Goal: Task Accomplishment & Management: Manage account settings

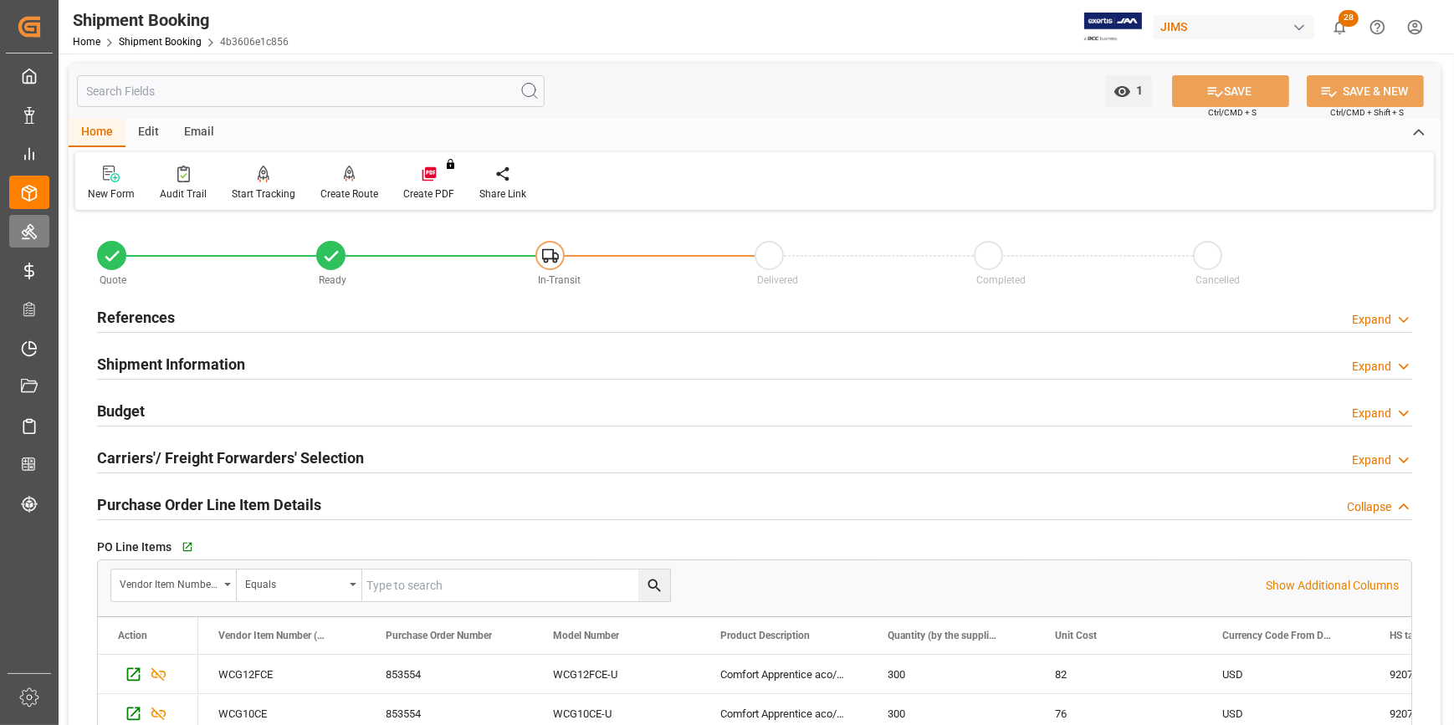
scroll to position [75, 0]
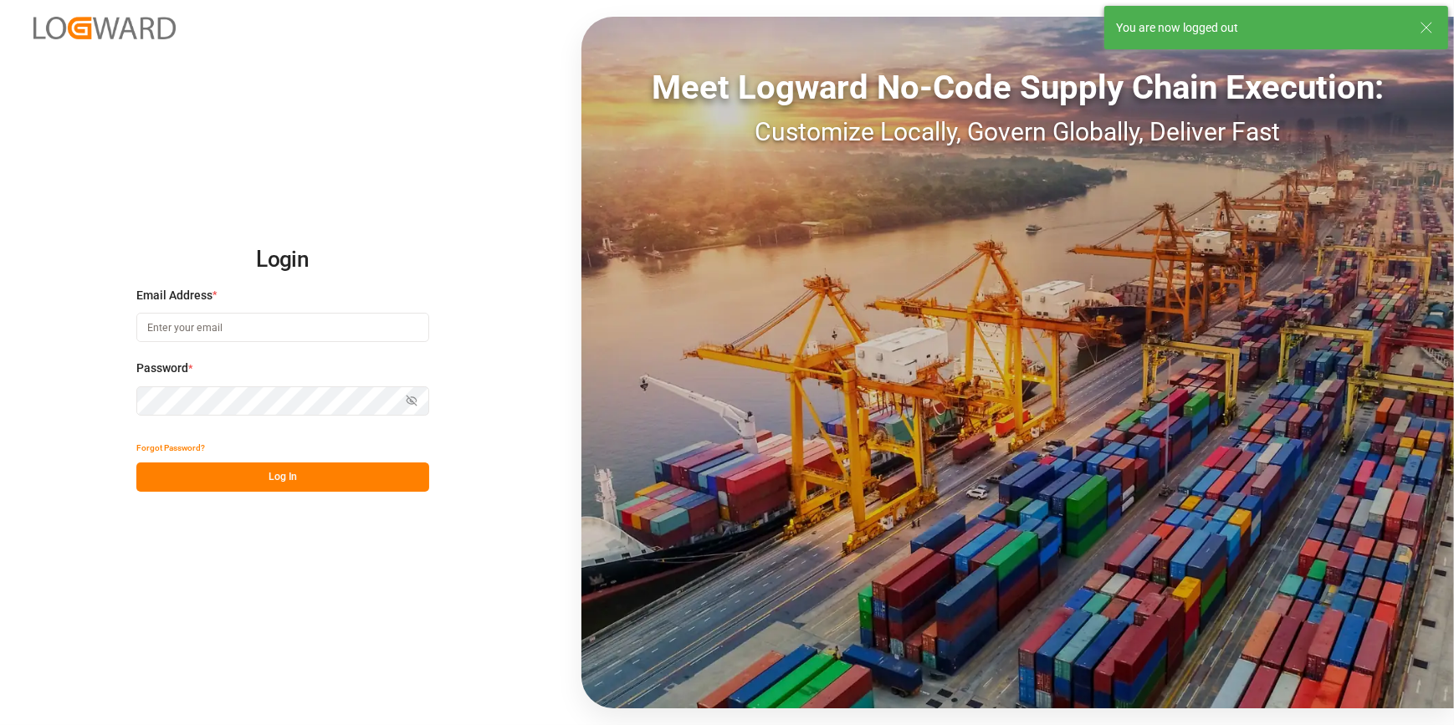
type input "[PERSON_NAME][EMAIL_ADDRESS][PERSON_NAME][DOMAIN_NAME]"
click at [286, 470] on button "Log In" at bounding box center [282, 477] width 293 height 29
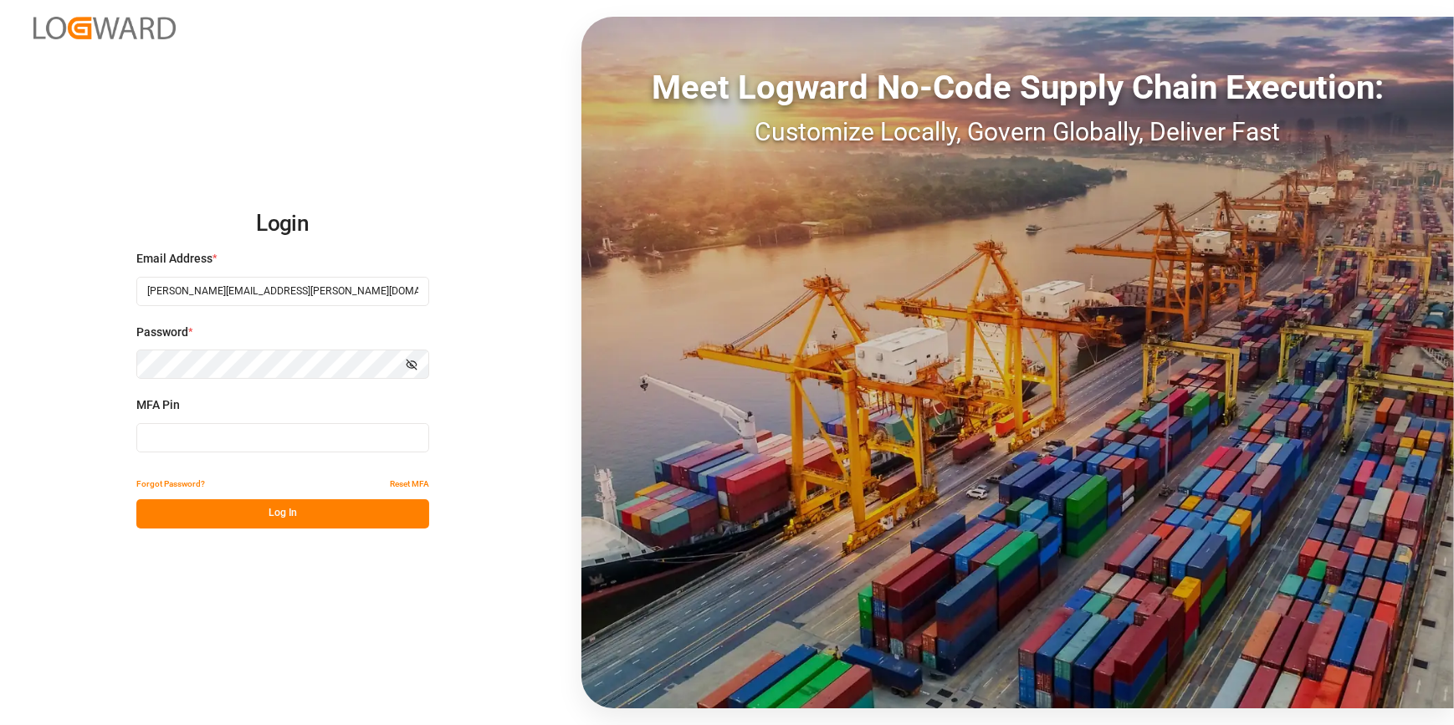
click at [207, 432] on input at bounding box center [282, 437] width 293 height 29
type input "873269"
click at [323, 520] on button "Log In" at bounding box center [282, 513] width 293 height 29
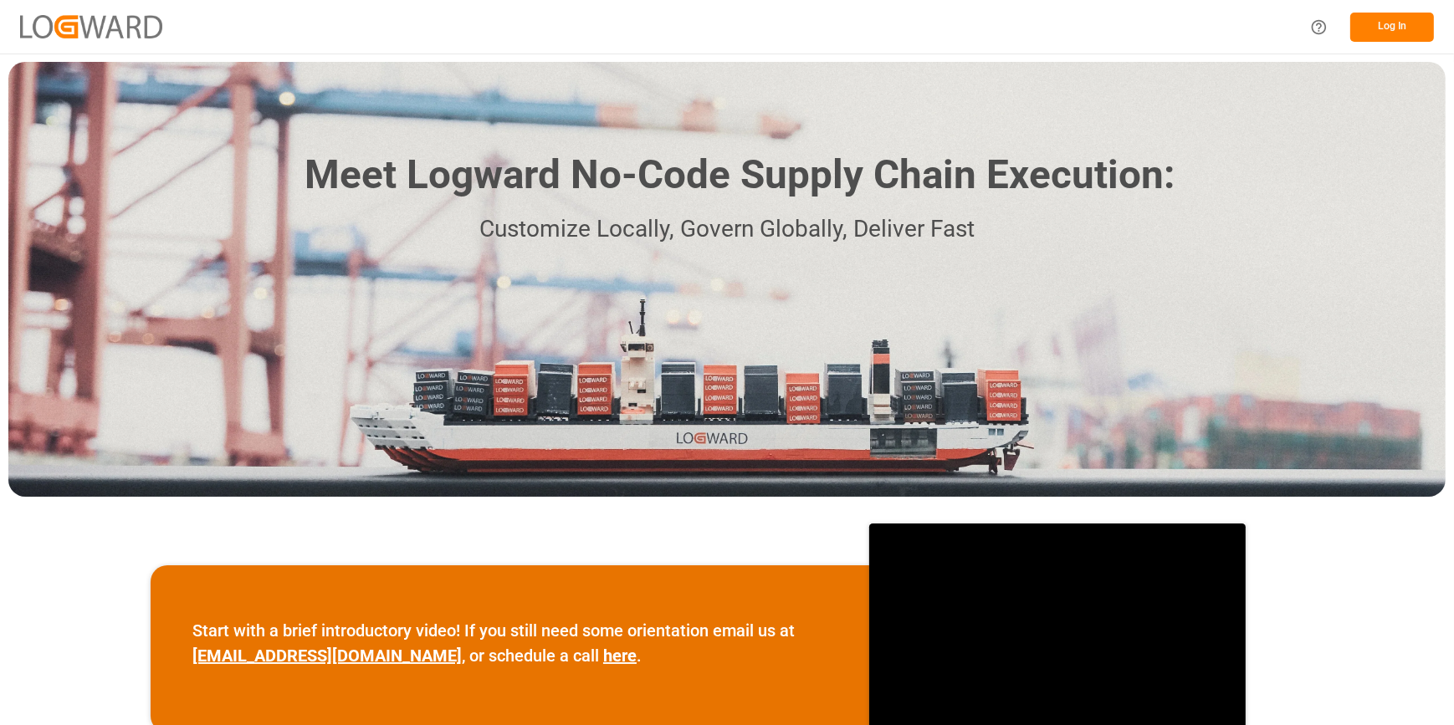
click at [1388, 32] on button "Log In" at bounding box center [1392, 27] width 84 height 29
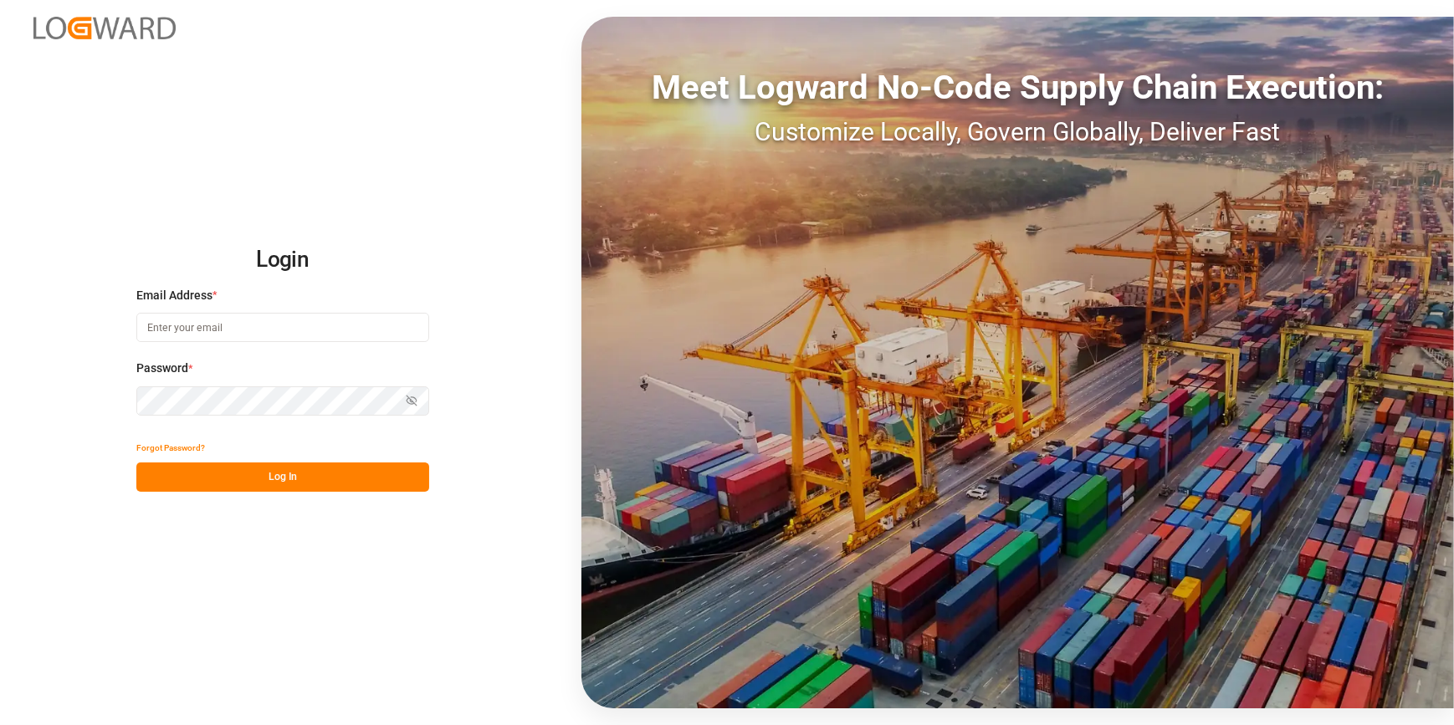
type input "[PERSON_NAME][EMAIL_ADDRESS][PERSON_NAME][DOMAIN_NAME]"
click at [206, 484] on button "Log In" at bounding box center [282, 477] width 293 height 29
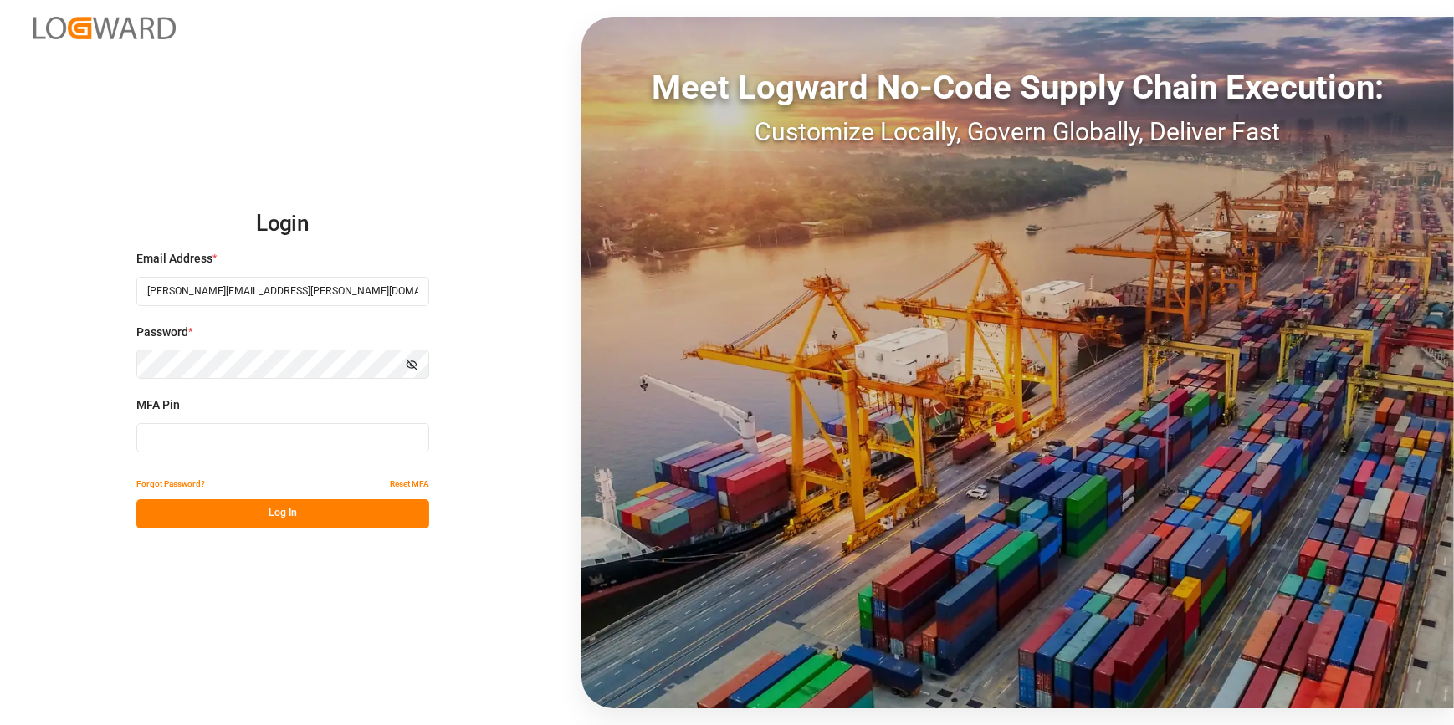
click at [176, 435] on input at bounding box center [282, 437] width 293 height 29
type input "7"
type input "843377"
click at [233, 505] on button "Log In" at bounding box center [282, 513] width 293 height 29
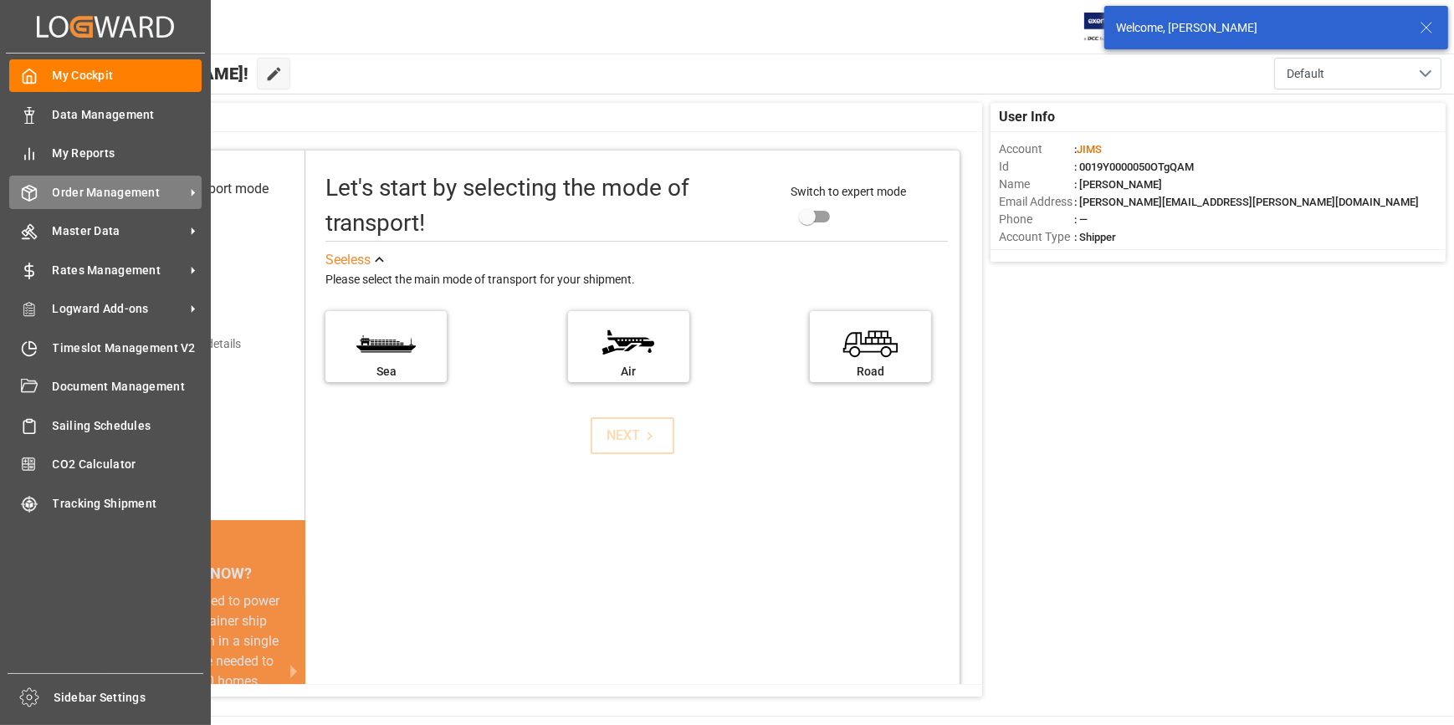
click at [99, 203] on div "Order Management Order Management" at bounding box center [105, 192] width 192 height 33
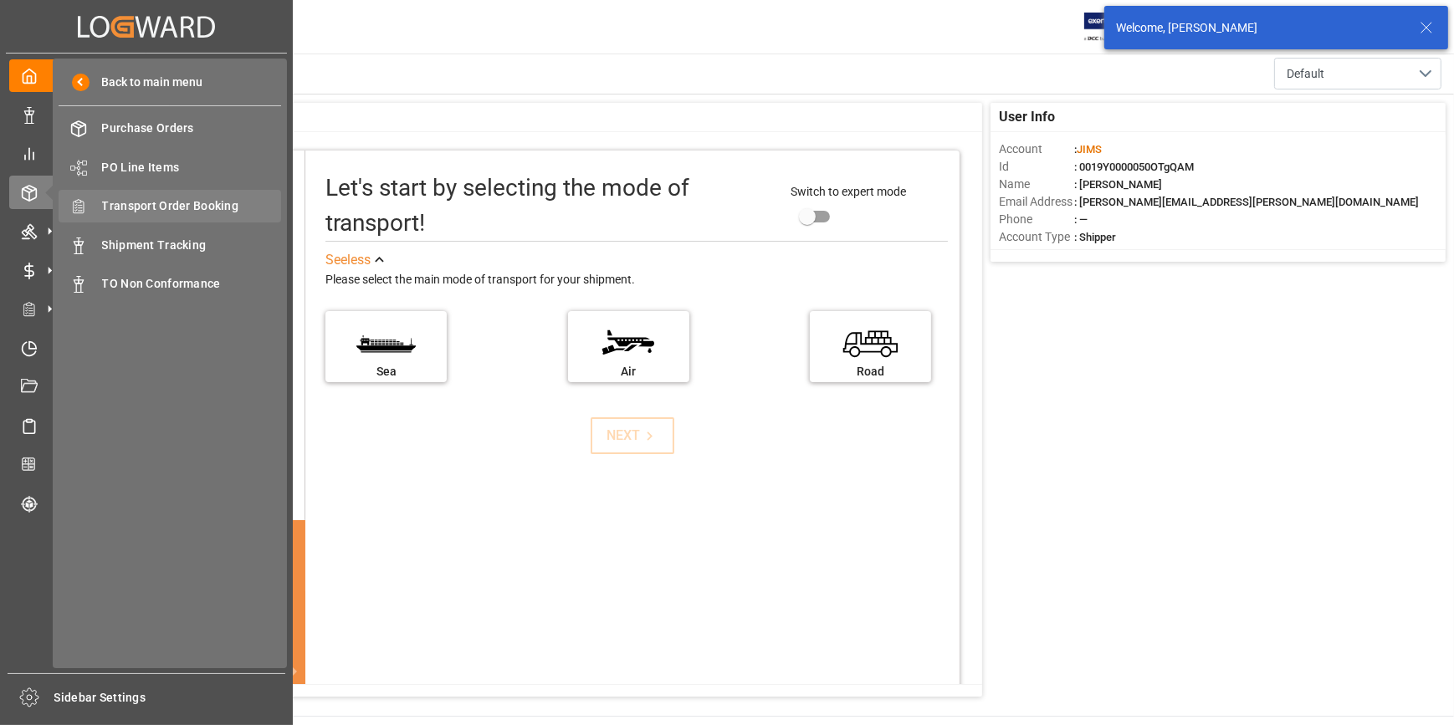
click at [182, 197] on span "Transport Order Booking" at bounding box center [192, 206] width 180 height 18
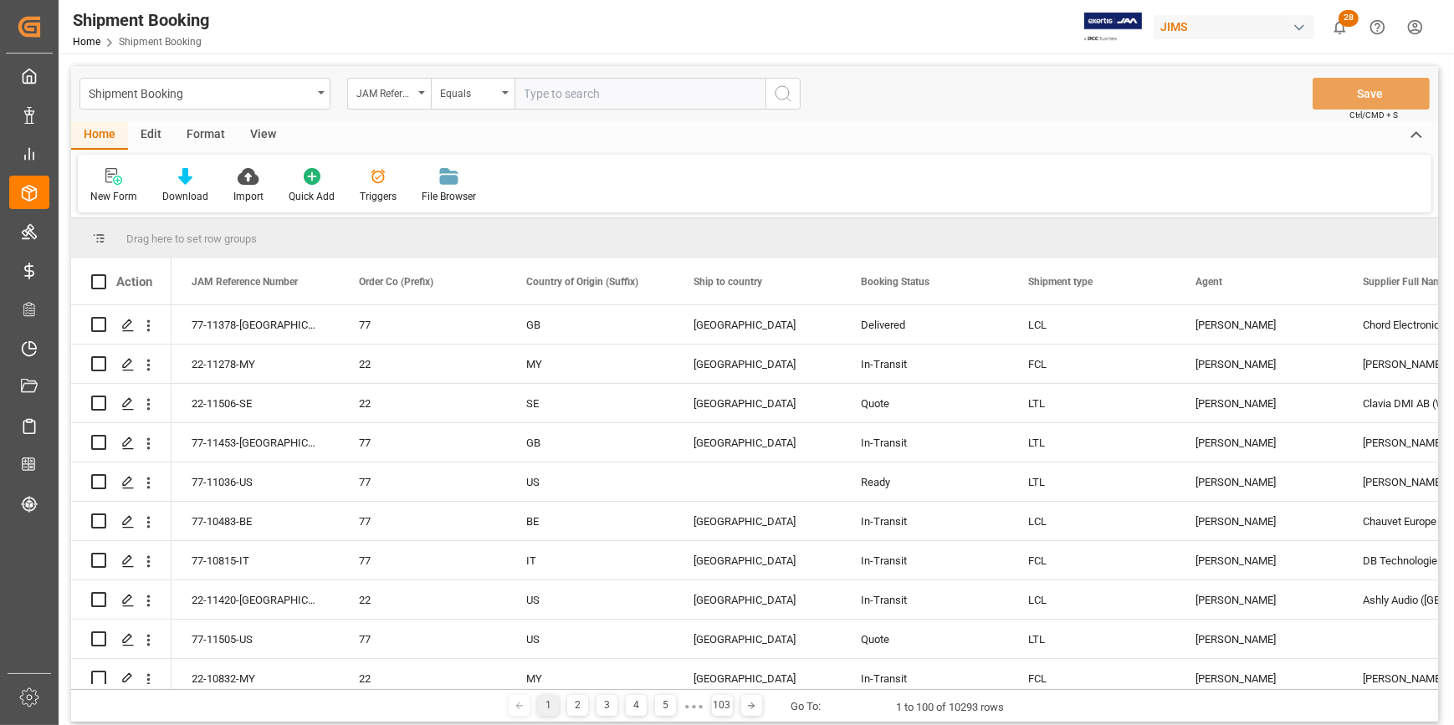
click at [263, 140] on div "View" at bounding box center [263, 135] width 51 height 28
click at [91, 135] on div "Home" at bounding box center [99, 135] width 57 height 28
click at [111, 175] on icon at bounding box center [111, 175] width 12 height 15
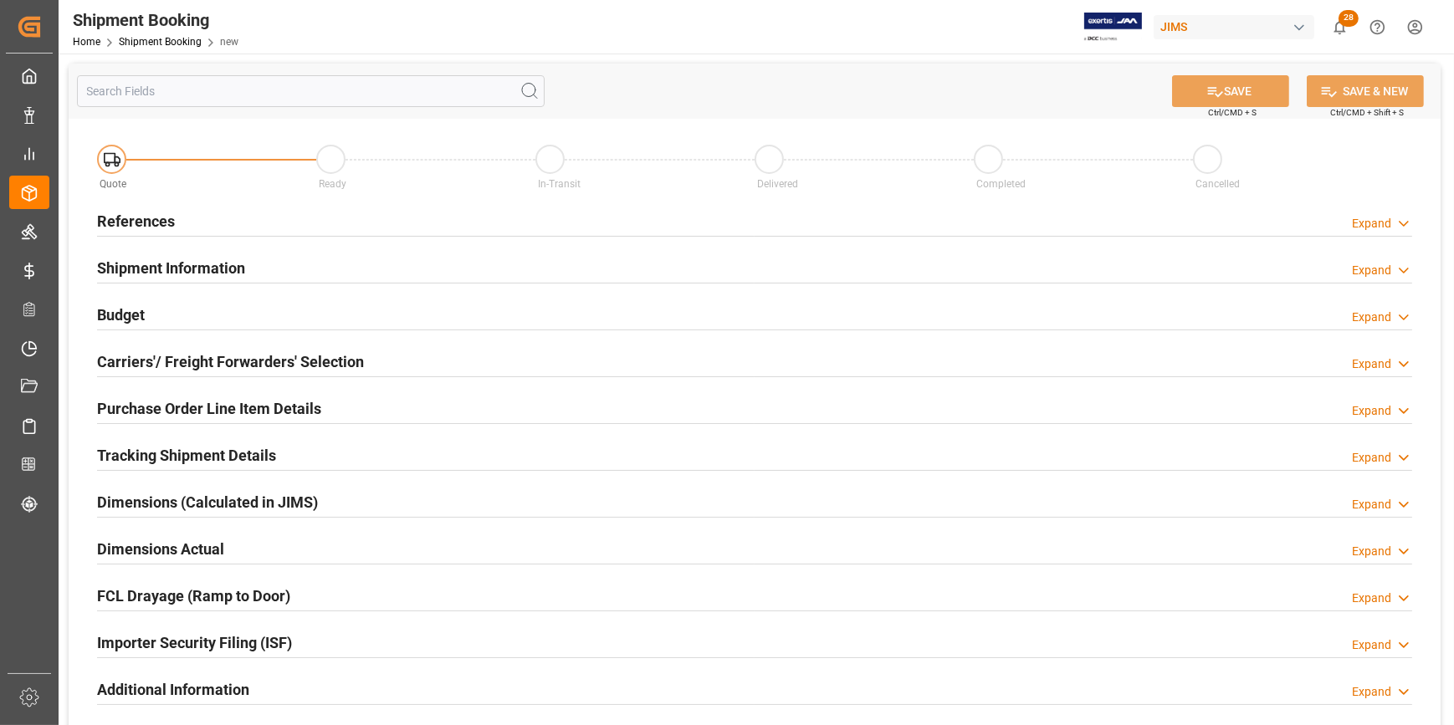
click at [124, 220] on h2 "References" at bounding box center [136, 221] width 78 height 23
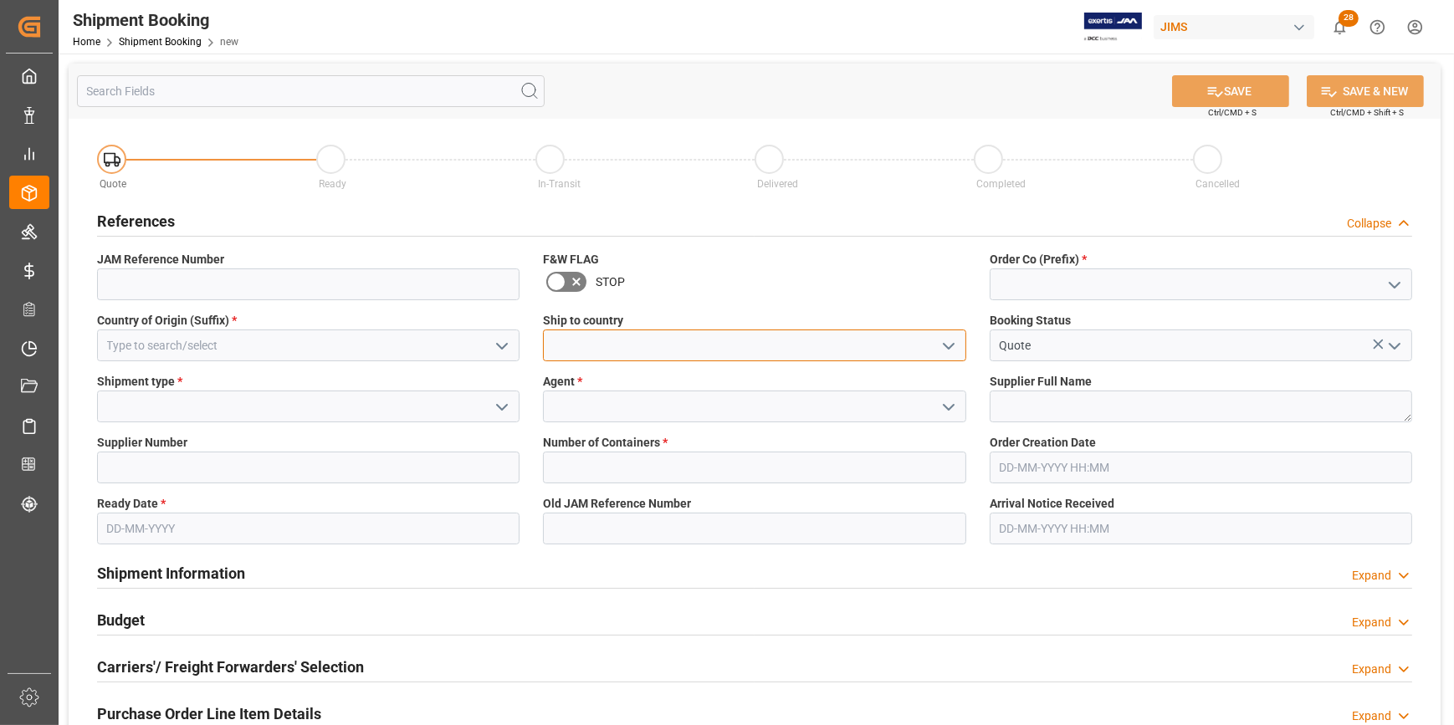
click at [577, 345] on input at bounding box center [754, 346] width 422 height 32
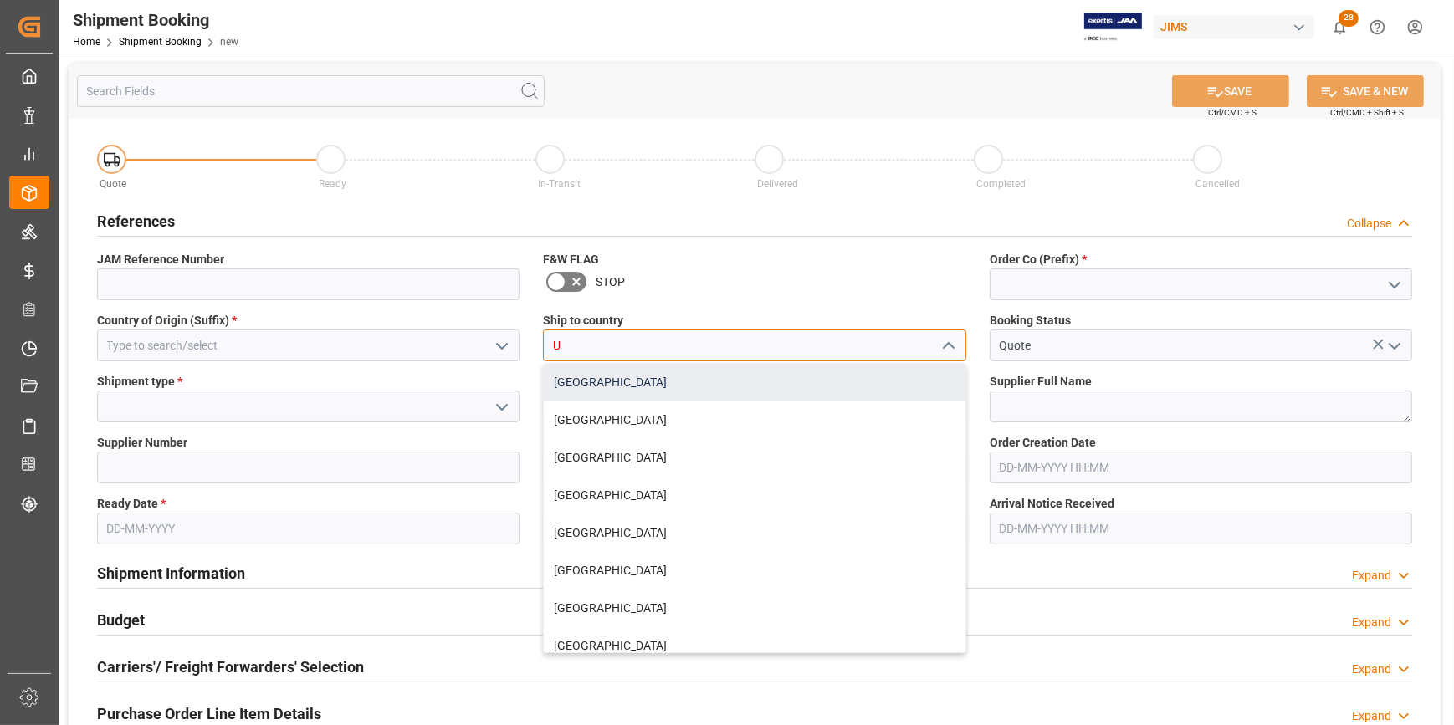
click at [593, 392] on div "United States" at bounding box center [754, 383] width 421 height 38
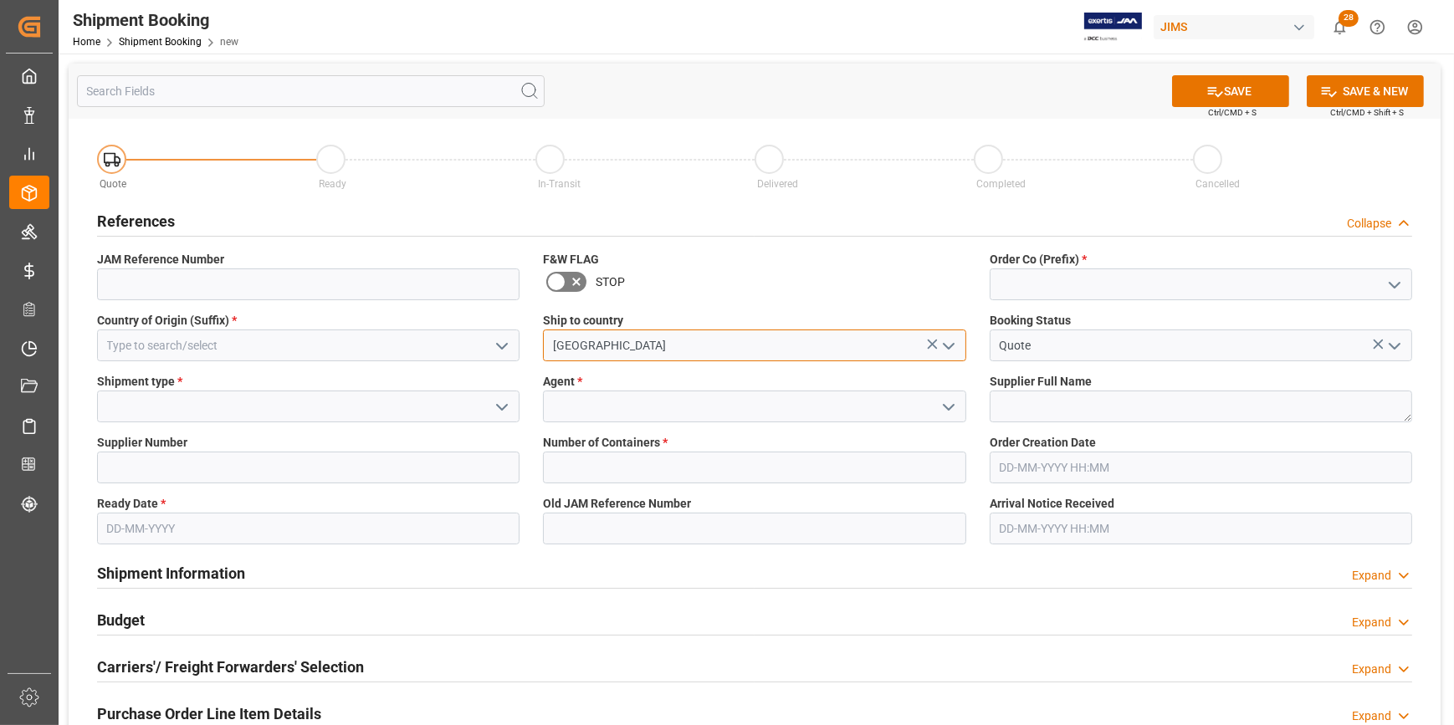
type input "United States"
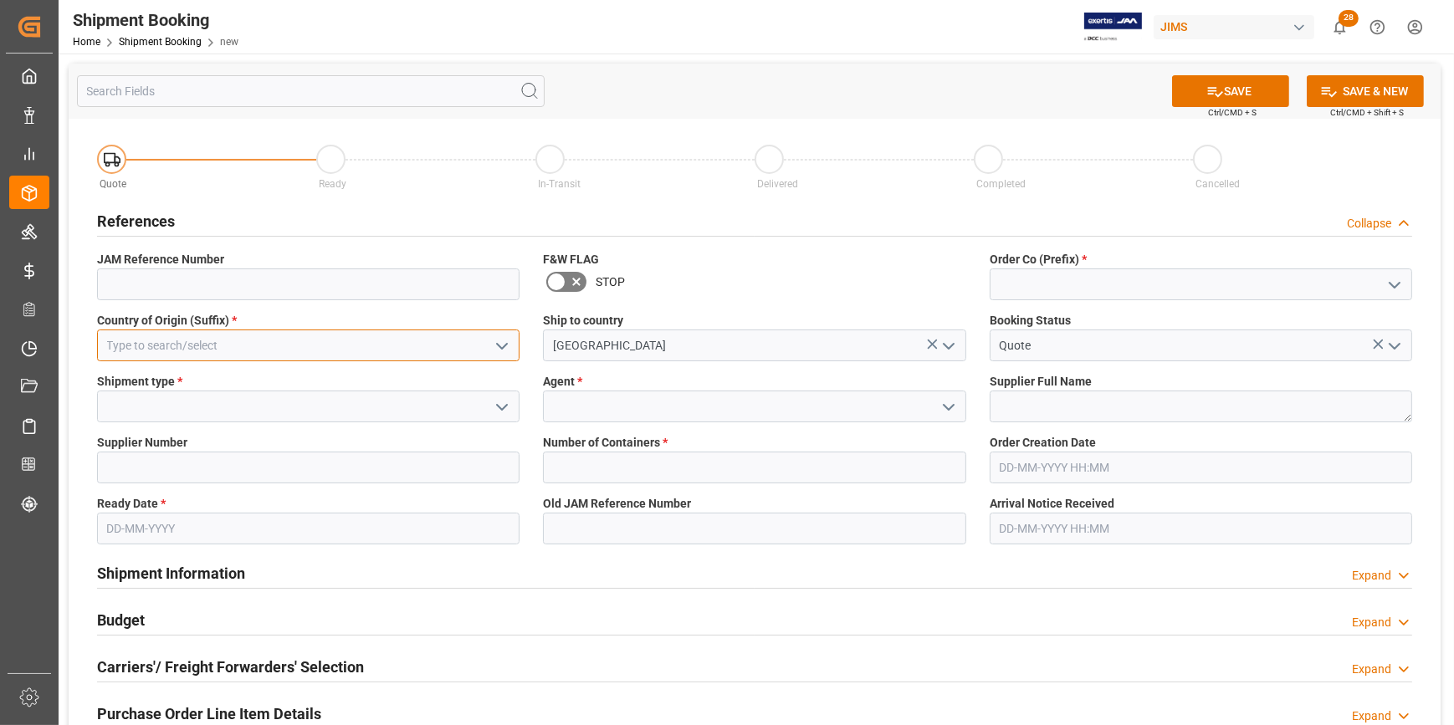
click at [167, 354] on input at bounding box center [308, 346] width 422 height 32
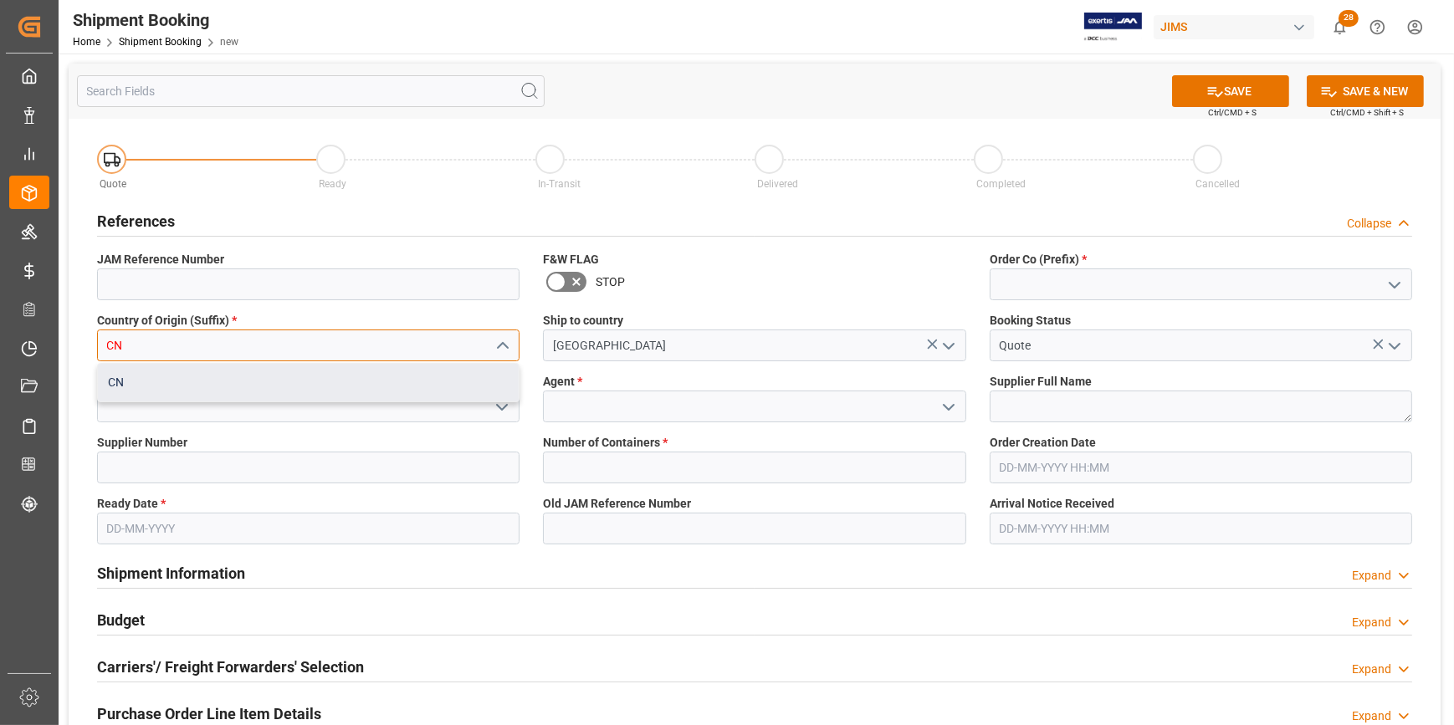
click at [130, 394] on div "CN" at bounding box center [308, 383] width 421 height 38
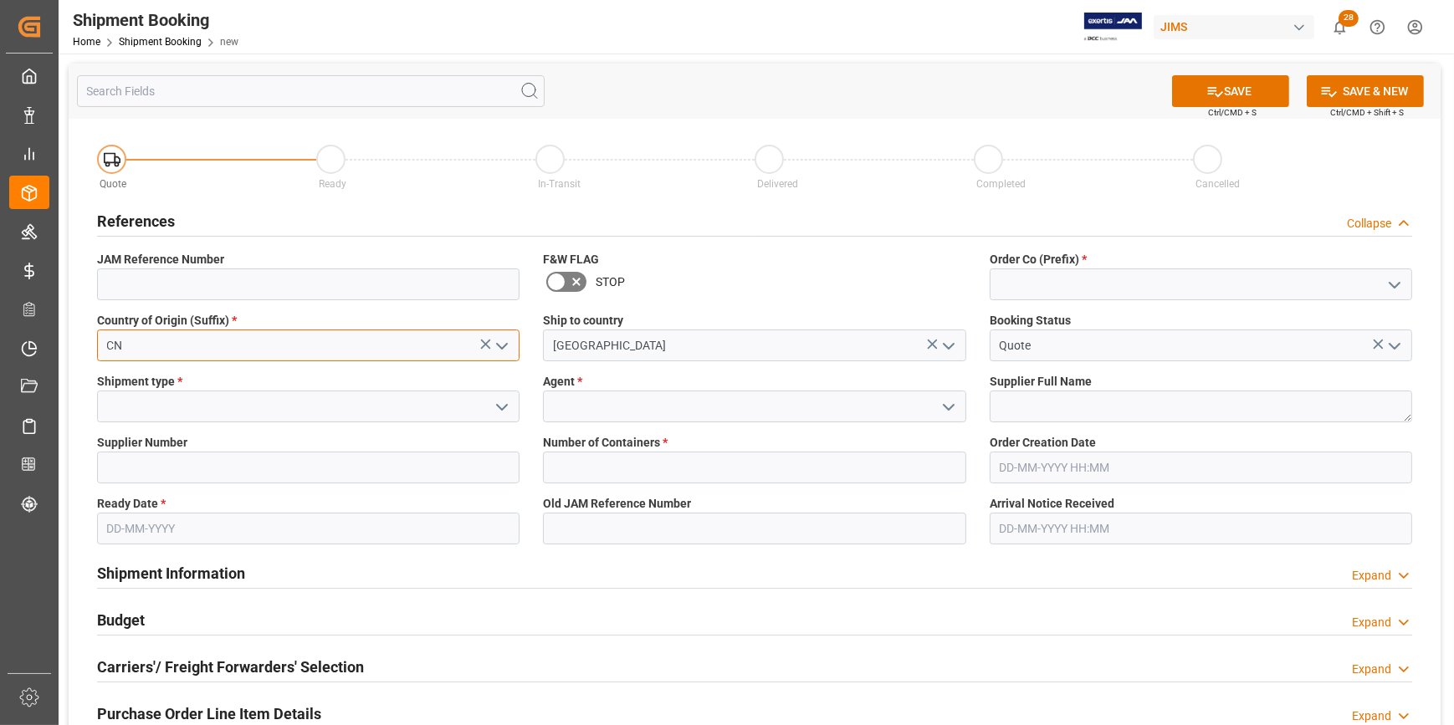
type input "CN"
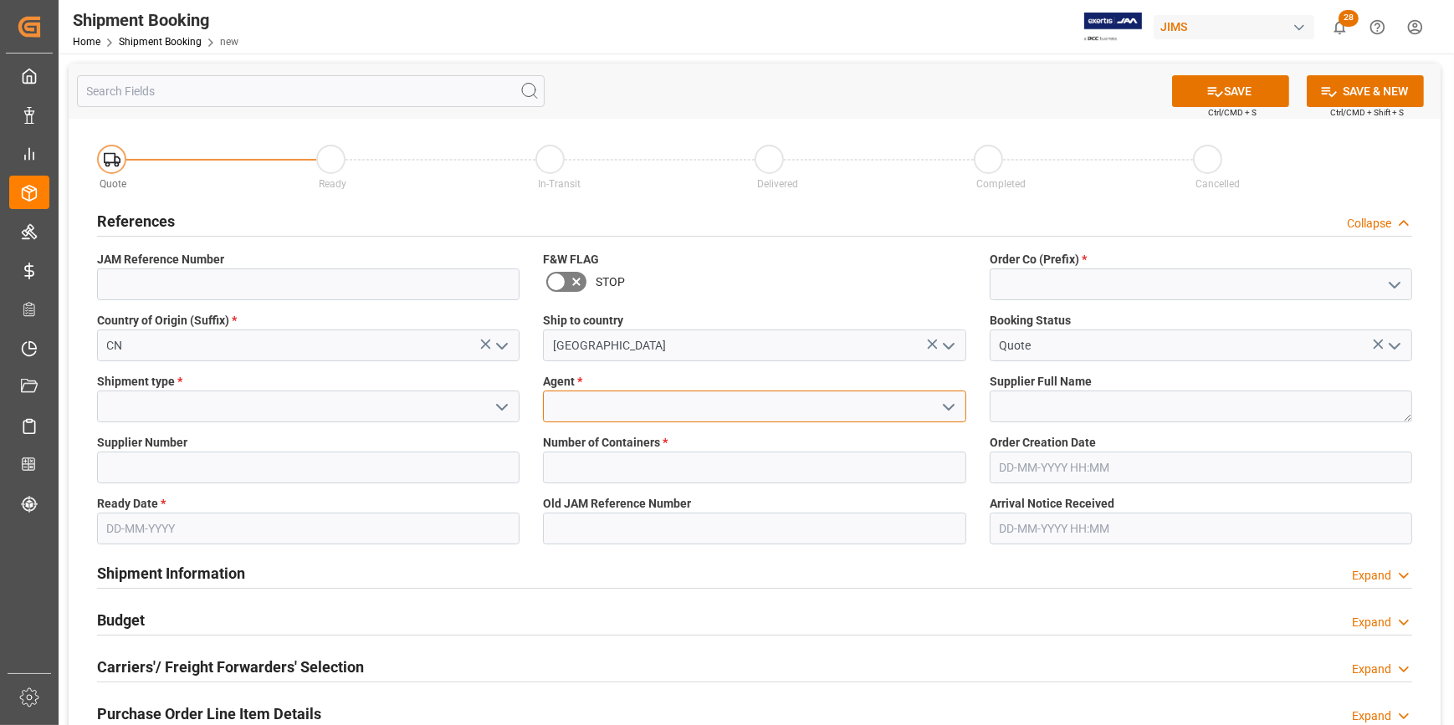
click at [581, 411] on input at bounding box center [754, 407] width 422 height 32
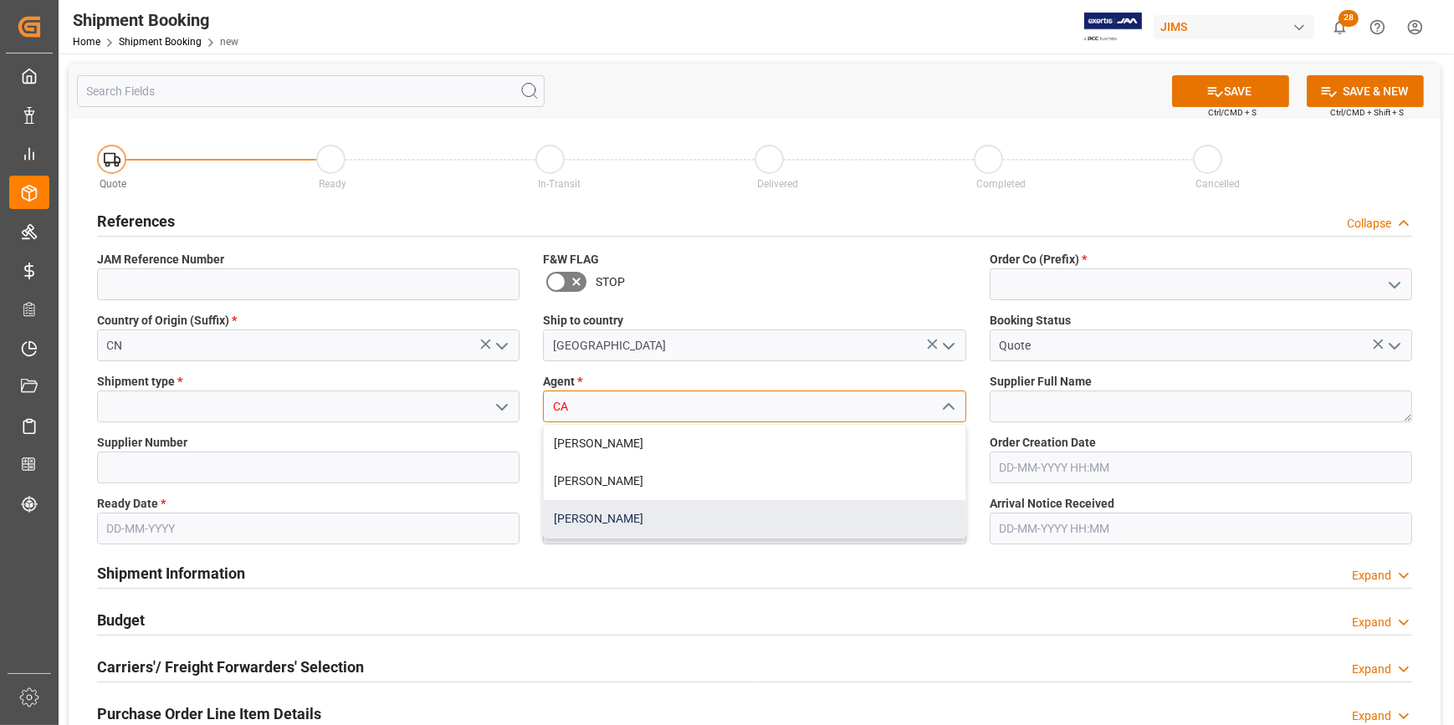
click at [611, 520] on div "Catherine Heng" at bounding box center [754, 519] width 421 height 38
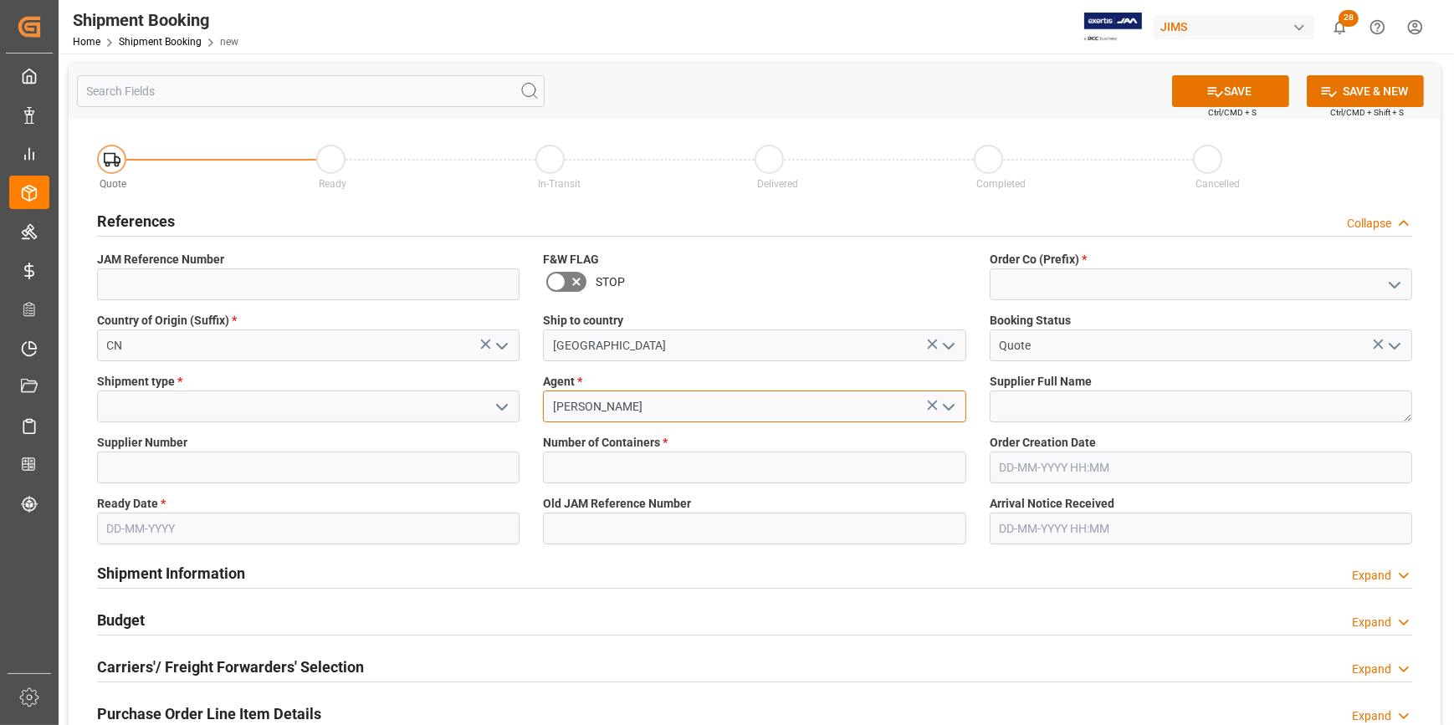
type input "Catherine Heng"
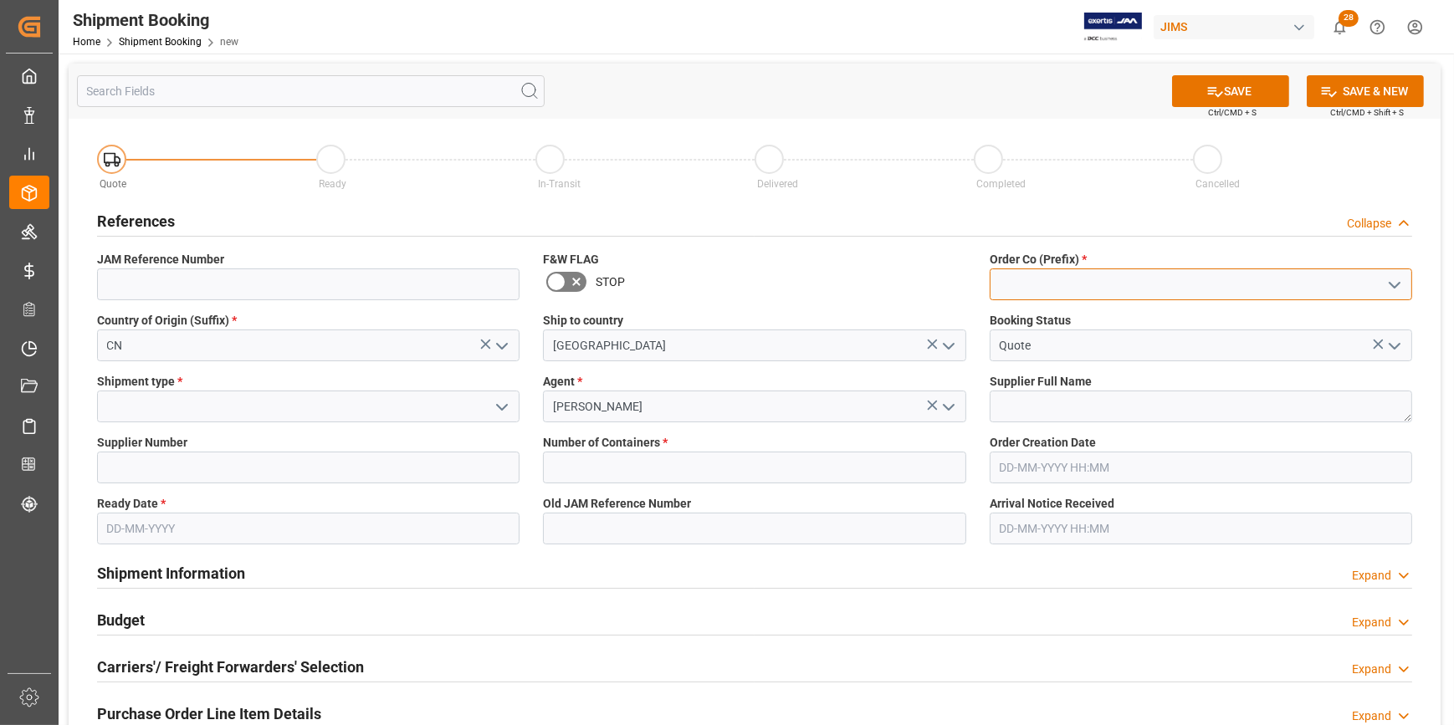
click at [1050, 289] on input at bounding box center [1200, 284] width 422 height 32
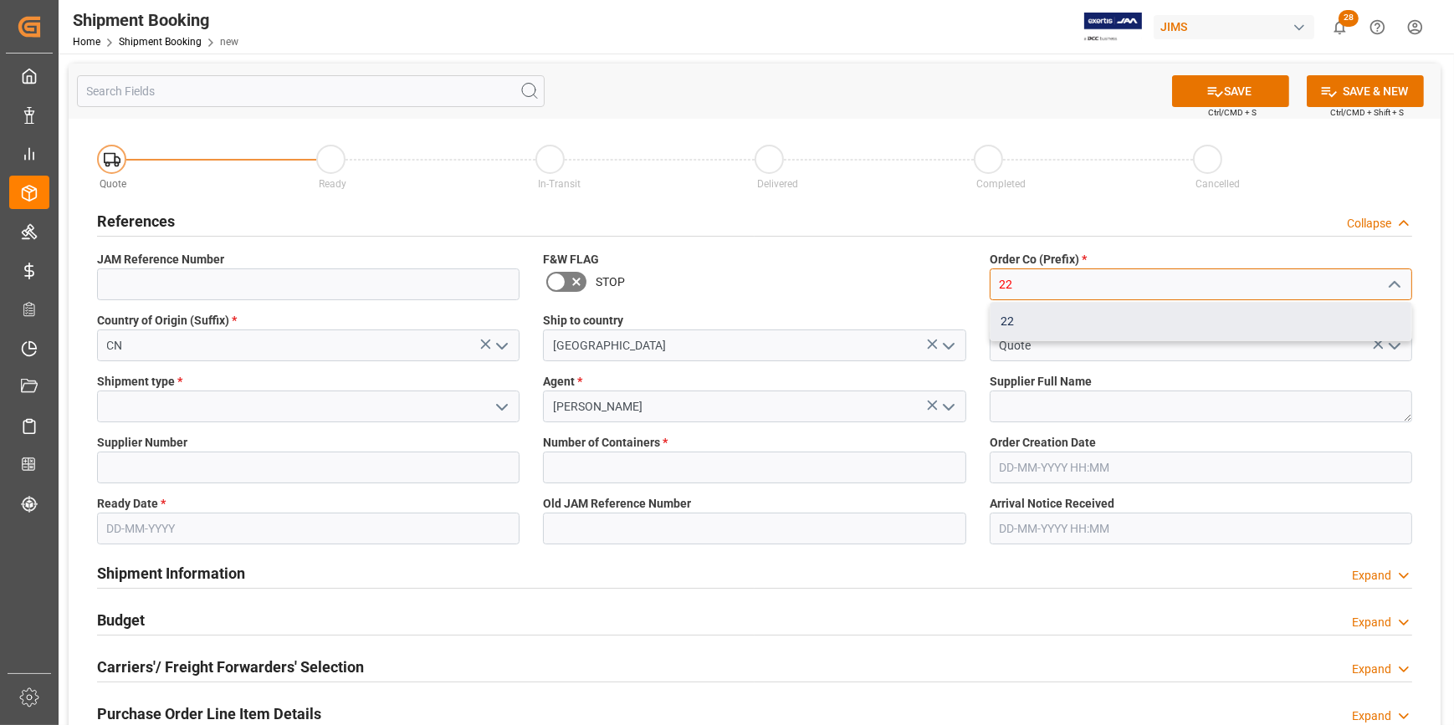
click at [1039, 308] on div "22" at bounding box center [1200, 322] width 421 height 38
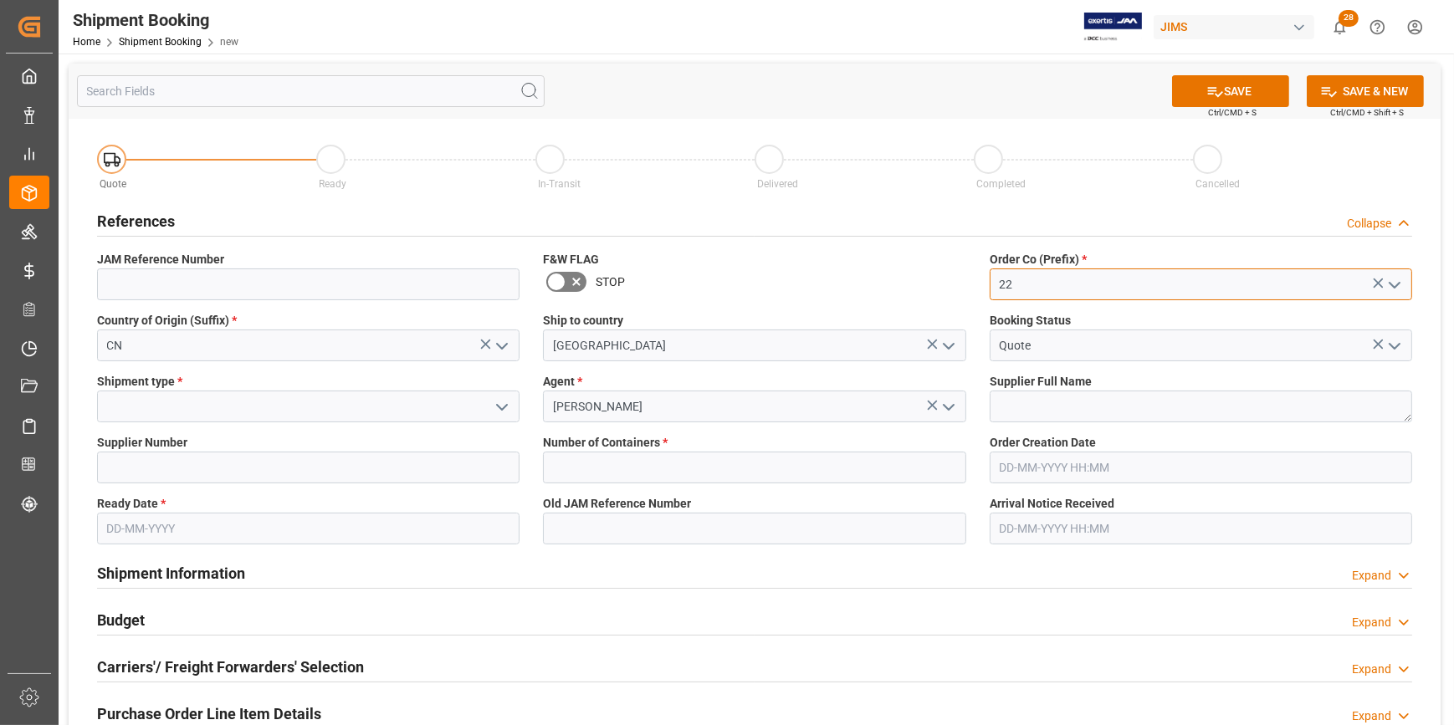
type input "22"
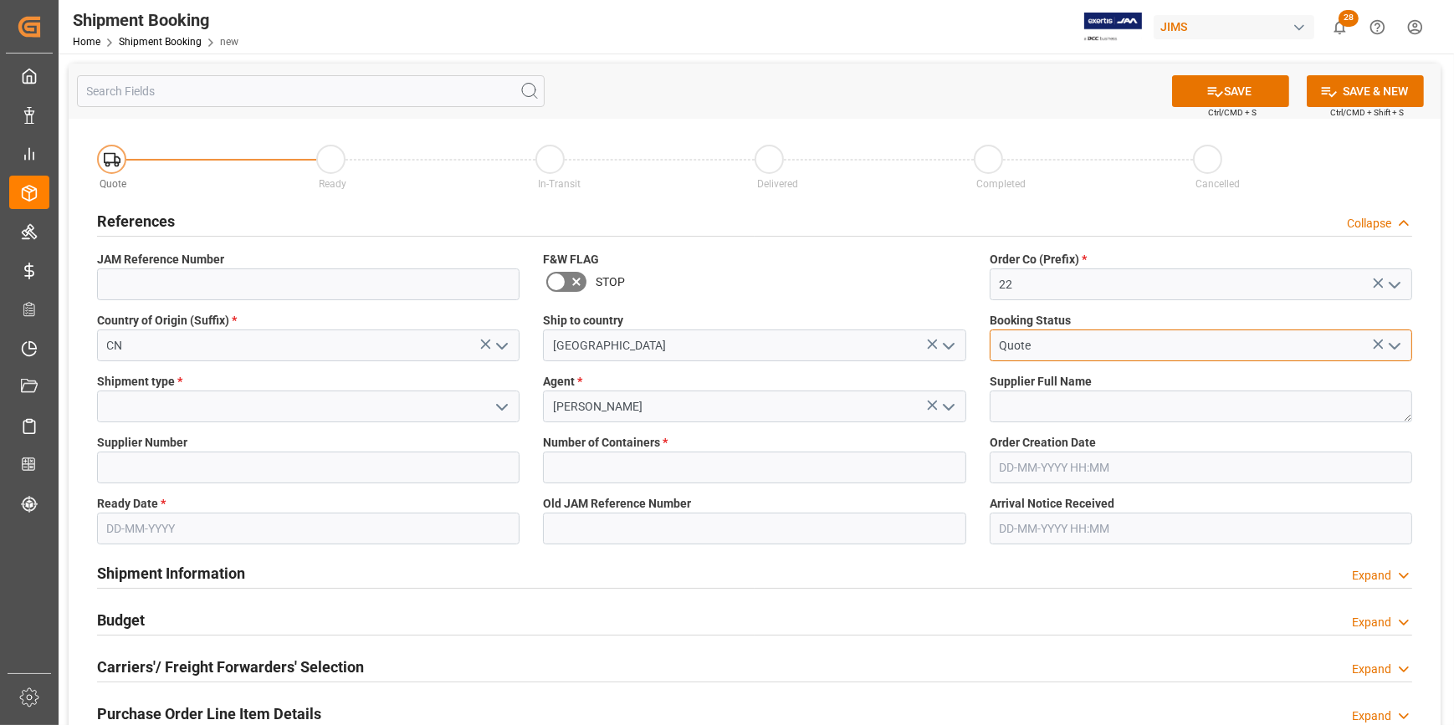
click at [1045, 346] on input "Quote" at bounding box center [1200, 346] width 422 height 32
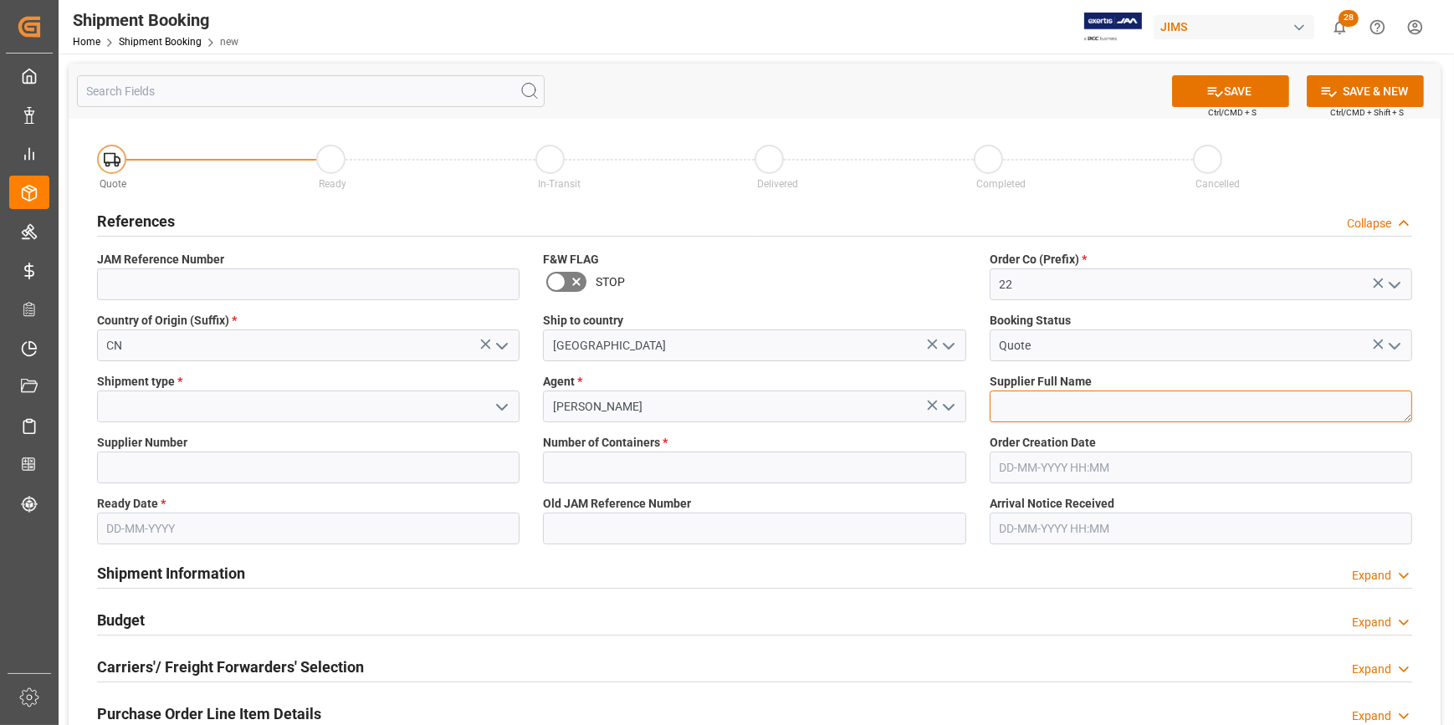
click at [1064, 408] on textarea at bounding box center [1200, 407] width 422 height 32
click at [134, 411] on input at bounding box center [308, 407] width 422 height 32
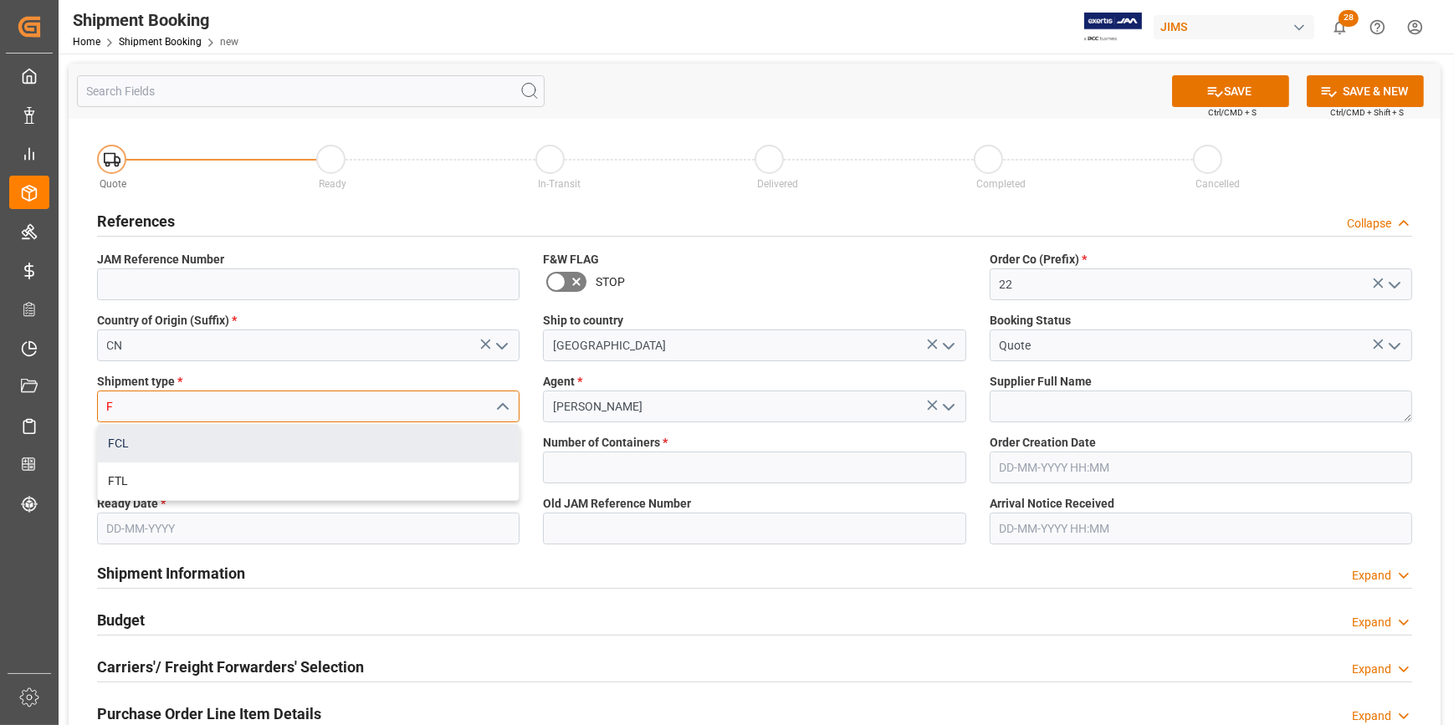
click at [139, 449] on div "FCL" at bounding box center [308, 444] width 421 height 38
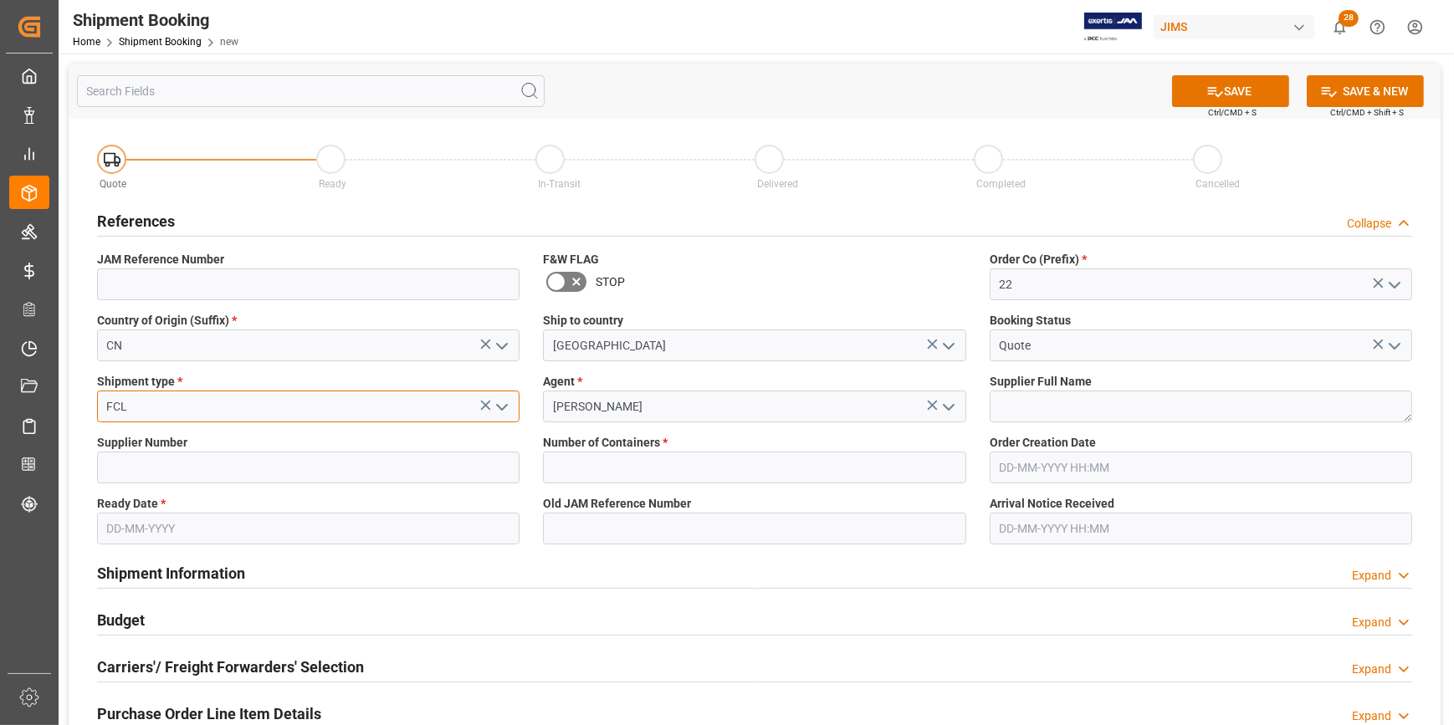
type input "FCL"
click at [588, 472] on input "text" at bounding box center [754, 468] width 422 height 32
type input "2"
click at [1117, 394] on textarea at bounding box center [1200, 407] width 422 height 32
paste textarea "Hiwatt Electronics Limited"
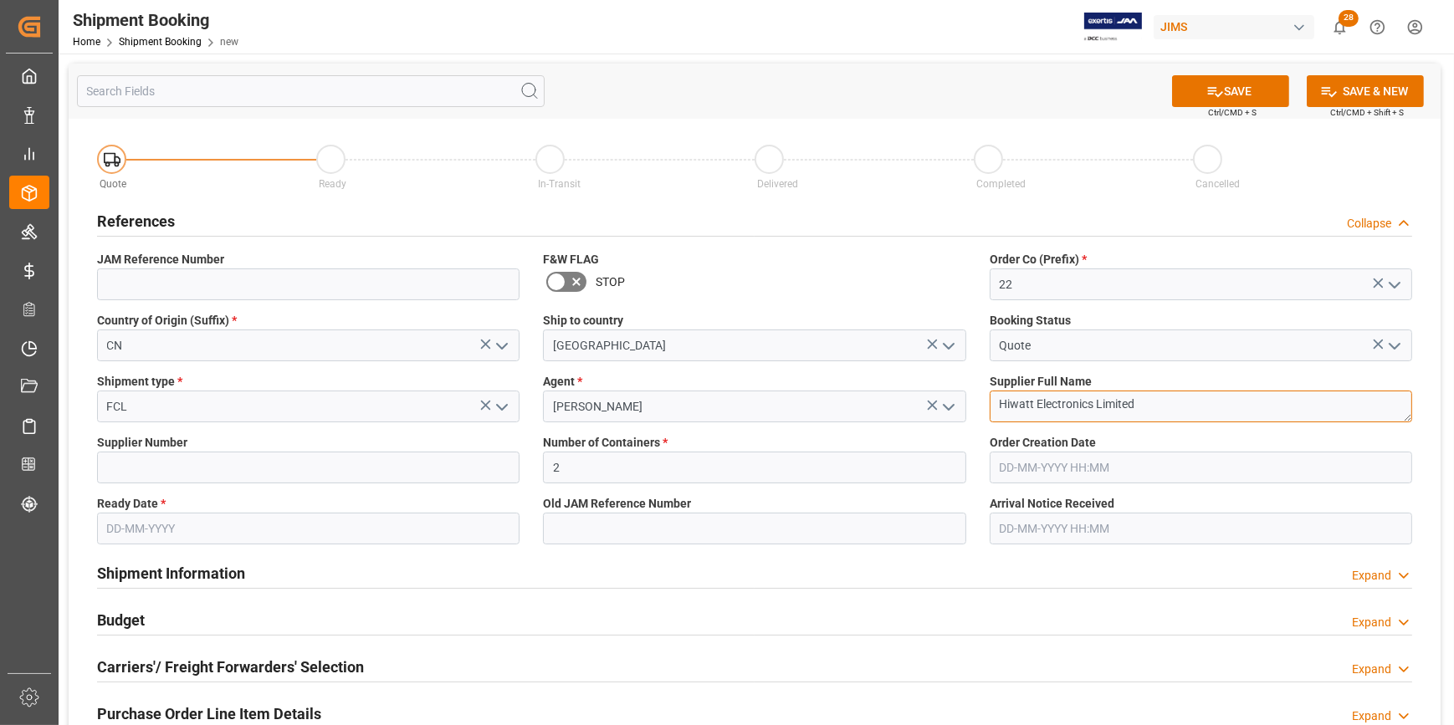
type textarea "Hiwatt Electronics Limited"
drag, startPoint x: 152, startPoint y: 470, endPoint x: 183, endPoint y: 476, distance: 31.5
click at [152, 470] on input at bounding box center [308, 468] width 422 height 32
paste input "780295"
type input "780295"
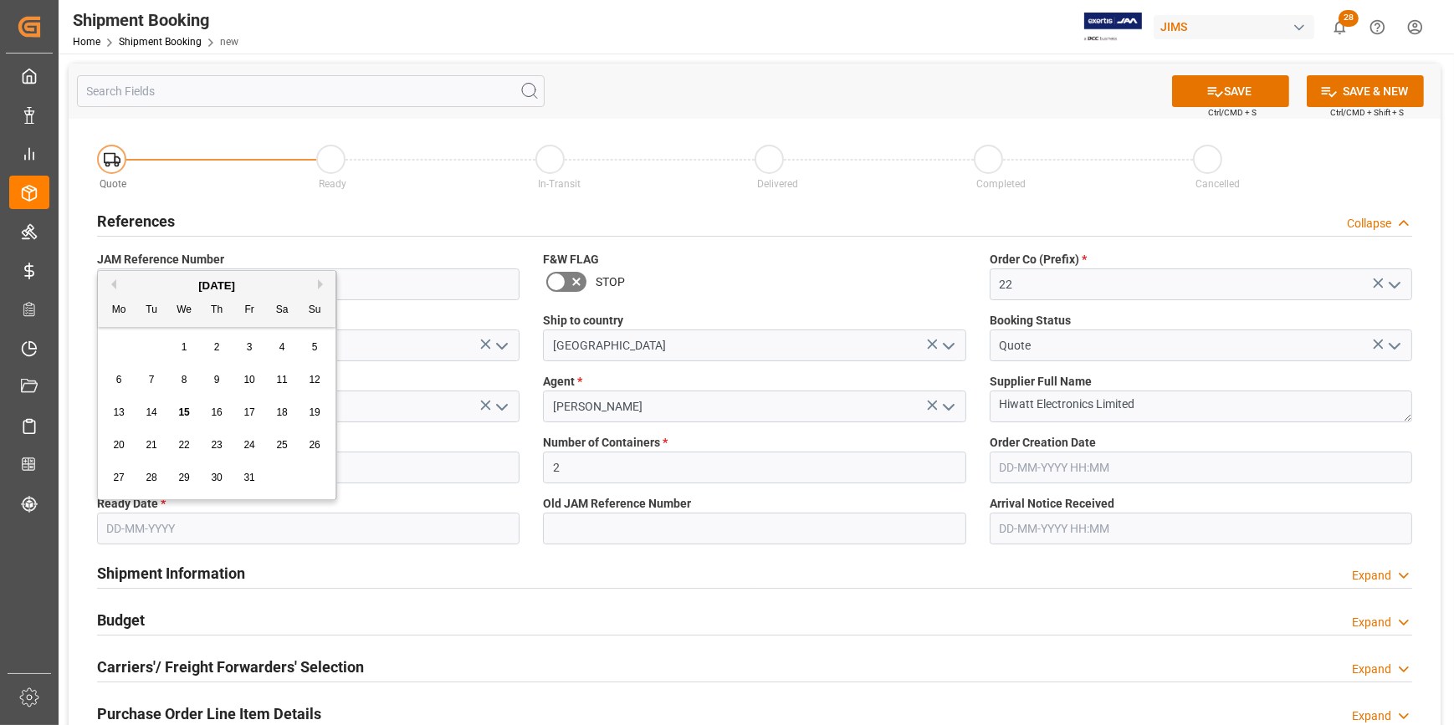
click at [289, 524] on input "text" at bounding box center [308, 529] width 422 height 32
click at [212, 478] on span "30" at bounding box center [216, 478] width 11 height 12
type input "30-10-2025"
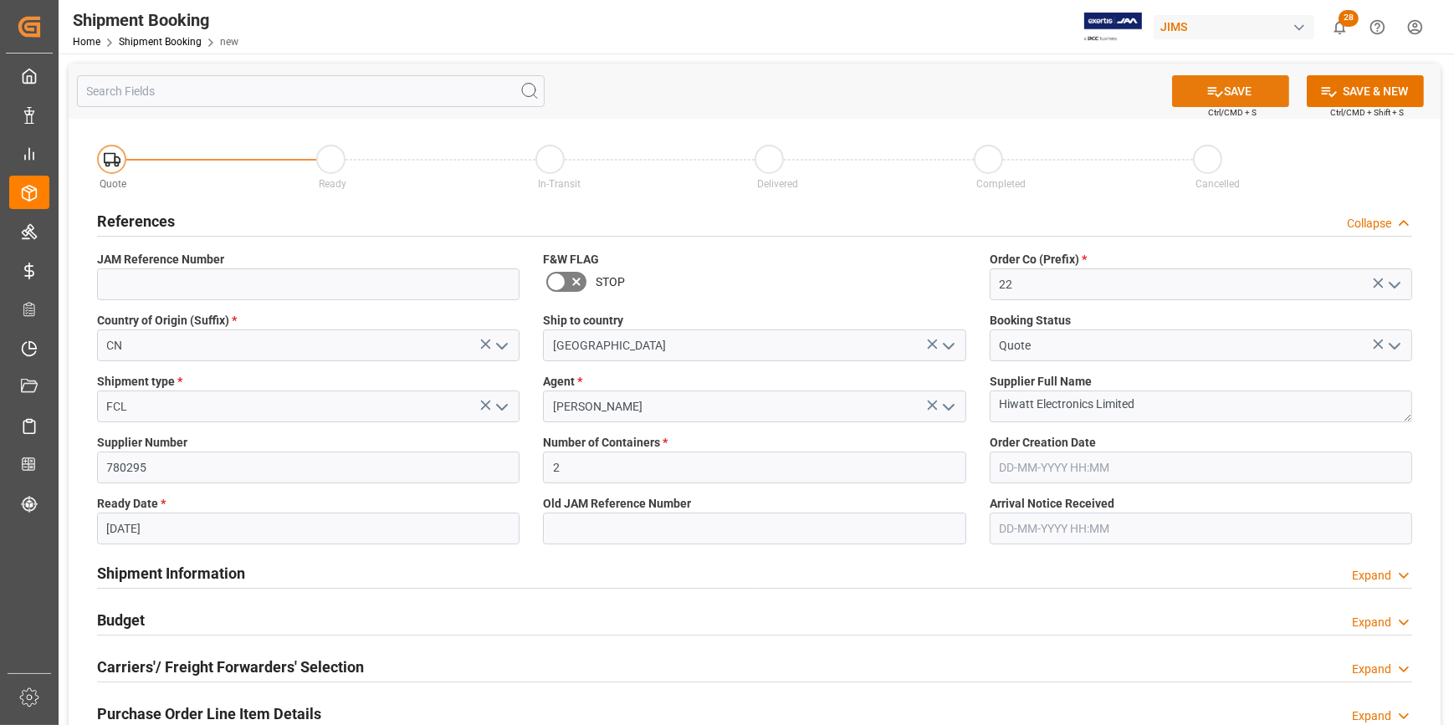
click at [1226, 86] on button "SAVE" at bounding box center [1230, 91] width 117 height 32
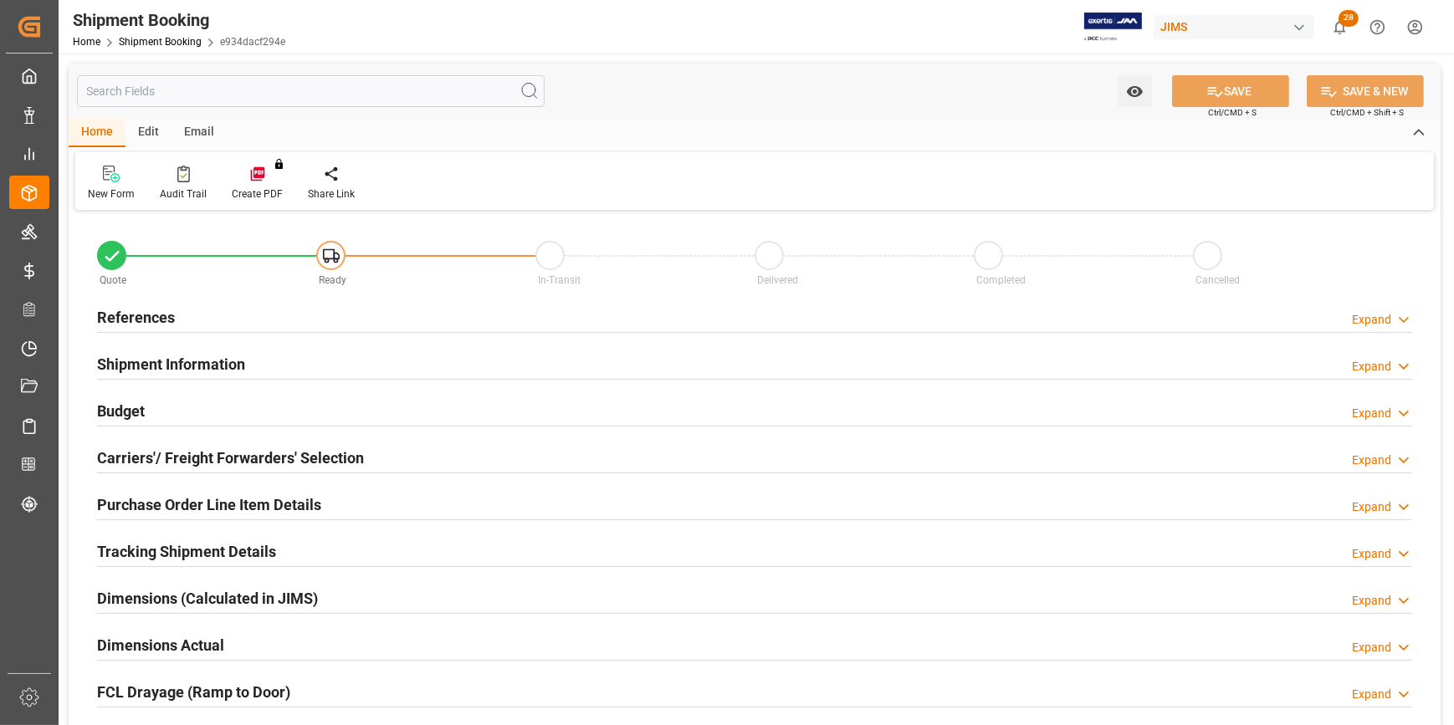
type input "2"
type input "[DATE]"
click at [154, 311] on h2 "References" at bounding box center [136, 317] width 78 height 23
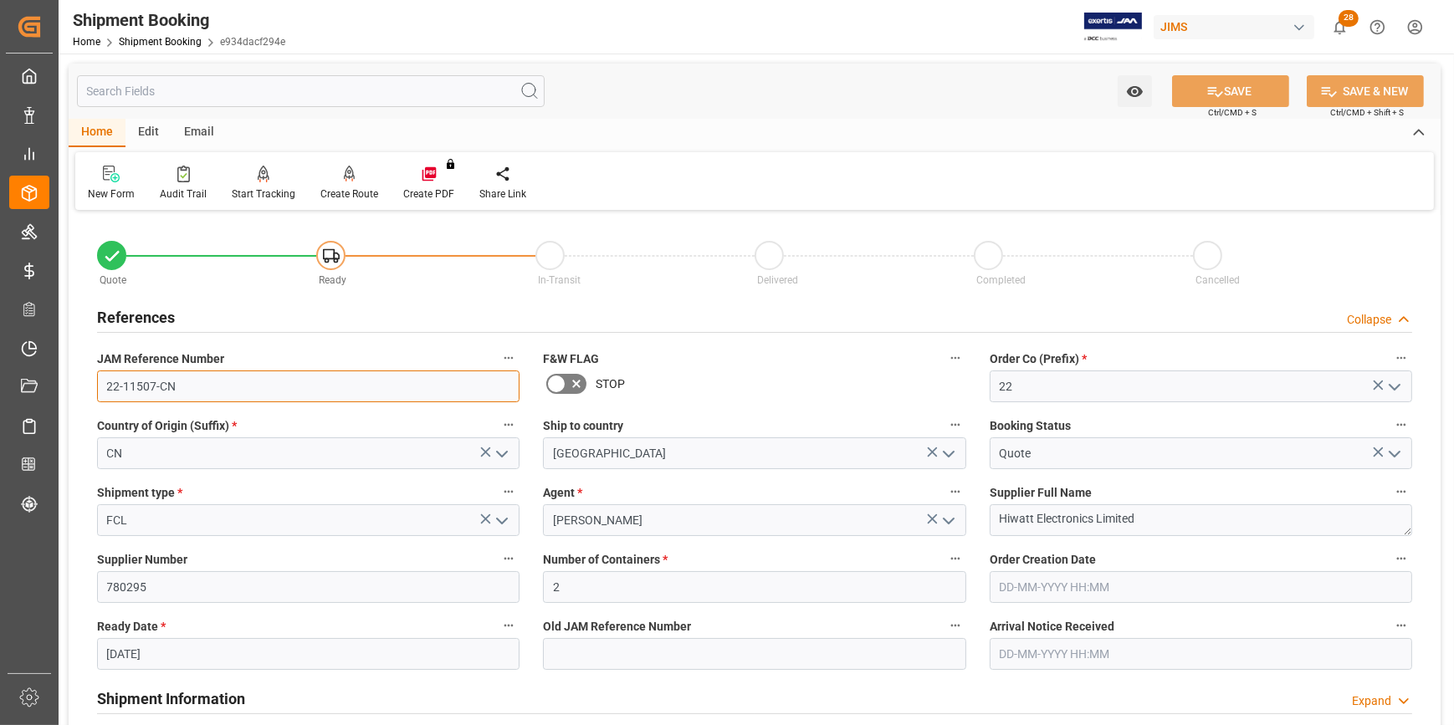
drag, startPoint x: 185, startPoint y: 389, endPoint x: 92, endPoint y: 378, distance: 93.5
click at [92, 378] on div "JAM Reference Number 22-11507-CN" at bounding box center [308, 374] width 446 height 67
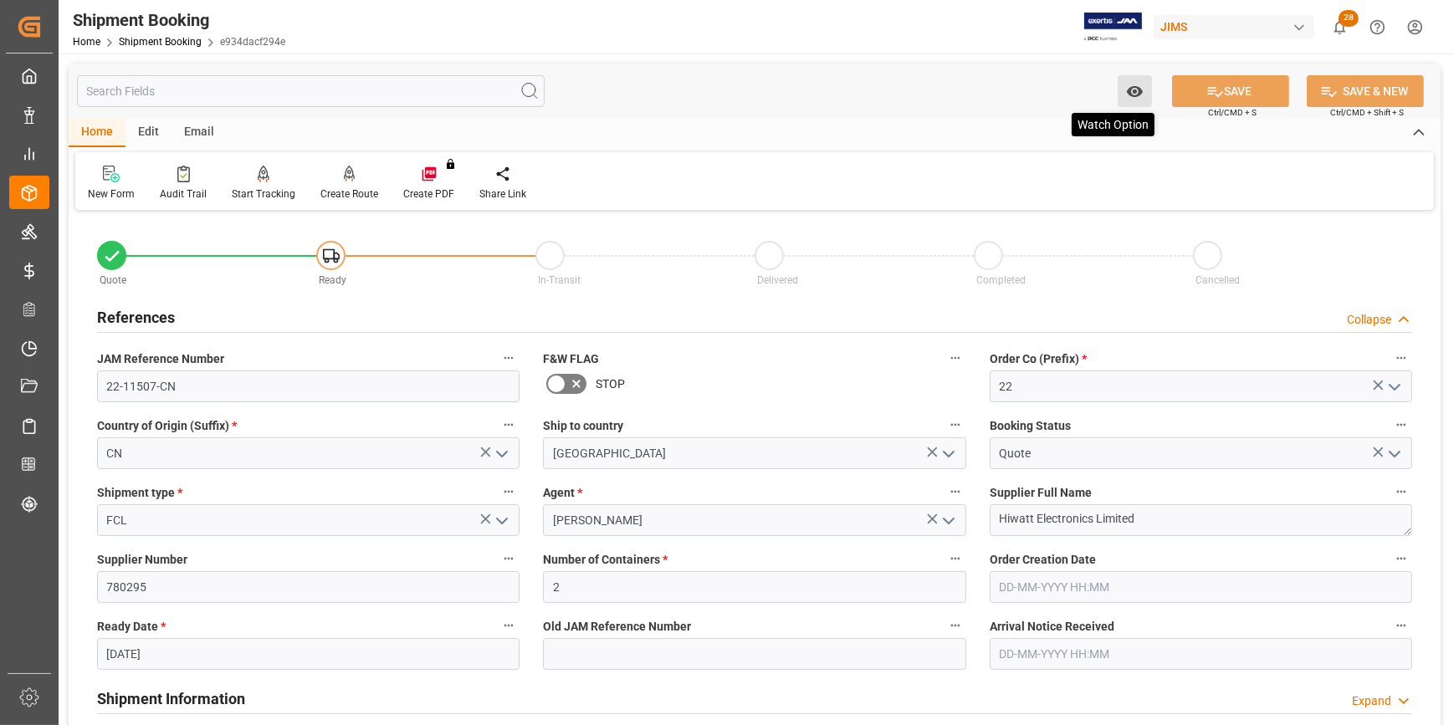
click at [1128, 94] on icon "open menu" at bounding box center [1134, 91] width 16 height 11
click at [1055, 125] on span "Start Watching" at bounding box center [1065, 129] width 152 height 18
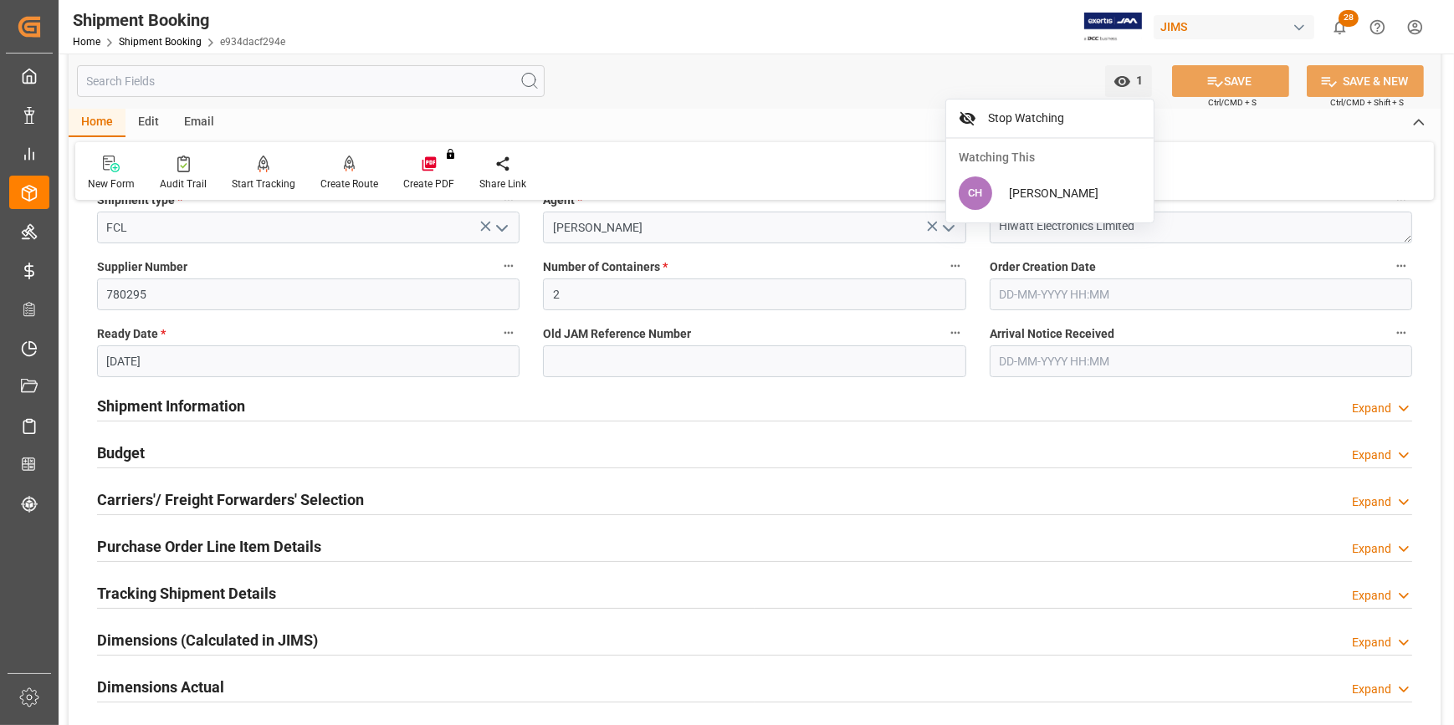
scroll to position [304, 0]
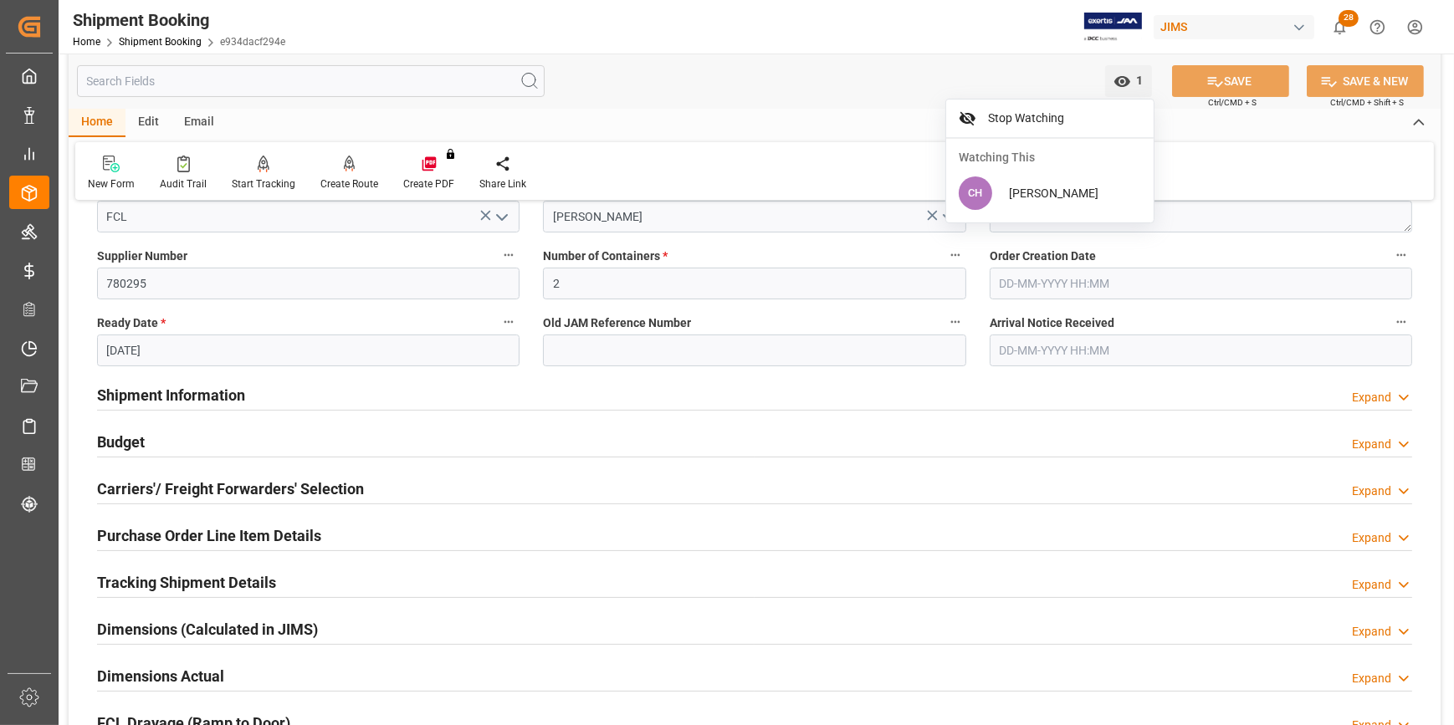
click at [156, 389] on h2 "Shipment Information" at bounding box center [171, 395] width 148 height 23
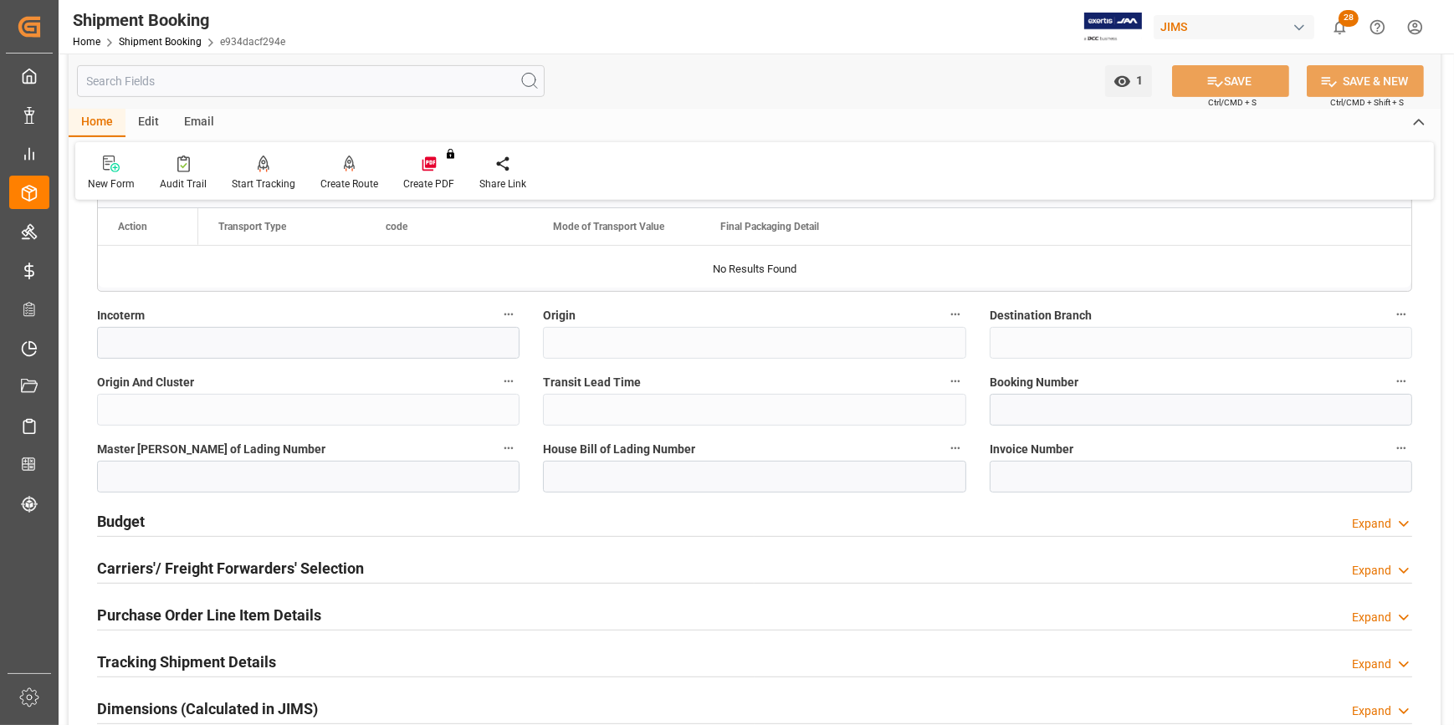
scroll to position [912, 0]
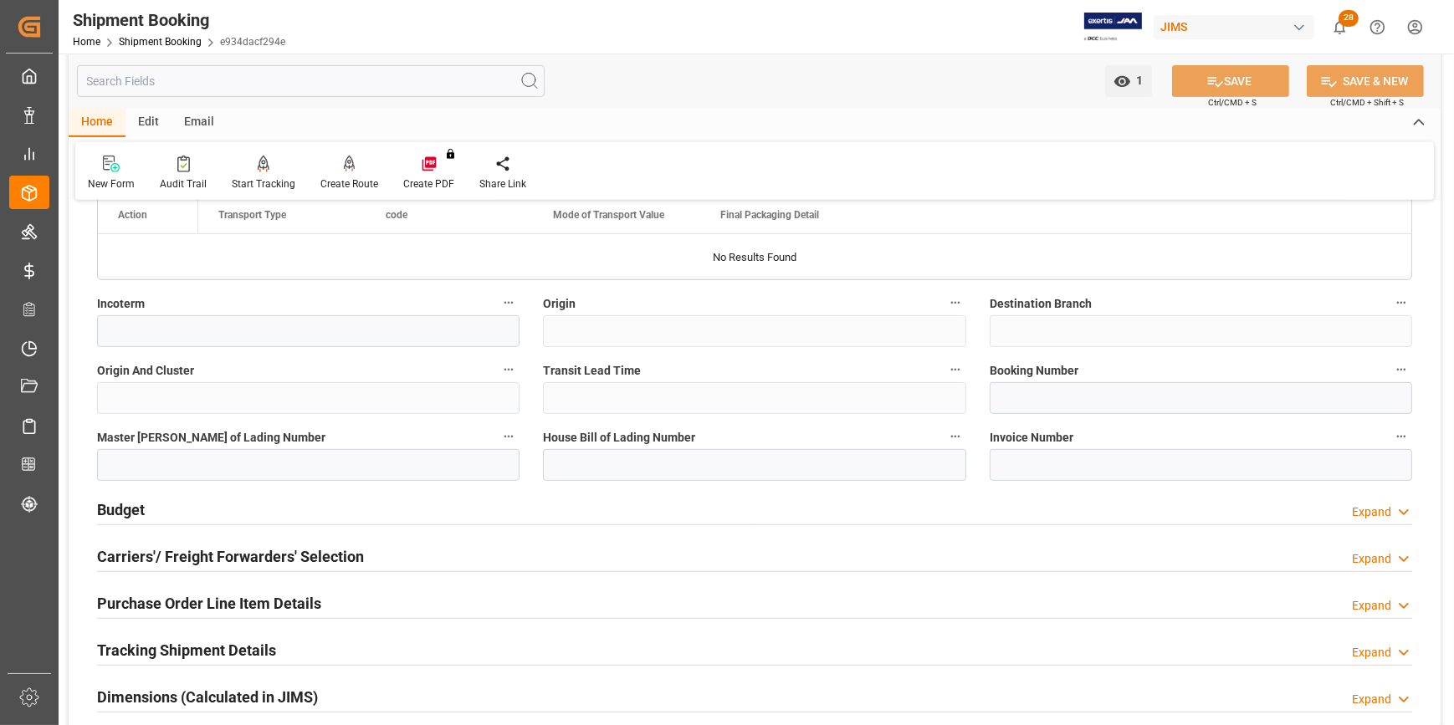
click at [130, 504] on h2 "Budget" at bounding box center [121, 510] width 48 height 23
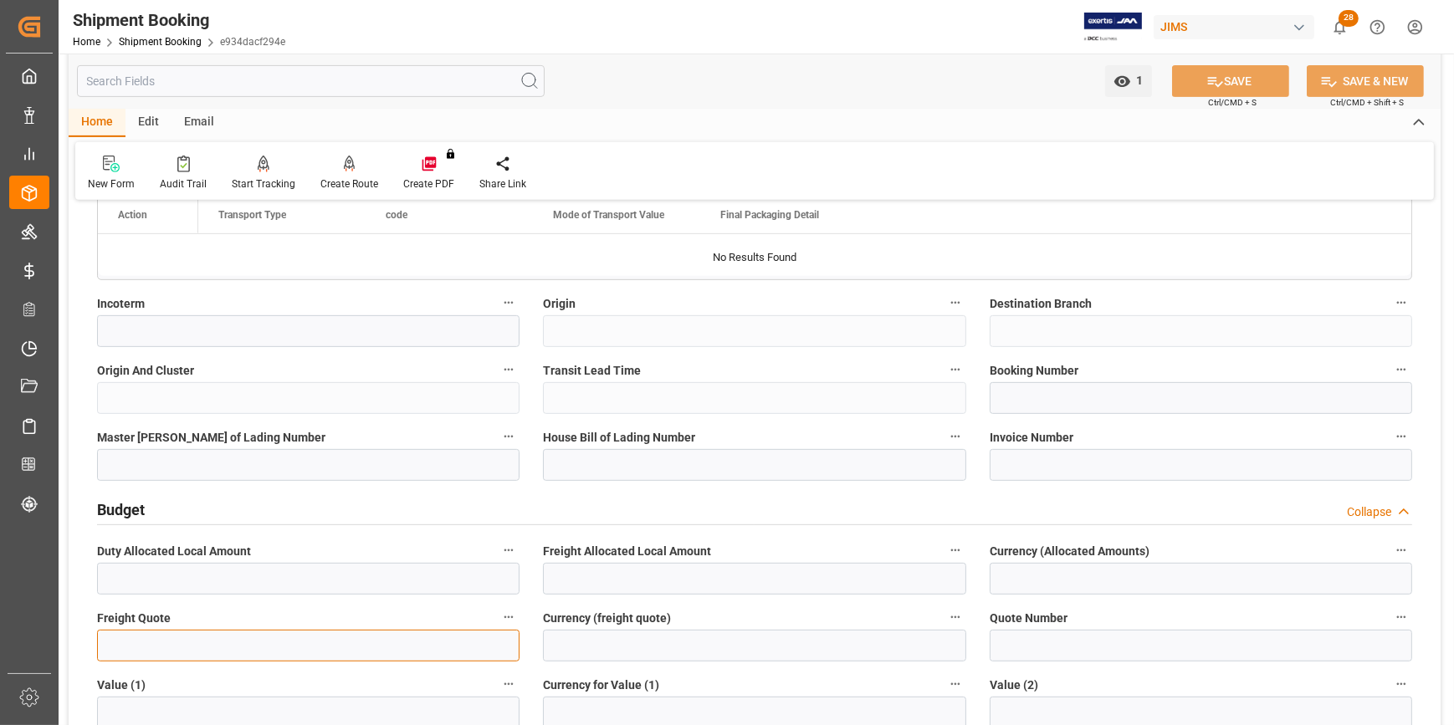
click at [211, 644] on input "text" at bounding box center [308, 646] width 422 height 32
type input "11000"
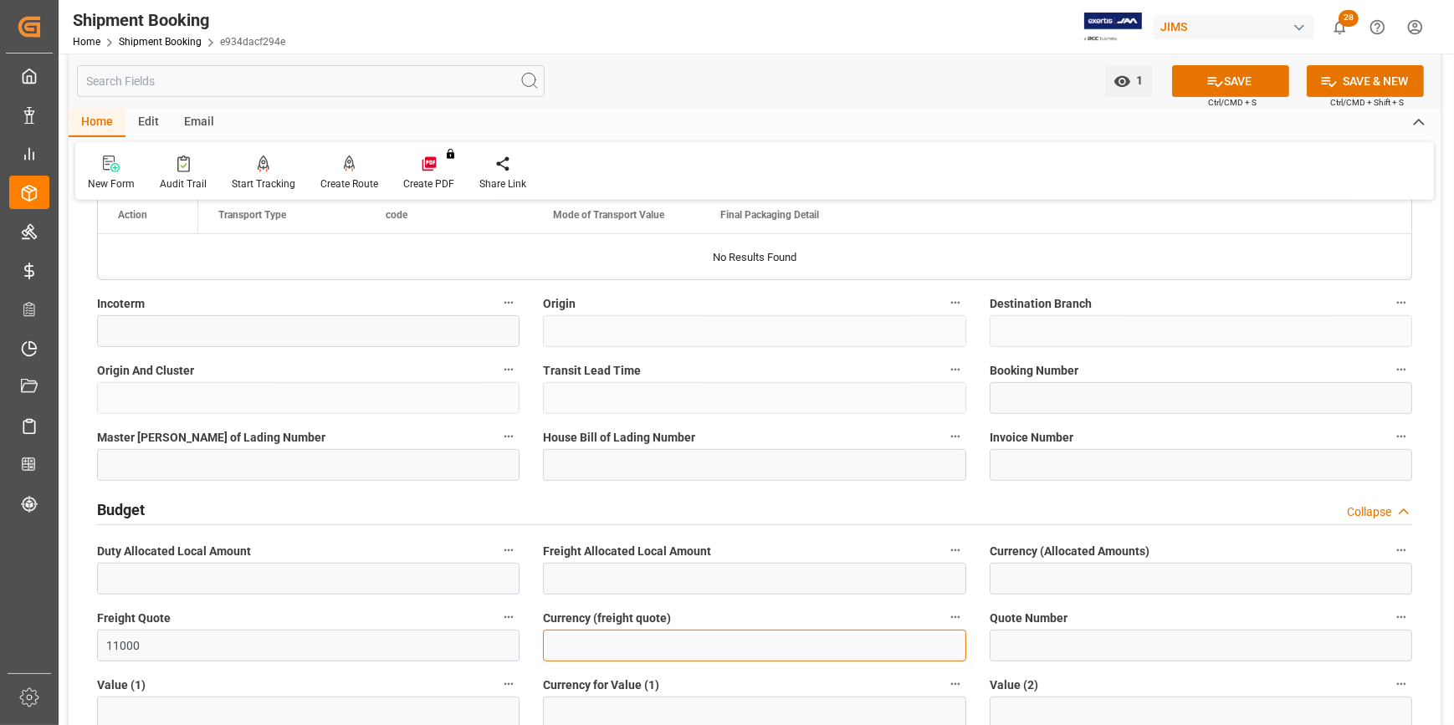
click at [595, 646] on input at bounding box center [754, 646] width 422 height 32
type input "USD"
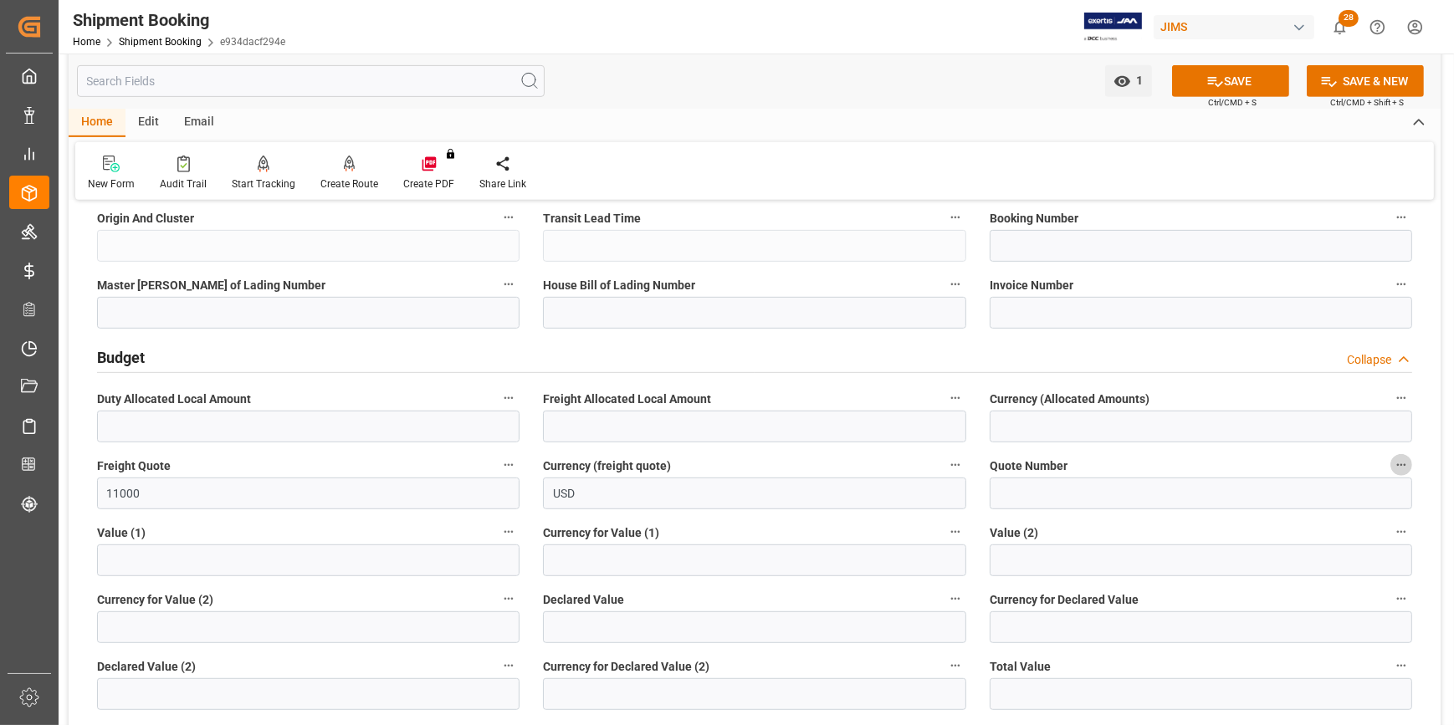
scroll to position [1292, 0]
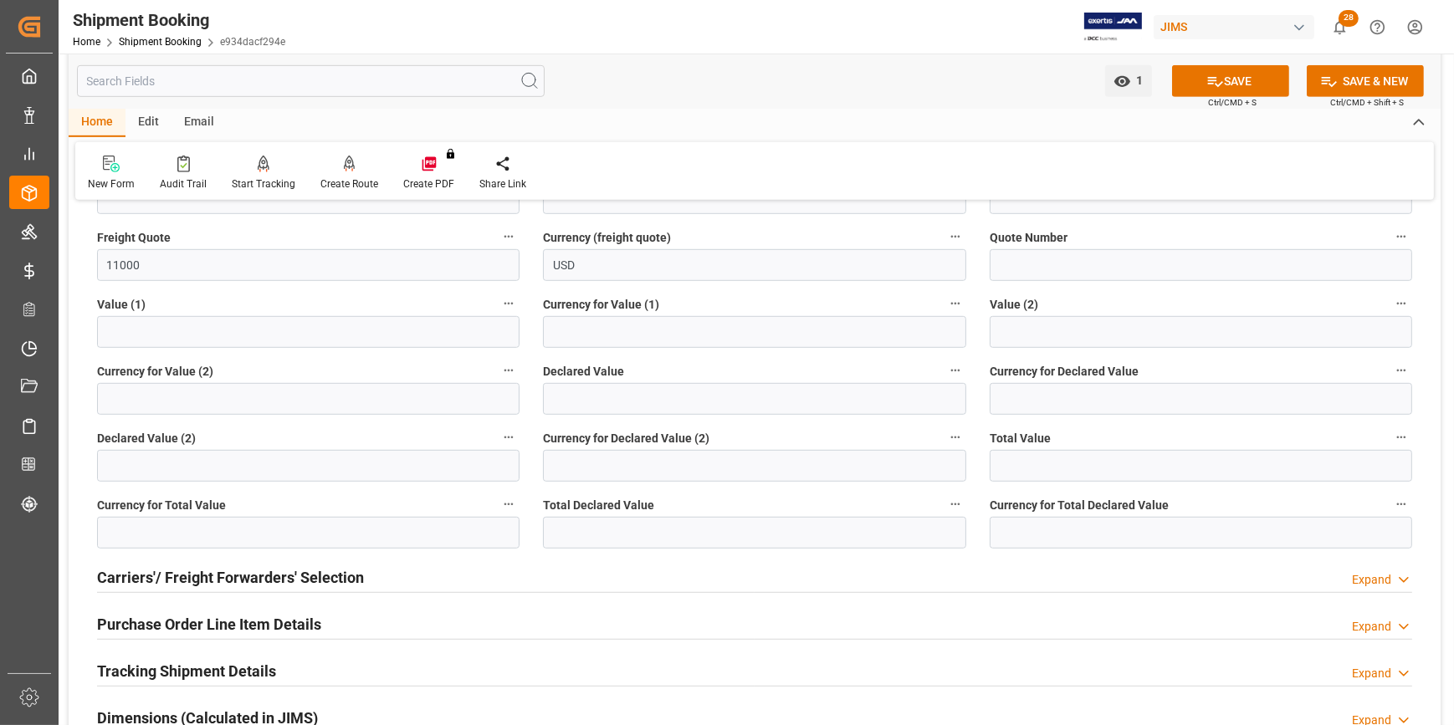
click at [125, 584] on h2 "Carriers'/ Freight Forwarders' Selection" at bounding box center [230, 577] width 267 height 23
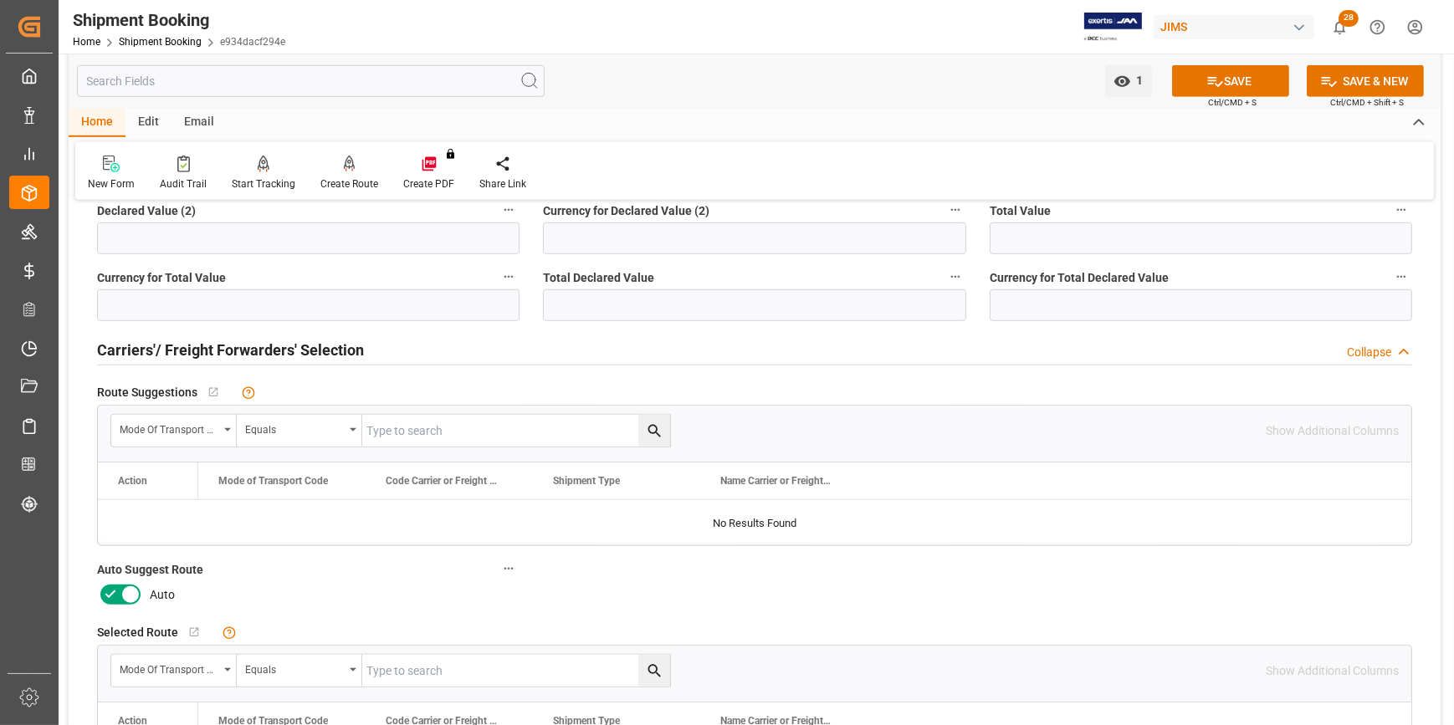
scroll to position [1521, 0]
click at [118, 589] on icon at bounding box center [110, 594] width 20 height 20
click at [0, 0] on input "checkbox" at bounding box center [0, 0] width 0 height 0
click at [1245, 69] on button "SAVE" at bounding box center [1230, 81] width 117 height 32
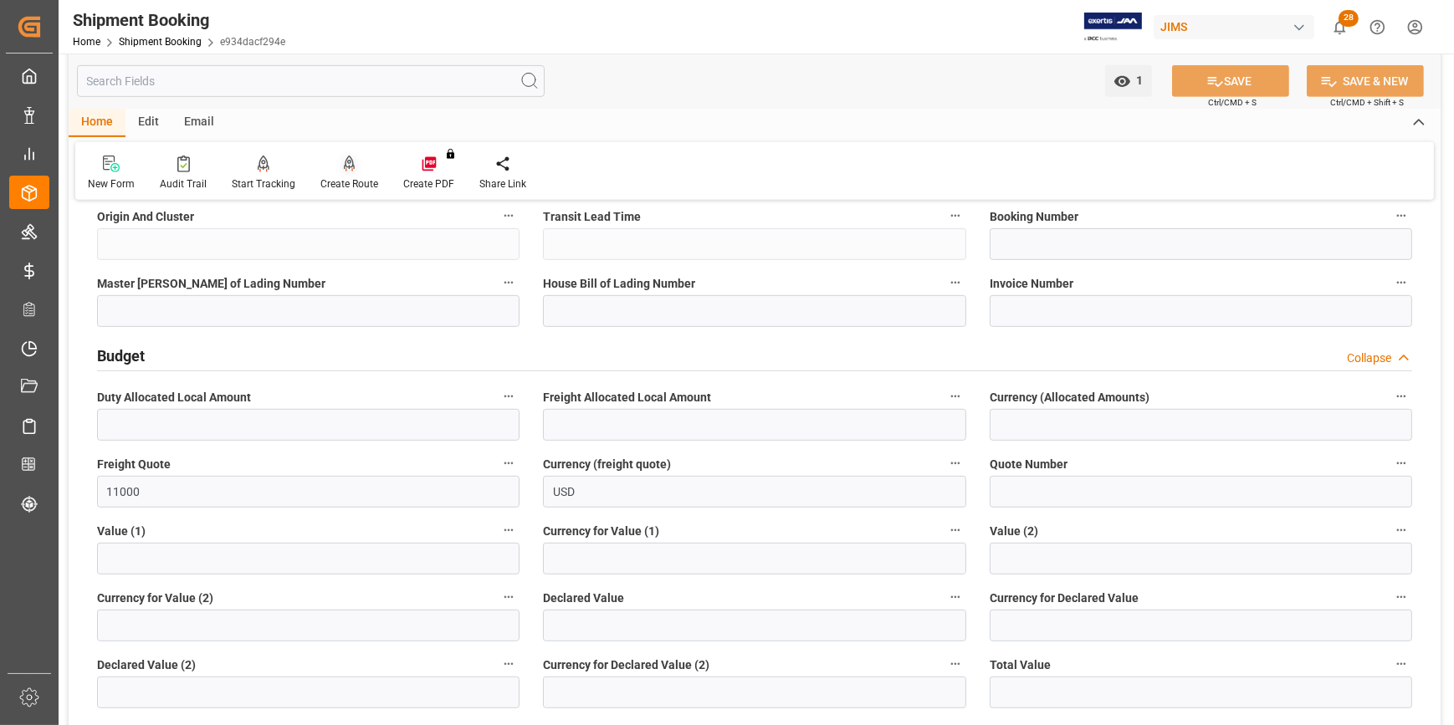
scroll to position [1064, 0]
click at [342, 177] on div "Create Route" at bounding box center [349, 183] width 58 height 15
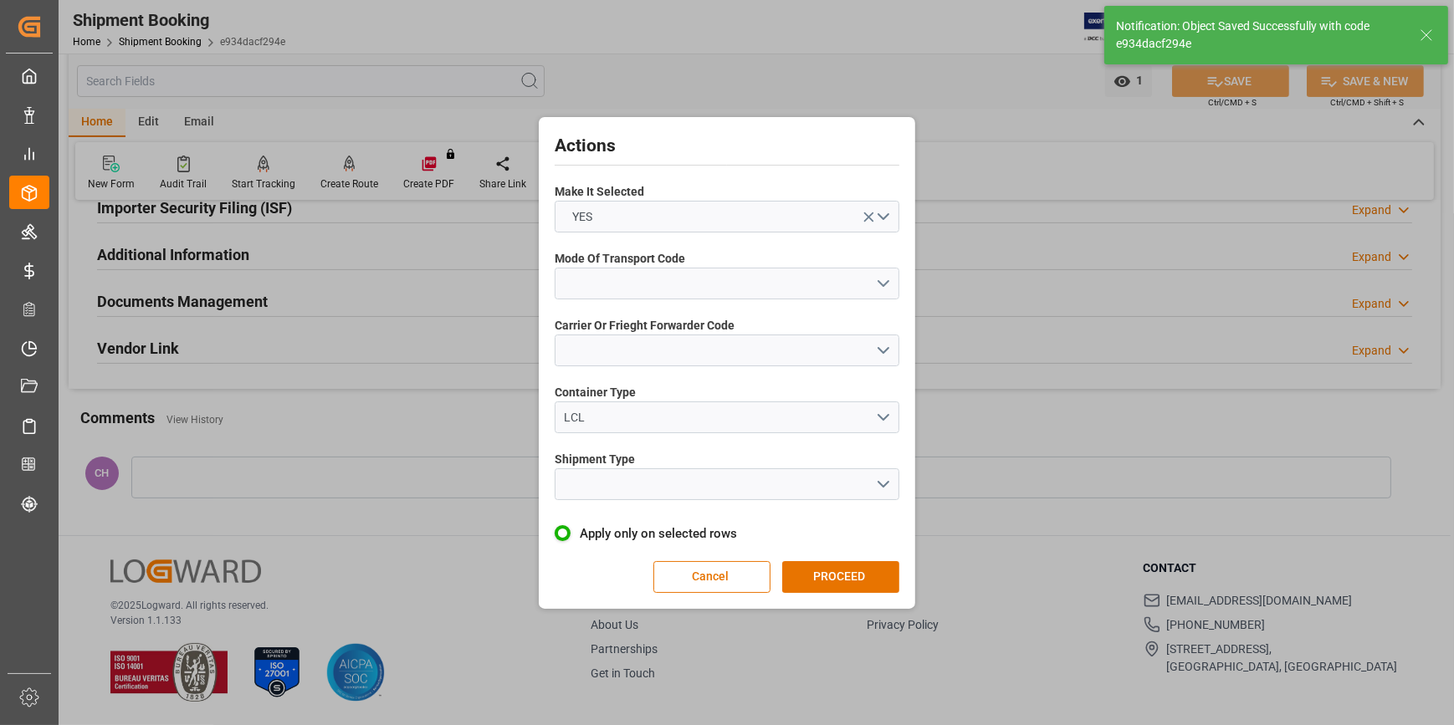
scroll to position [54, 0]
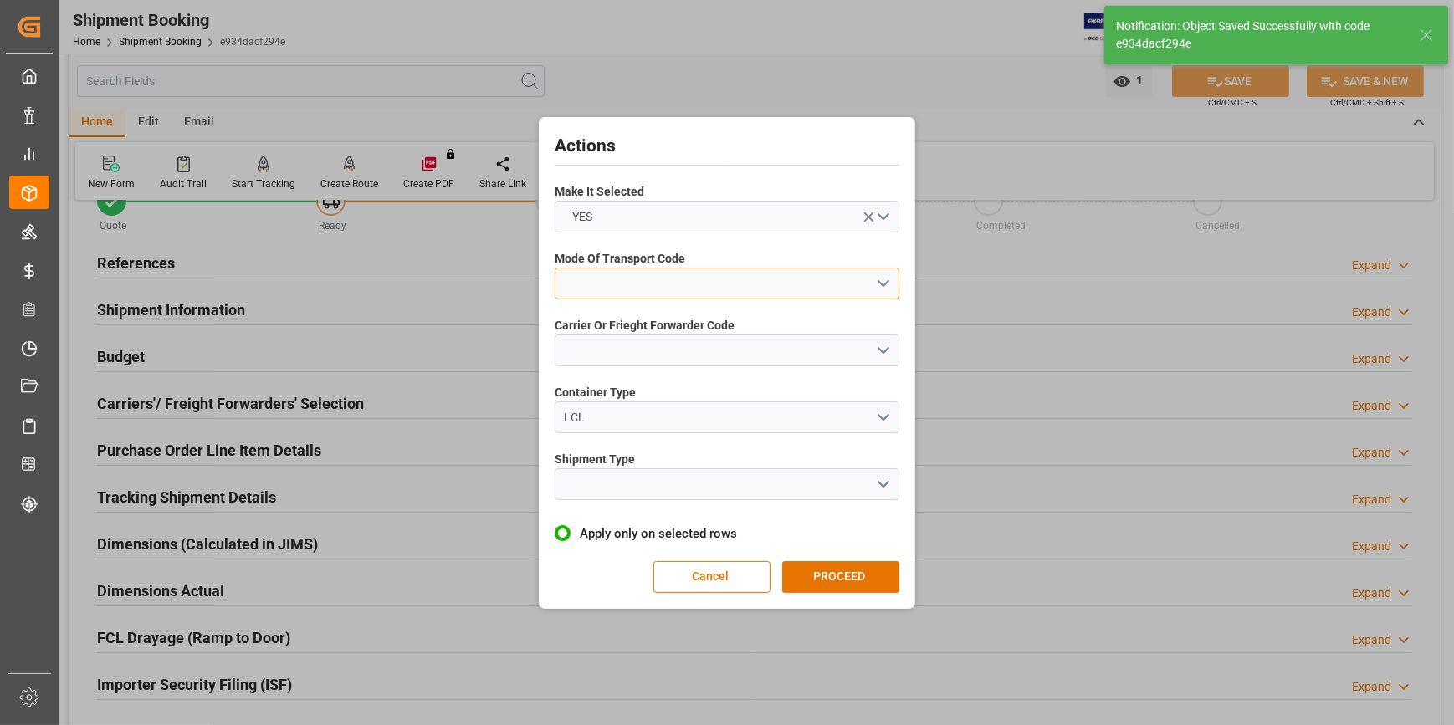
click at [612, 284] on button "open menu" at bounding box center [727, 284] width 345 height 32
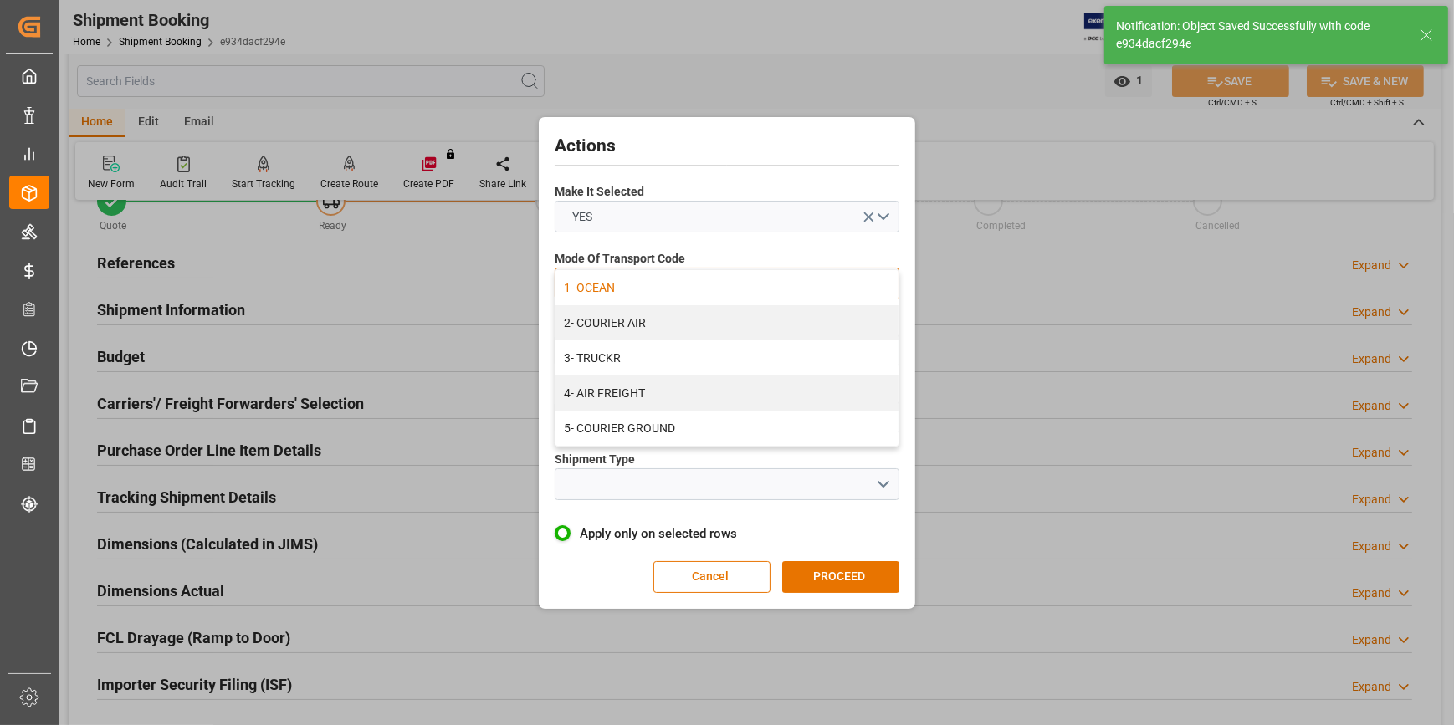
click at [618, 294] on div "1- OCEAN" at bounding box center [726, 287] width 343 height 35
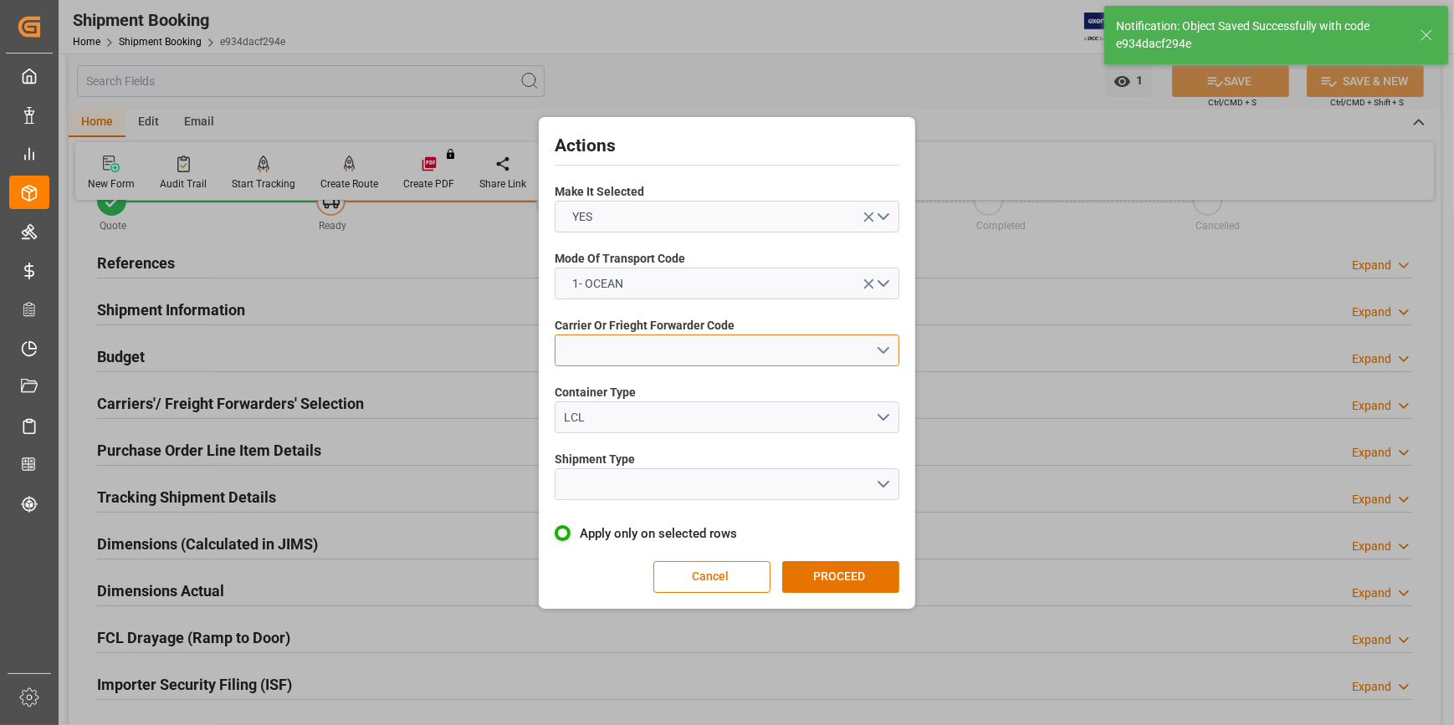
click at [583, 351] on button "open menu" at bounding box center [727, 351] width 345 height 32
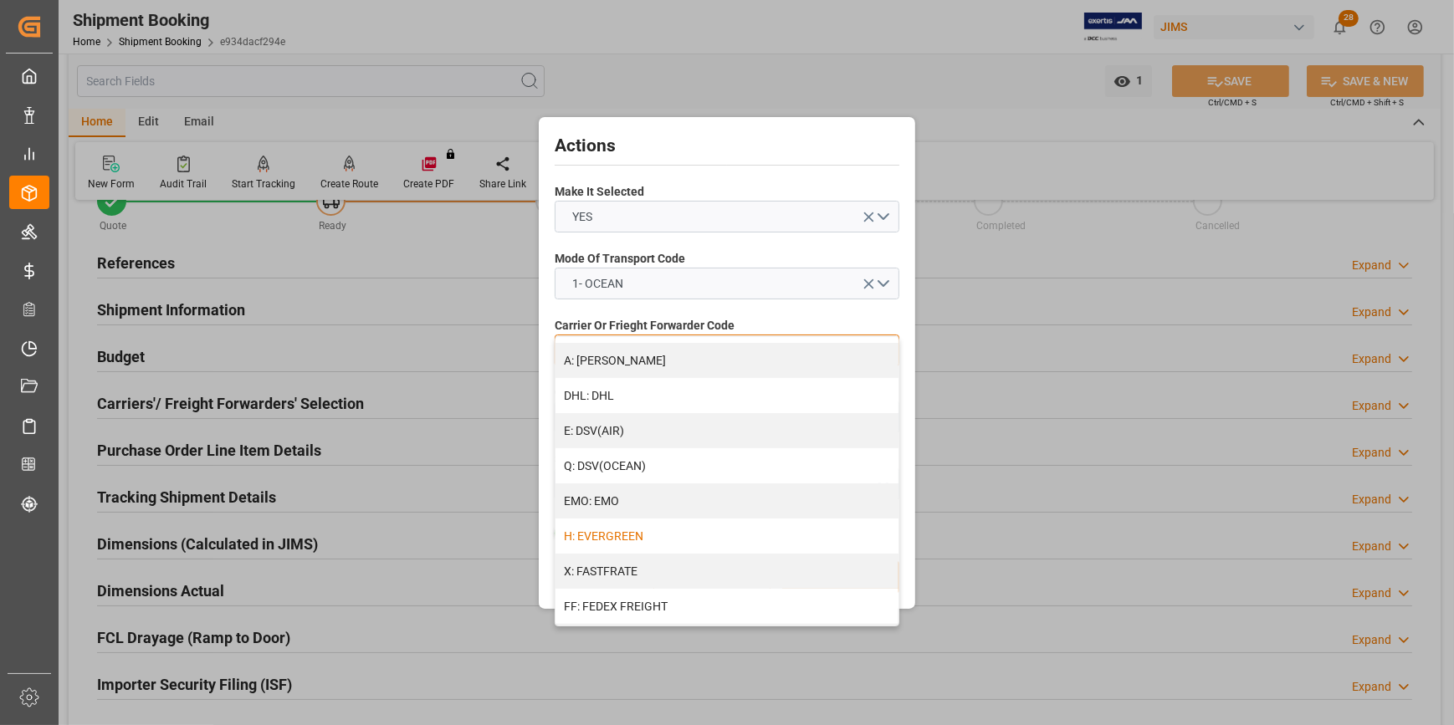
scroll to position [304, 0]
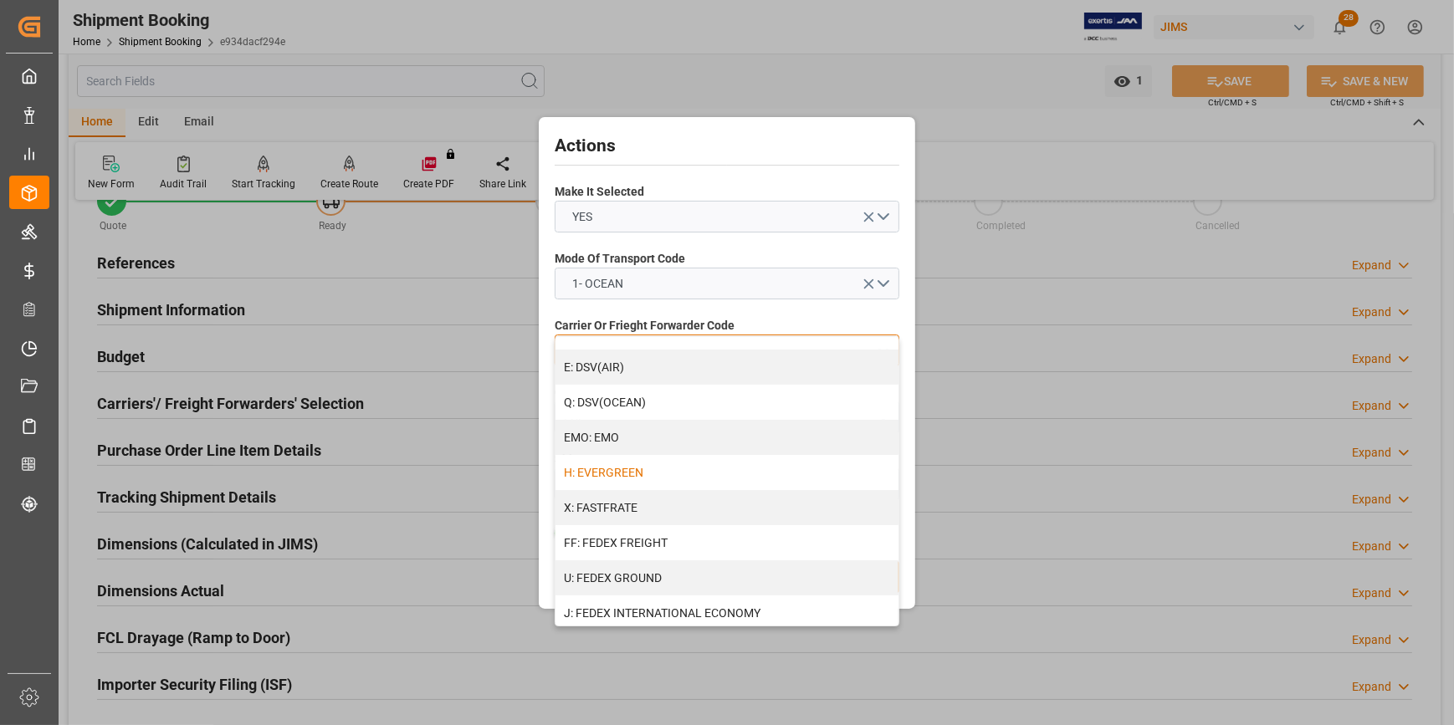
click at [631, 466] on div "H: EVERGREEN" at bounding box center [726, 472] width 343 height 35
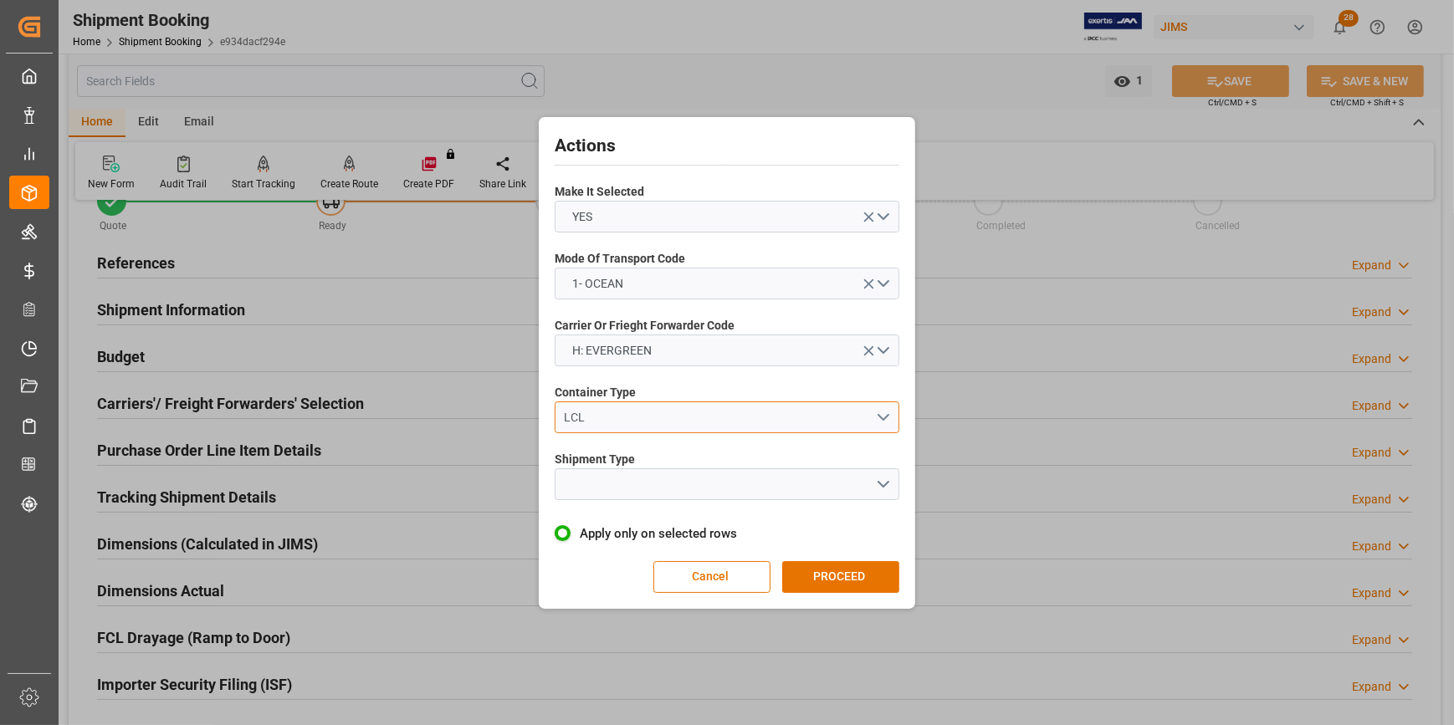
click at [593, 416] on div "LCL" at bounding box center [720, 418] width 311 height 18
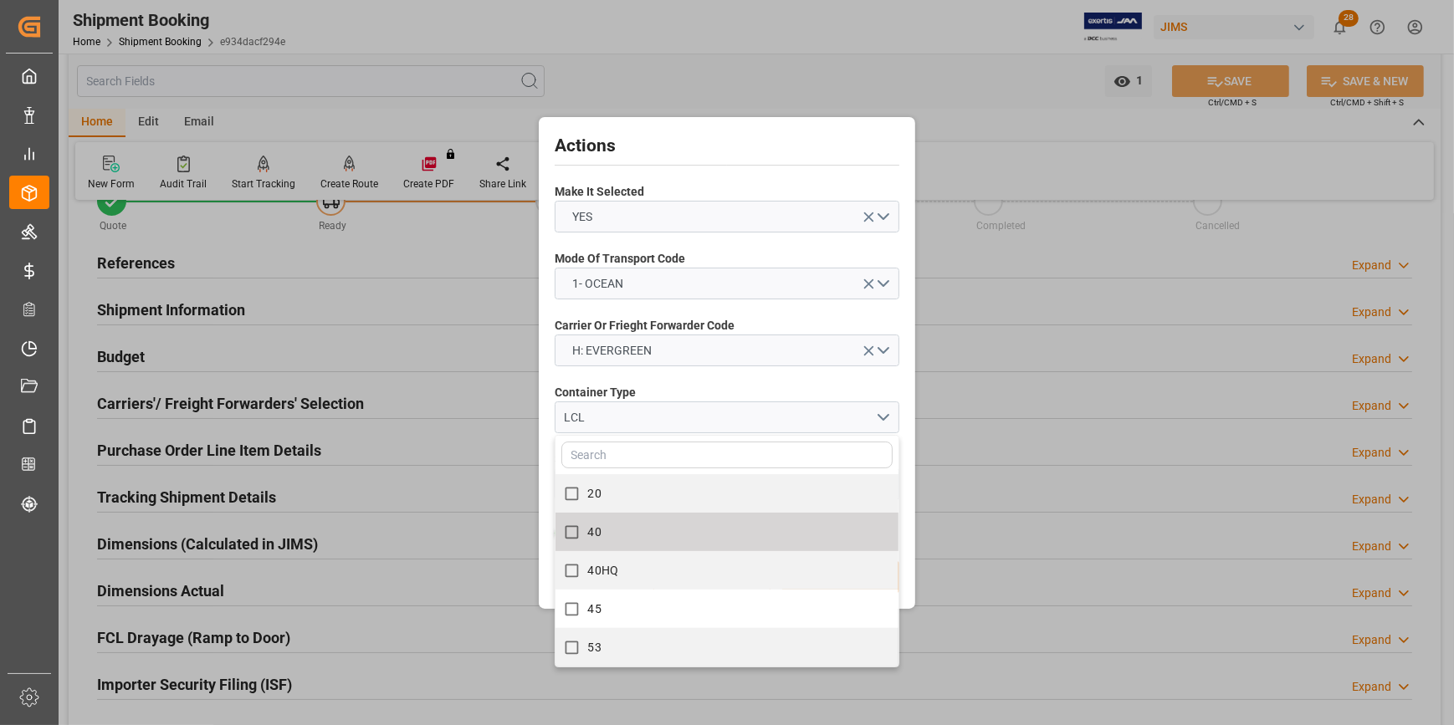
click at [652, 525] on label "40" at bounding box center [717, 532] width 325 height 33
checkbox input "true"
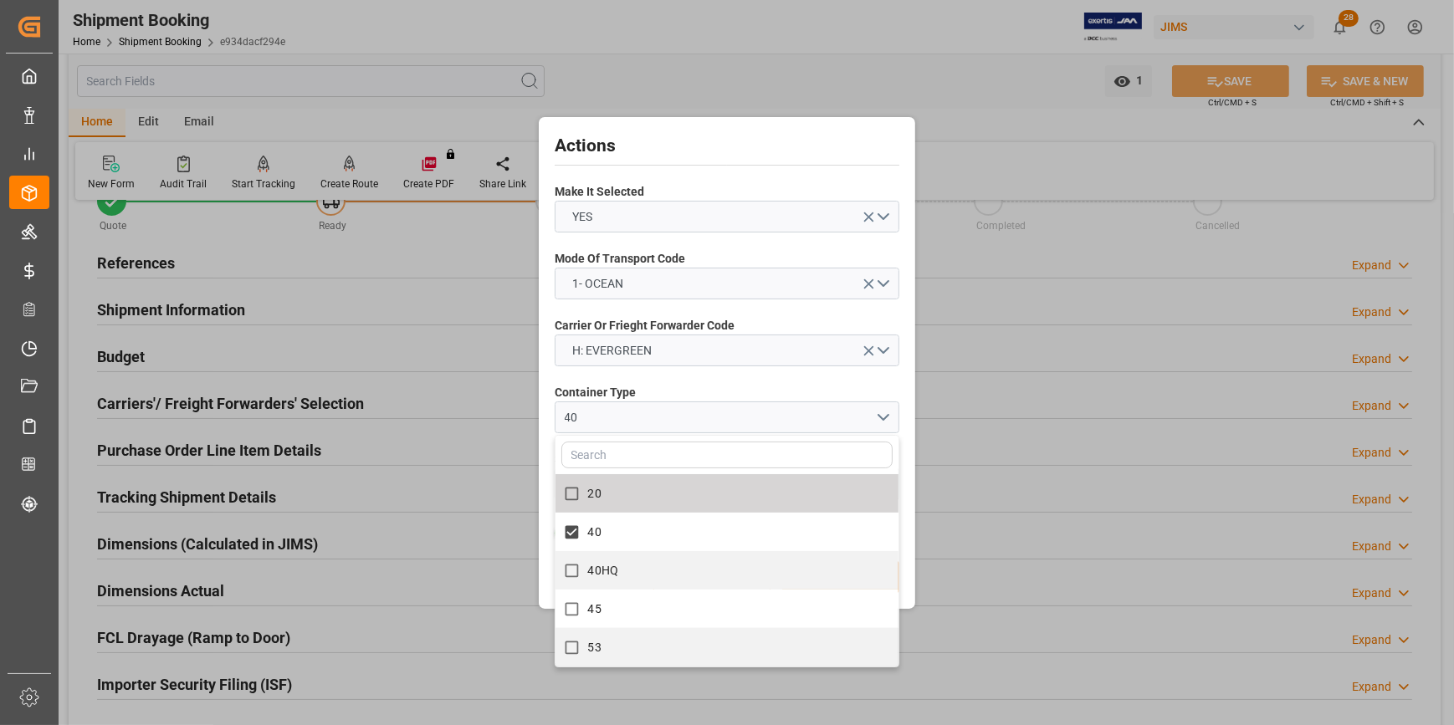
click at [685, 384] on label "Container Type" at bounding box center [727, 393] width 345 height 18
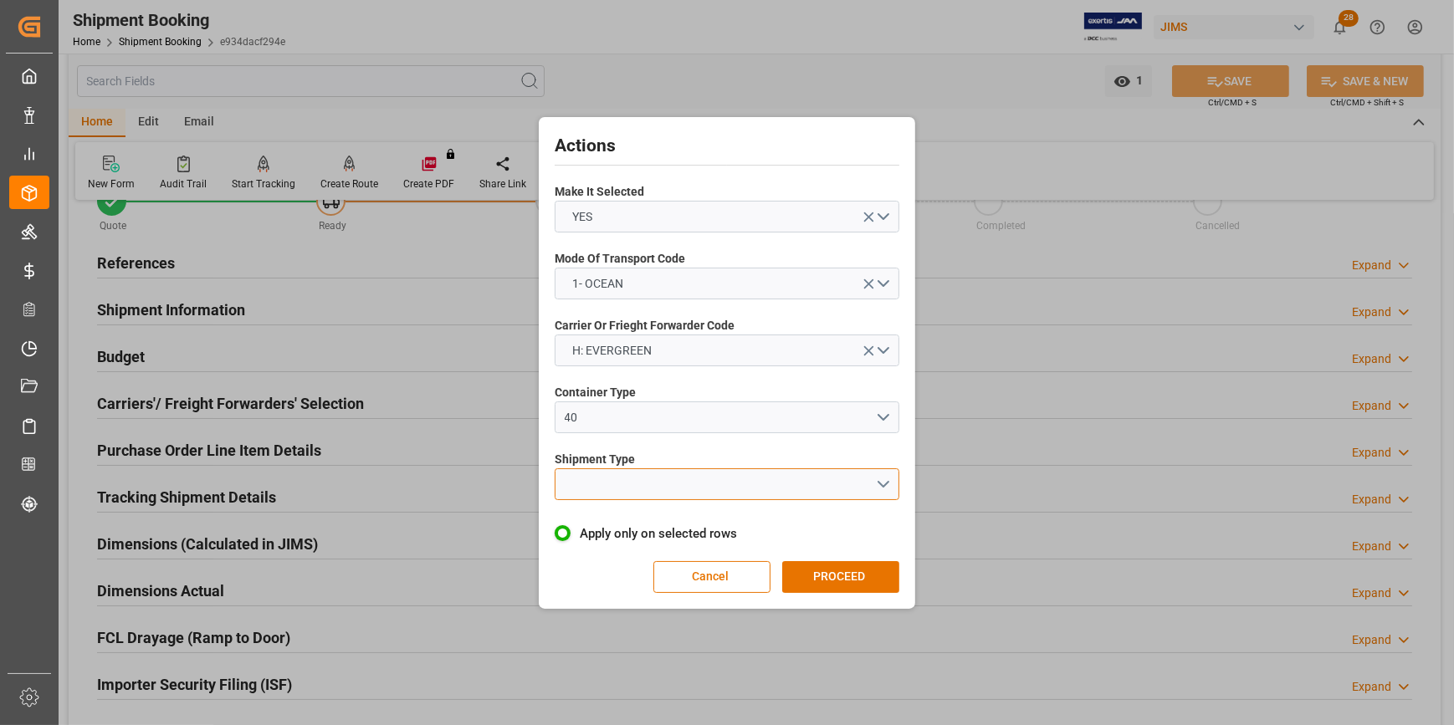
click at [632, 480] on button "open menu" at bounding box center [727, 484] width 345 height 32
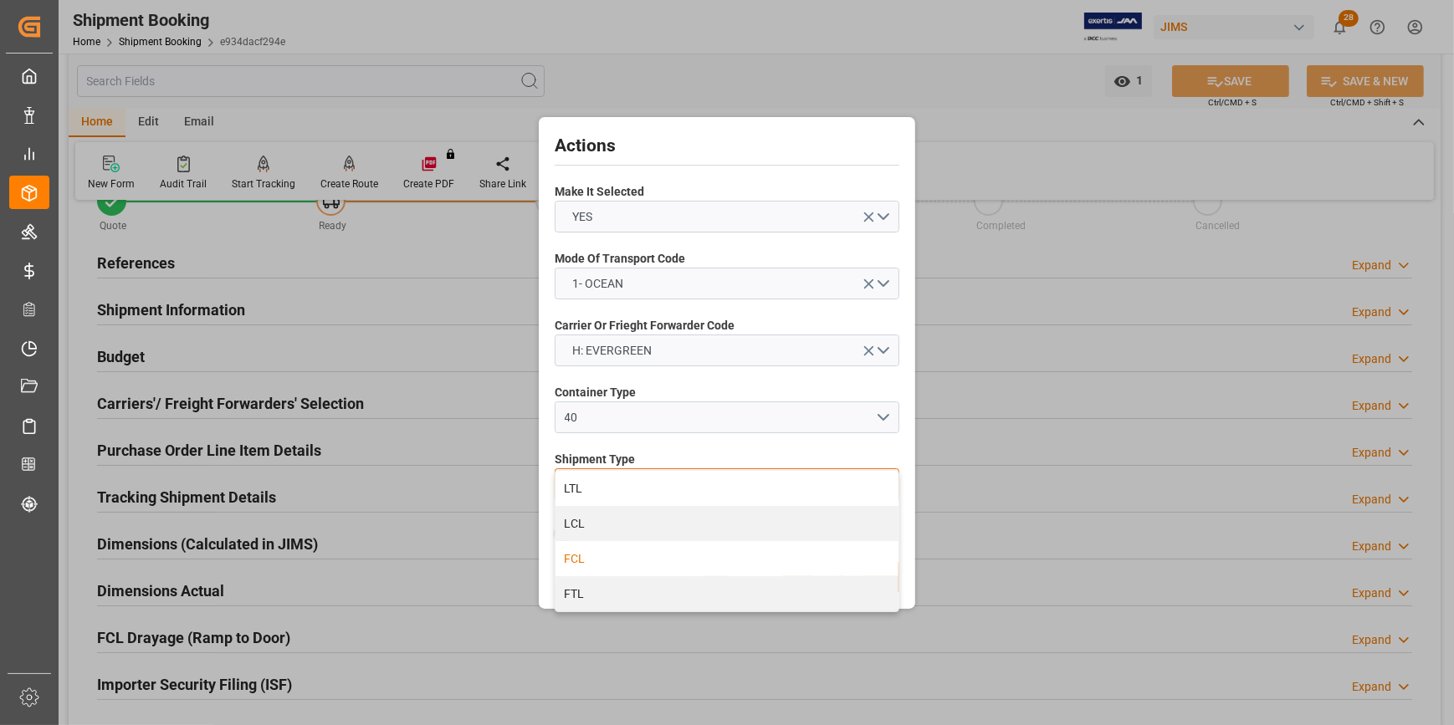
click at [614, 560] on div "FCL" at bounding box center [726, 558] width 343 height 35
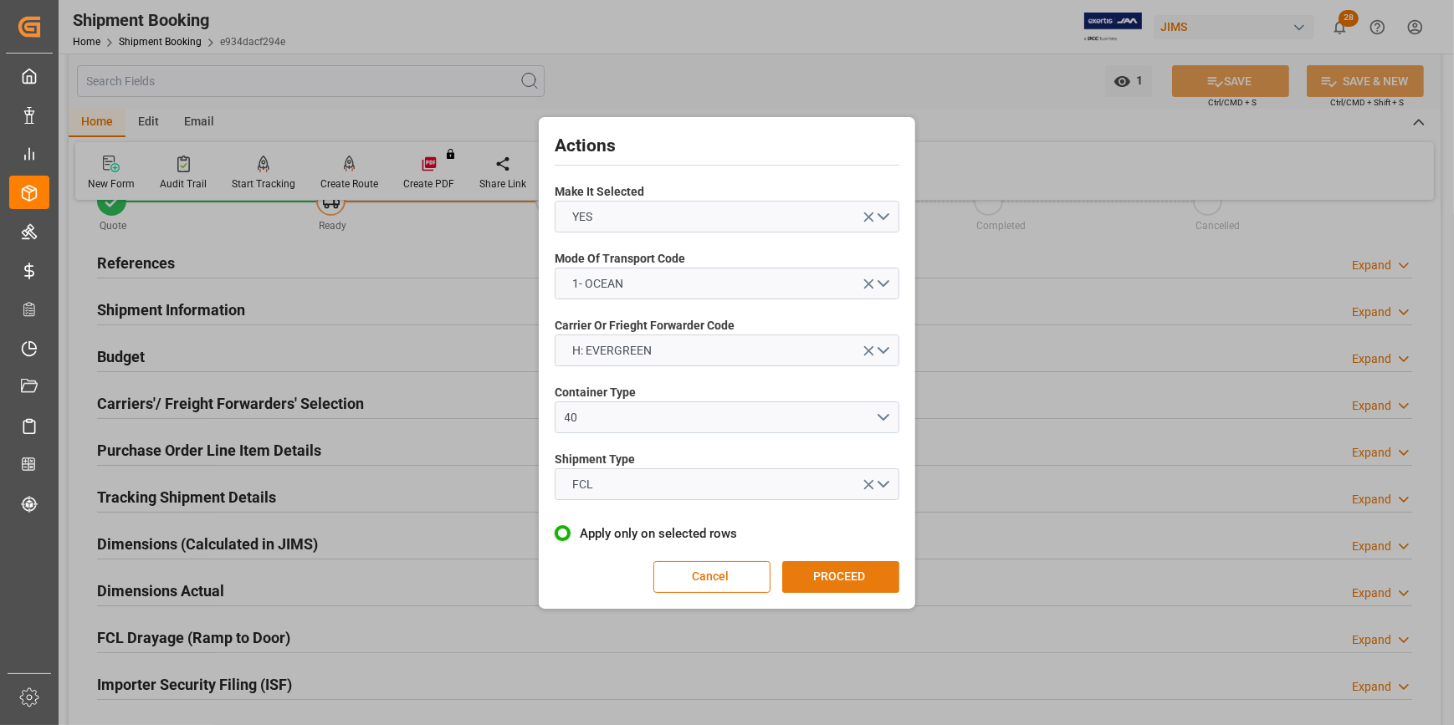
click at [810, 579] on button "PROCEED" at bounding box center [840, 577] width 117 height 32
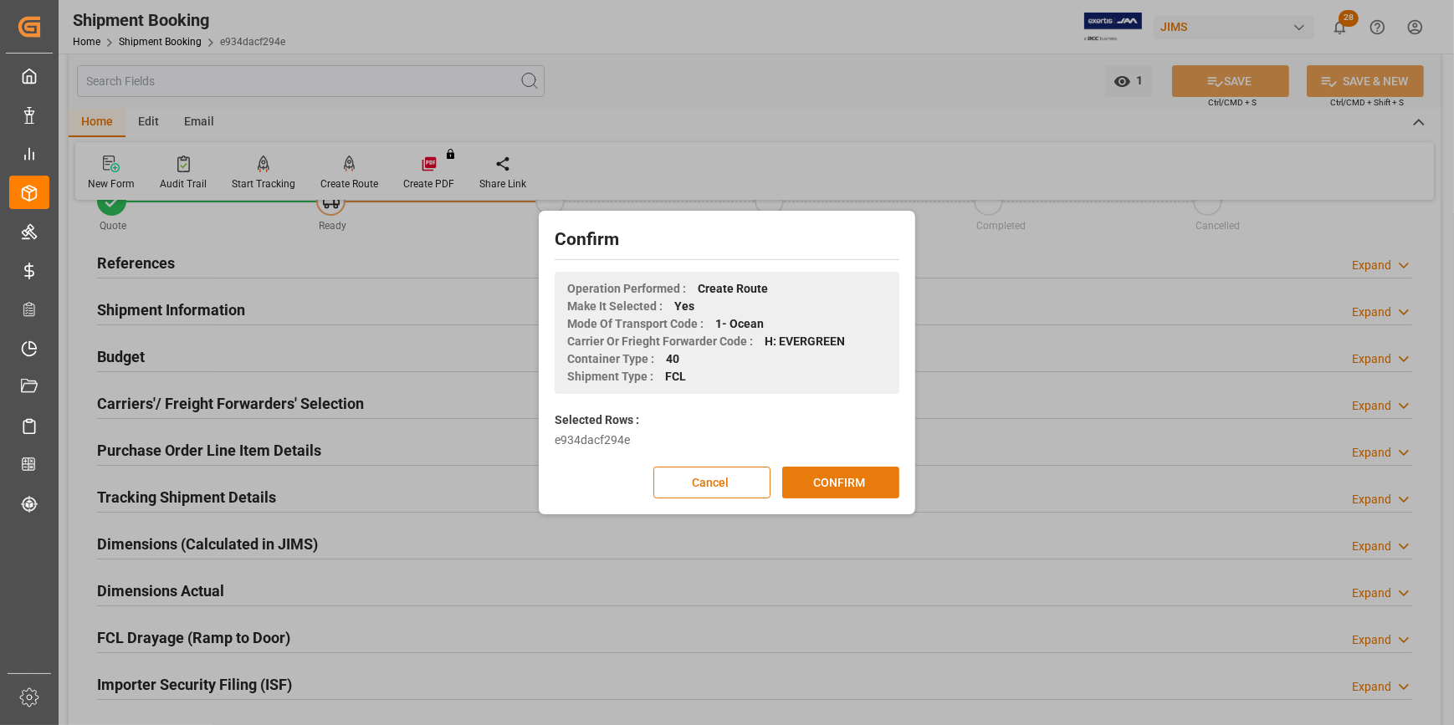
click at [856, 480] on button "CONFIRM" at bounding box center [840, 483] width 117 height 32
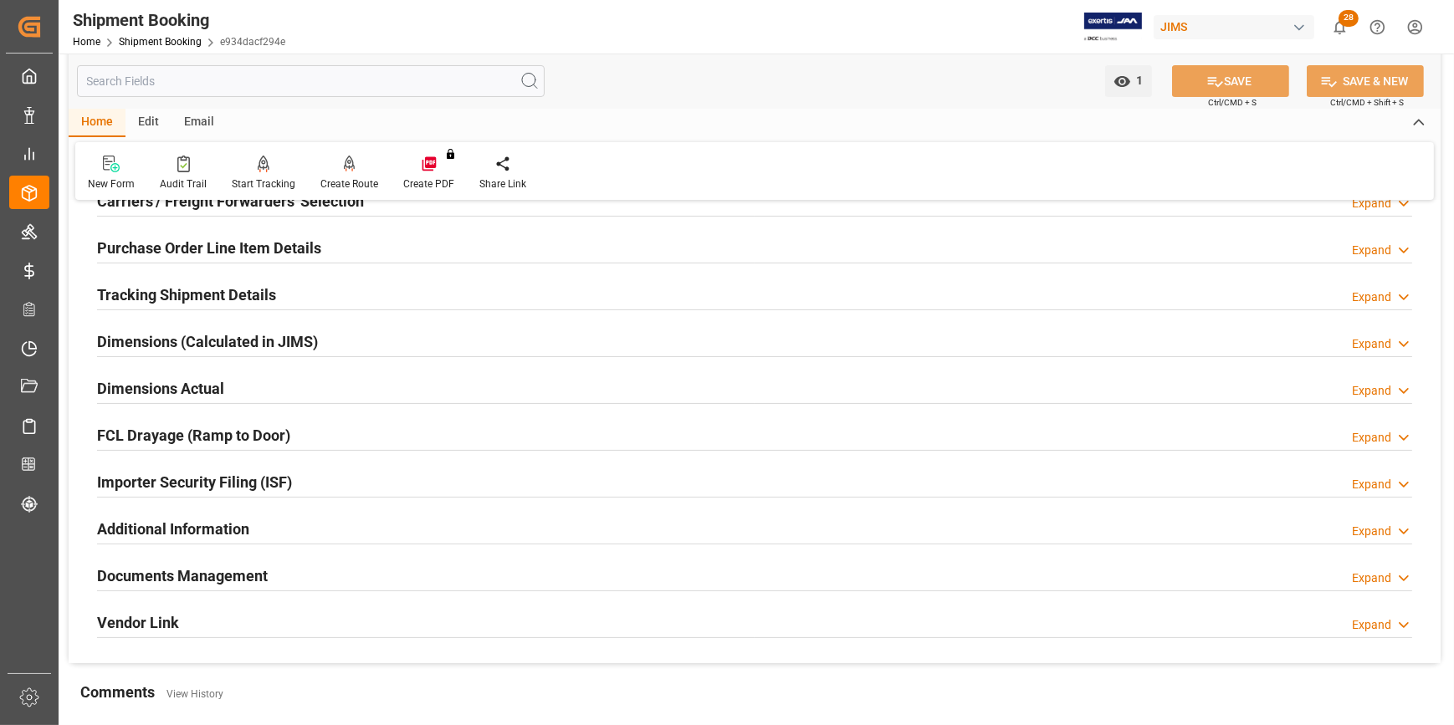
scroll to position [228, 0]
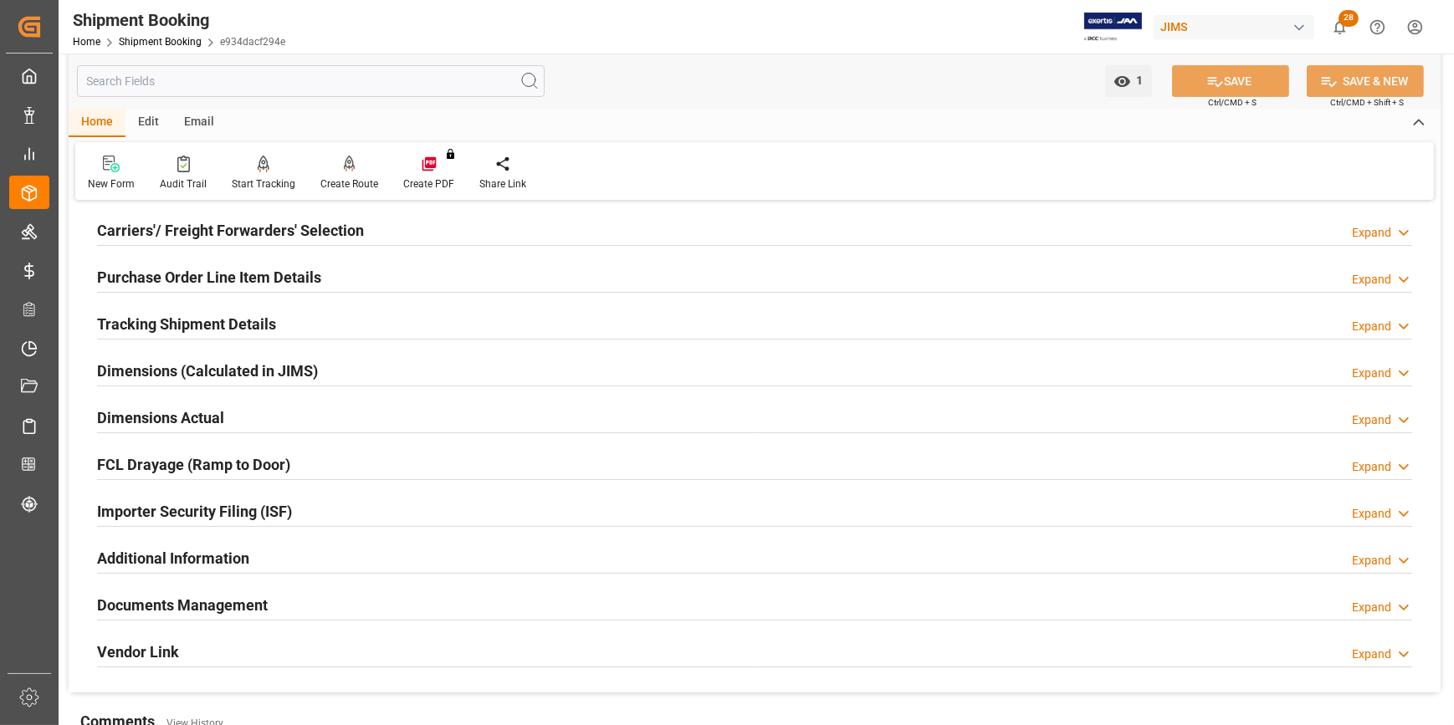
click at [187, 602] on h2 "Documents Management" at bounding box center [182, 605] width 171 height 23
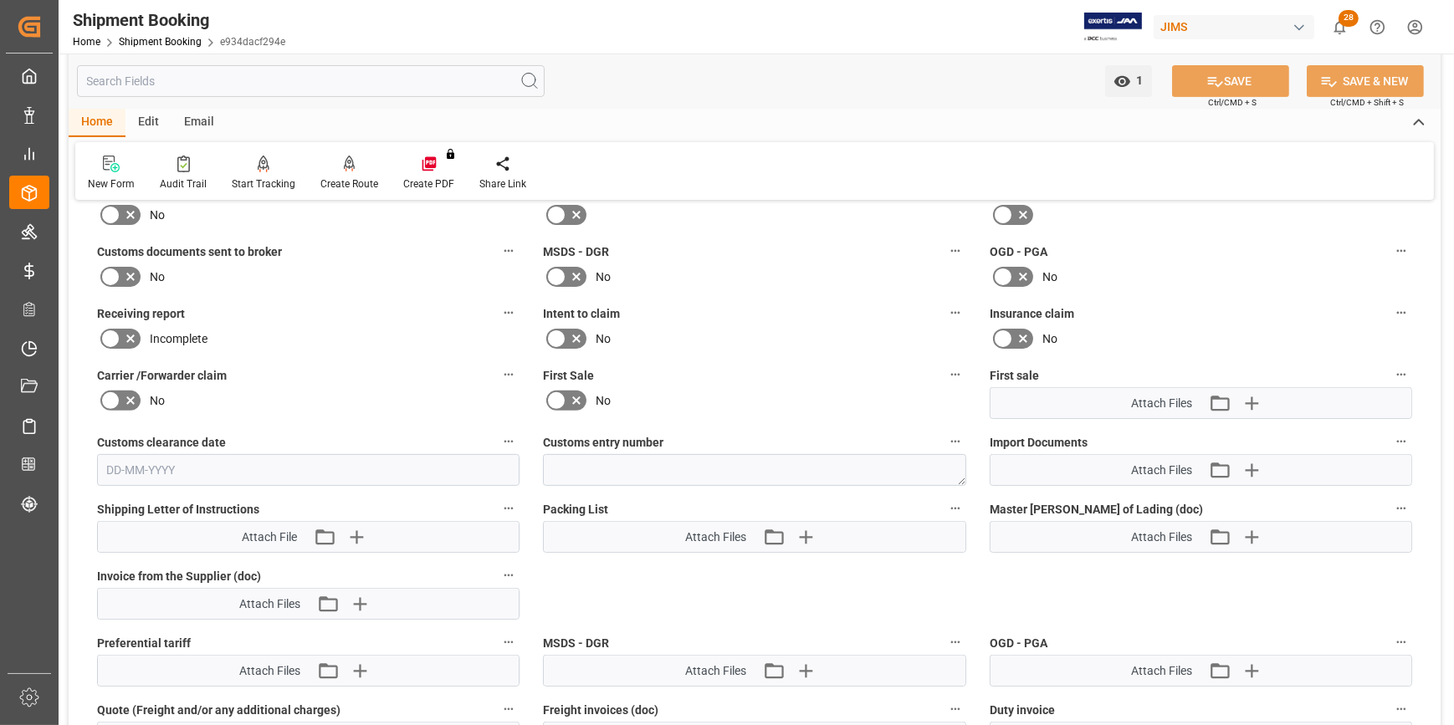
scroll to position [912, 0]
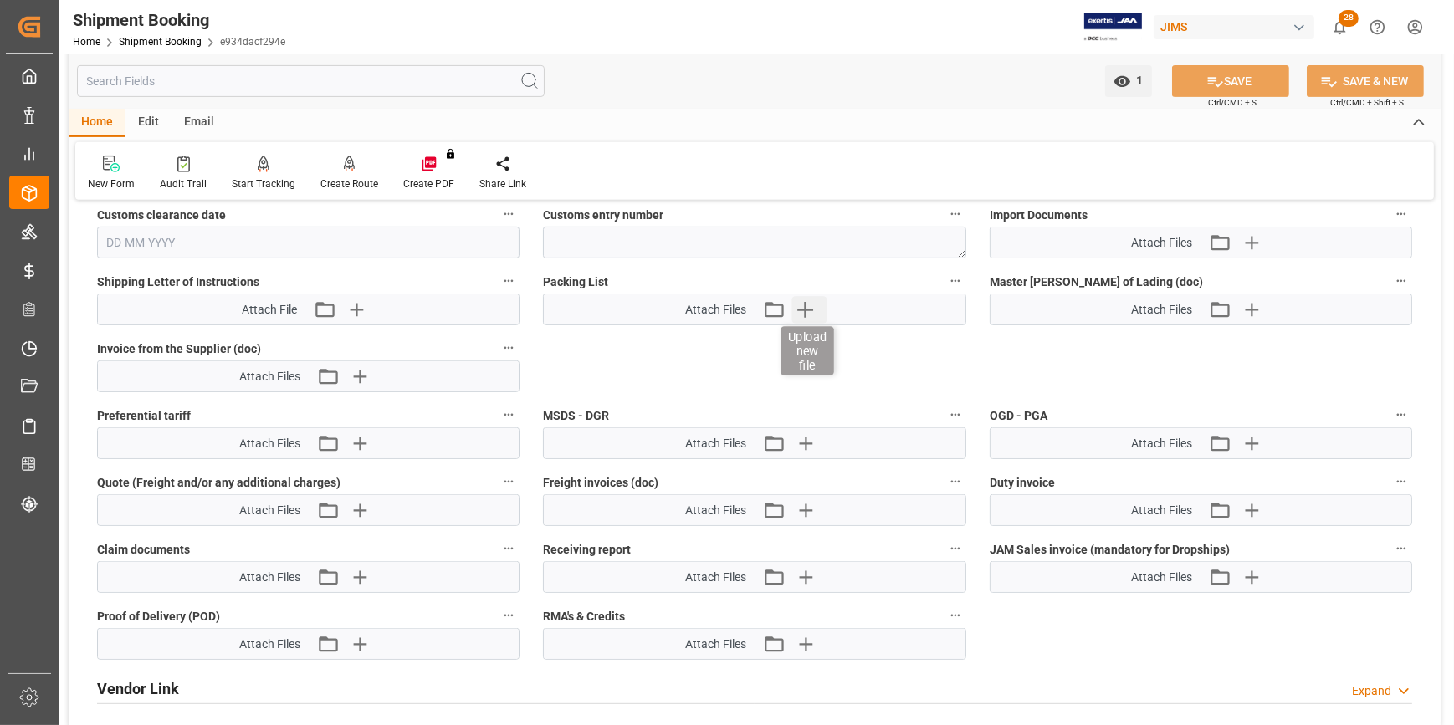
click at [803, 306] on icon "button" at bounding box center [805, 310] width 16 height 16
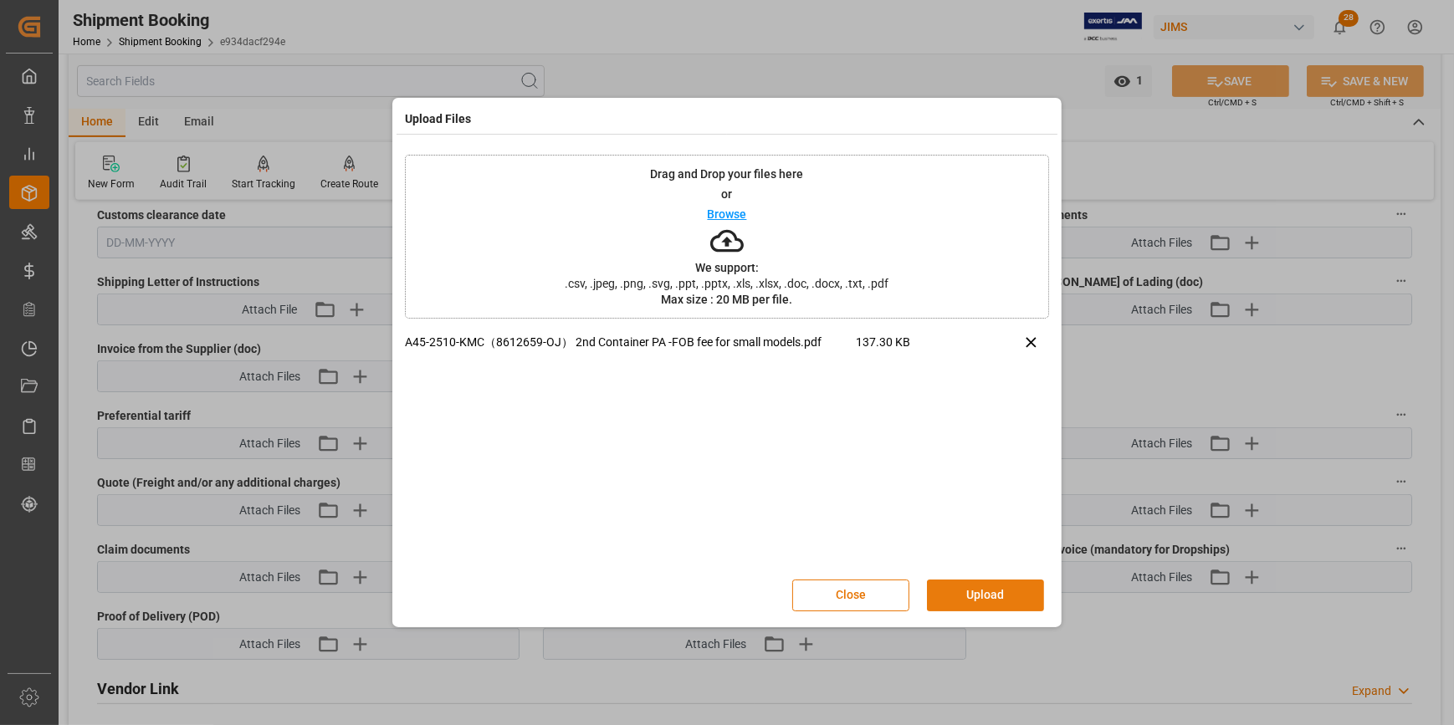
click at [977, 594] on button "Upload" at bounding box center [985, 596] width 117 height 32
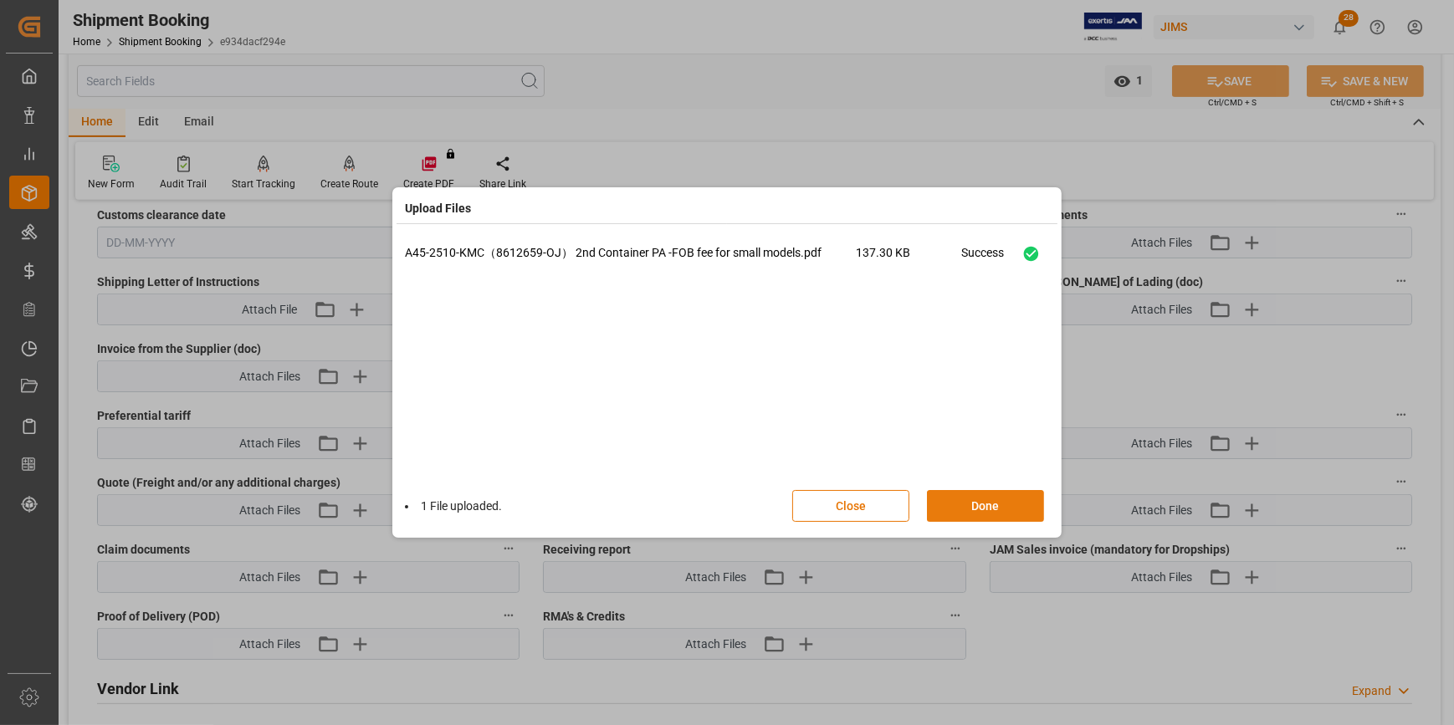
click at [974, 506] on button "Done" at bounding box center [985, 506] width 117 height 32
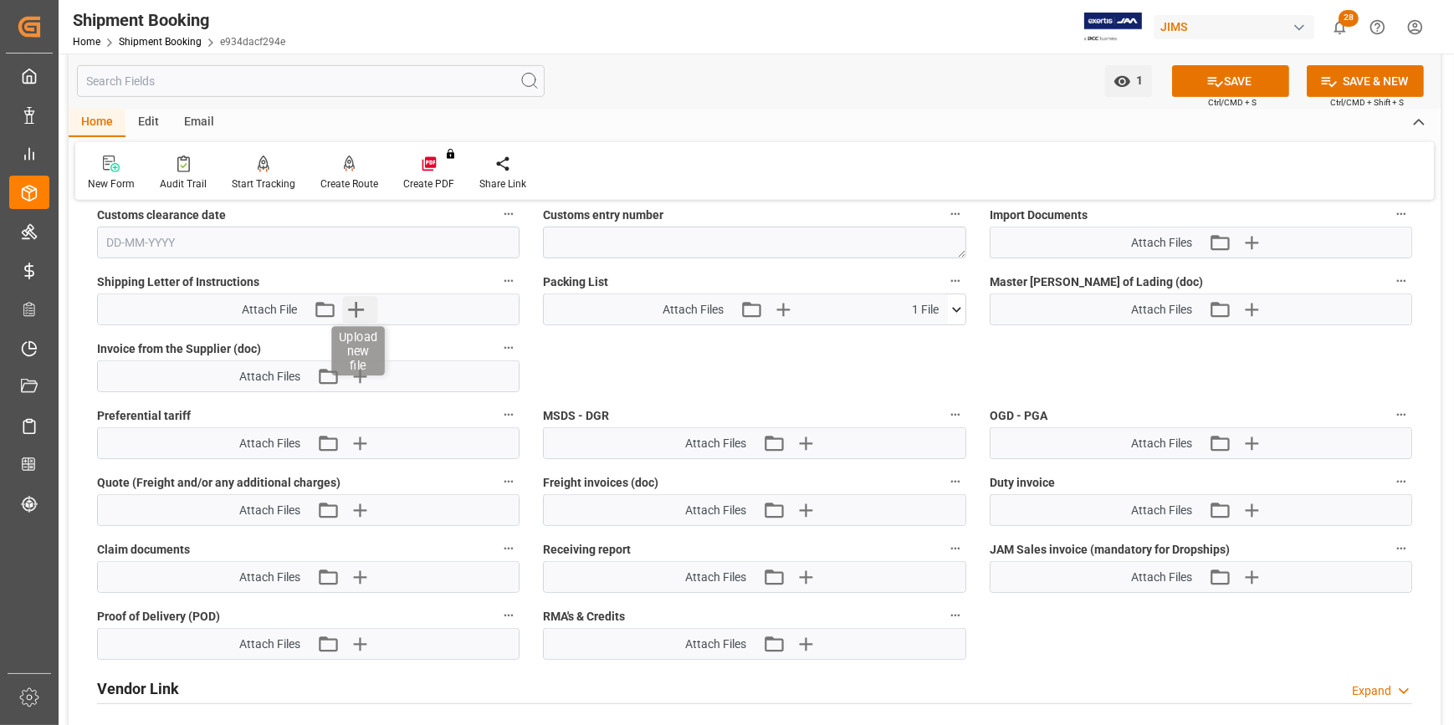
click at [355, 308] on icon "button" at bounding box center [356, 310] width 16 height 16
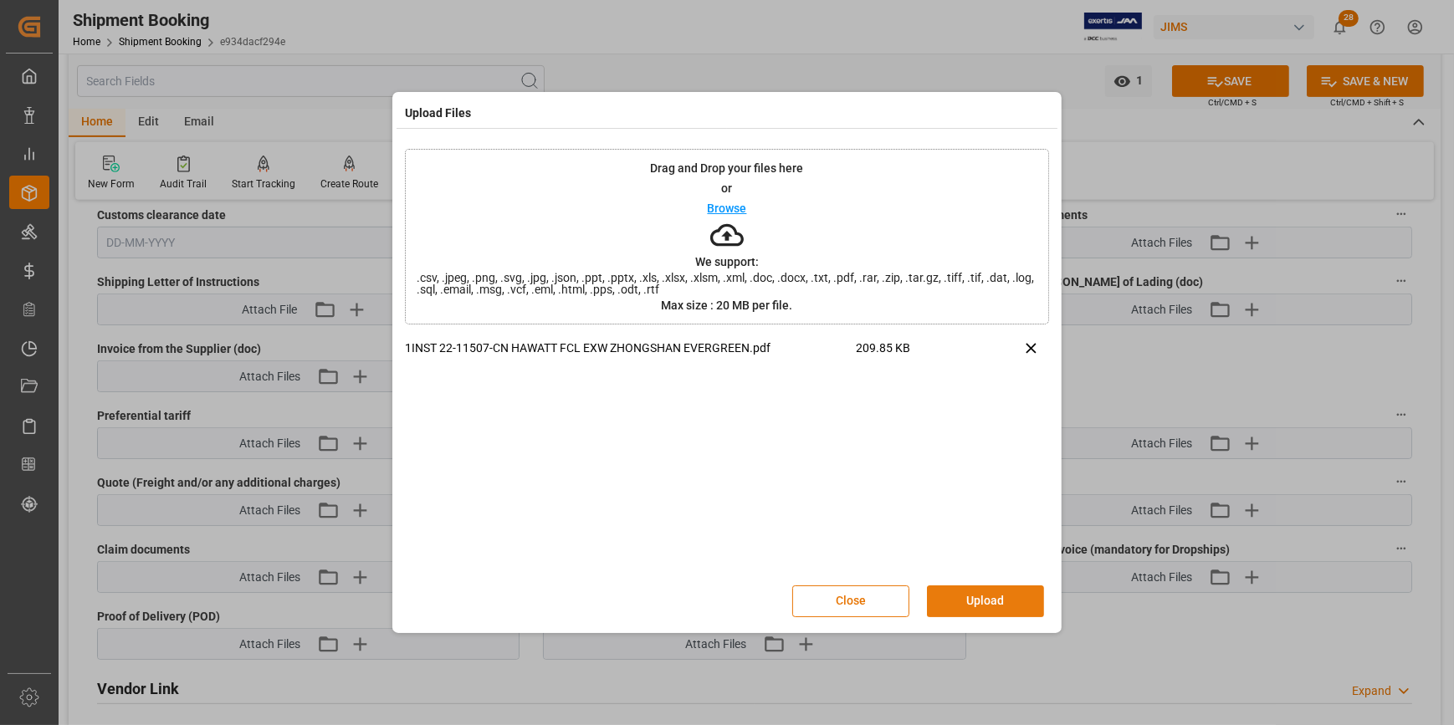
click at [979, 601] on button "Upload" at bounding box center [985, 601] width 117 height 32
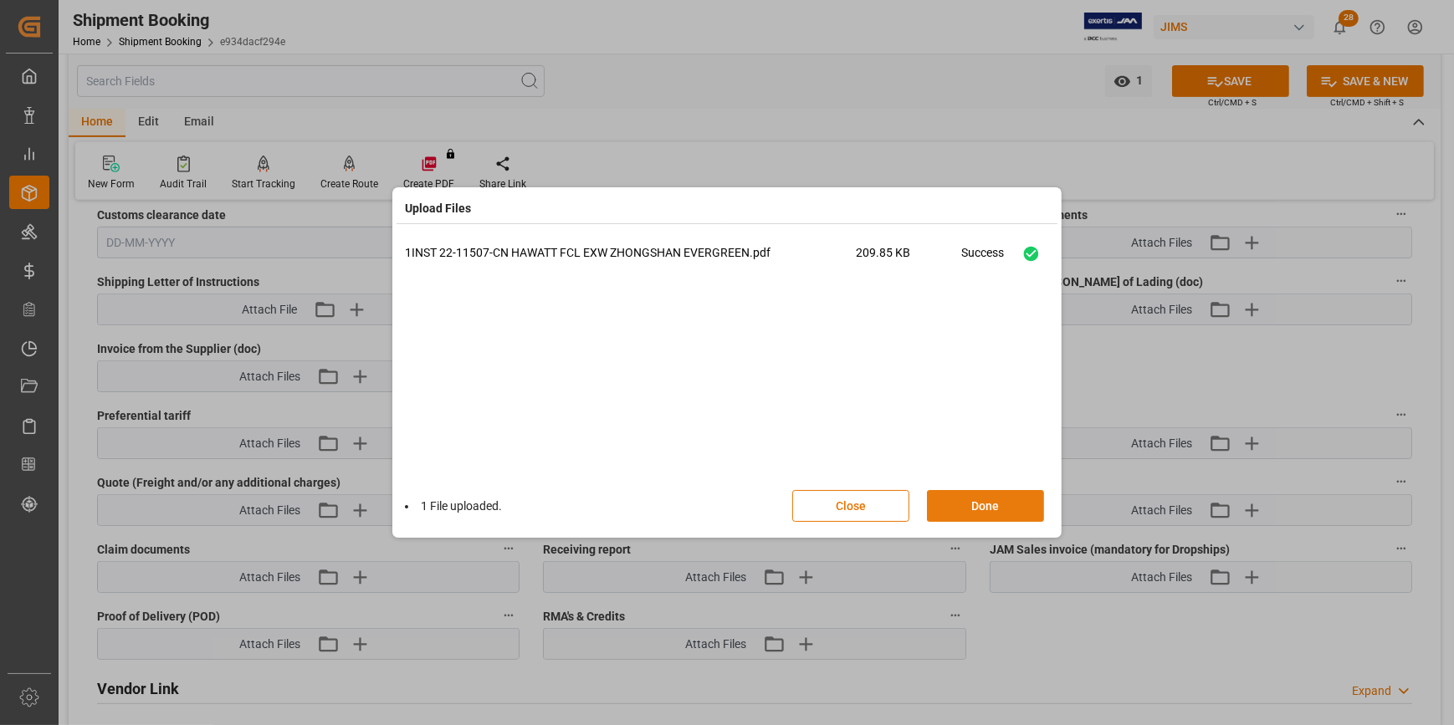
click at [975, 499] on button "Done" at bounding box center [985, 506] width 117 height 32
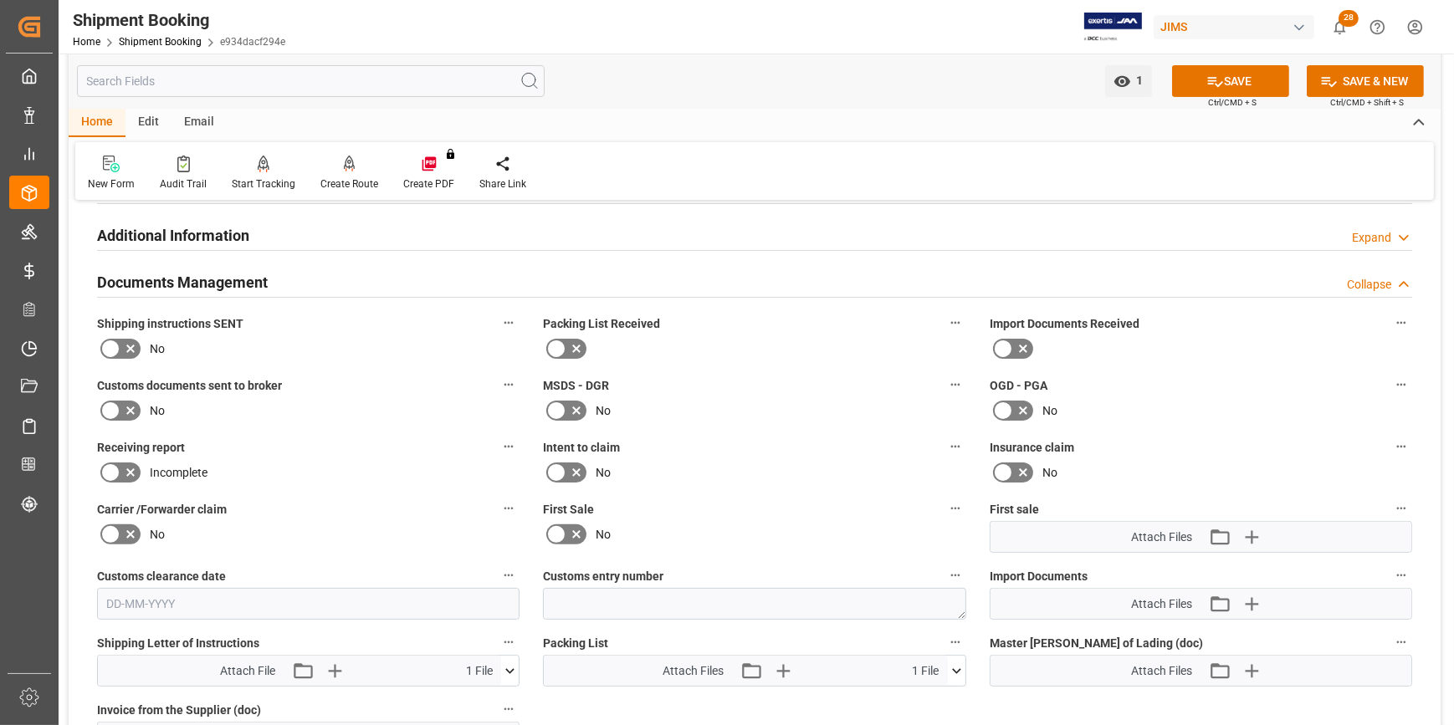
scroll to position [532, 0]
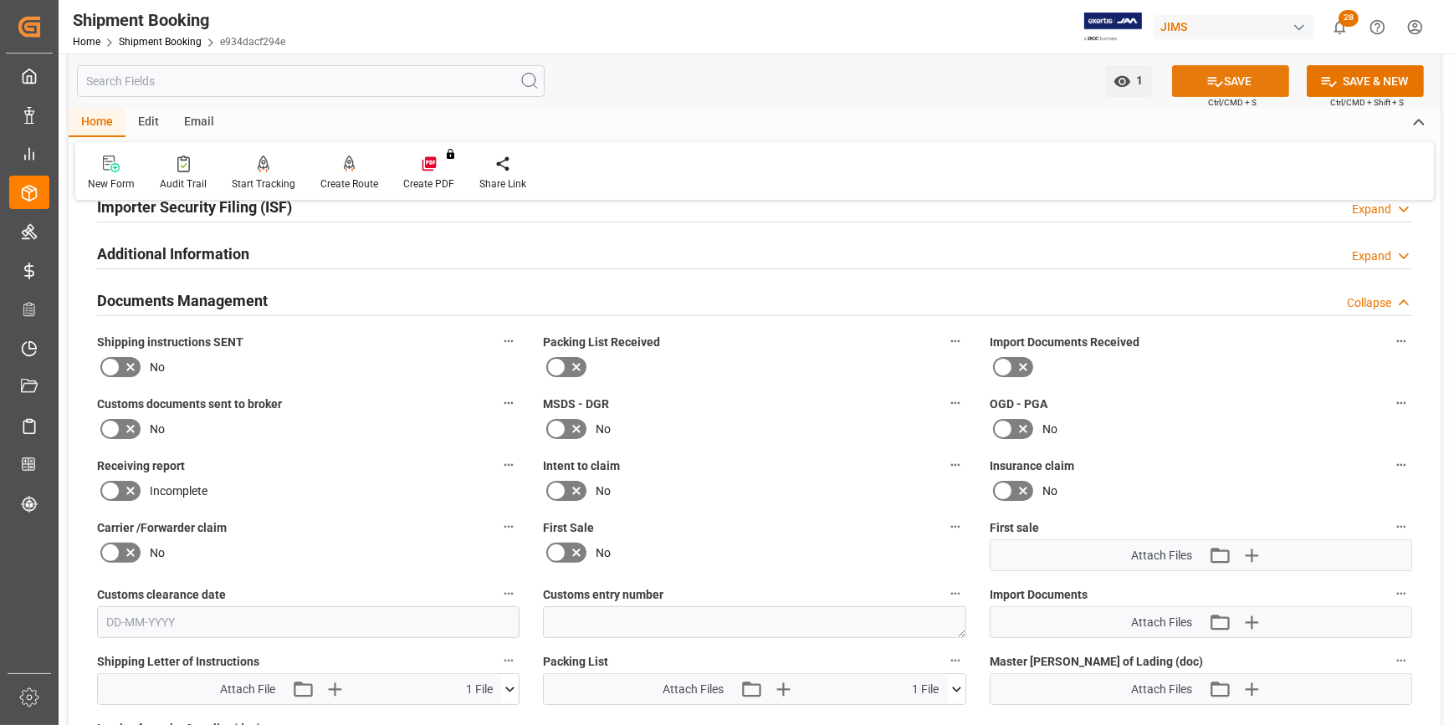
click at [1234, 84] on button "SAVE" at bounding box center [1230, 81] width 117 height 32
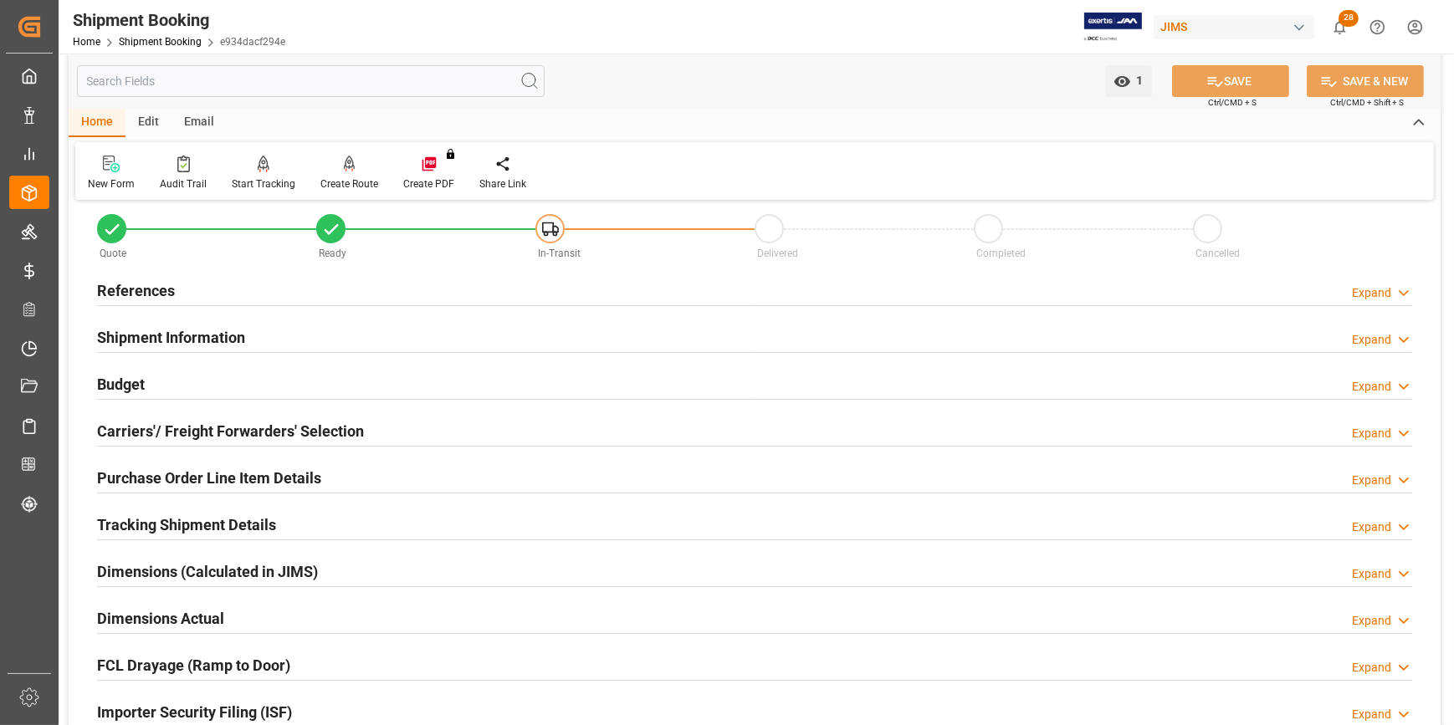
scroll to position [0, 0]
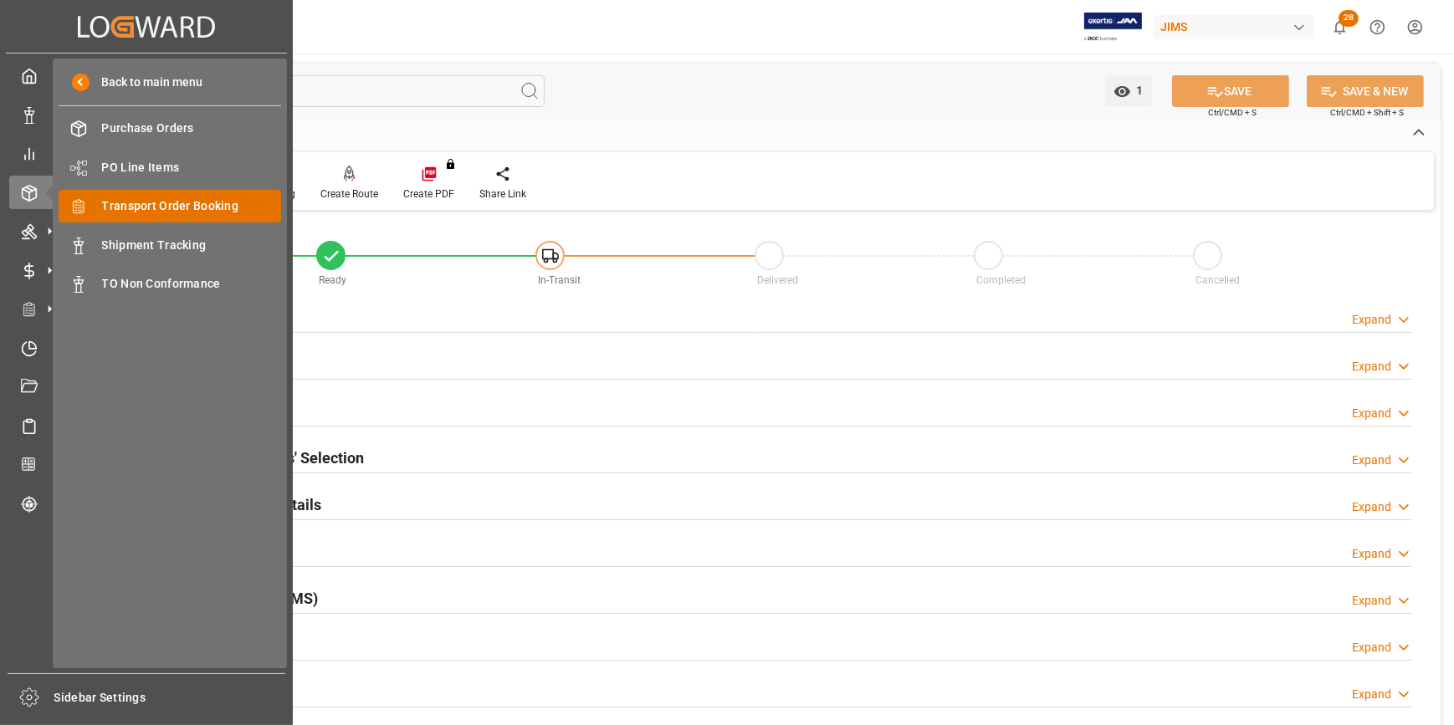
click at [131, 212] on span "Transport Order Booking" at bounding box center [192, 206] width 180 height 18
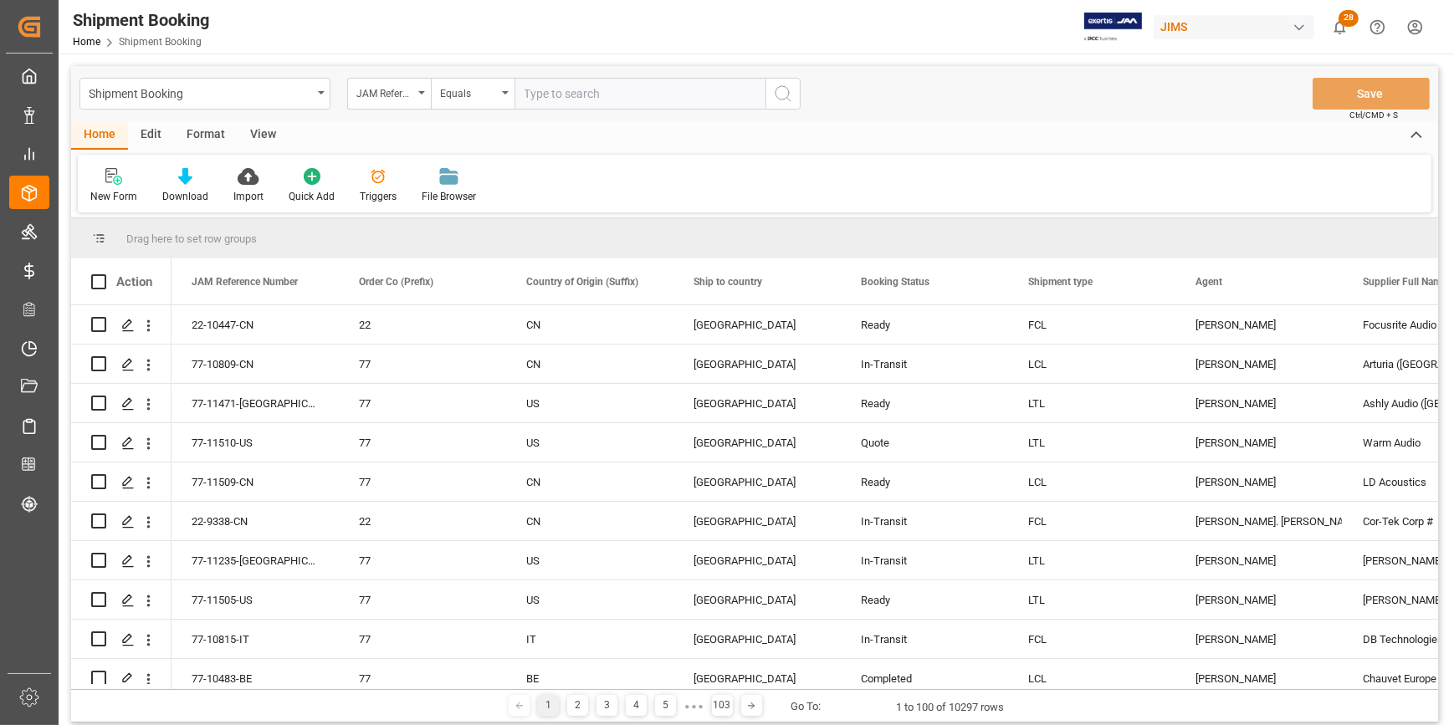
click at [551, 94] on input "text" at bounding box center [639, 94] width 251 height 32
type input "22-9875-ID"
click at [785, 89] on icon "search button" at bounding box center [783, 94] width 20 height 20
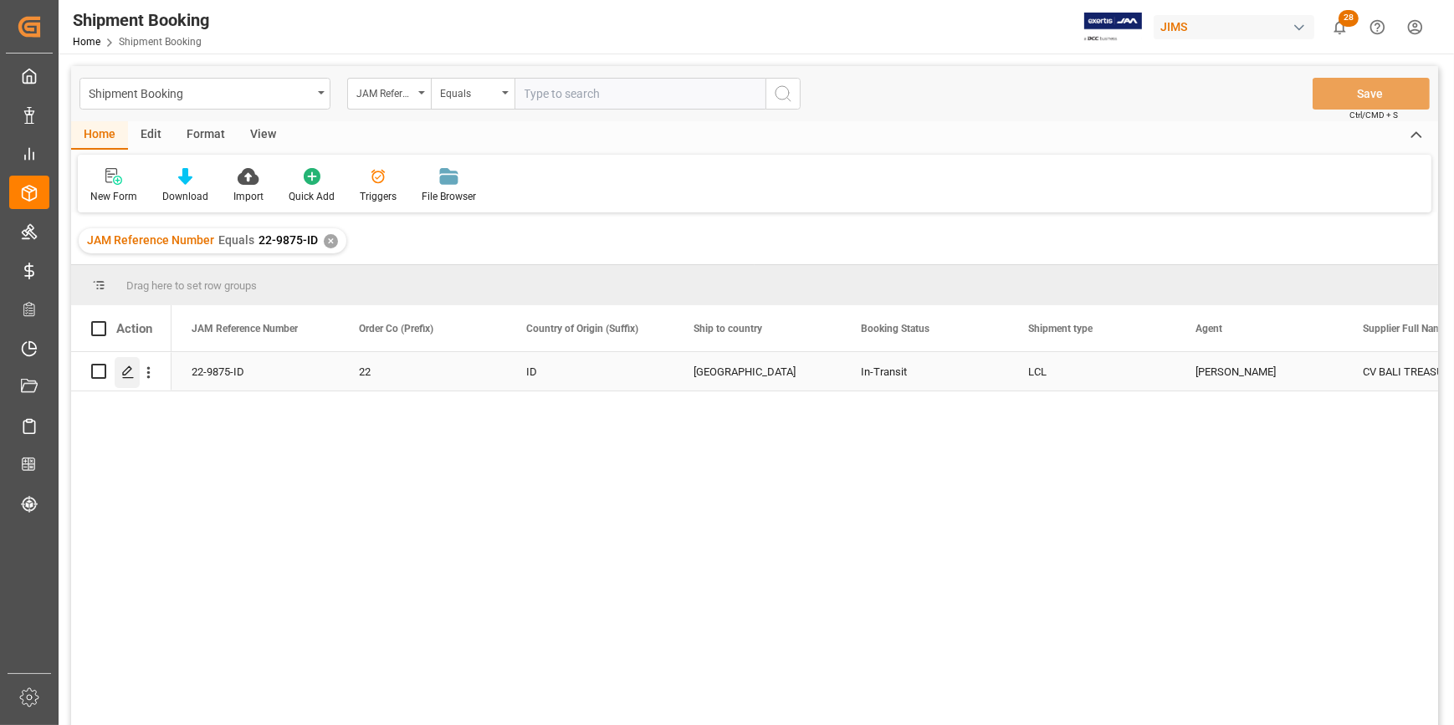
click at [118, 370] on div "Press SPACE to select this row." at bounding box center [127, 372] width 25 height 31
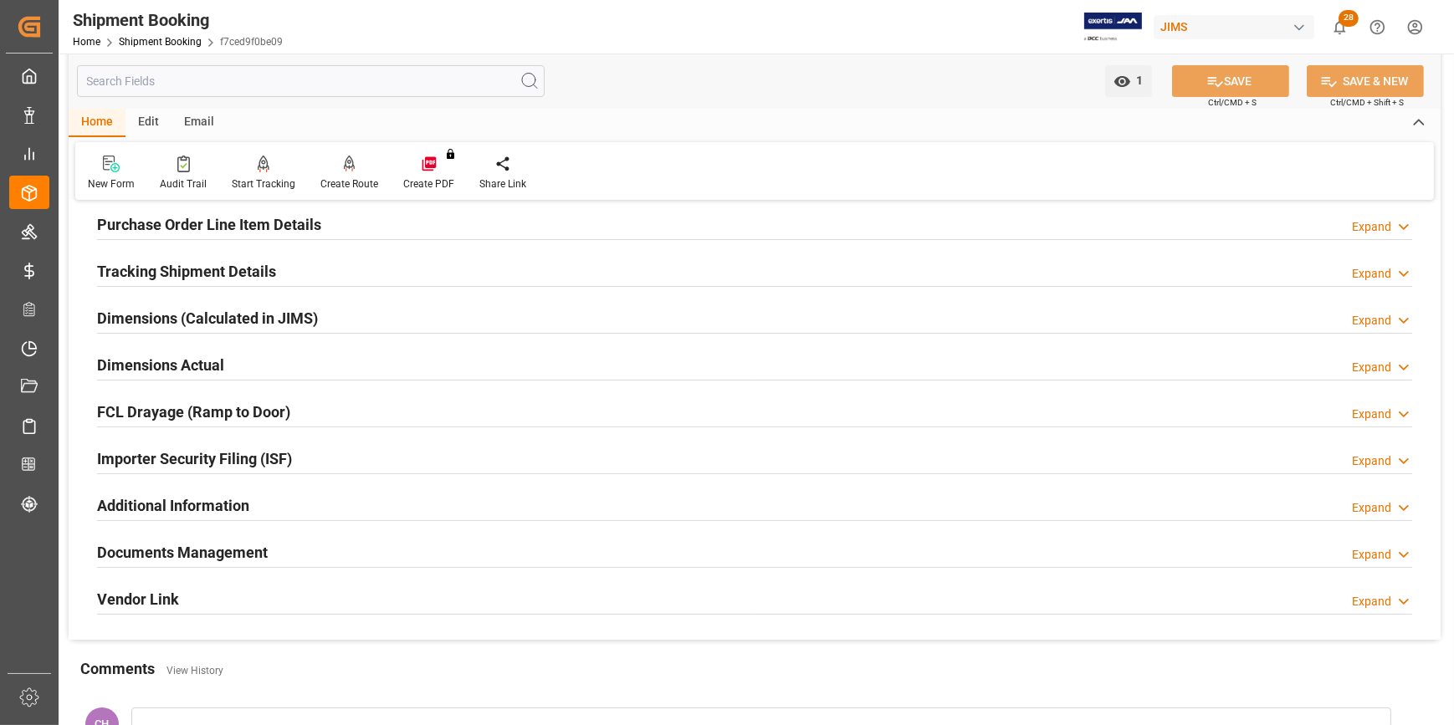
scroll to position [304, 0]
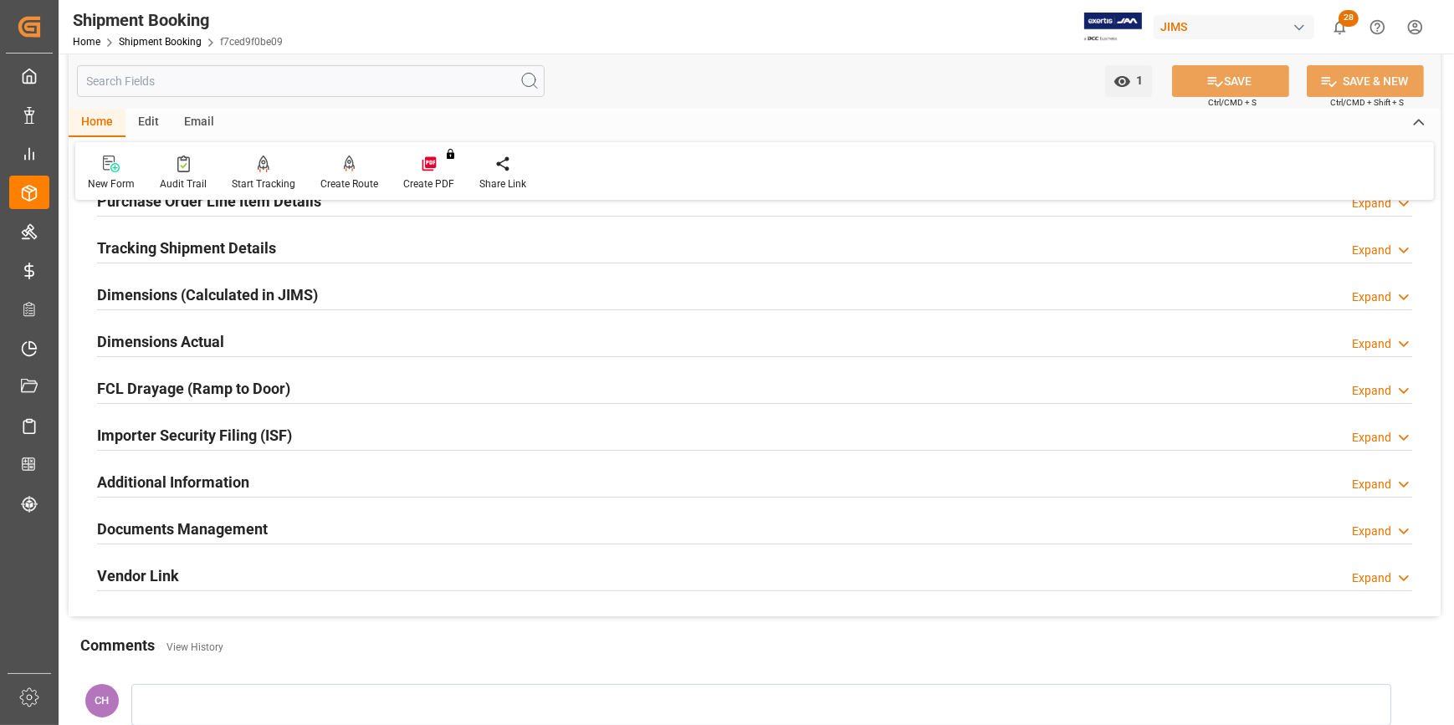
click at [142, 533] on h2 "Documents Management" at bounding box center [182, 529] width 171 height 23
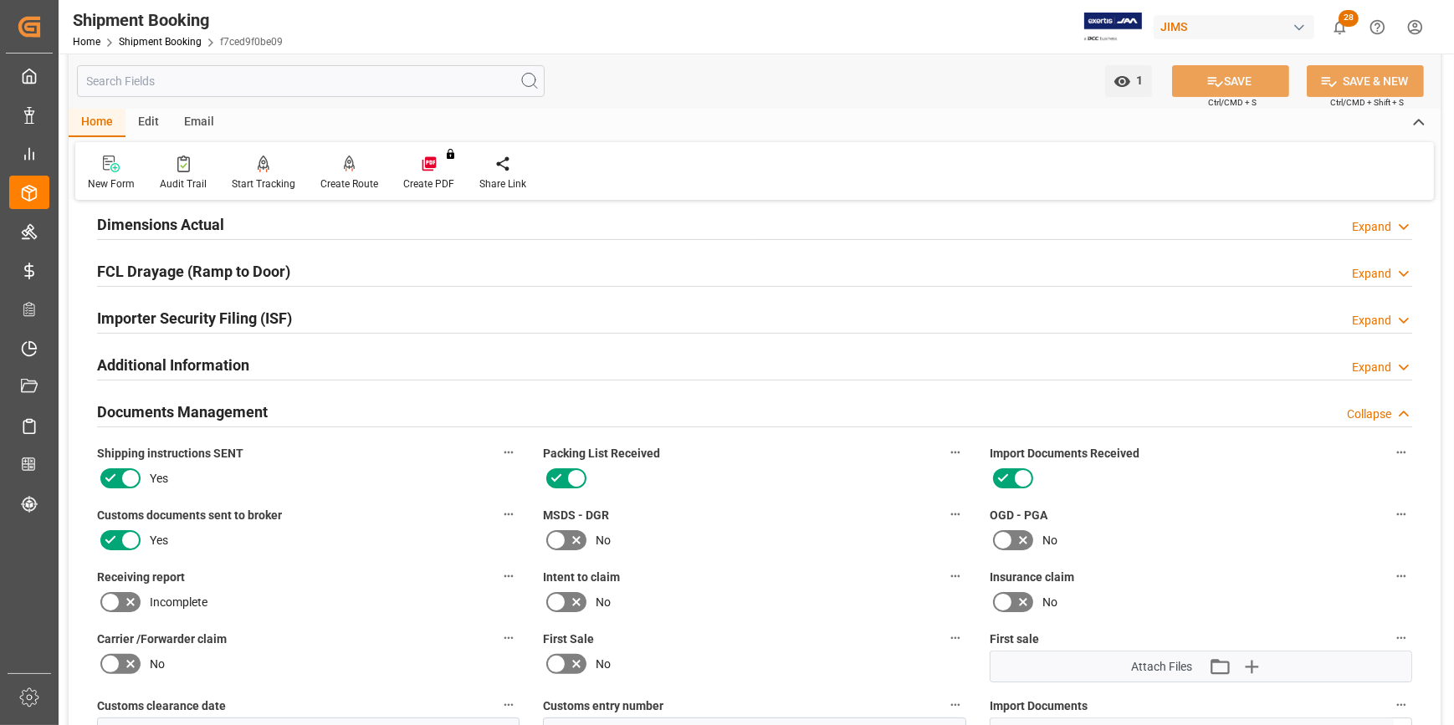
scroll to position [184, 0]
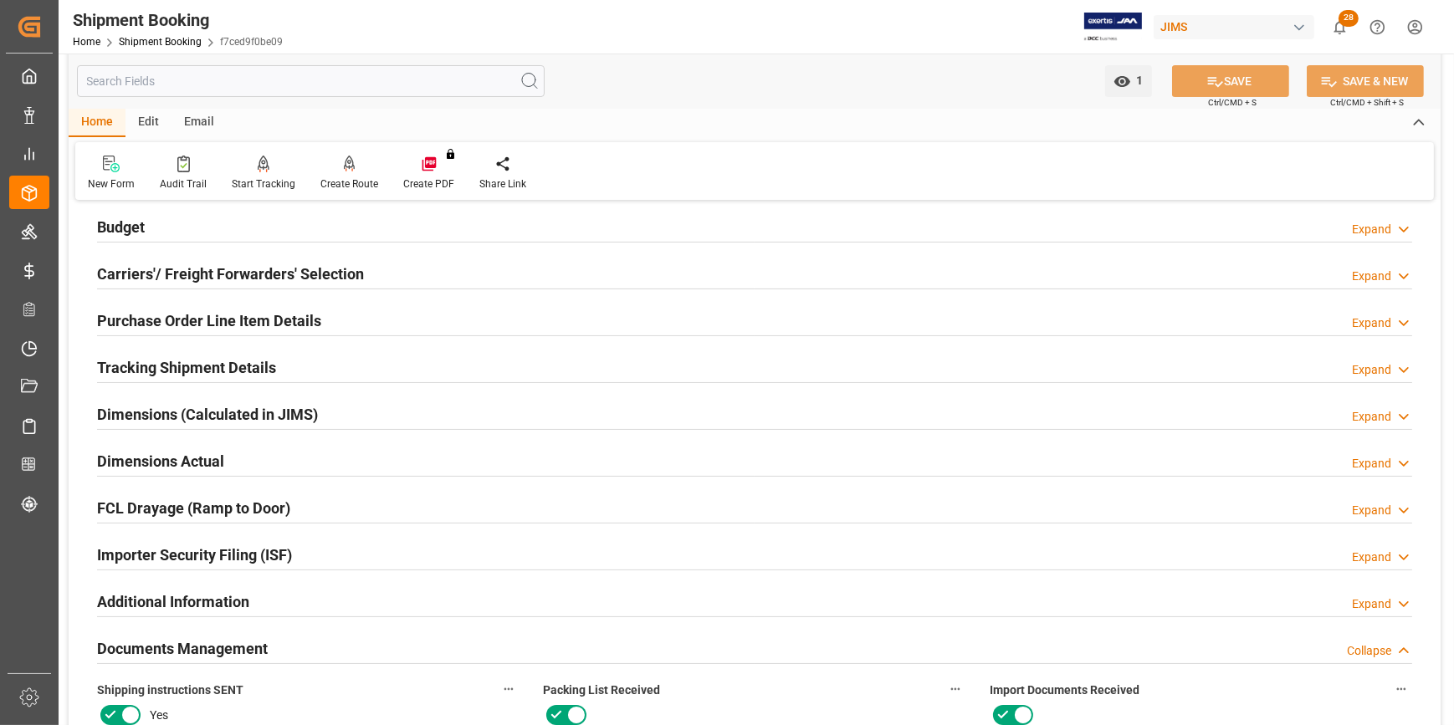
click at [154, 365] on h2 "Tracking Shipment Details" at bounding box center [186, 367] width 179 height 23
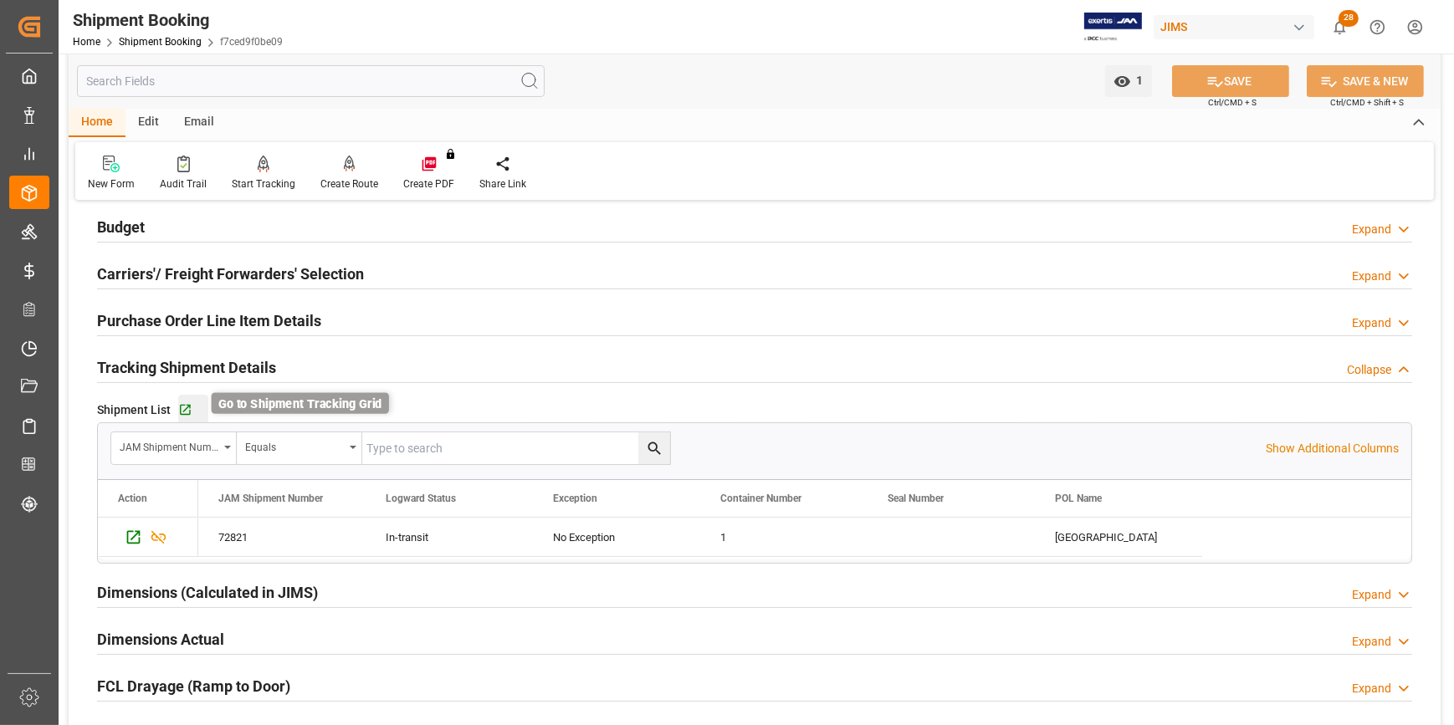
click at [183, 403] on icon "button" at bounding box center [185, 410] width 14 height 14
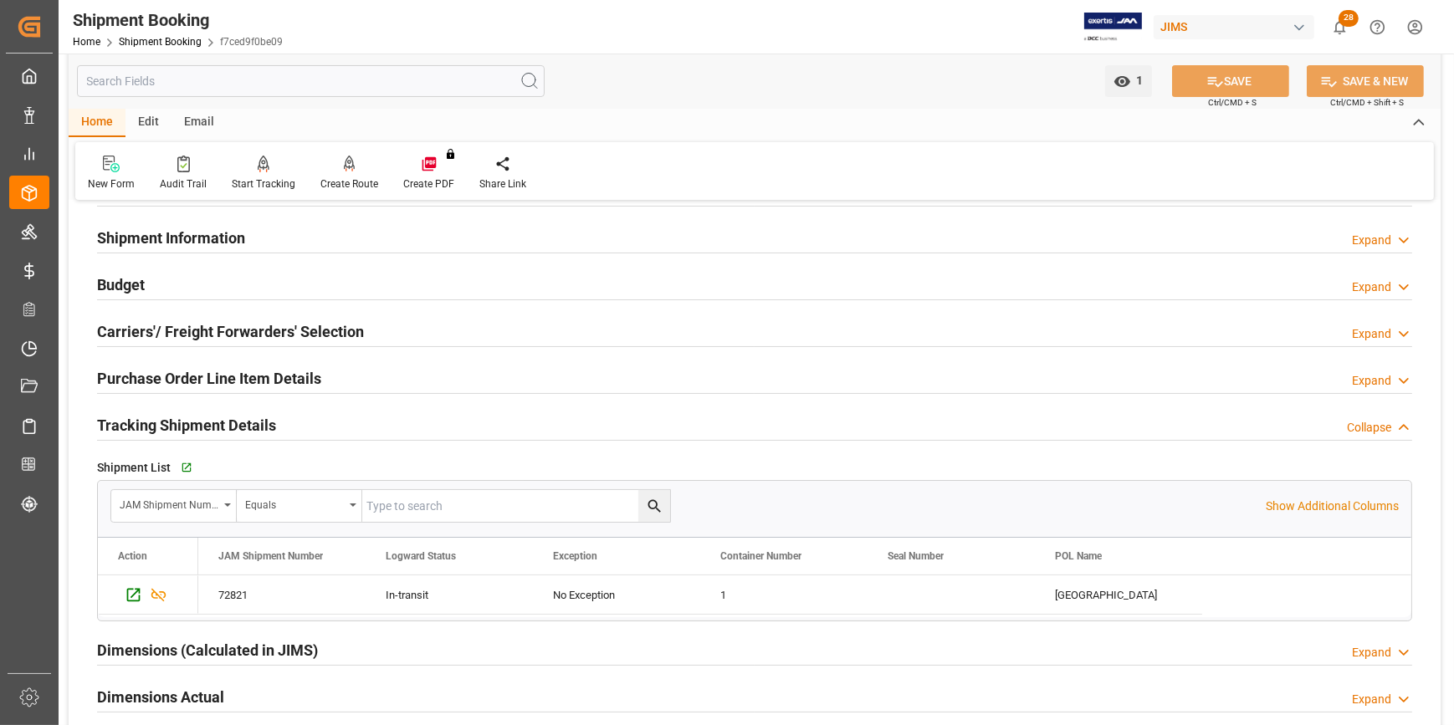
scroll to position [0, 0]
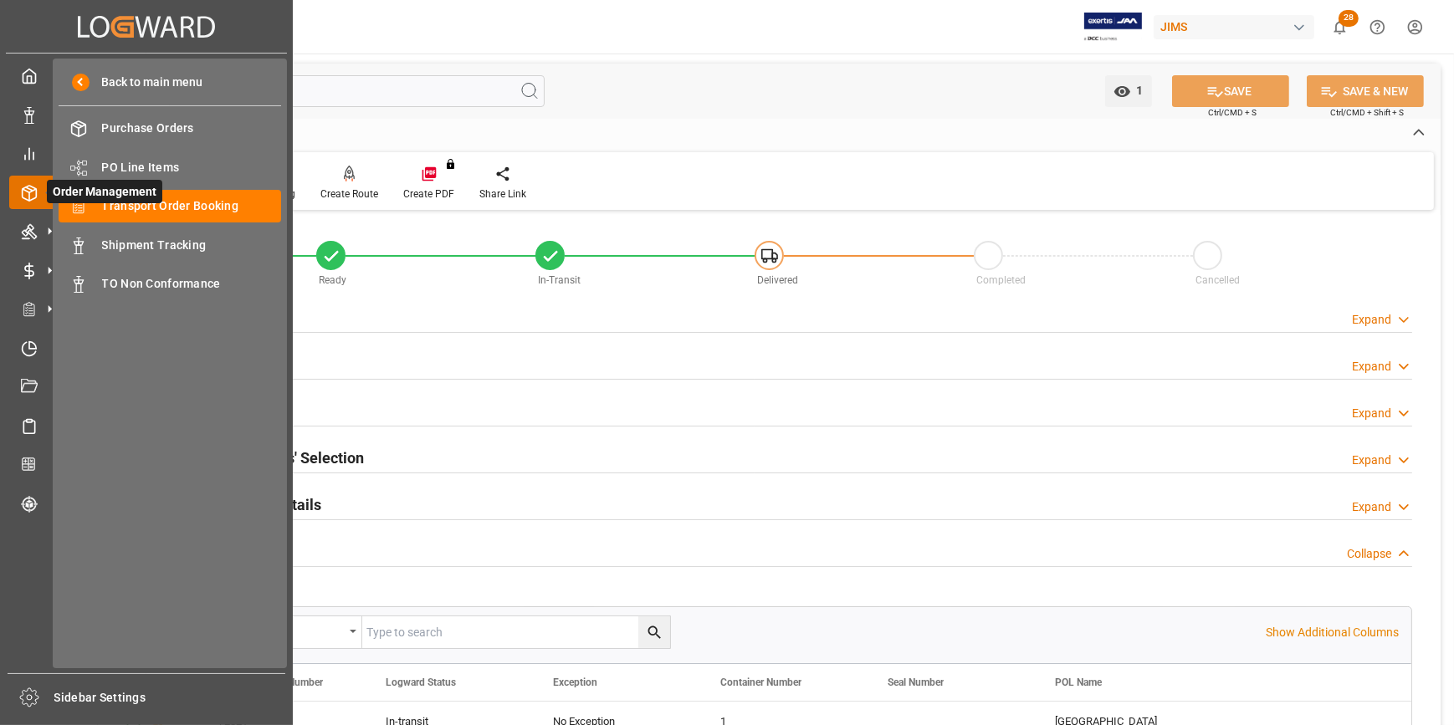
click at [151, 202] on span "Order Management" at bounding box center [104, 191] width 115 height 23
click at [189, 203] on span "Transport Order Booking" at bounding box center [192, 206] width 180 height 18
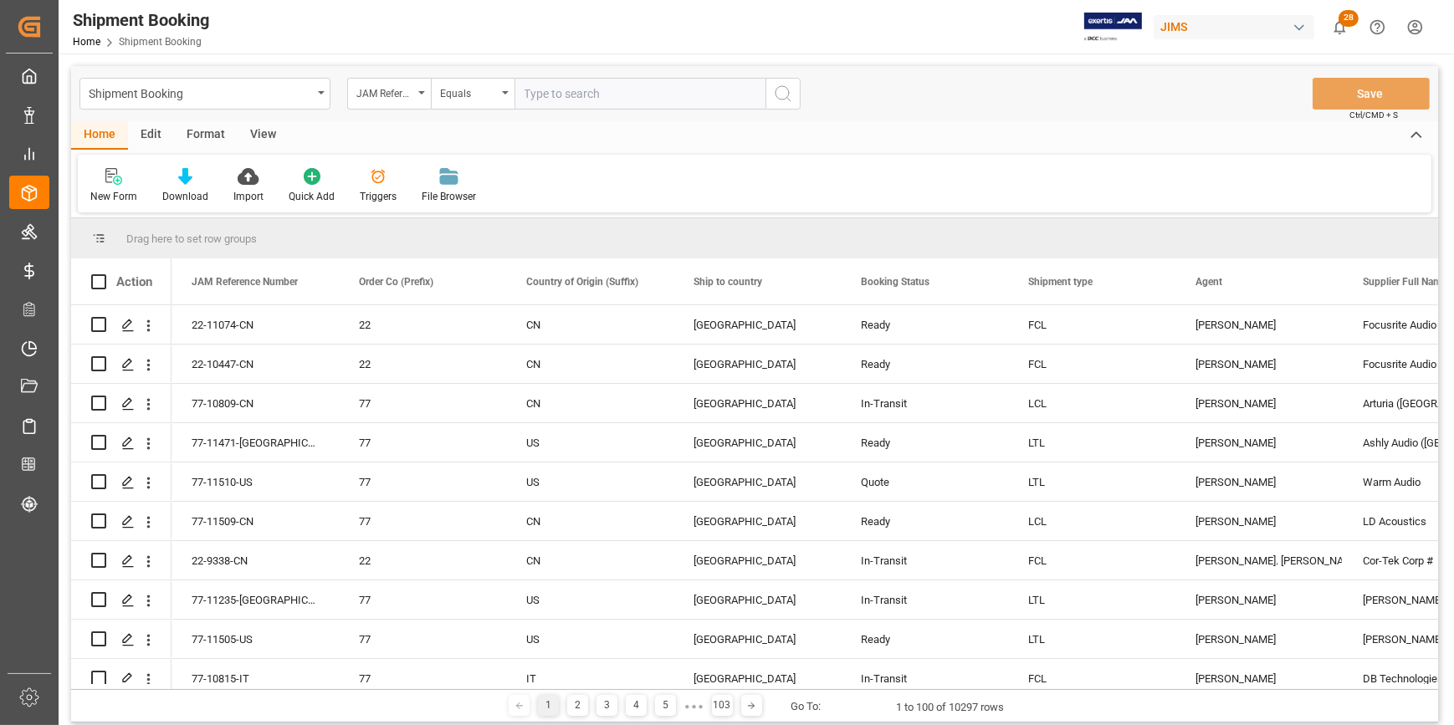
click at [587, 95] on input "text" at bounding box center [639, 94] width 251 height 32
type input "22-11222-CN"
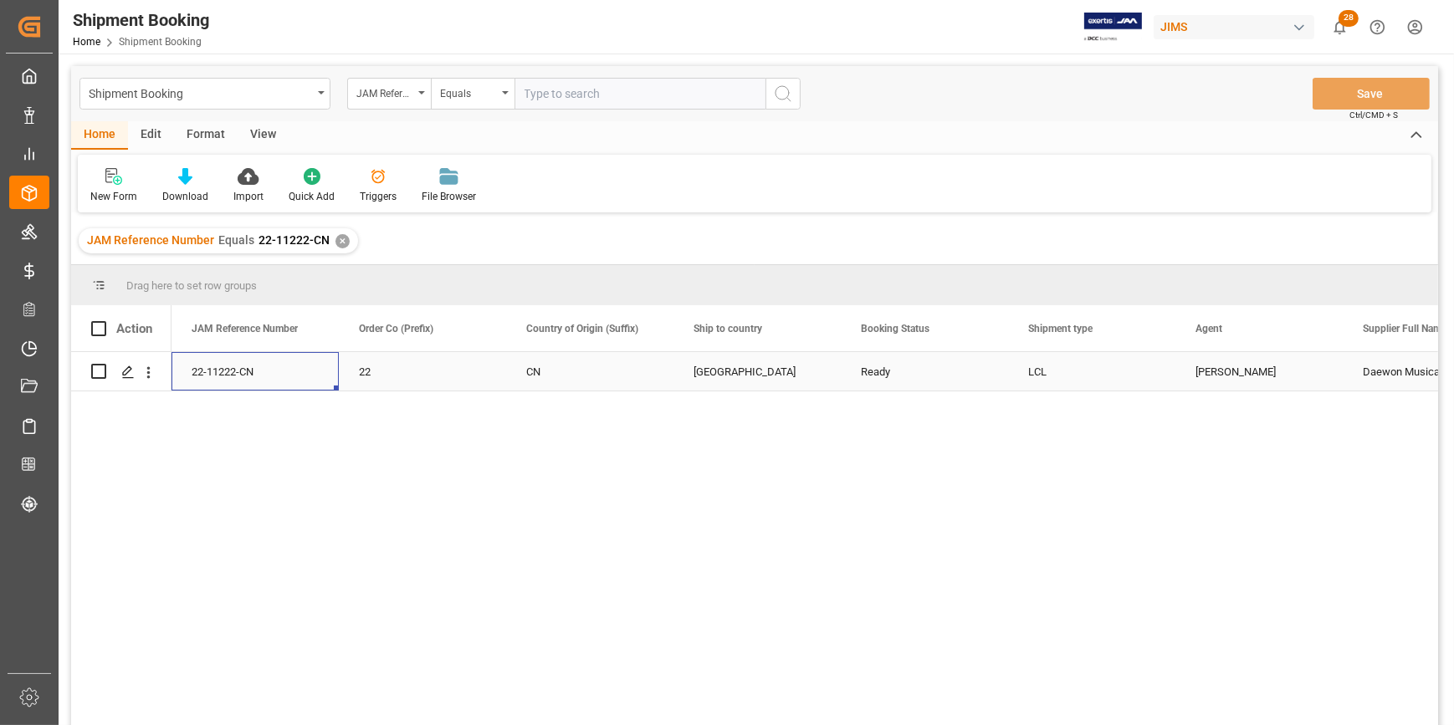
click at [236, 374] on div "22-11222-CN" at bounding box center [254, 371] width 167 height 38
click at [130, 370] on icon "Press SPACE to select this row." at bounding box center [127, 372] width 13 height 13
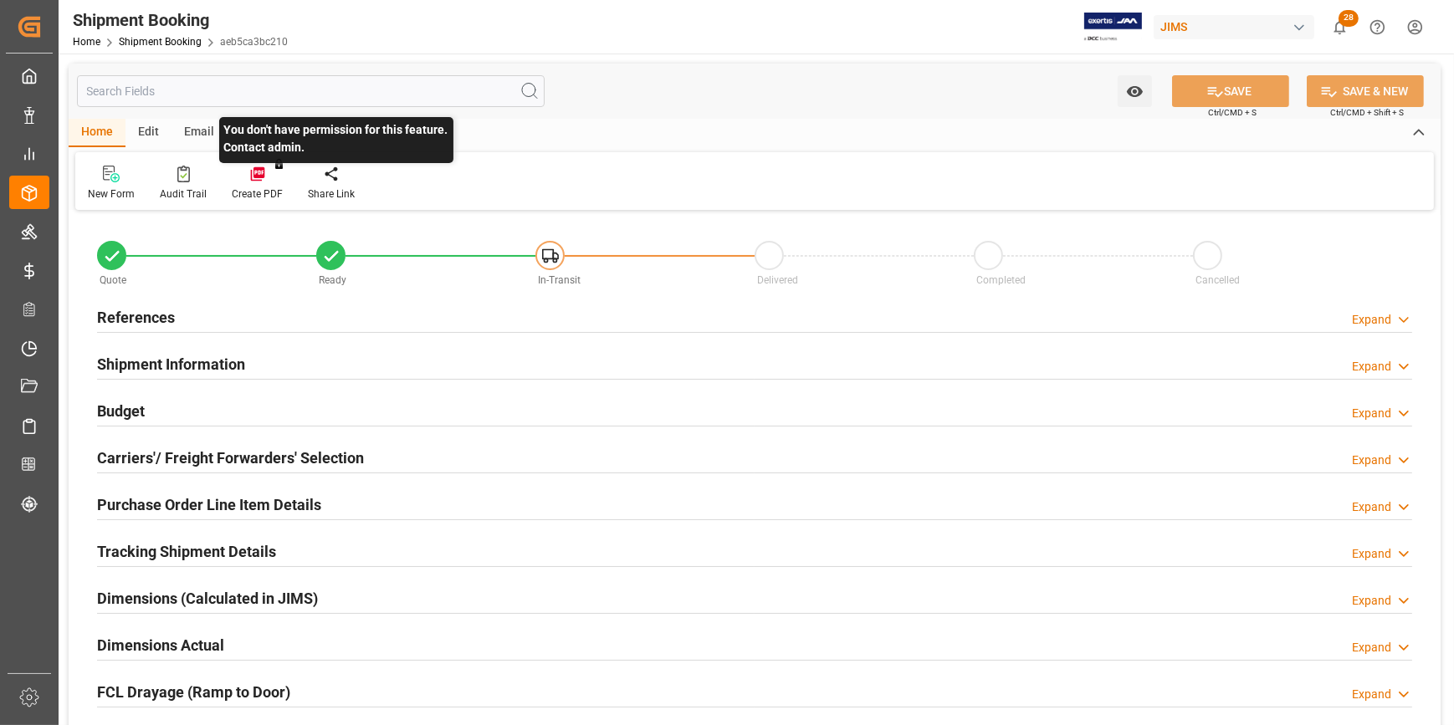
type input "0"
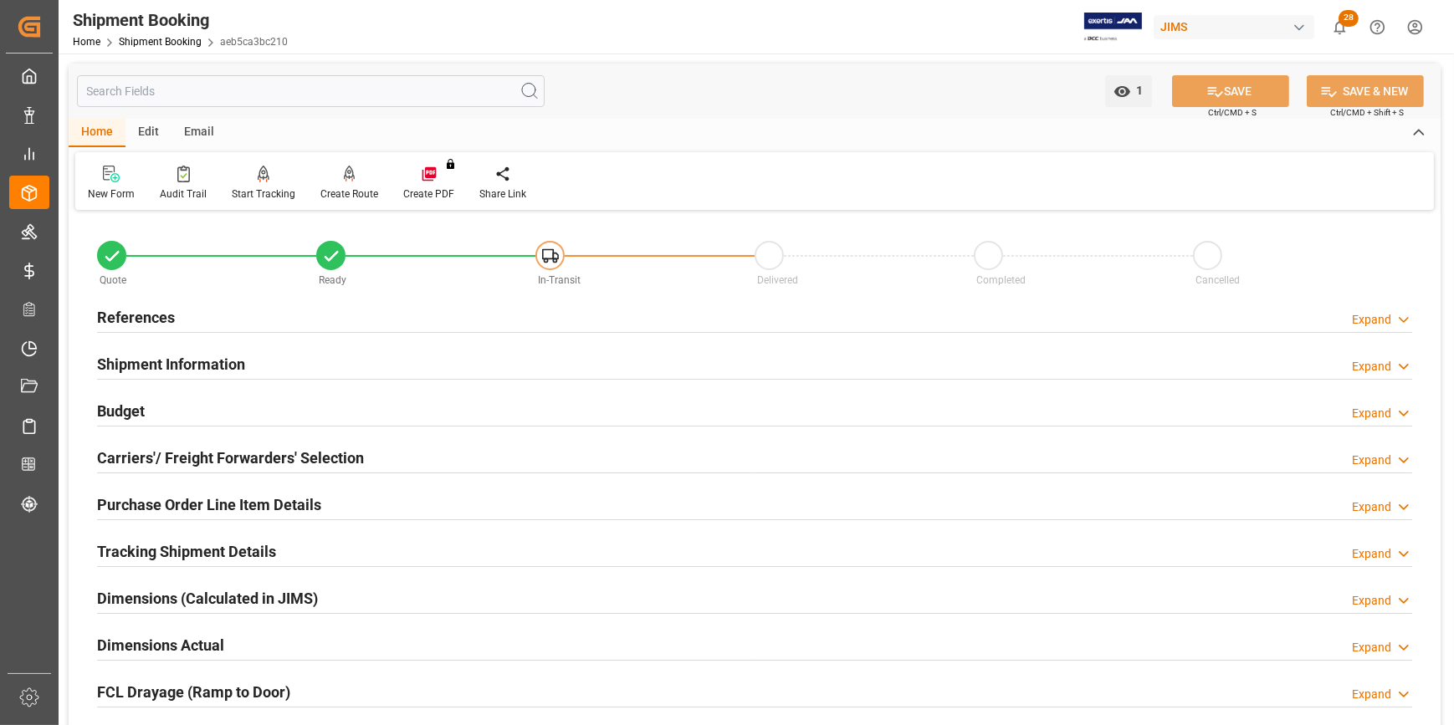
click at [134, 319] on h2 "References" at bounding box center [136, 317] width 78 height 23
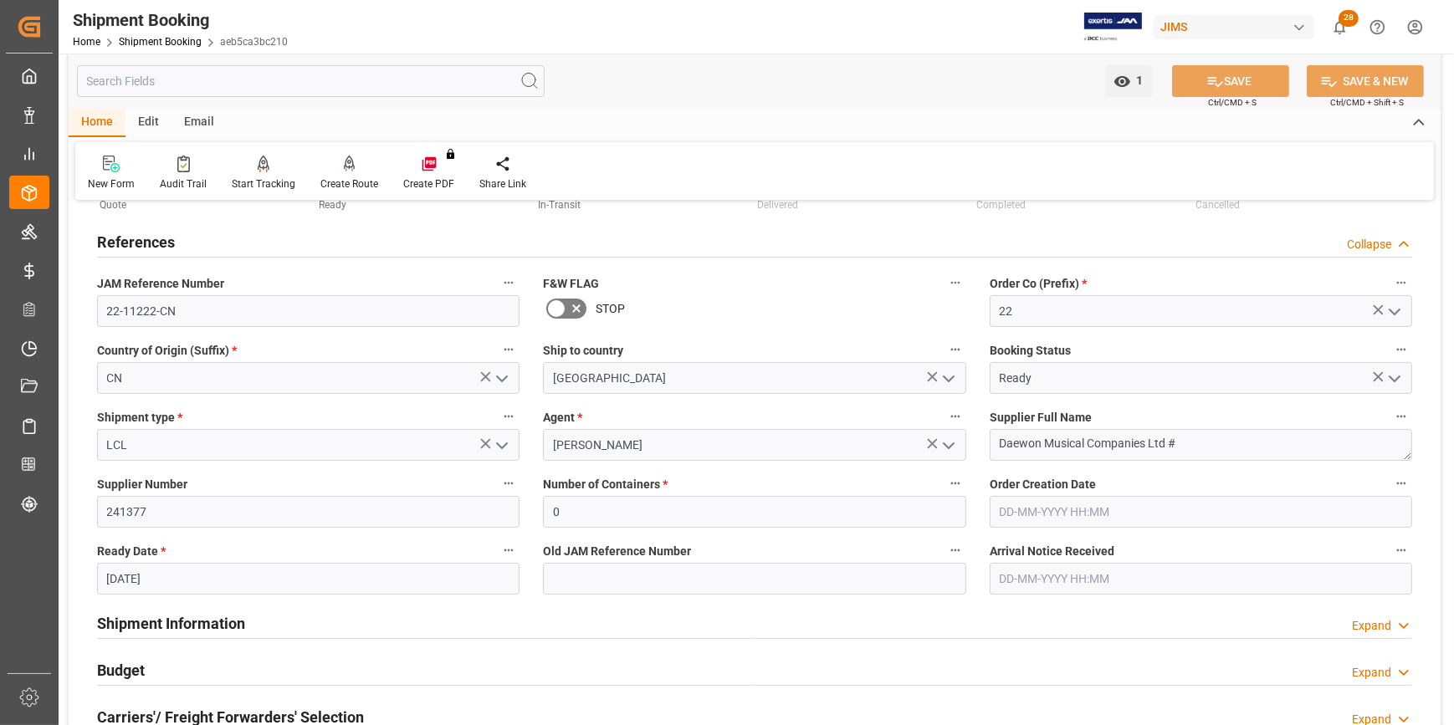
scroll to position [228, 0]
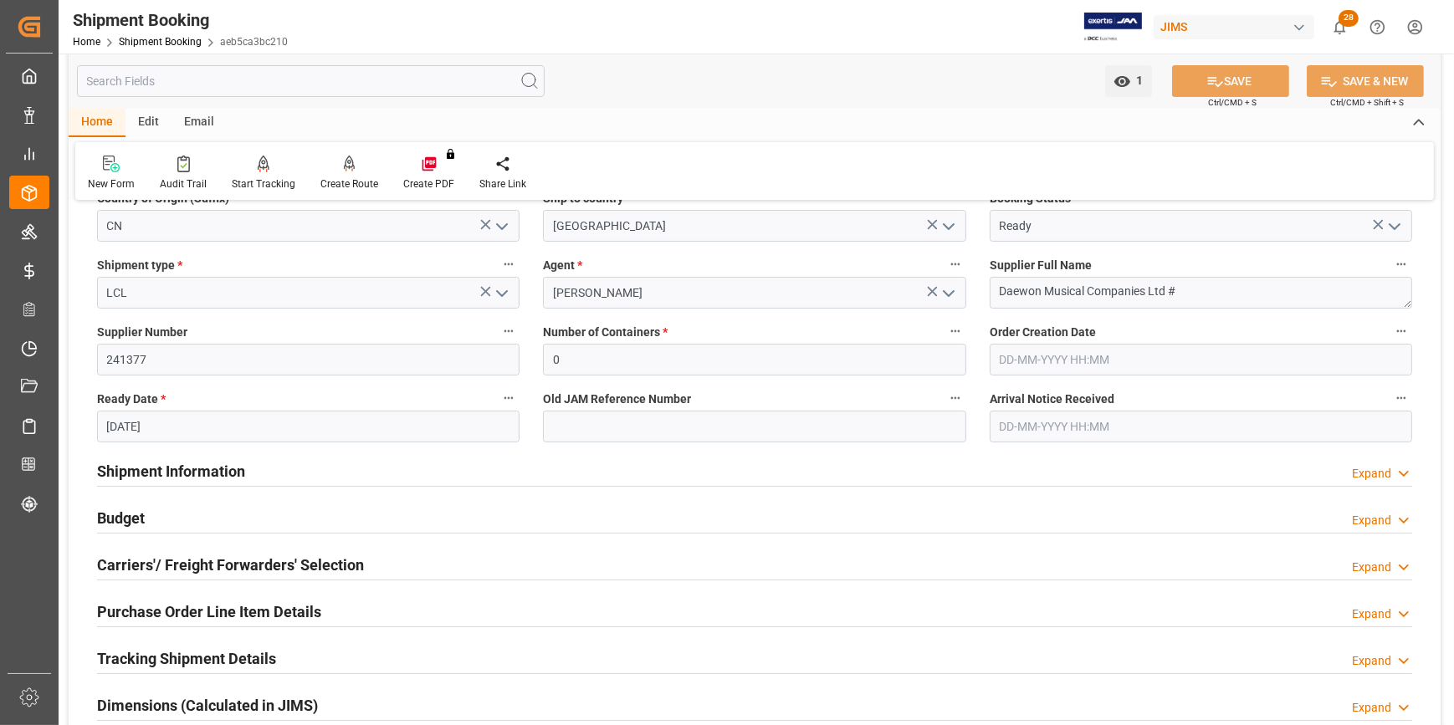
click at [130, 426] on input "24-09-2025" at bounding box center [308, 427] width 422 height 32
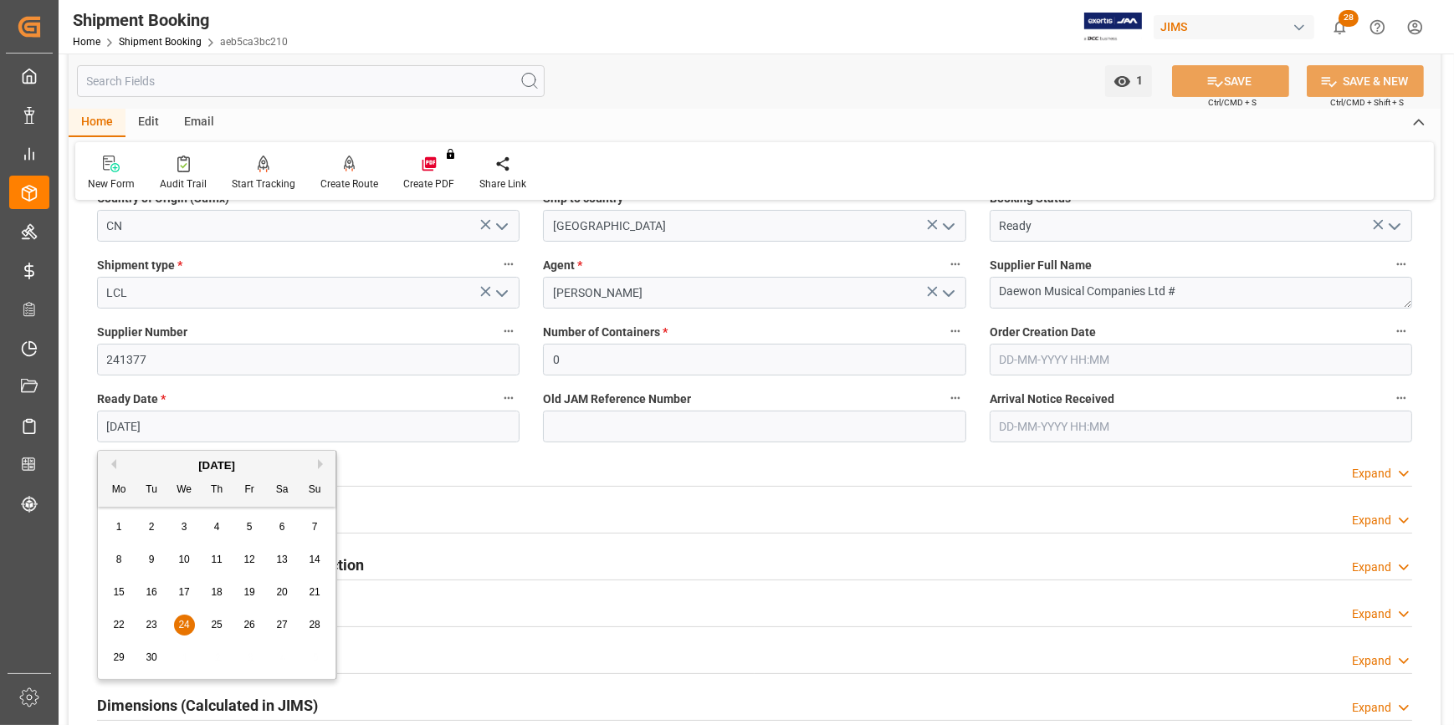
click at [317, 464] on div "September 2025" at bounding box center [217, 466] width 238 height 17
click at [320, 463] on button "Next Month" at bounding box center [323, 464] width 10 height 10
click at [279, 588] on span "18" at bounding box center [281, 592] width 11 height 12
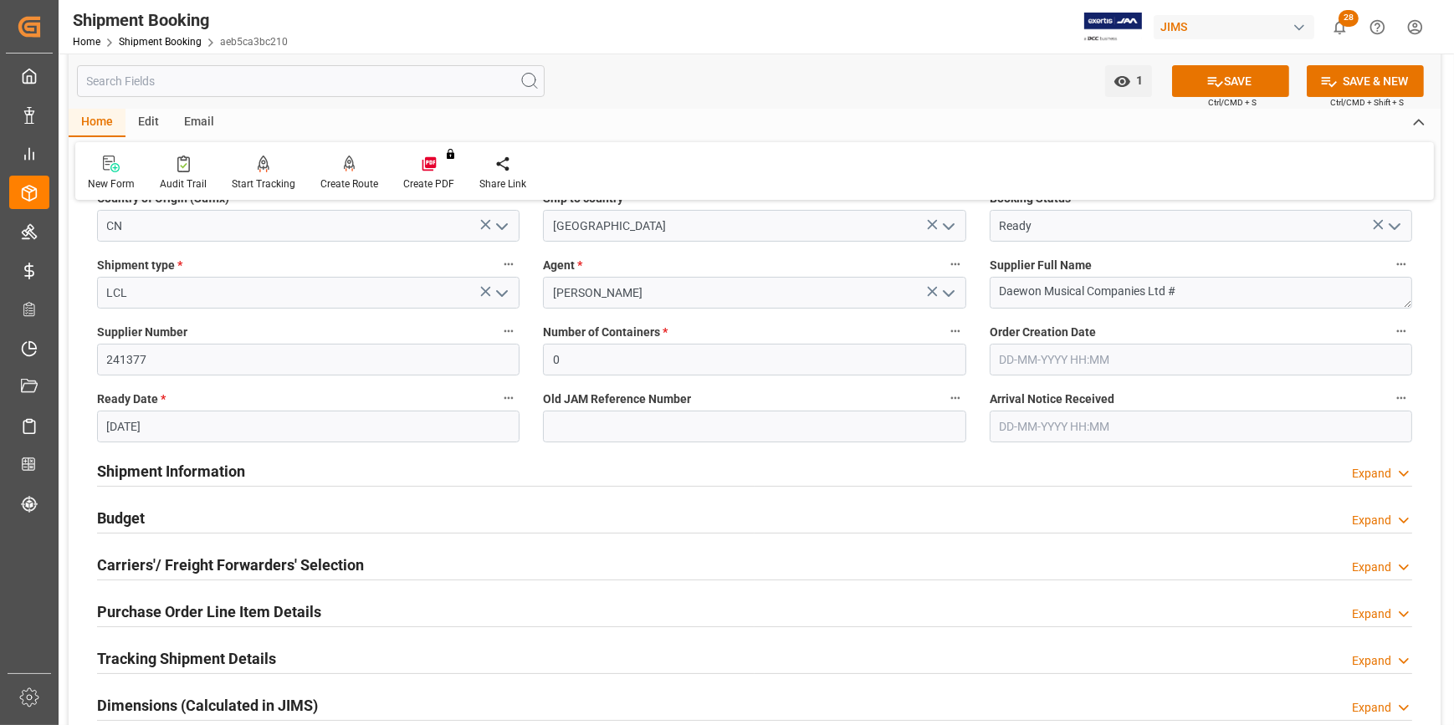
type input "18-10-2025"
click at [1245, 89] on button "SAVE" at bounding box center [1230, 81] width 117 height 32
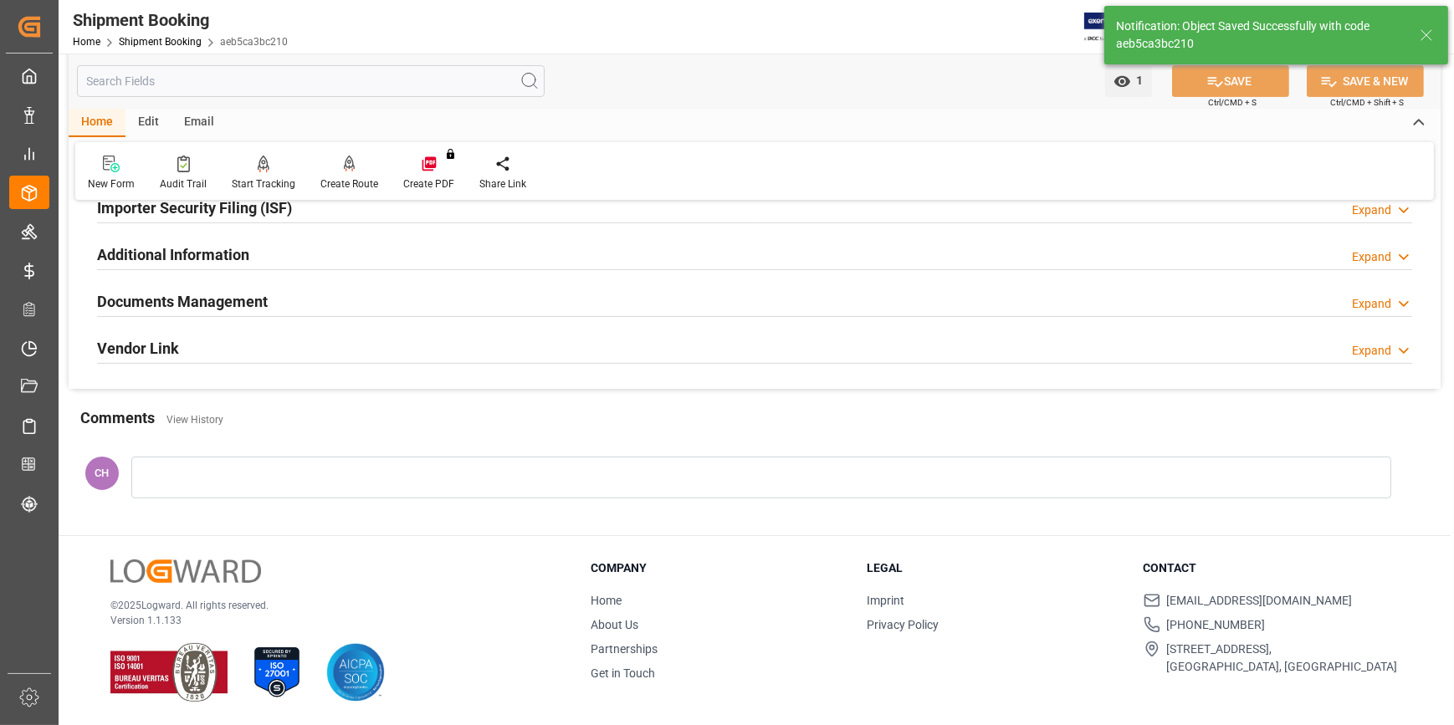
scroll to position [0, 0]
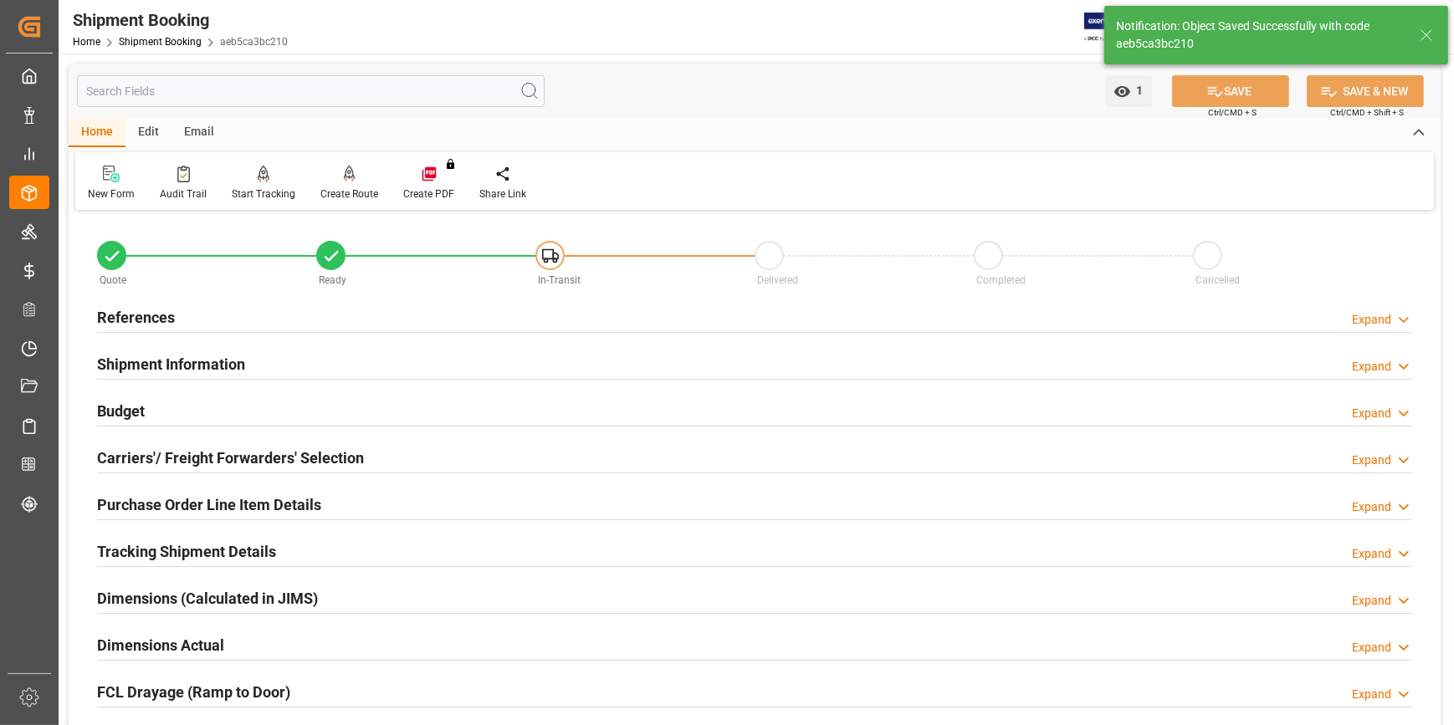
click at [158, 506] on h2 "Purchase Order Line Item Details" at bounding box center [209, 504] width 224 height 23
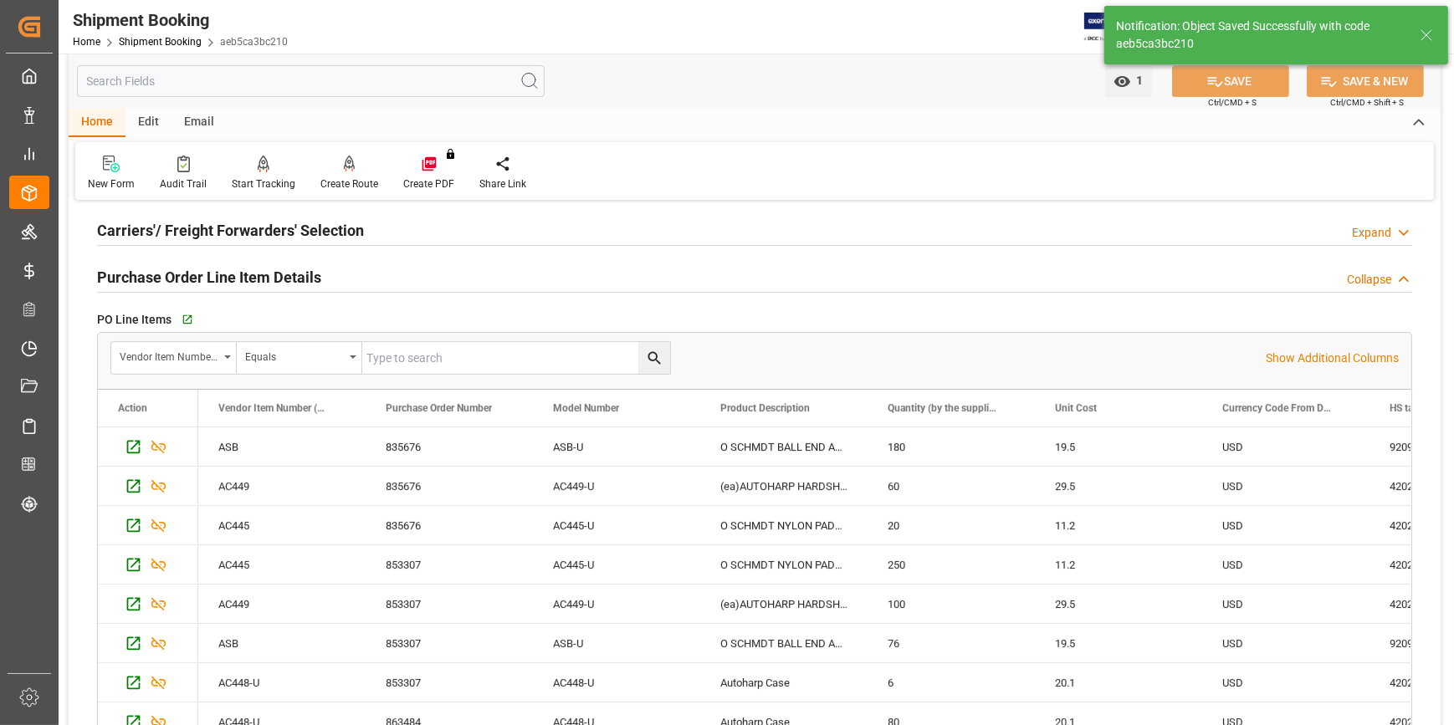
scroll to position [532, 0]
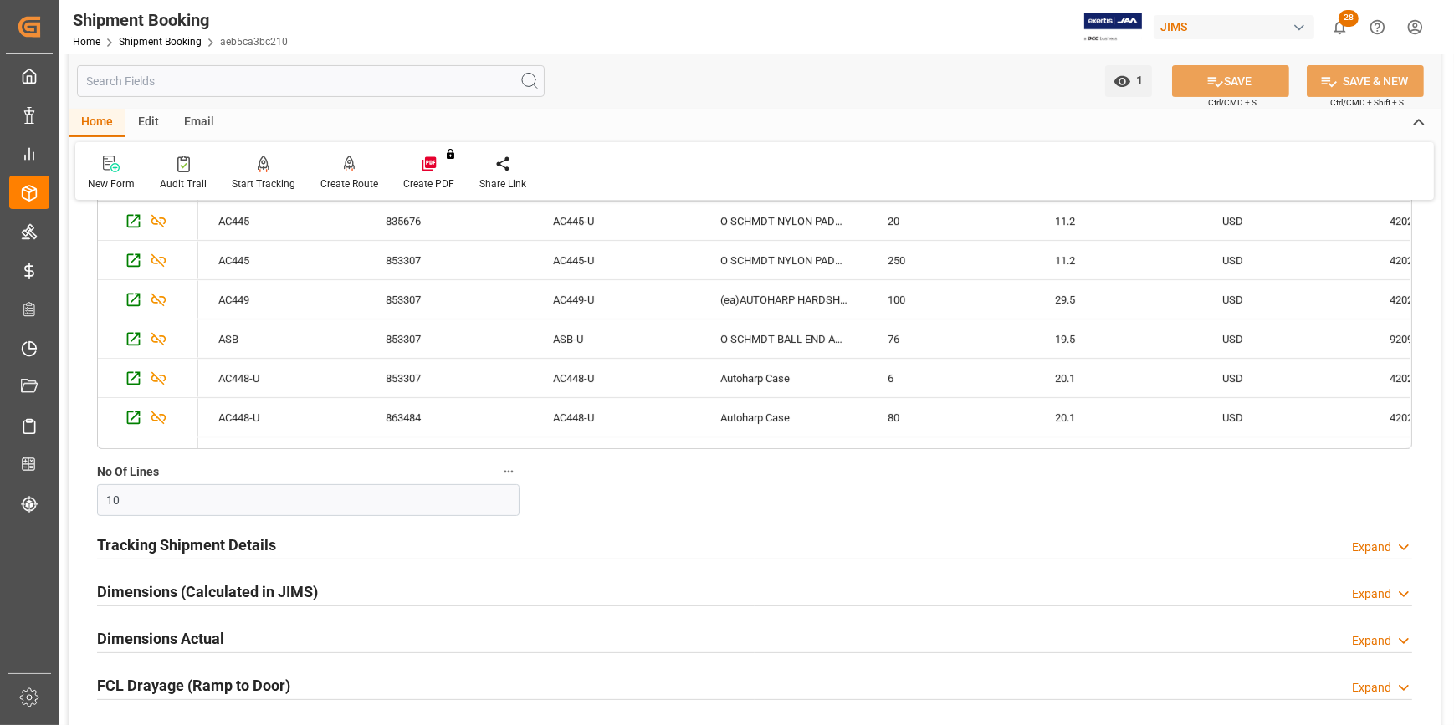
click at [145, 540] on h2 "Tracking Shipment Details" at bounding box center [186, 545] width 179 height 23
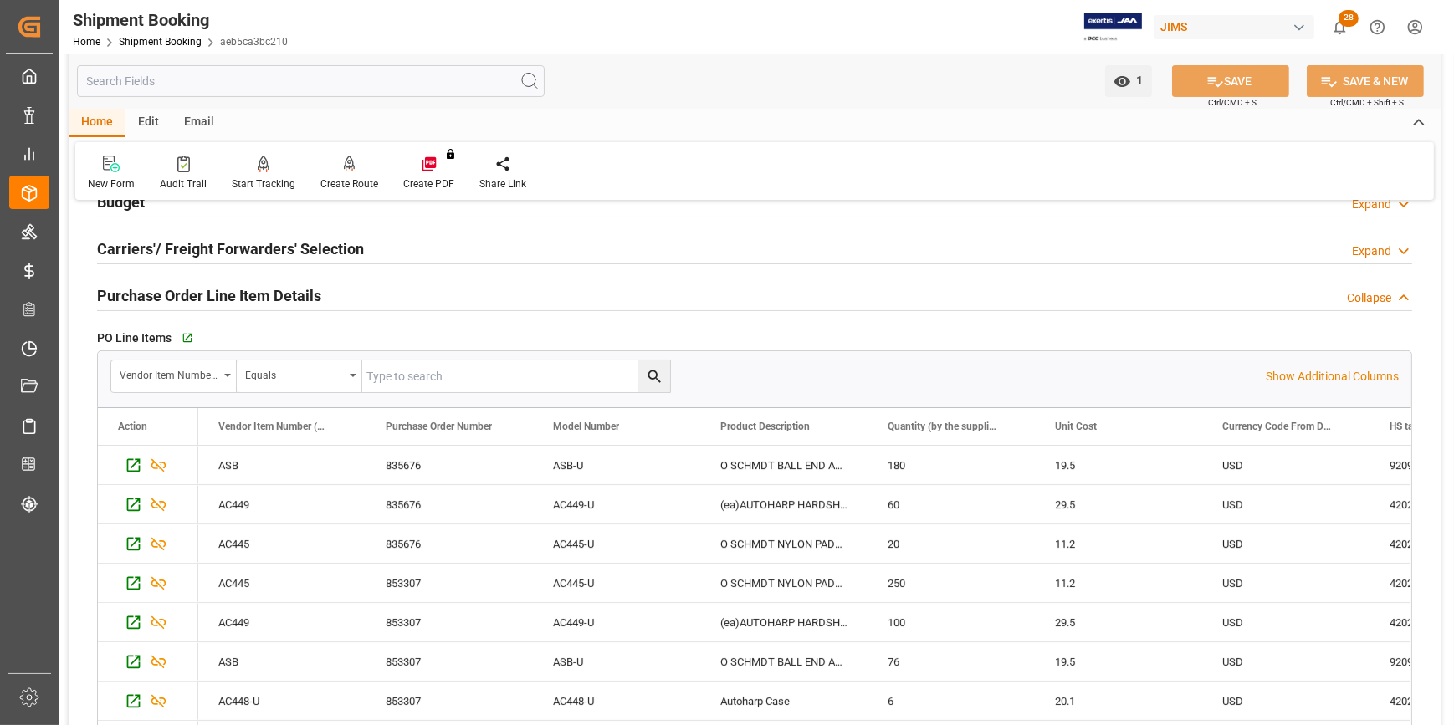
scroll to position [0, 0]
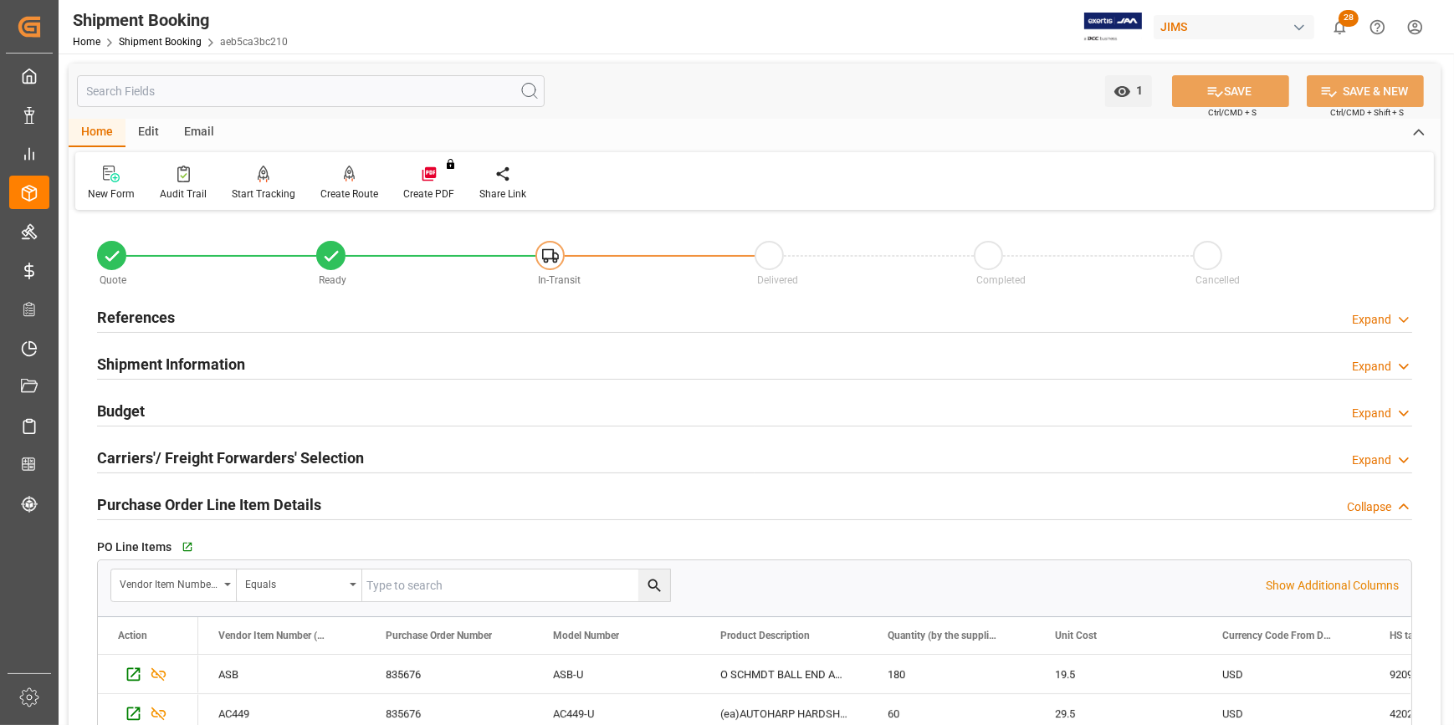
click at [178, 379] on div at bounding box center [754, 379] width 1315 height 1
drag, startPoint x: 187, startPoint y: 369, endPoint x: 713, endPoint y: 394, distance: 525.9
click at [187, 369] on h2 "Shipment Information" at bounding box center [171, 364] width 148 height 23
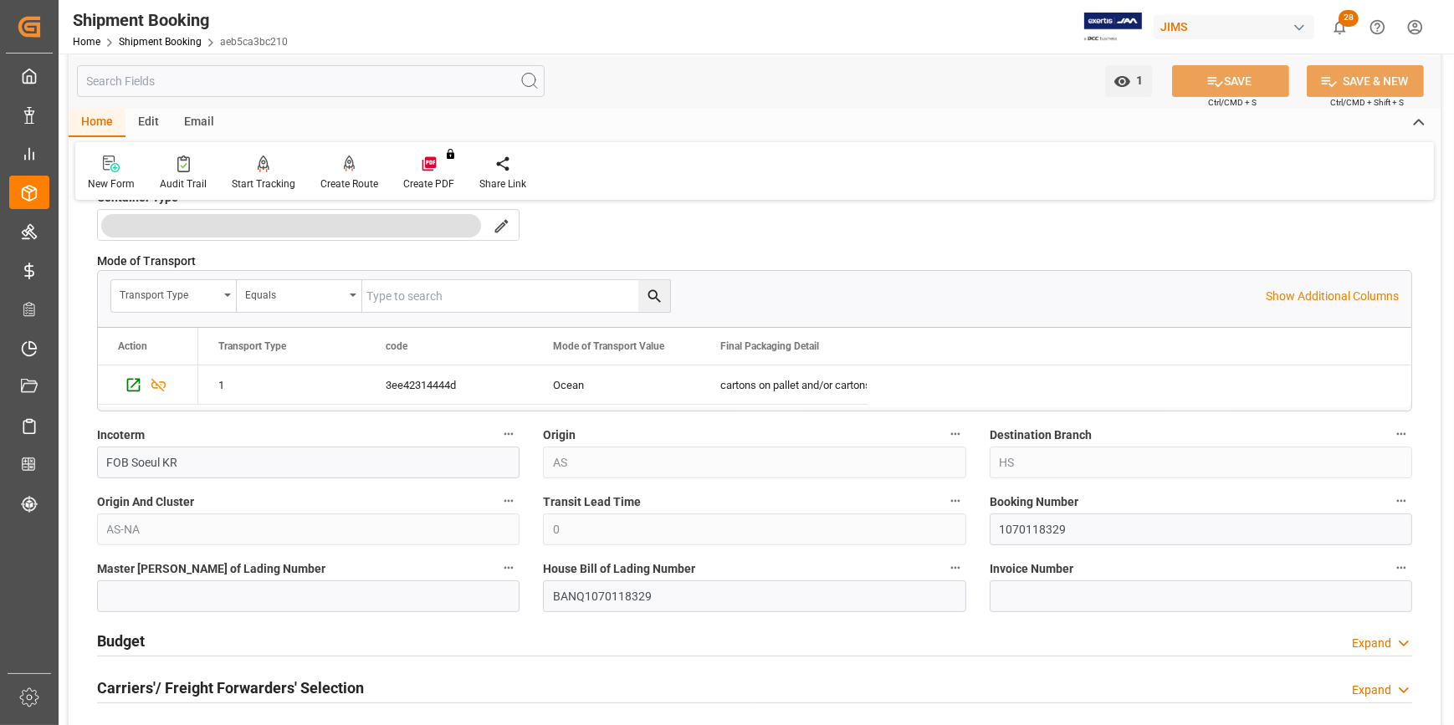
scroll to position [532, 0]
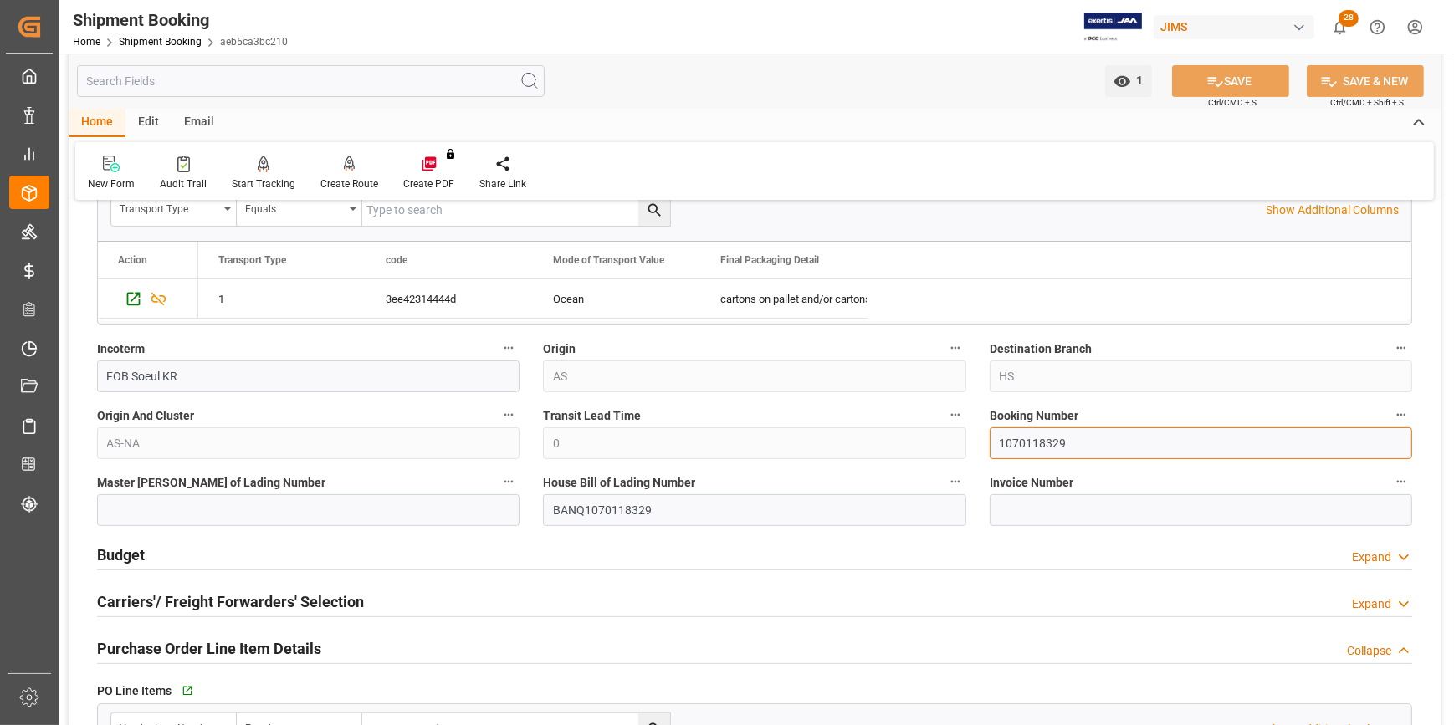
click at [1033, 443] on input "1070118329" at bounding box center [1200, 443] width 422 height 32
click at [232, 512] on input at bounding box center [308, 510] width 422 height 32
paste input "1070118329"
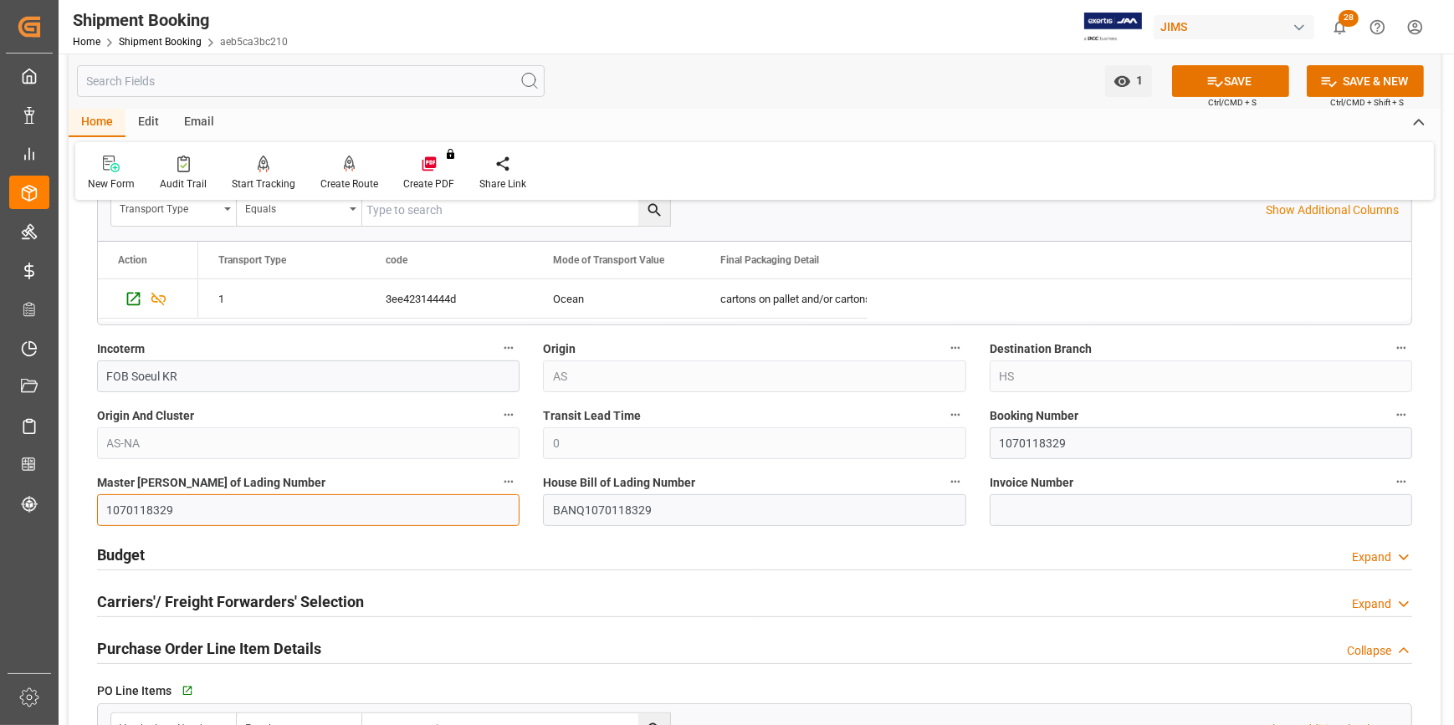
type input "1070118329"
click at [1255, 74] on button "SAVE" at bounding box center [1230, 81] width 117 height 32
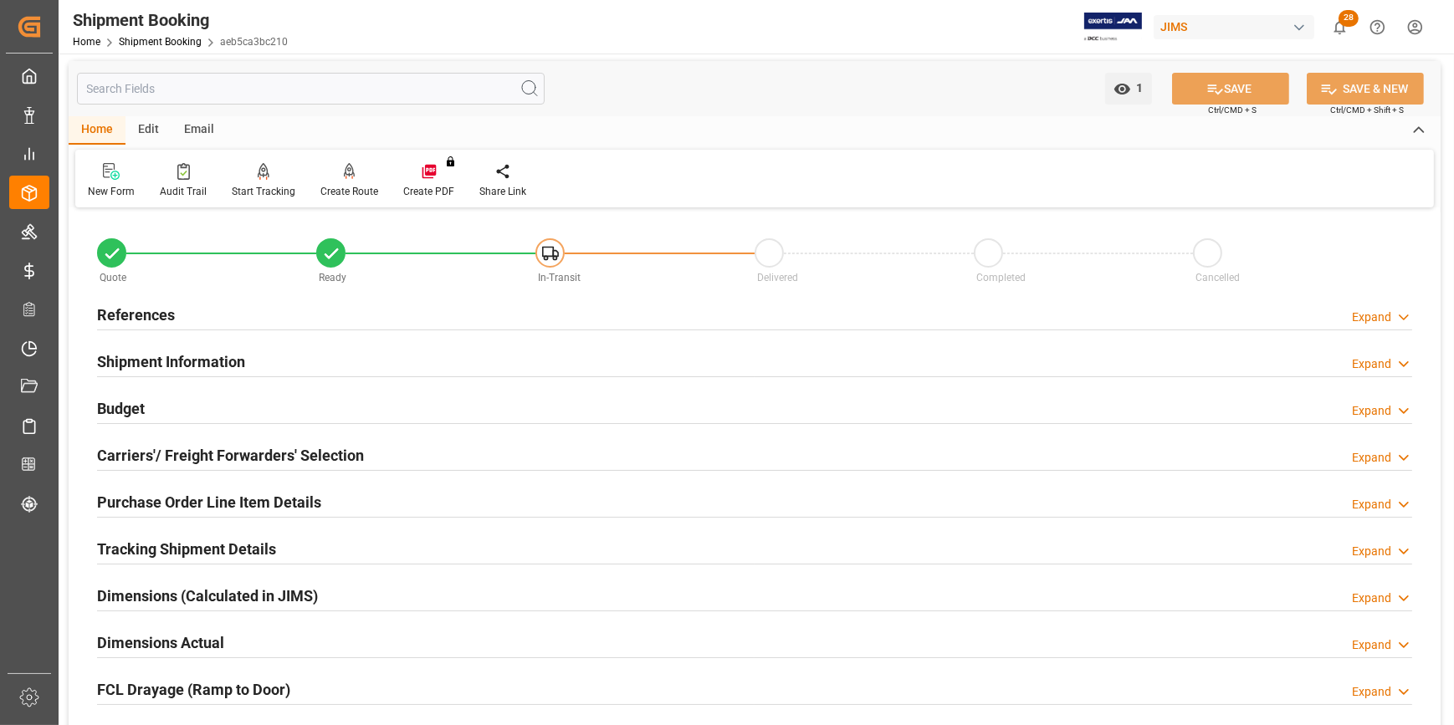
scroll to position [0, 0]
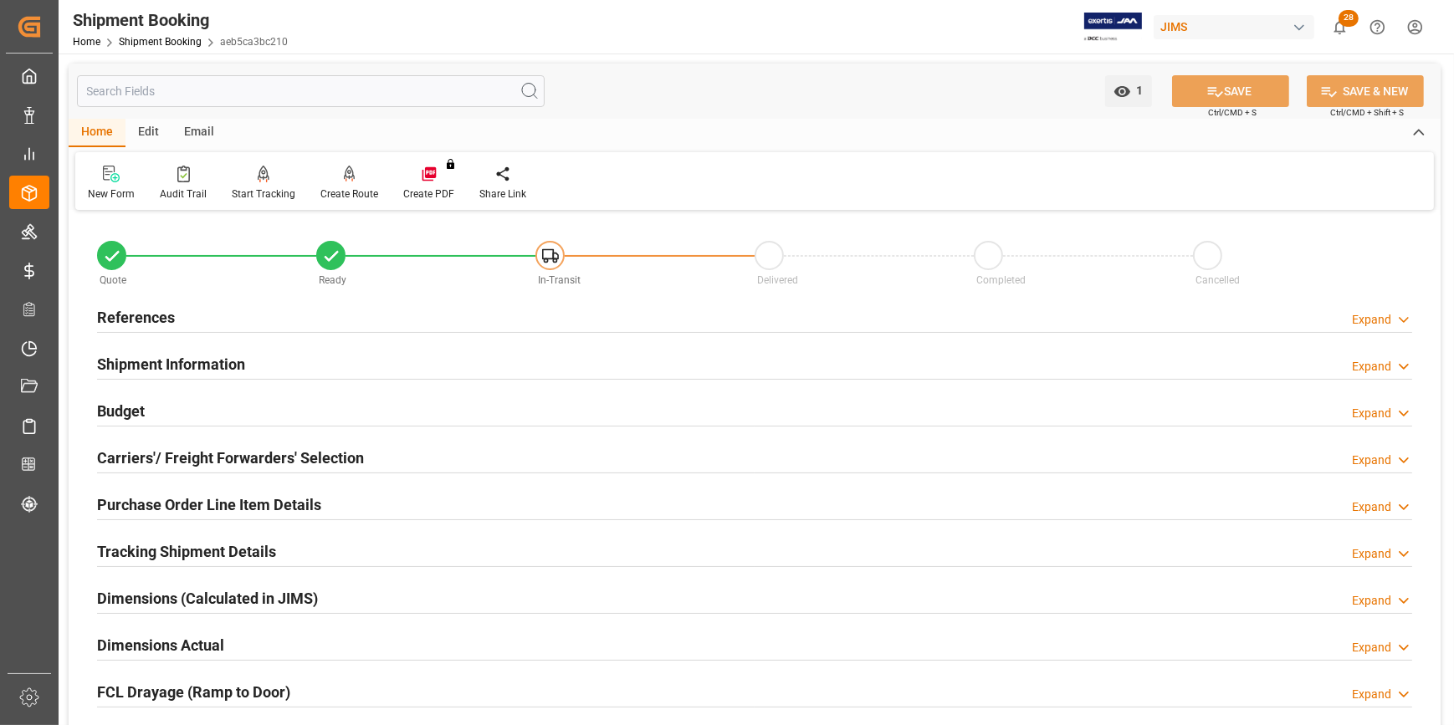
drag, startPoint x: 149, startPoint y: 318, endPoint x: 425, endPoint y: 303, distance: 276.4
click at [151, 318] on h2 "References" at bounding box center [136, 317] width 78 height 23
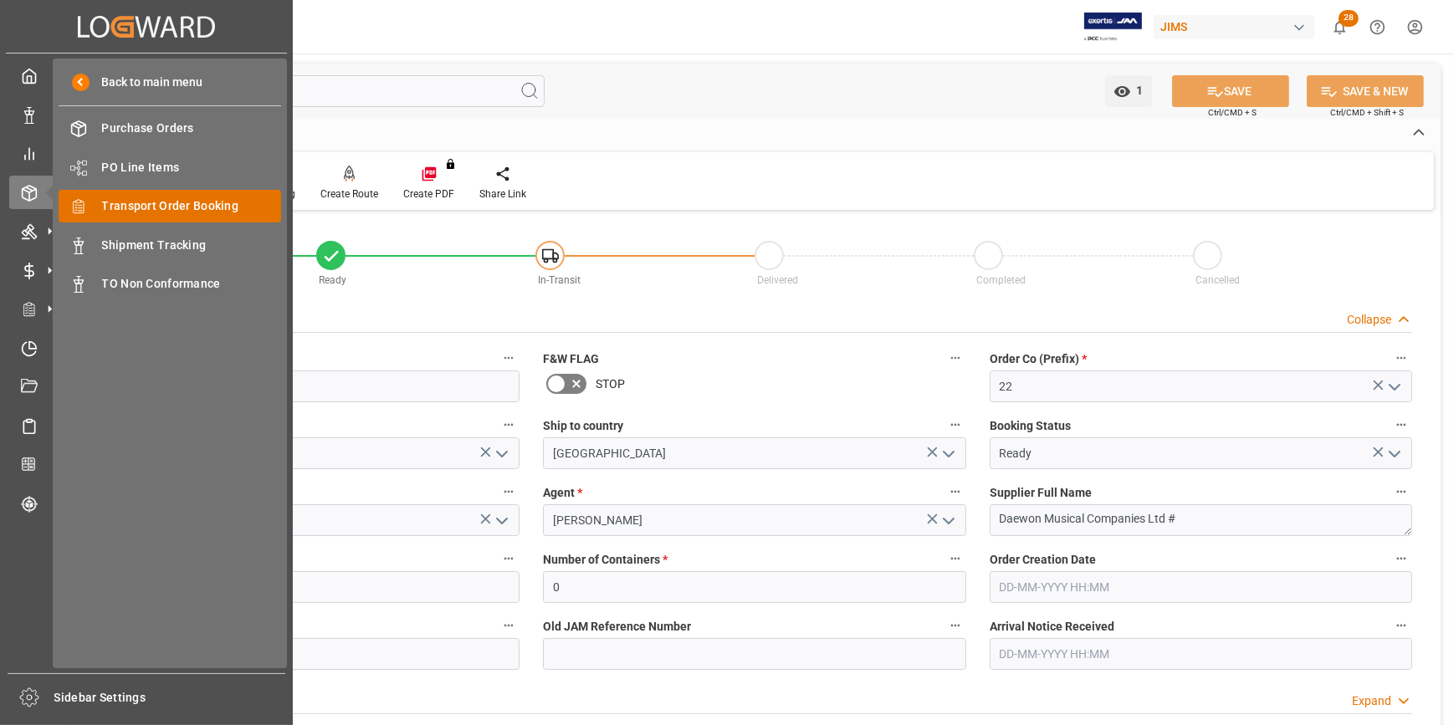
click at [168, 209] on span "Transport Order Booking" at bounding box center [192, 206] width 180 height 18
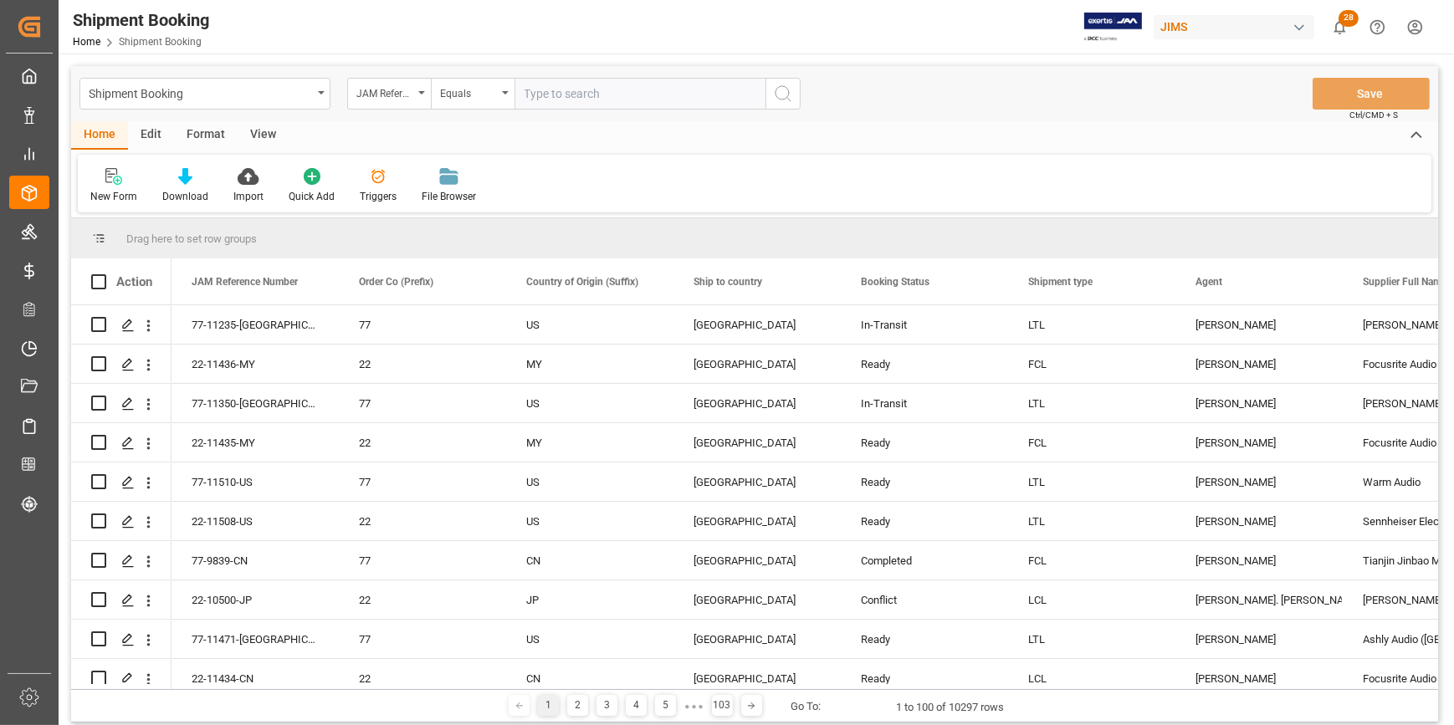
click at [583, 91] on input "text" at bounding box center [639, 94] width 251 height 32
type input "22-10728-CN"
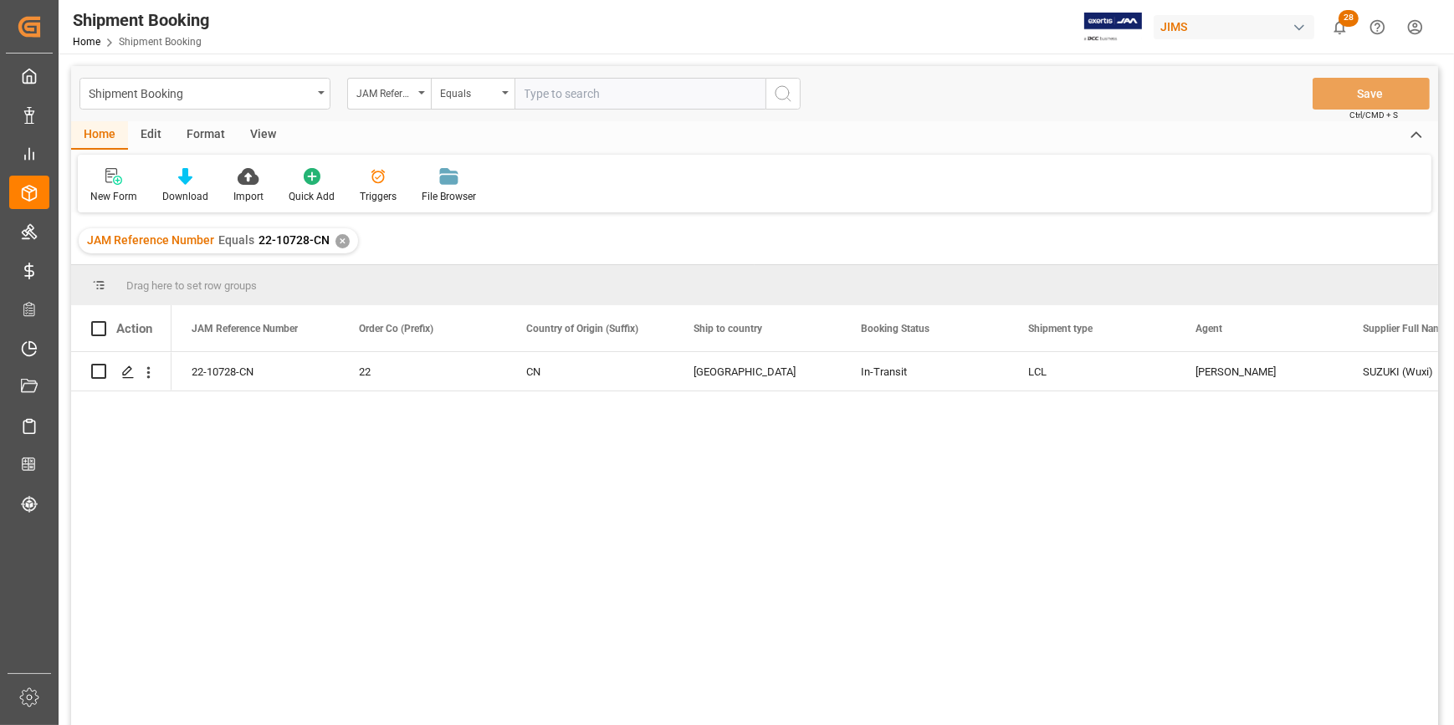
drag, startPoint x: 653, startPoint y: 545, endPoint x: 639, endPoint y: 539, distance: 15.4
click at [655, 545] on div "22-10728-CN 22 CN United States In-Transit LCL Catherine Heng SUZUKI (Wuxi) 601…" at bounding box center [804, 544] width 1266 height 384
click at [121, 371] on icon "Press SPACE to select this row." at bounding box center [127, 372] width 13 height 13
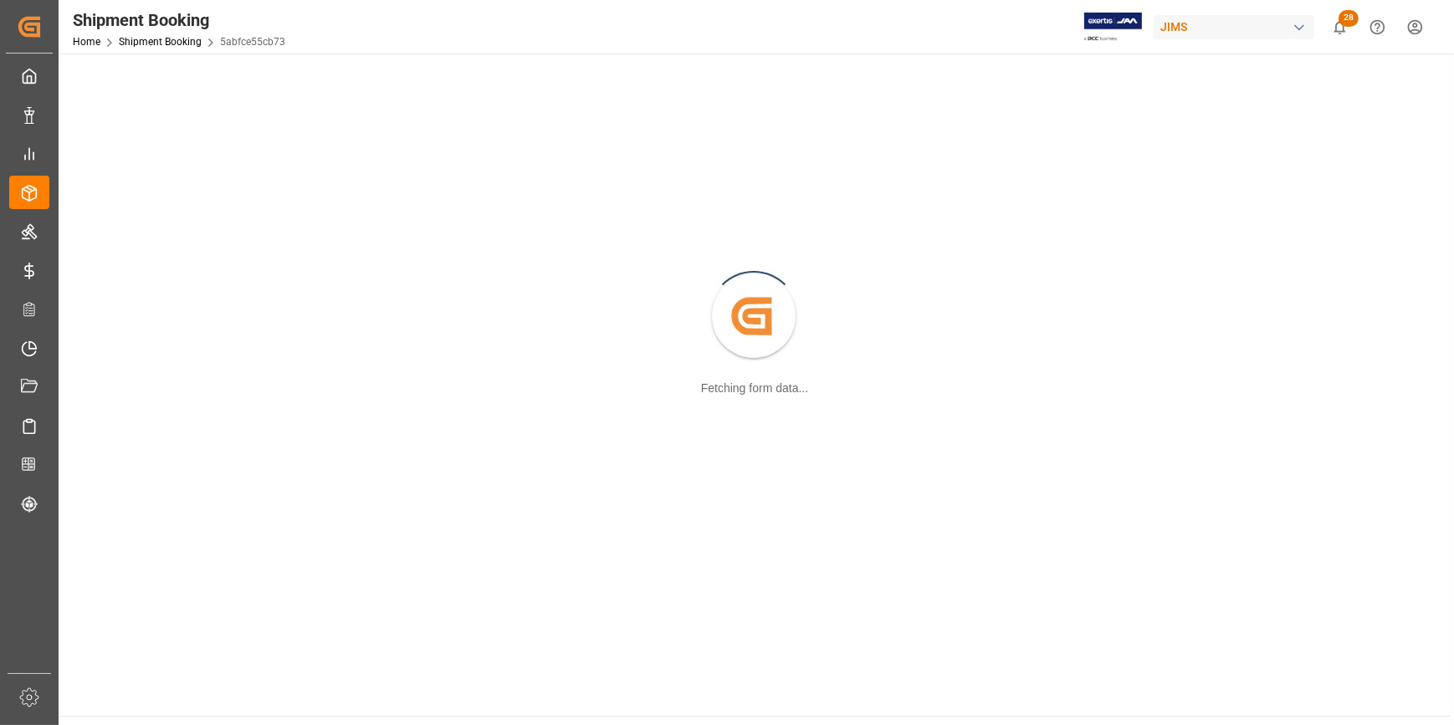
click at [120, 371] on div "Created by potrace 1.15, written by Peter Selinger 2001-2017 Fetching form data…" at bounding box center [755, 318] width 1372 height 508
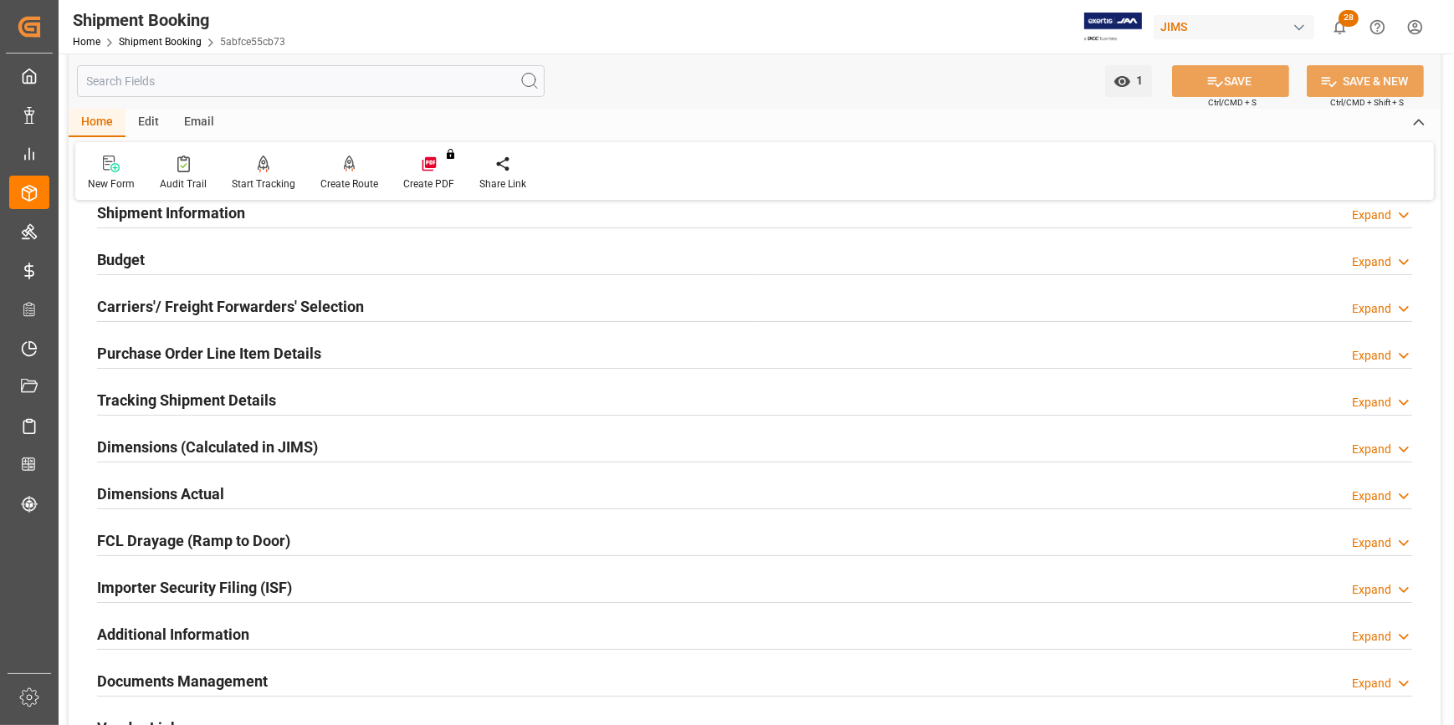
scroll to position [304, 0]
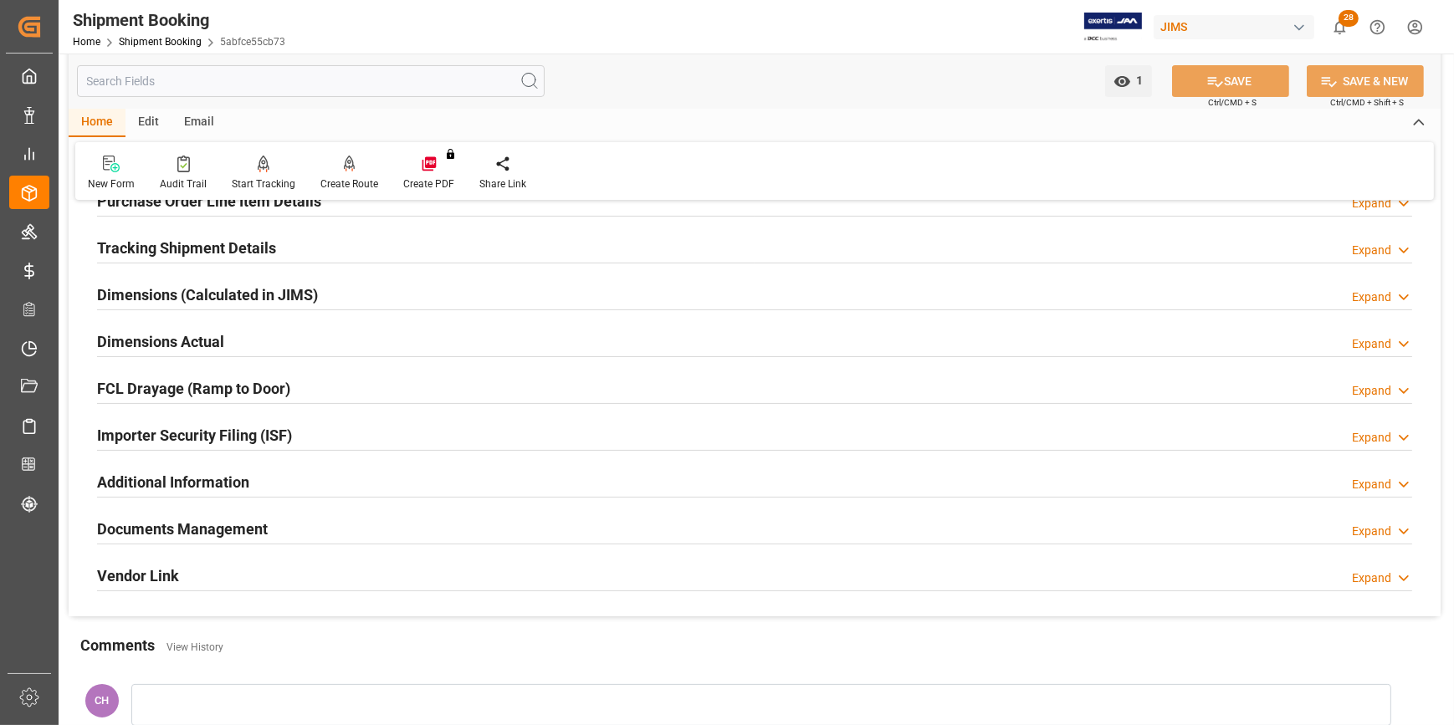
click at [174, 527] on h2 "Documents Management" at bounding box center [182, 529] width 171 height 23
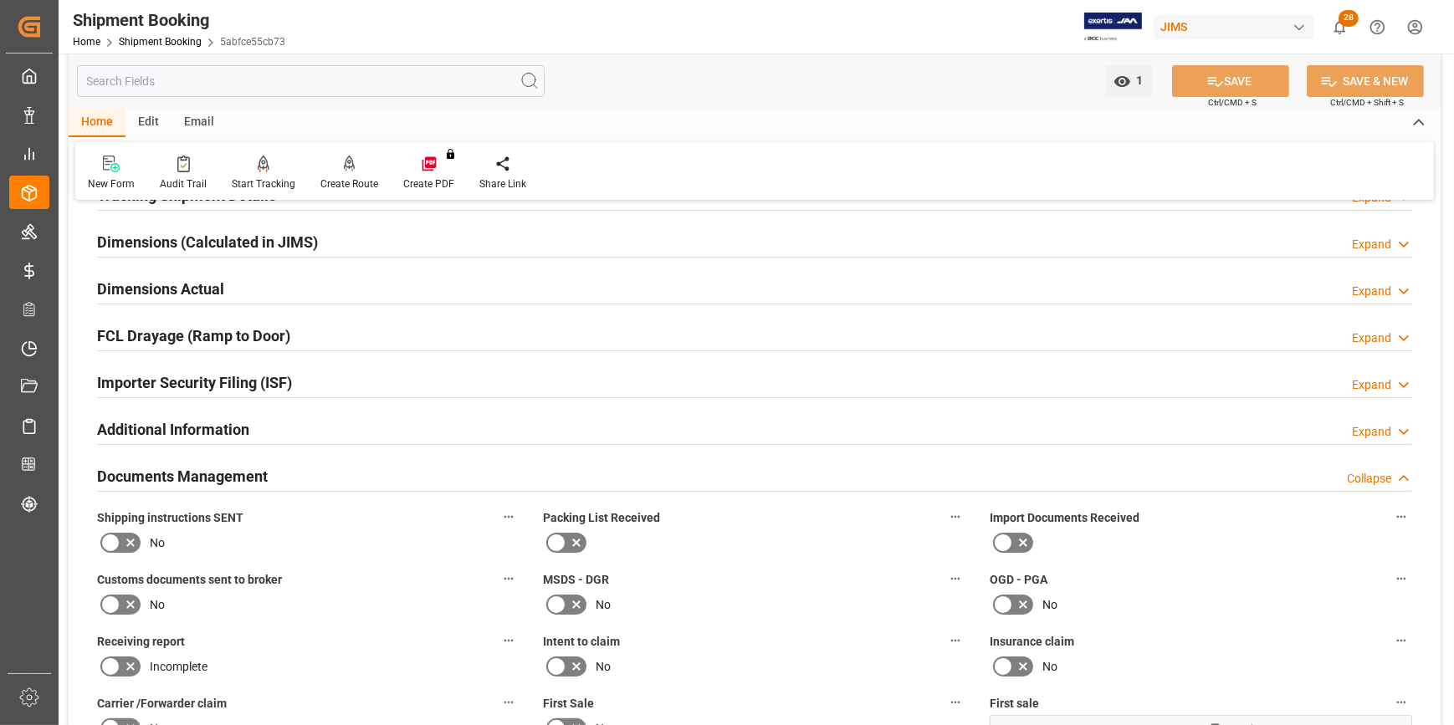
scroll to position [380, 0]
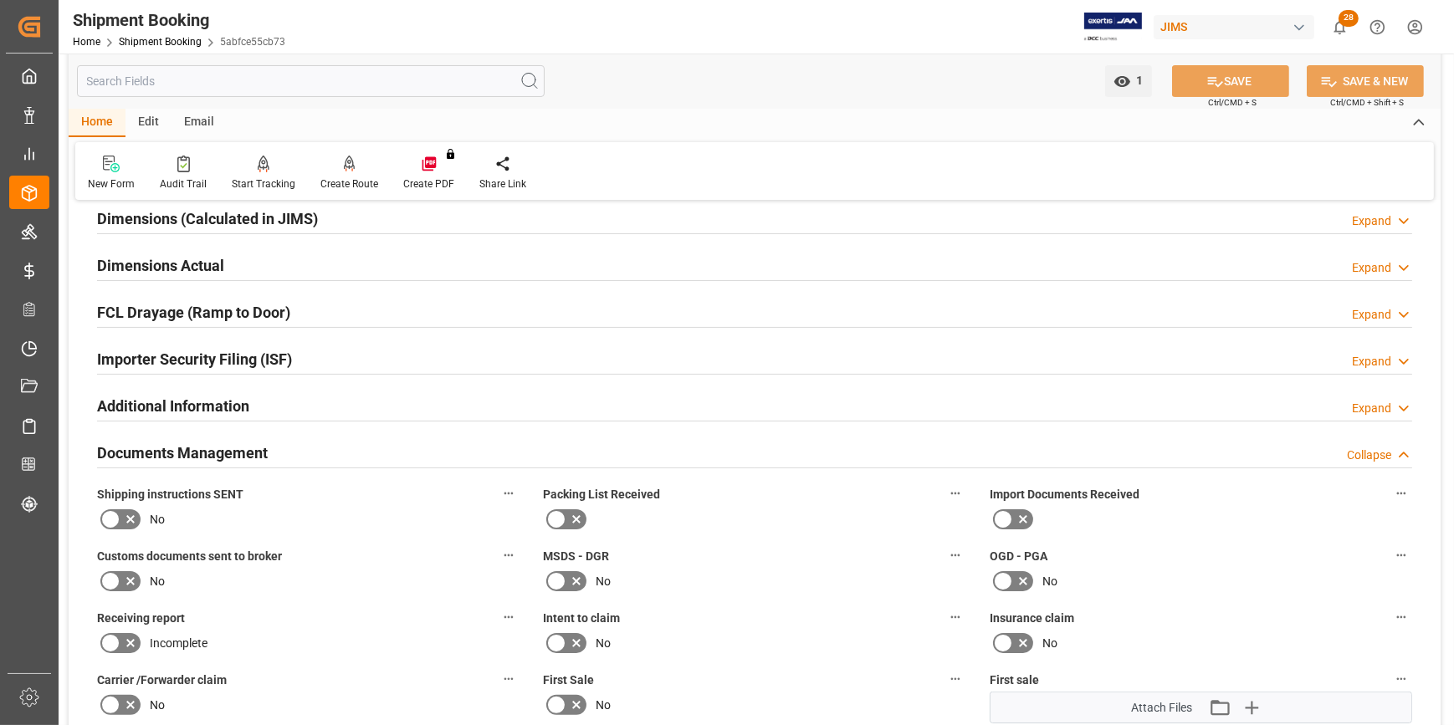
click at [116, 519] on icon at bounding box center [110, 519] width 20 height 20
click at [0, 0] on input "checkbox" at bounding box center [0, 0] width 0 height 0
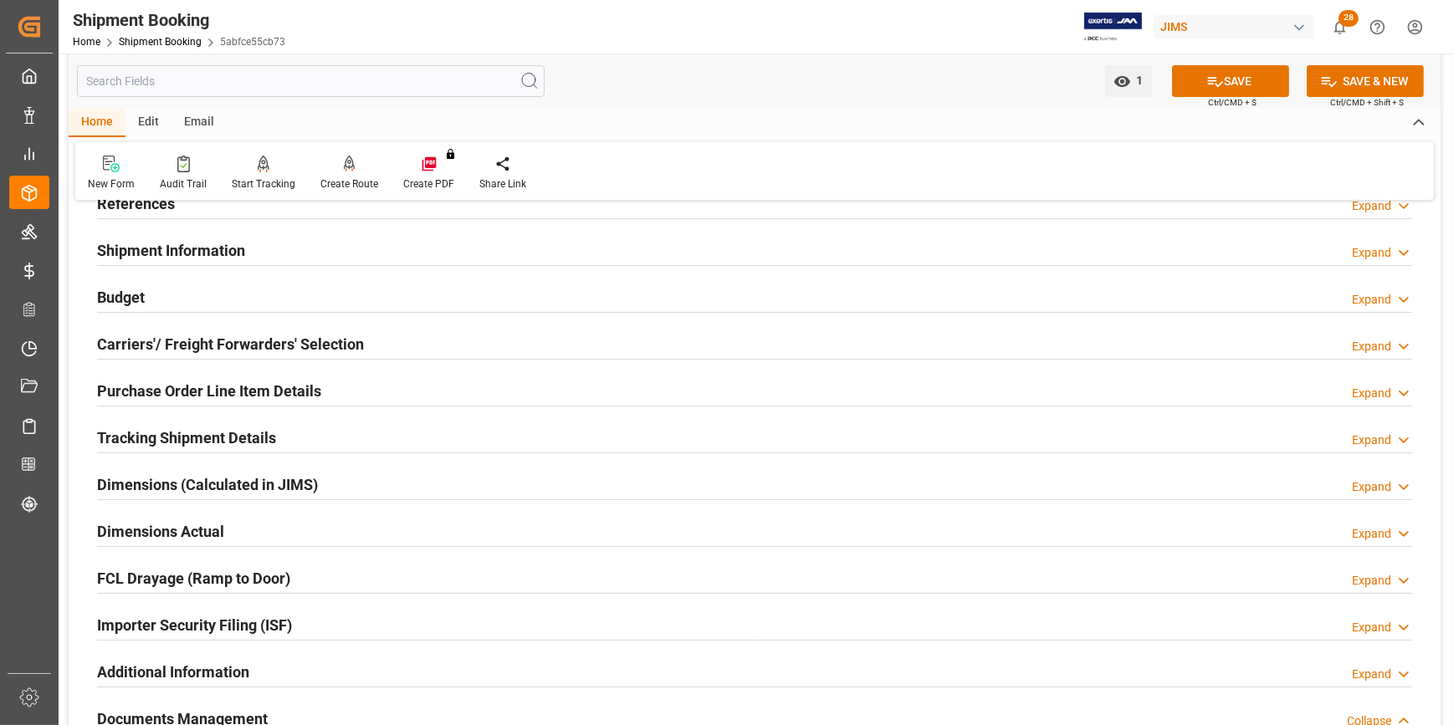
scroll to position [75, 0]
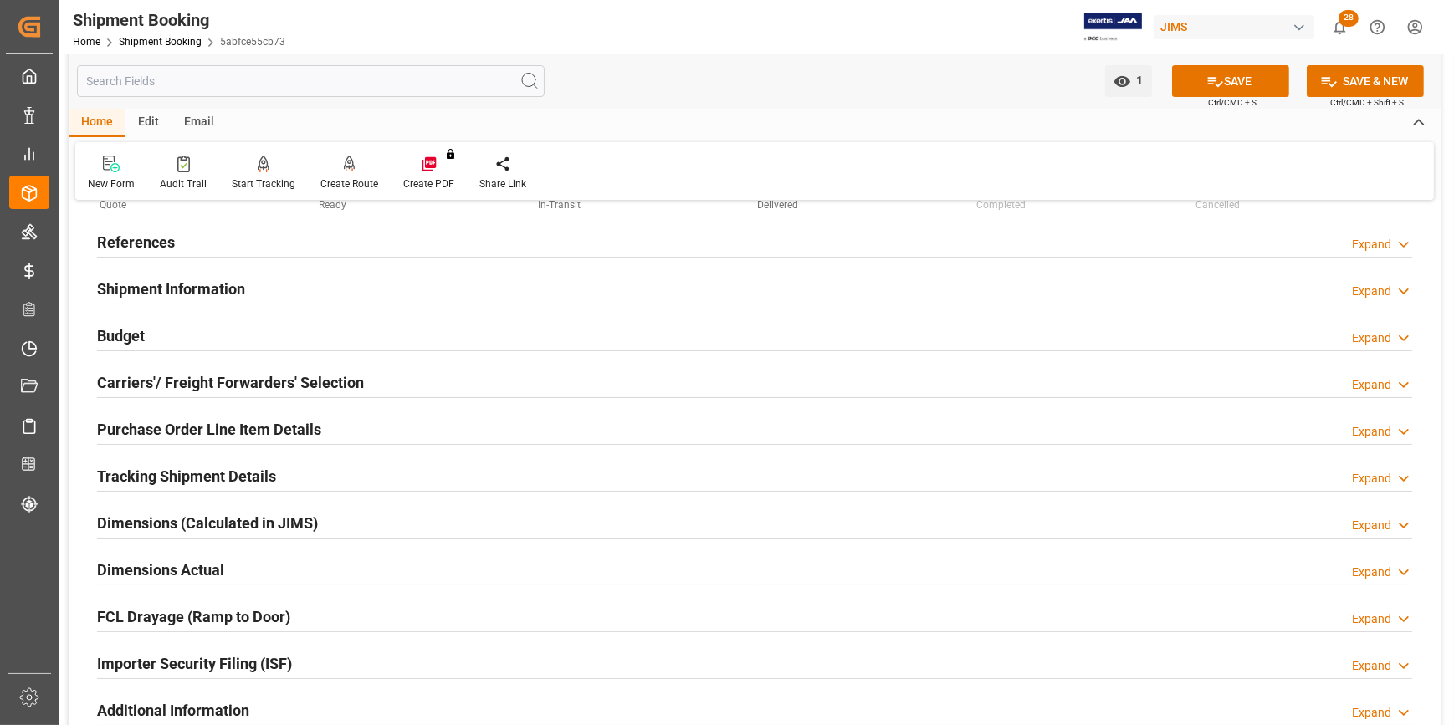
click at [147, 248] on h2 "References" at bounding box center [136, 242] width 78 height 23
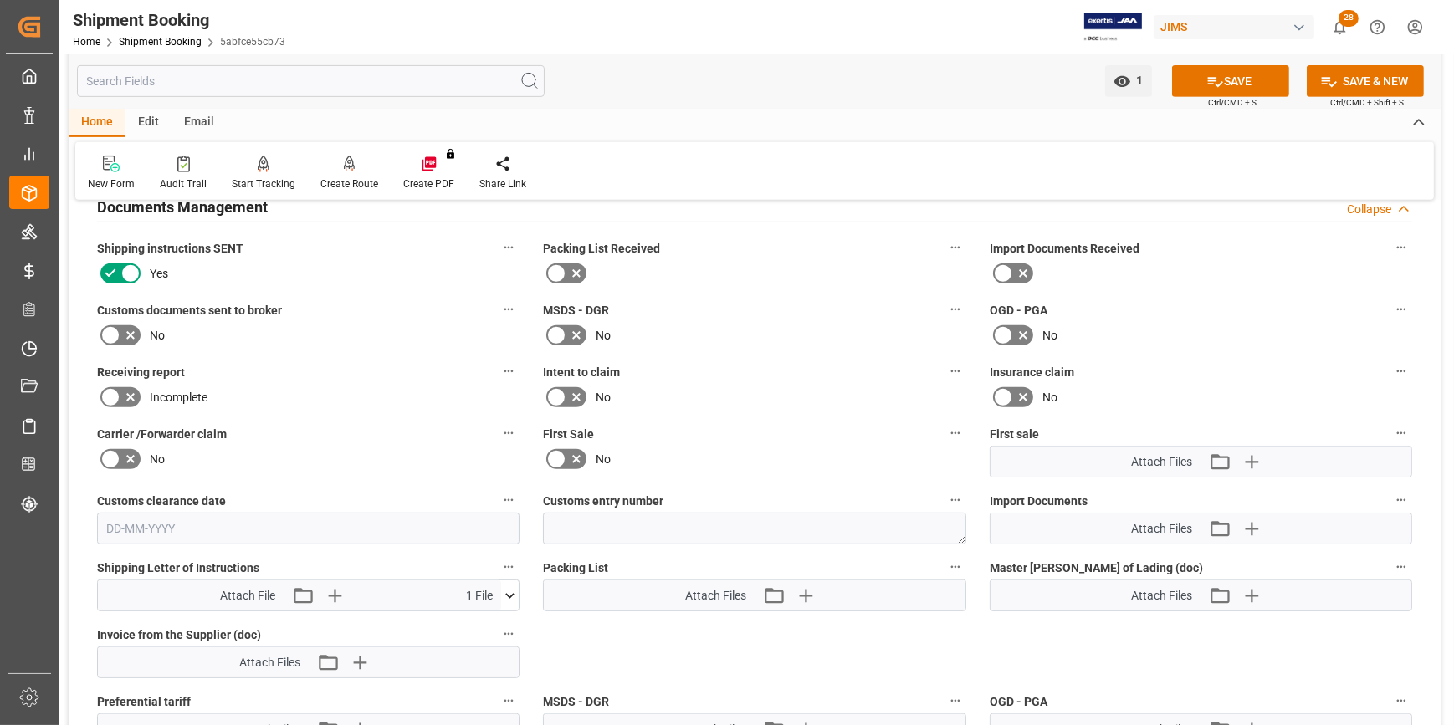
scroll to position [1064, 0]
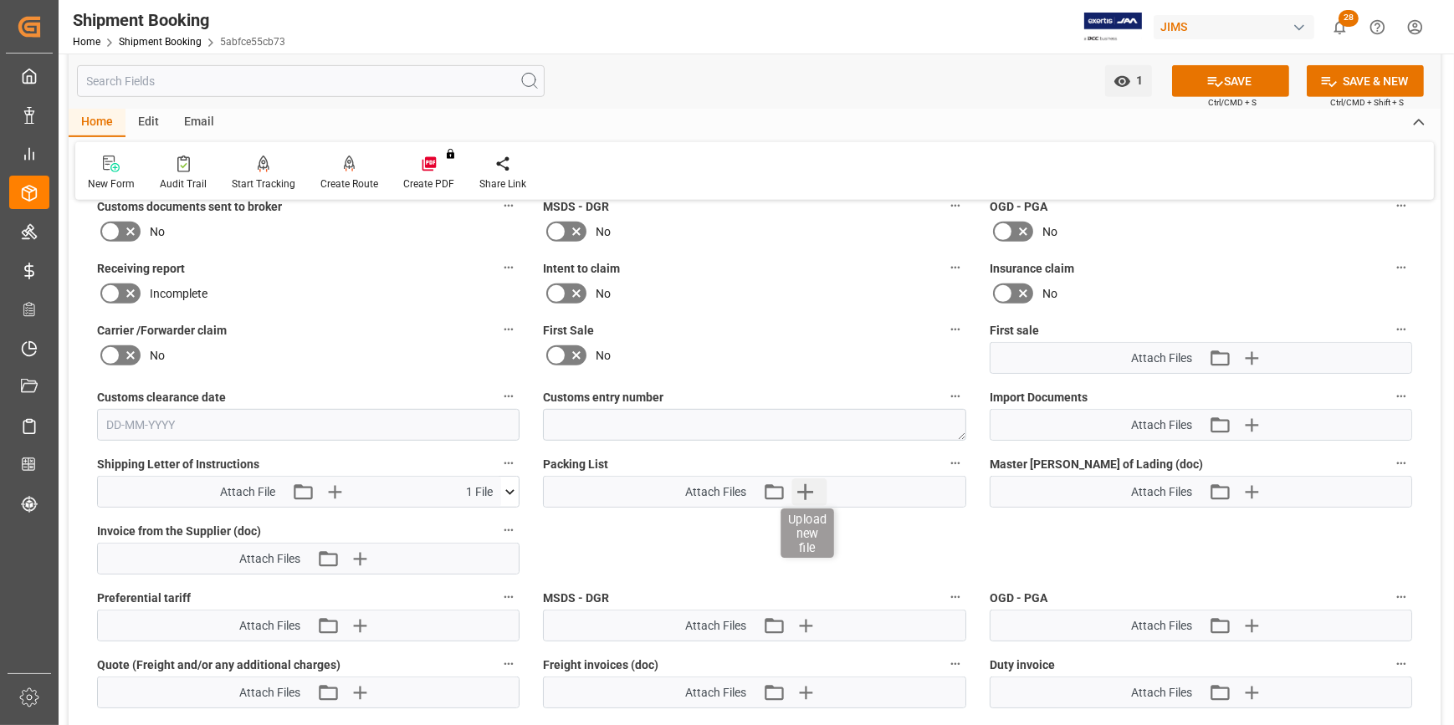
click at [807, 490] on icon "button" at bounding box center [804, 491] width 27 height 27
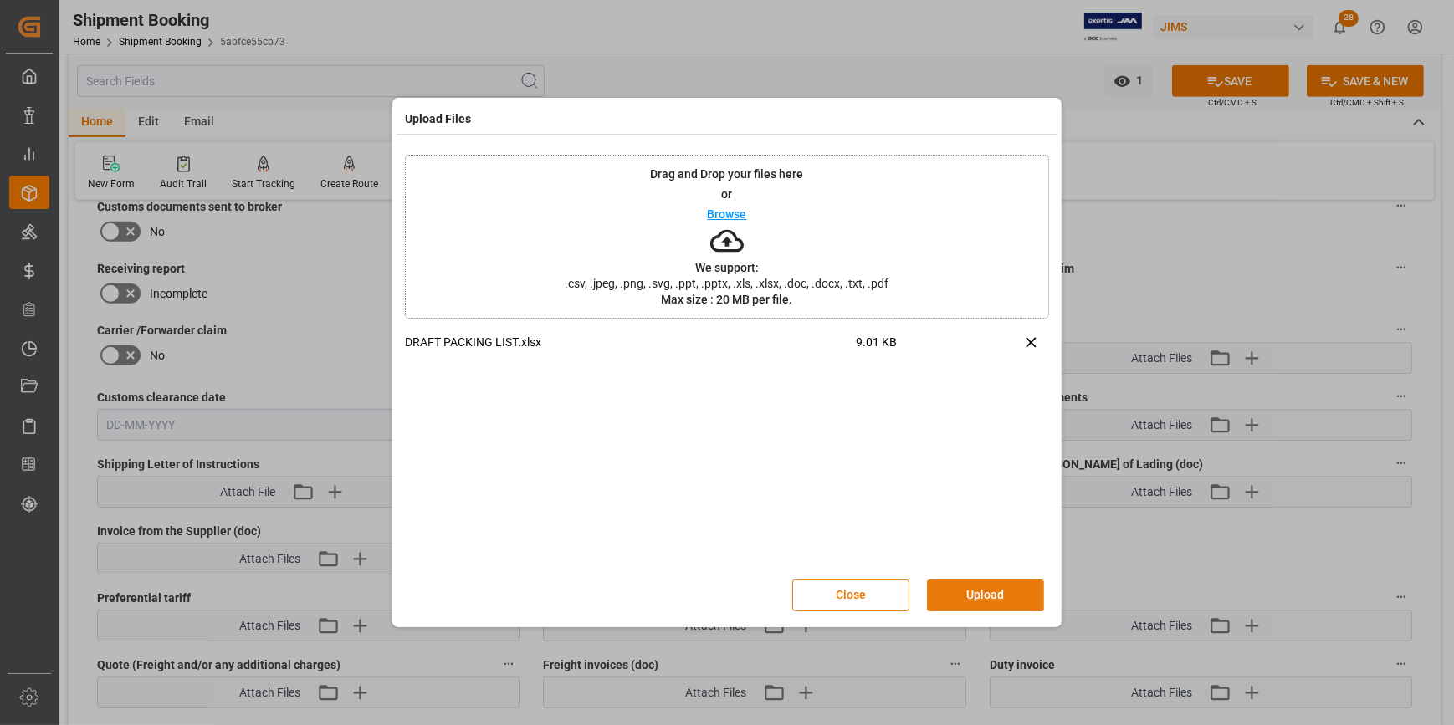
click at [964, 593] on button "Upload" at bounding box center [985, 596] width 117 height 32
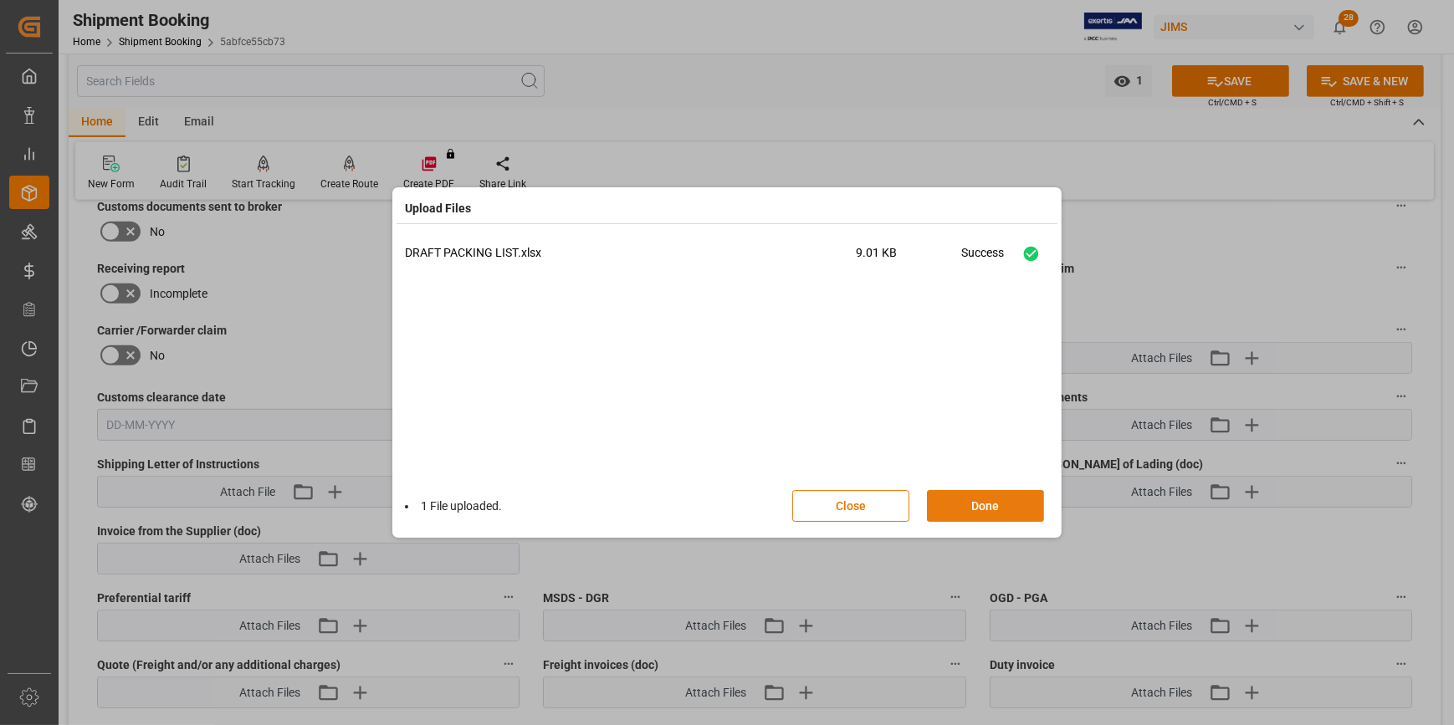
click at [953, 503] on button "Done" at bounding box center [985, 506] width 117 height 32
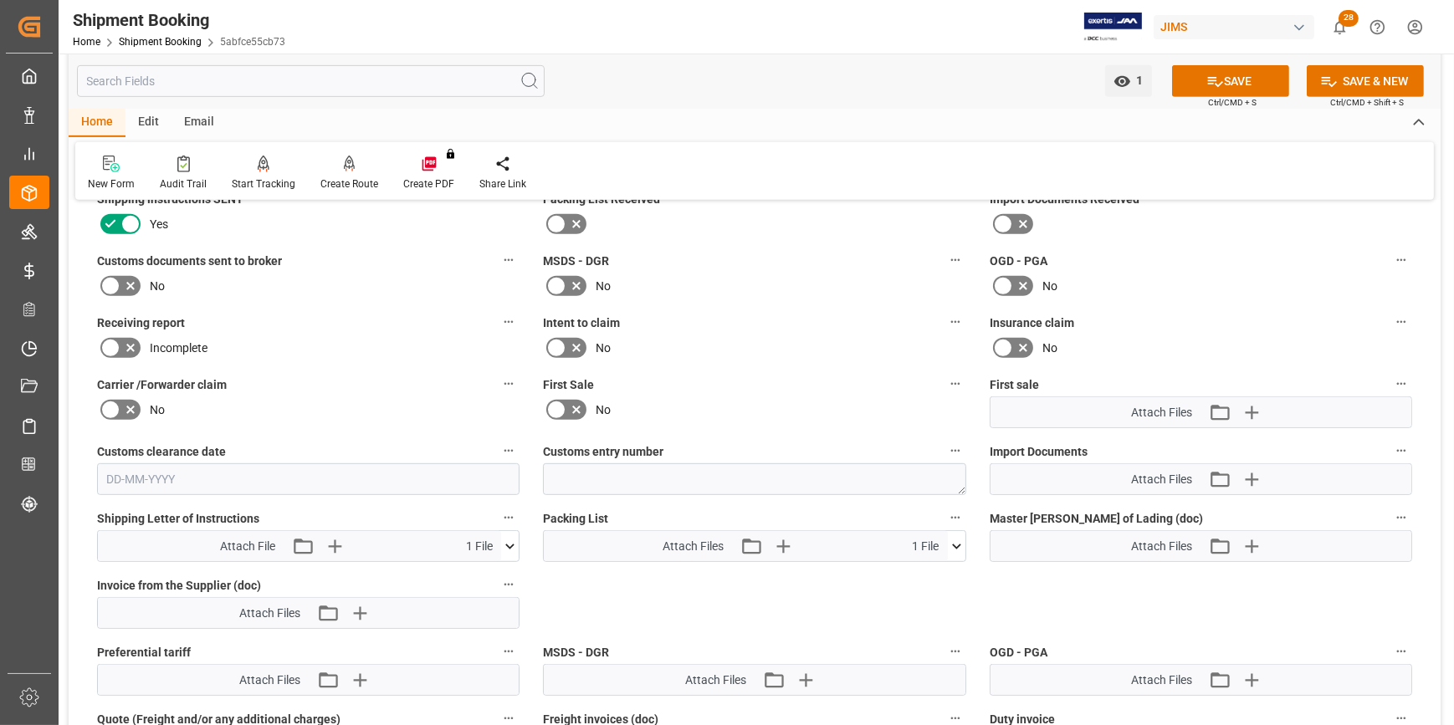
scroll to position [988, 0]
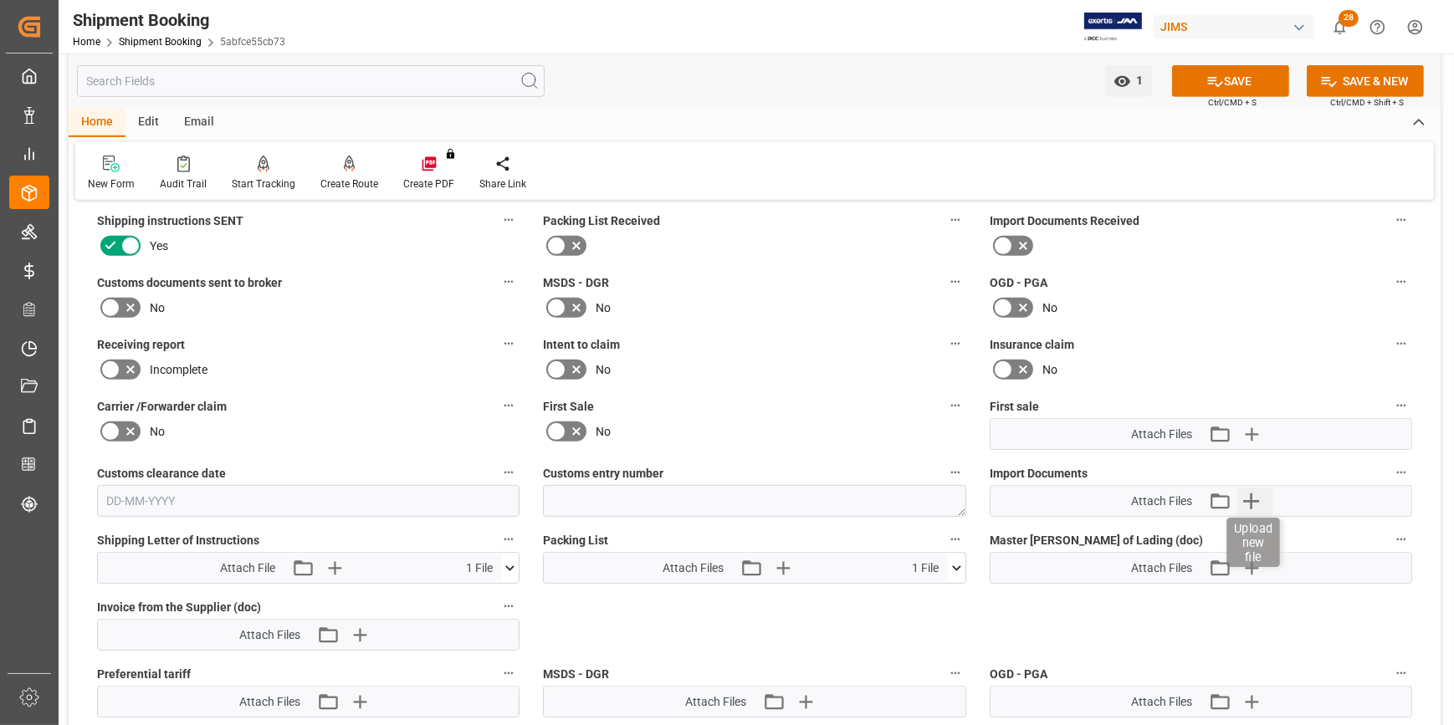
click at [1246, 499] on icon "button" at bounding box center [1252, 501] width 16 height 16
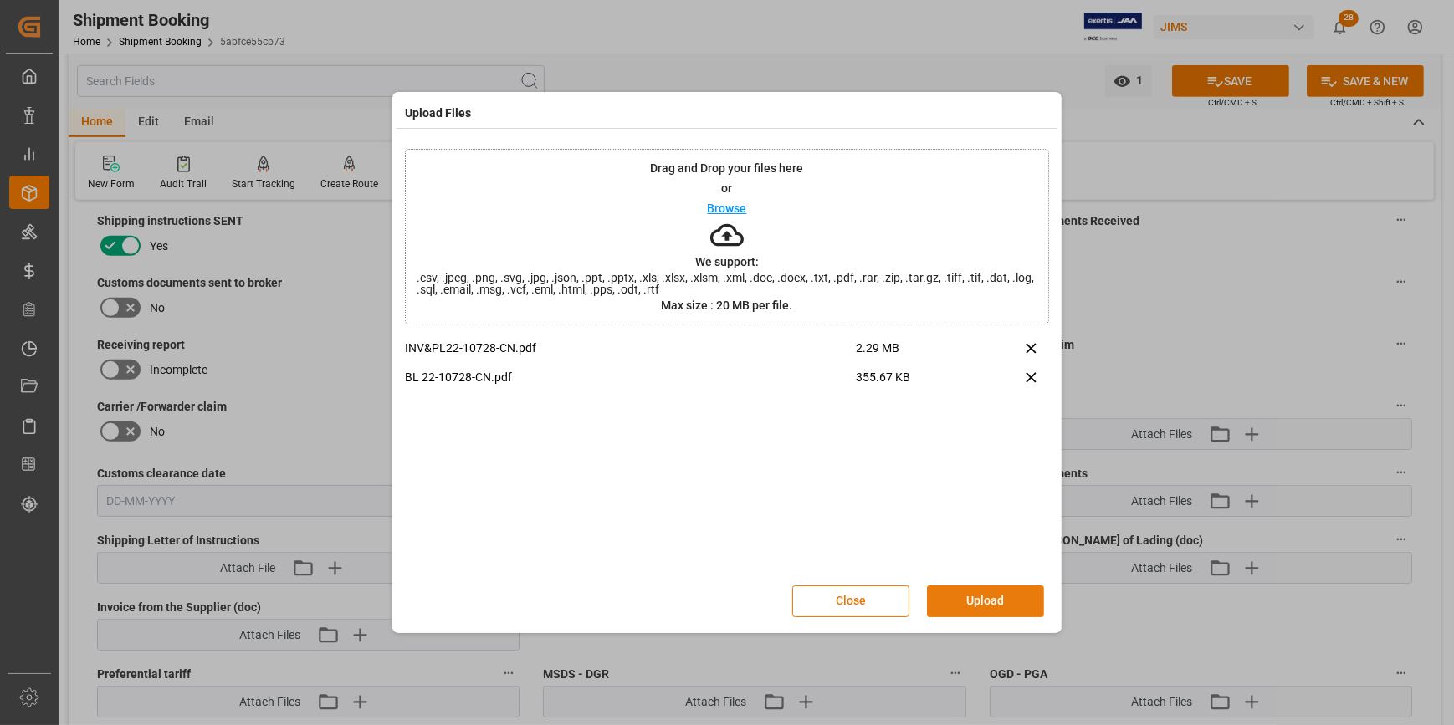
click at [963, 597] on button "Upload" at bounding box center [985, 601] width 117 height 32
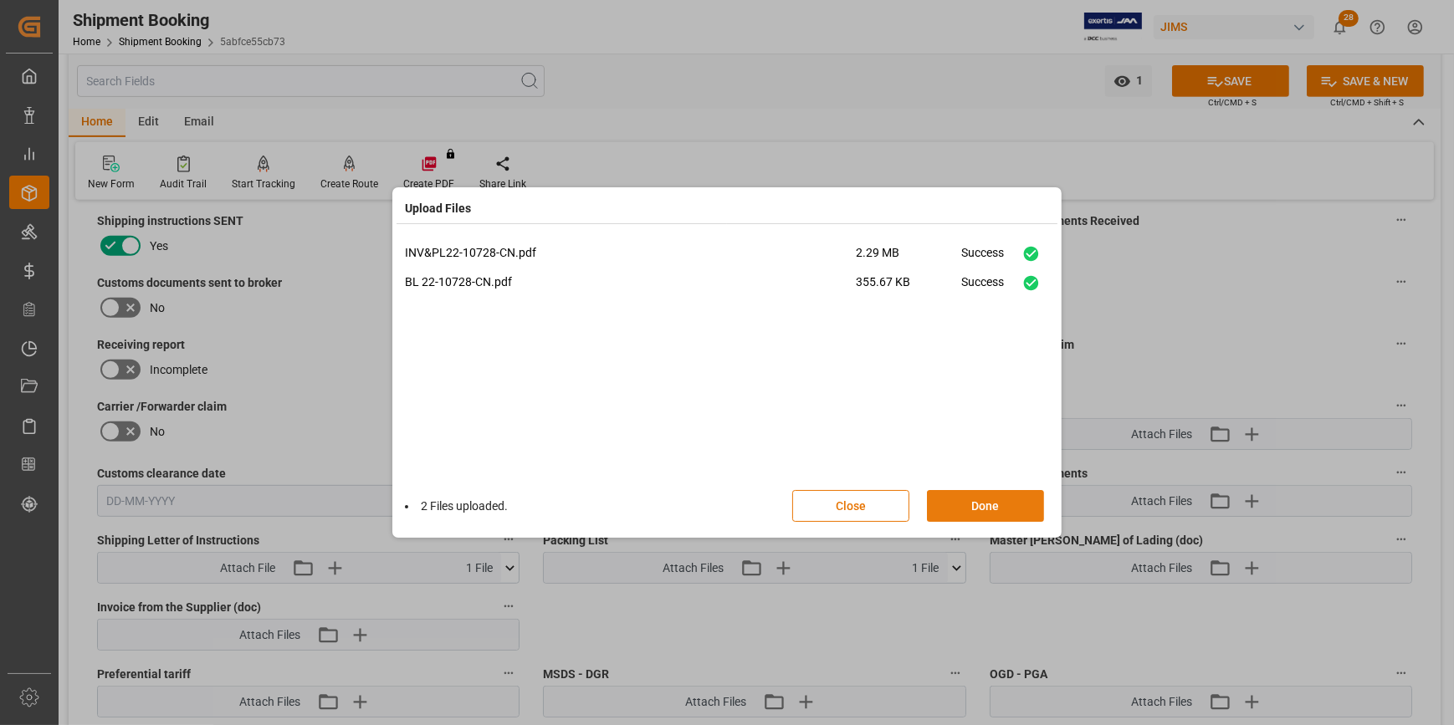
click at [967, 519] on button "Done" at bounding box center [985, 506] width 117 height 32
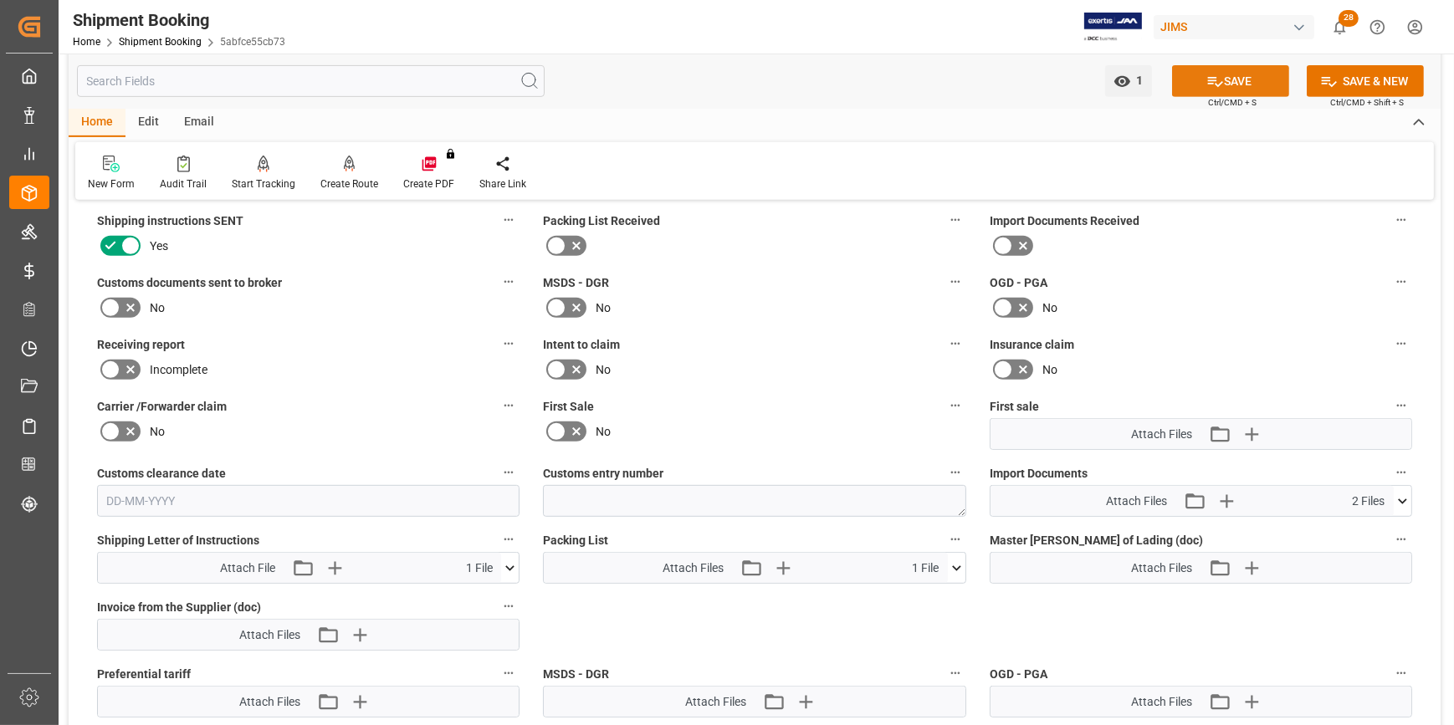
click at [1235, 87] on button "SAVE" at bounding box center [1230, 81] width 117 height 32
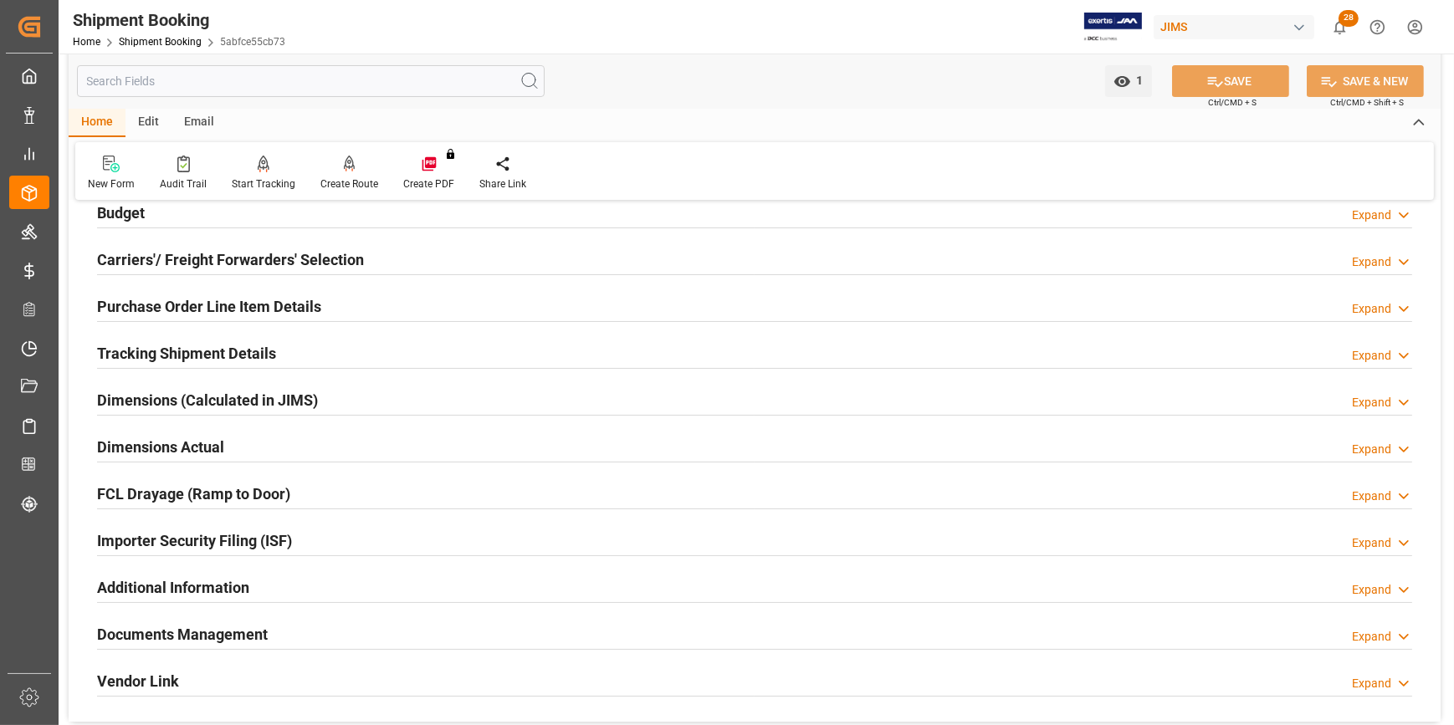
scroll to position [225, 0]
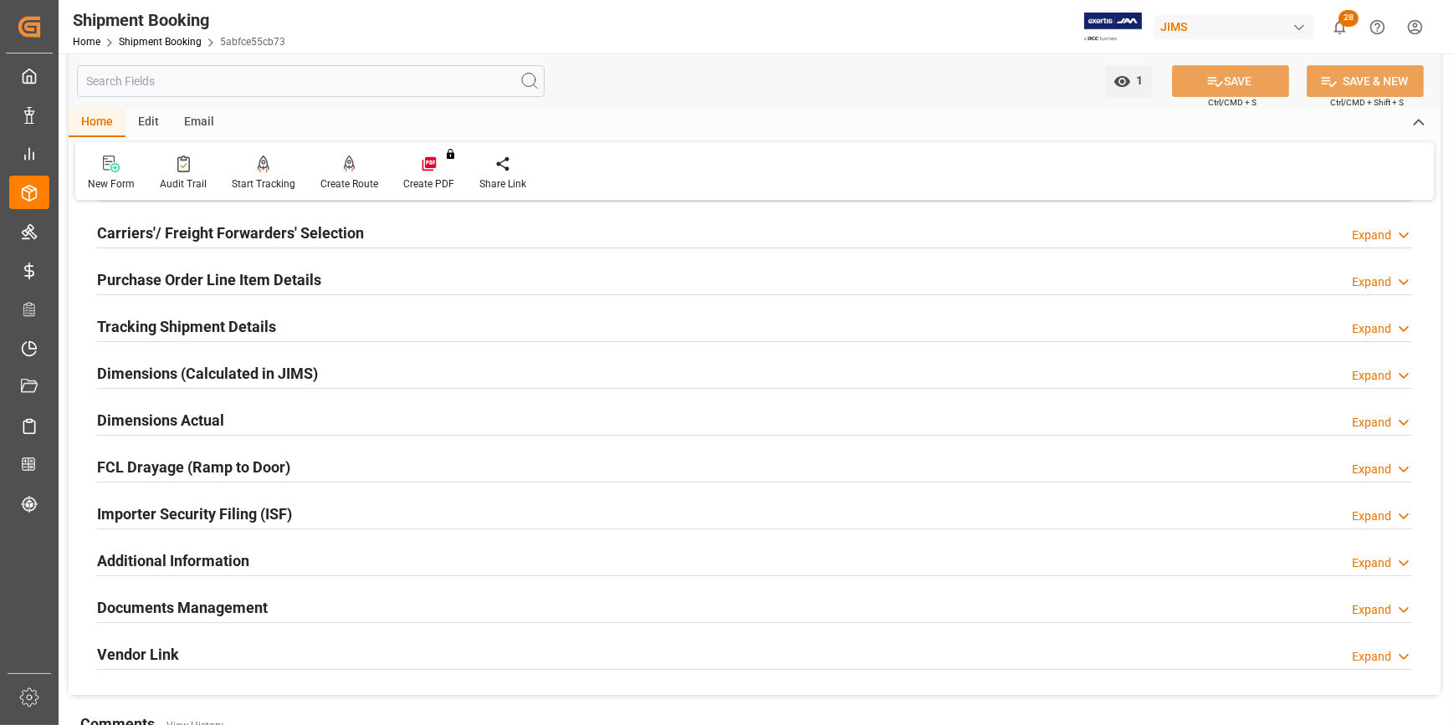
click at [163, 283] on h2 "Purchase Order Line Item Details" at bounding box center [209, 279] width 224 height 23
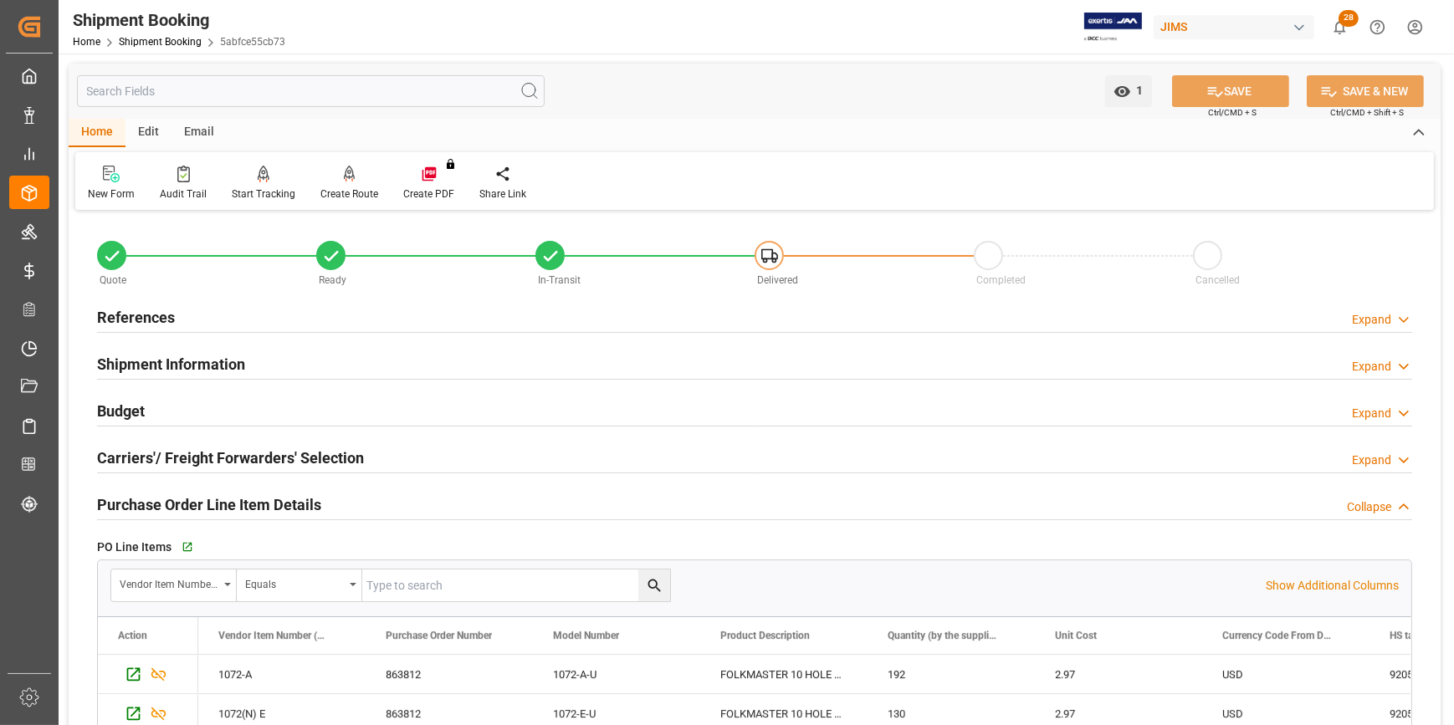
scroll to position [0, 0]
click at [137, 307] on h2 "References" at bounding box center [136, 317] width 78 height 23
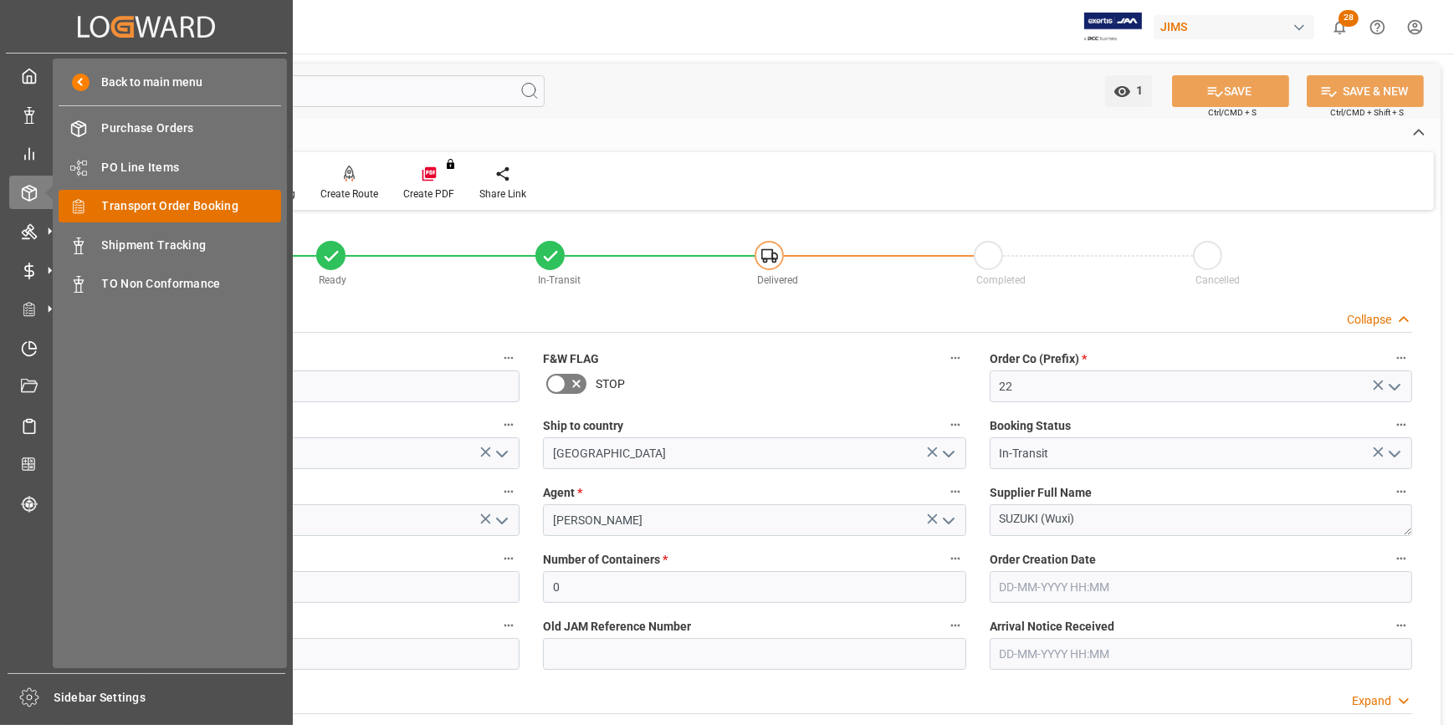
click at [170, 201] on span "Transport Order Booking" at bounding box center [192, 206] width 180 height 18
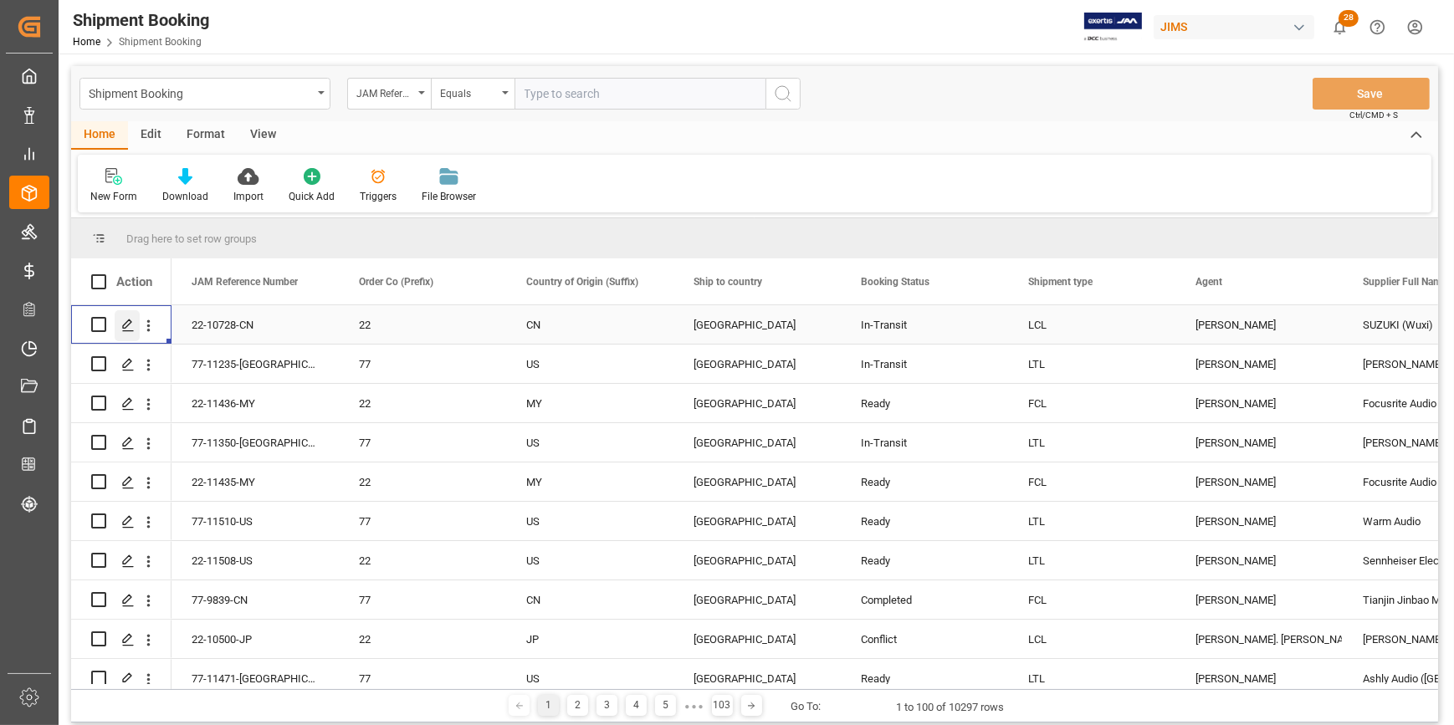
click at [128, 333] on div "Press SPACE to select this row." at bounding box center [127, 325] width 25 height 31
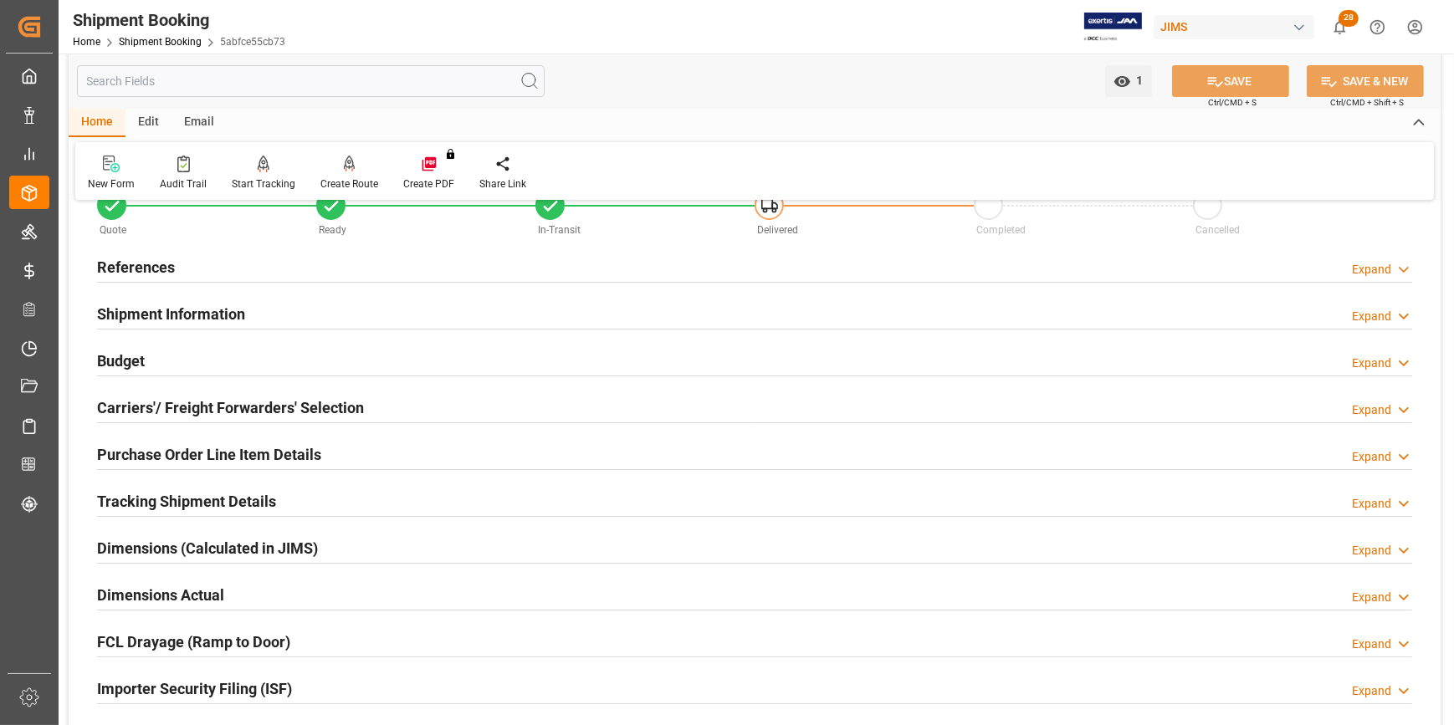
scroll to position [75, 0]
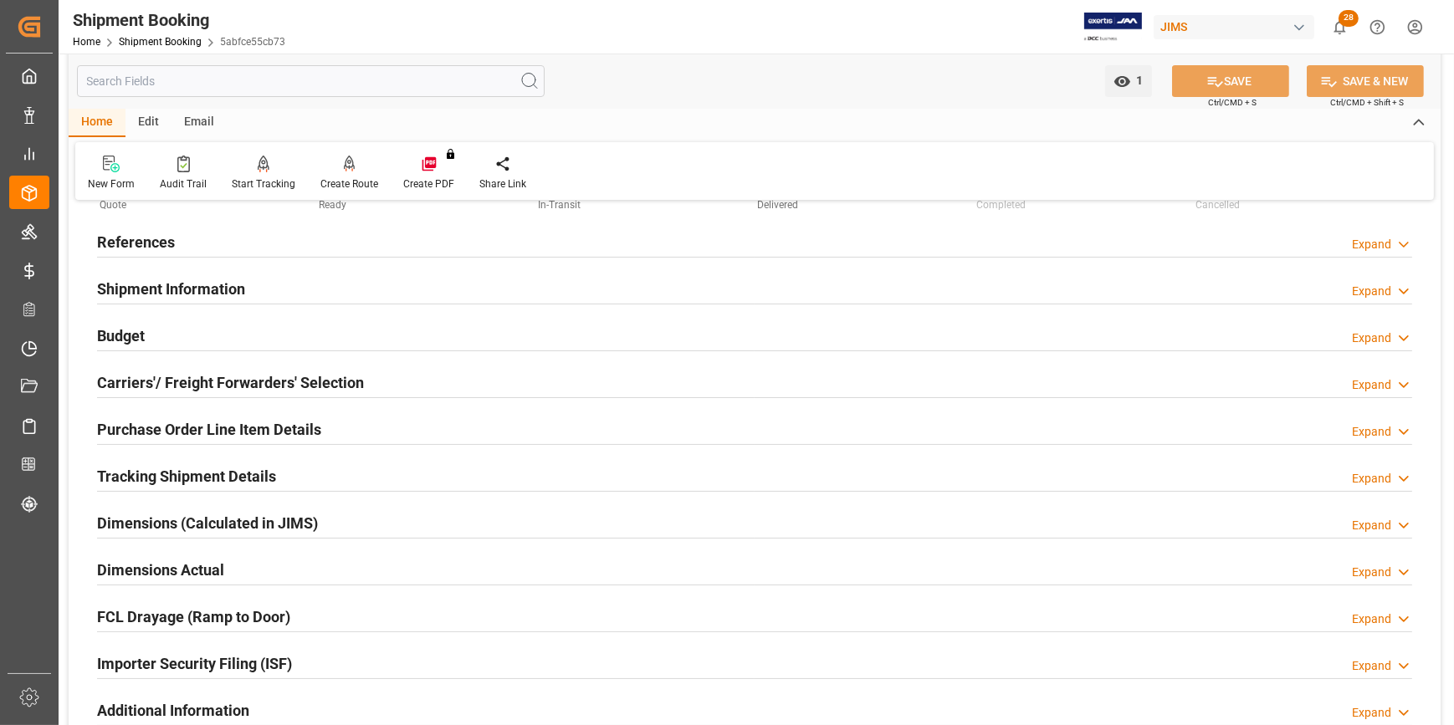
click at [162, 429] on h2 "Purchase Order Line Item Details" at bounding box center [209, 429] width 224 height 23
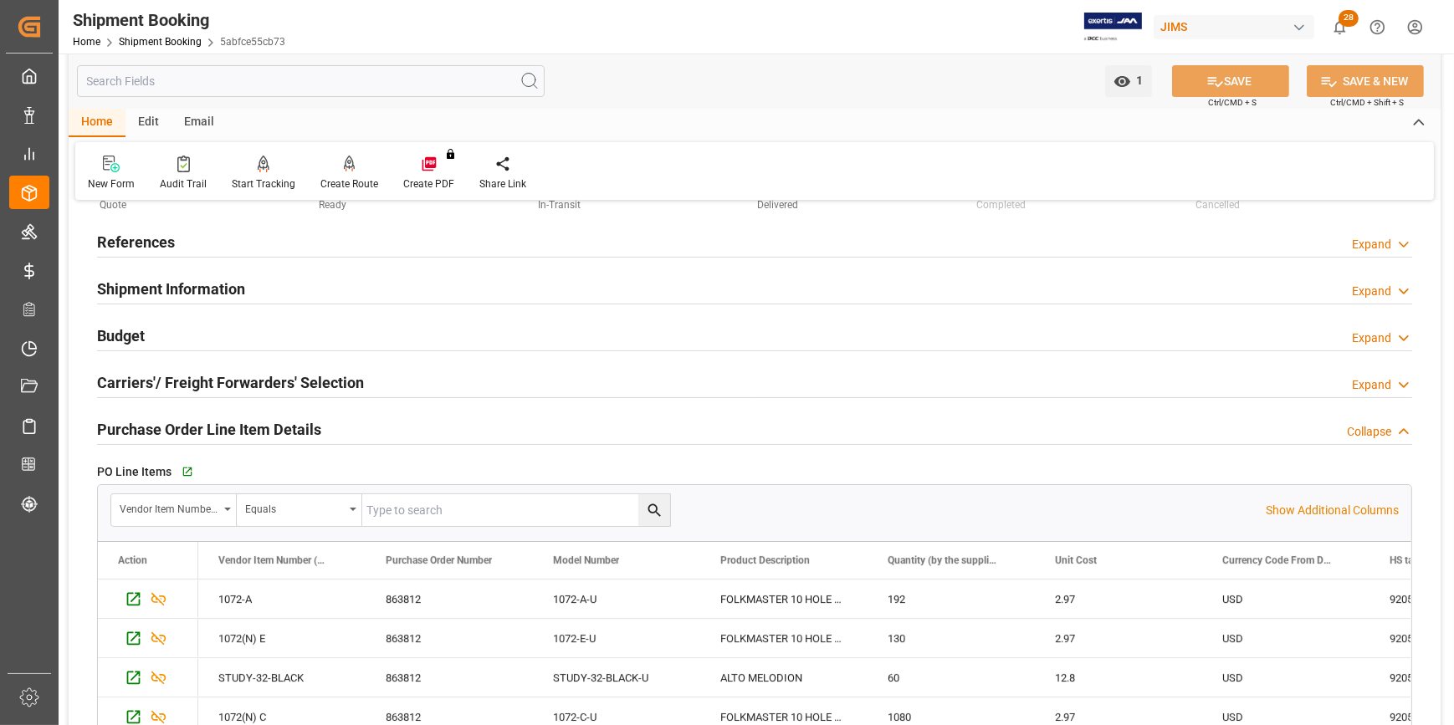
click at [178, 469] on div "Go to Purchase Order Line Item Grid" at bounding box center [359, 471] width 364 height 25
click at [179, 468] on div "Go to Purchase Order Line Item Grid" at bounding box center [359, 471] width 364 height 25
click at [183, 471] on icon "button" at bounding box center [186, 472] width 14 height 14
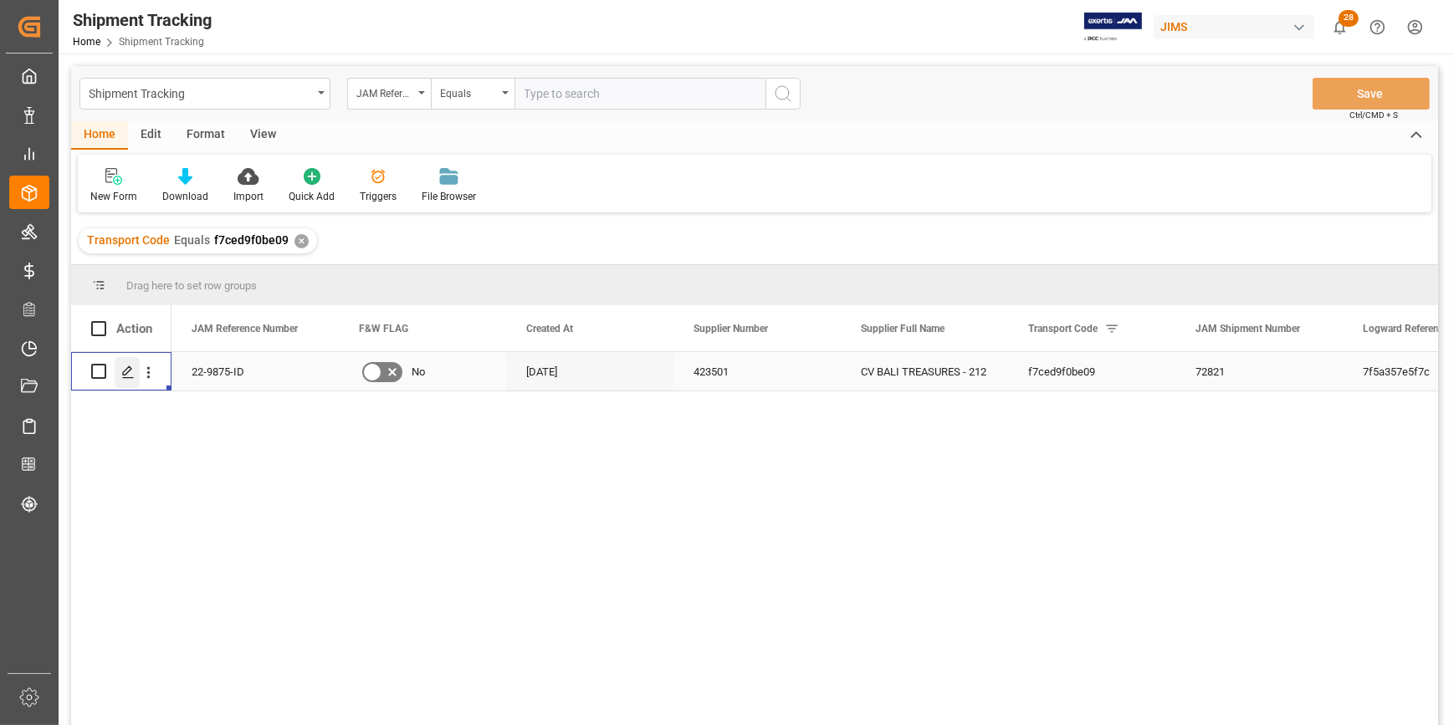
click at [125, 376] on icon "Press SPACE to select this row." at bounding box center [127, 372] width 13 height 13
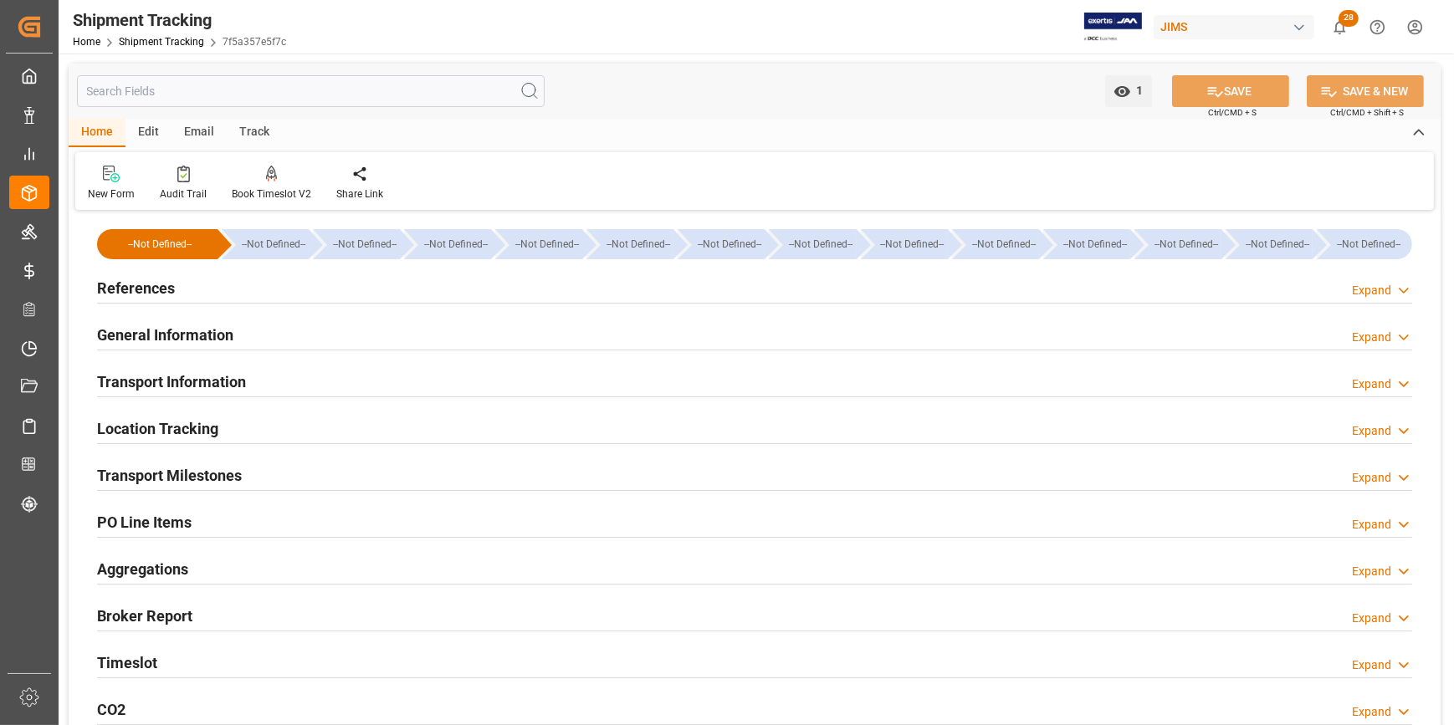
type input "[DATE] 11:59"
type input "[DATE] 00:00"
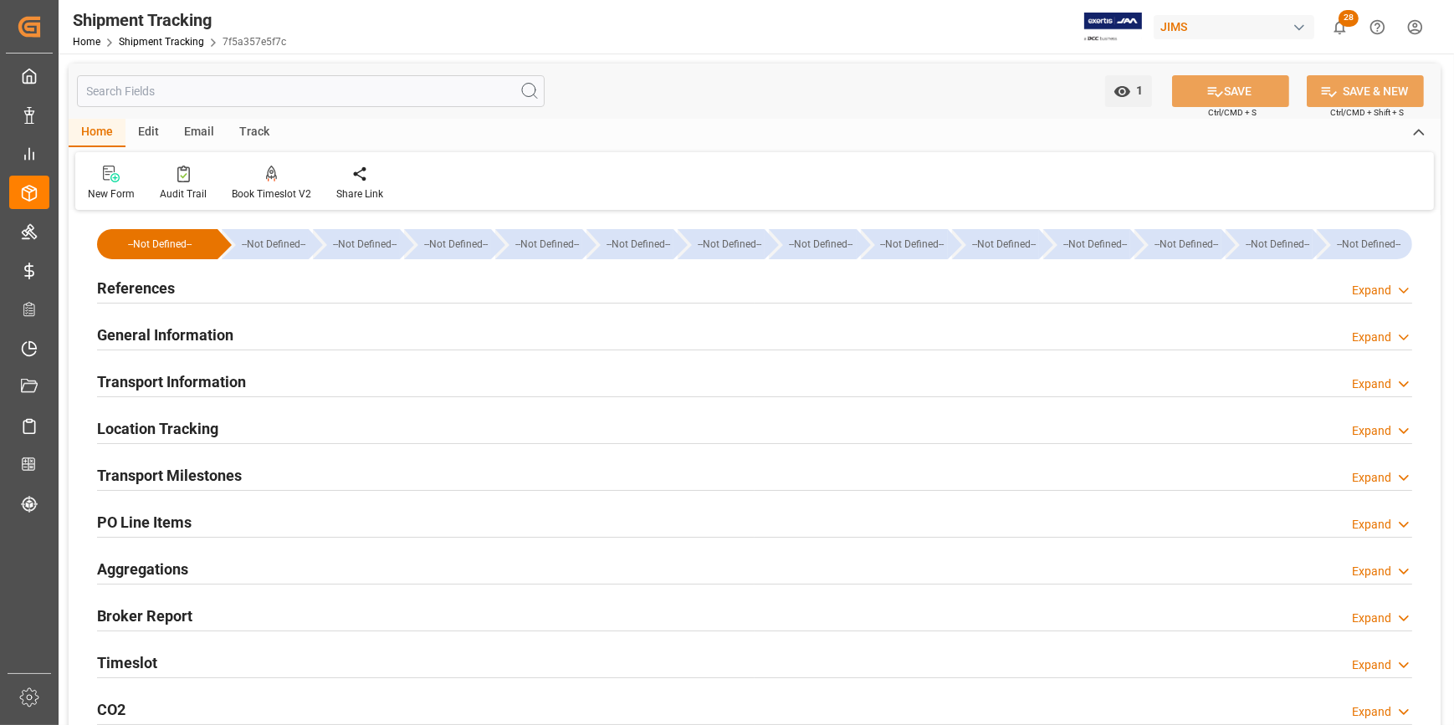
type input "[DATE]"
type input "[DATE] 00:00"
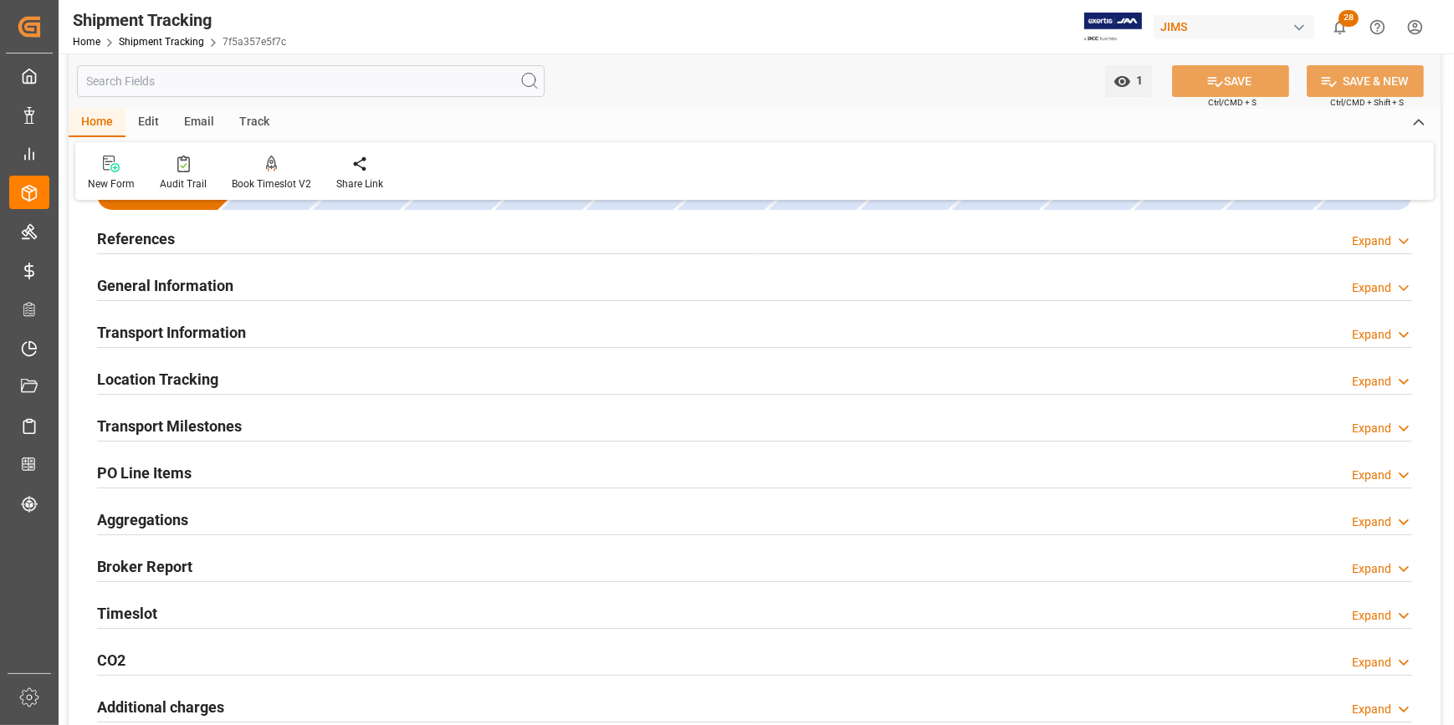
scroll to position [75, 0]
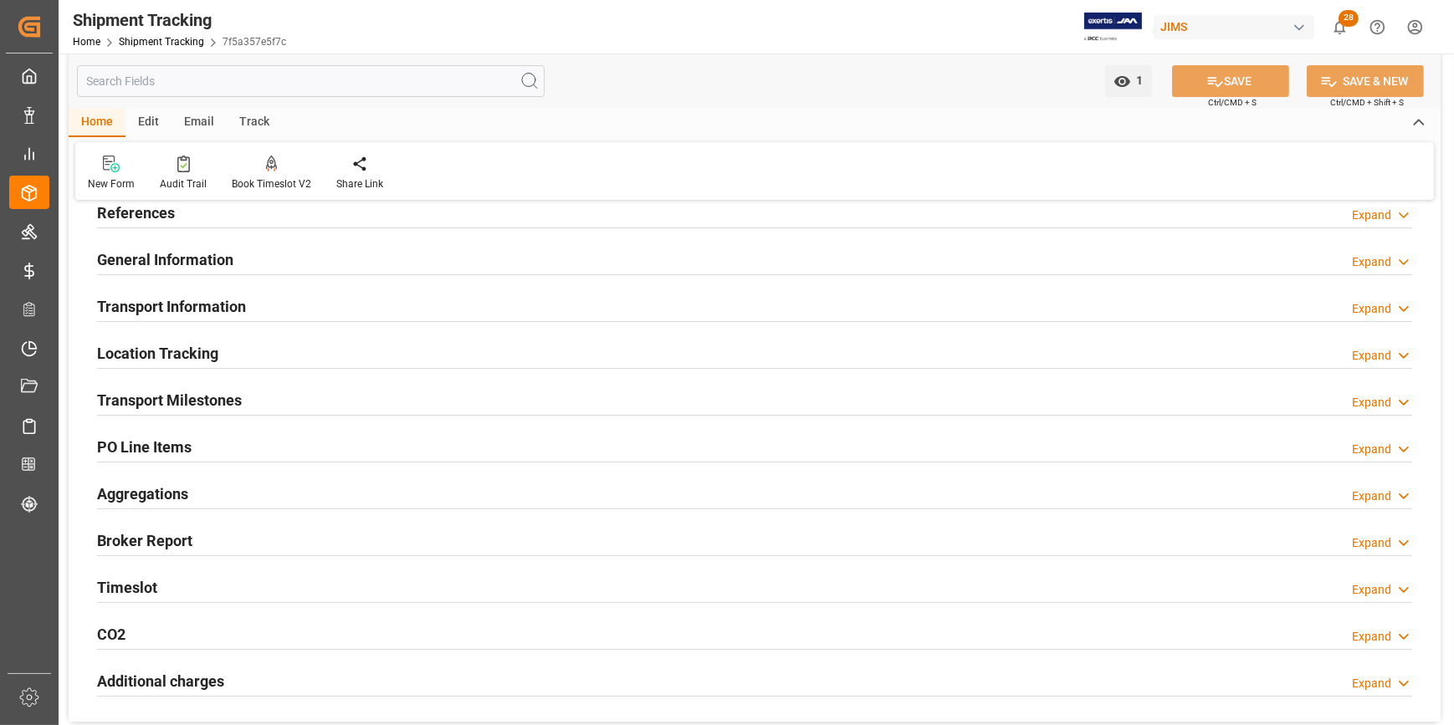
click at [170, 407] on h2 "Transport Milestones" at bounding box center [169, 400] width 145 height 23
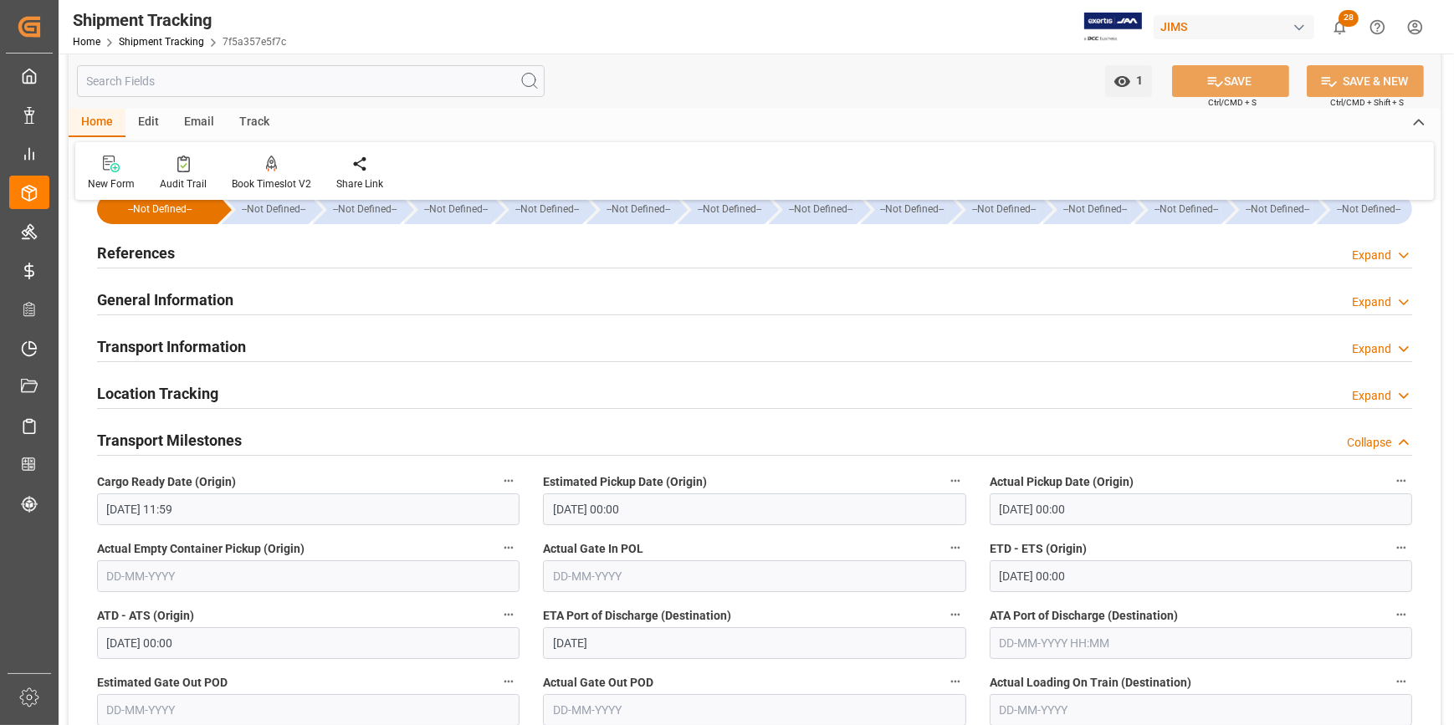
scroll to position [0, 0]
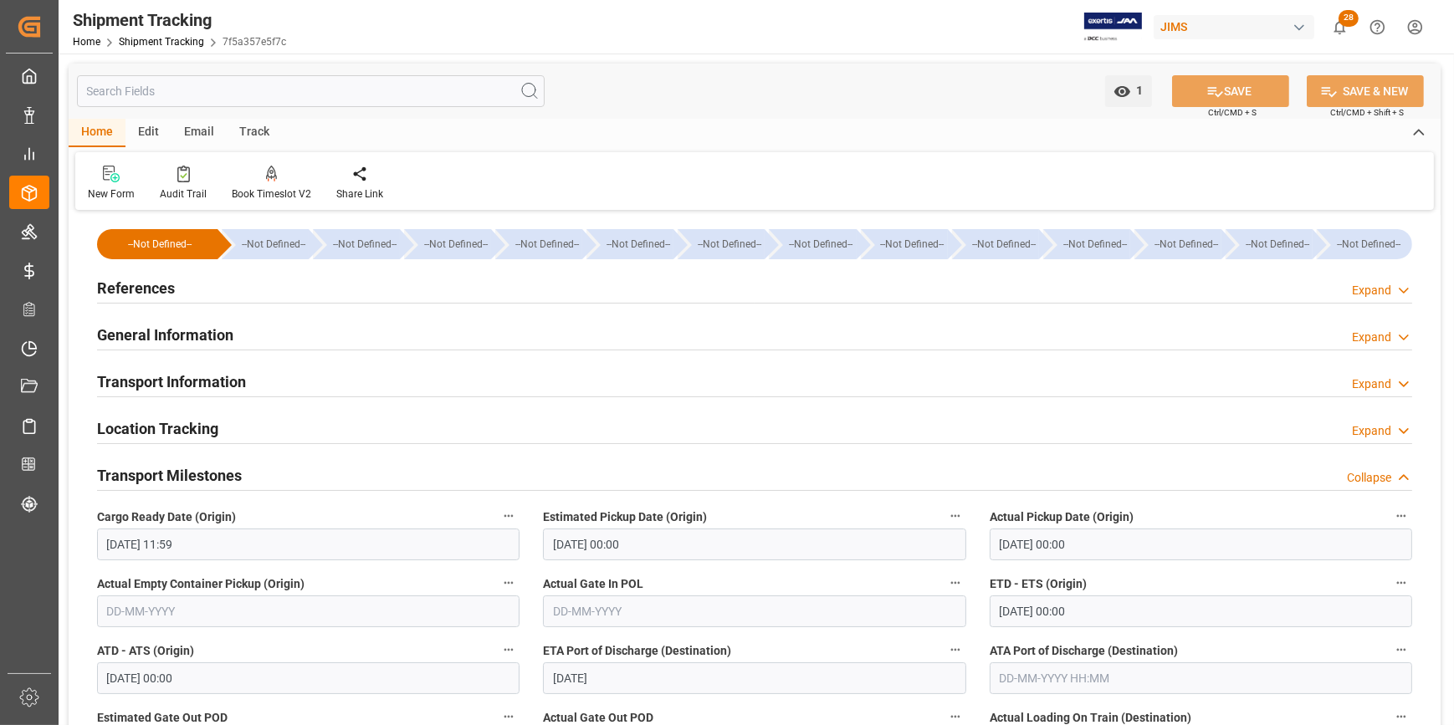
click at [146, 292] on h2 "References" at bounding box center [136, 288] width 78 height 23
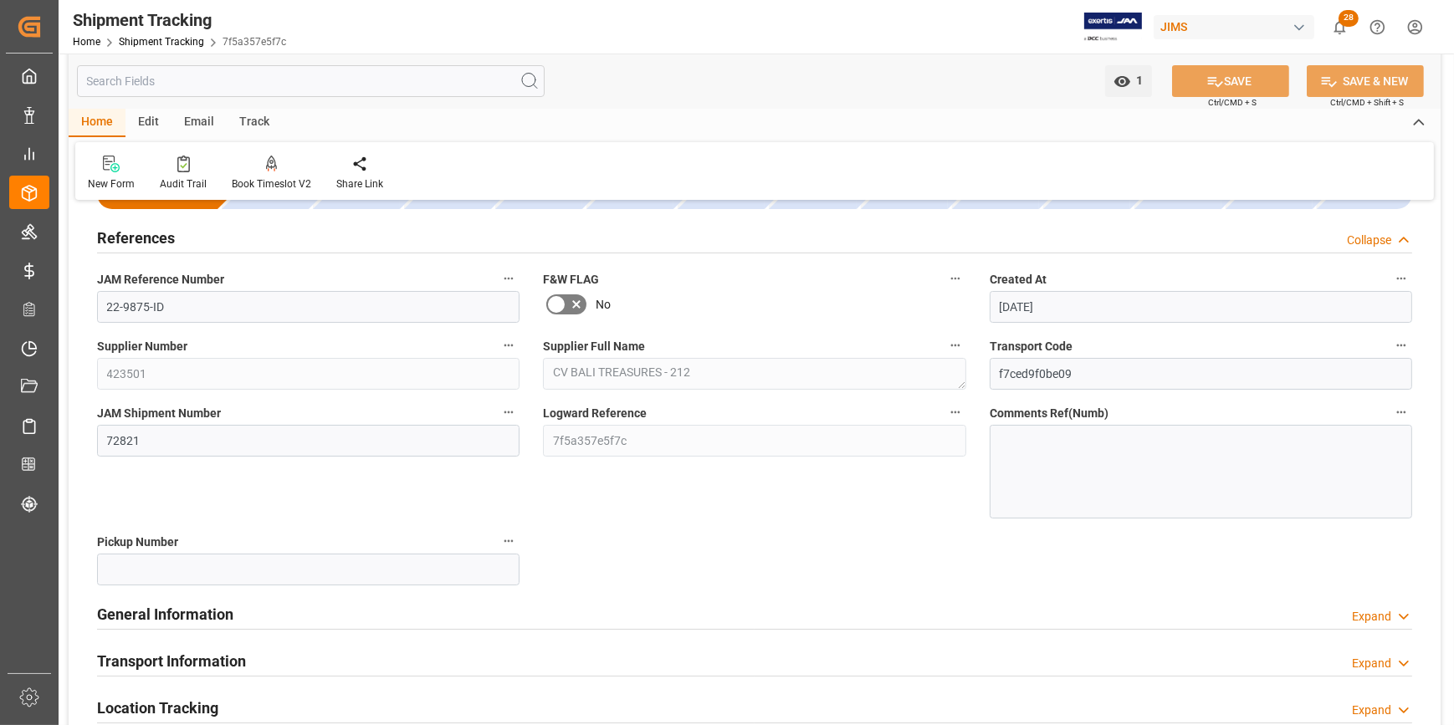
scroll to position [75, 0]
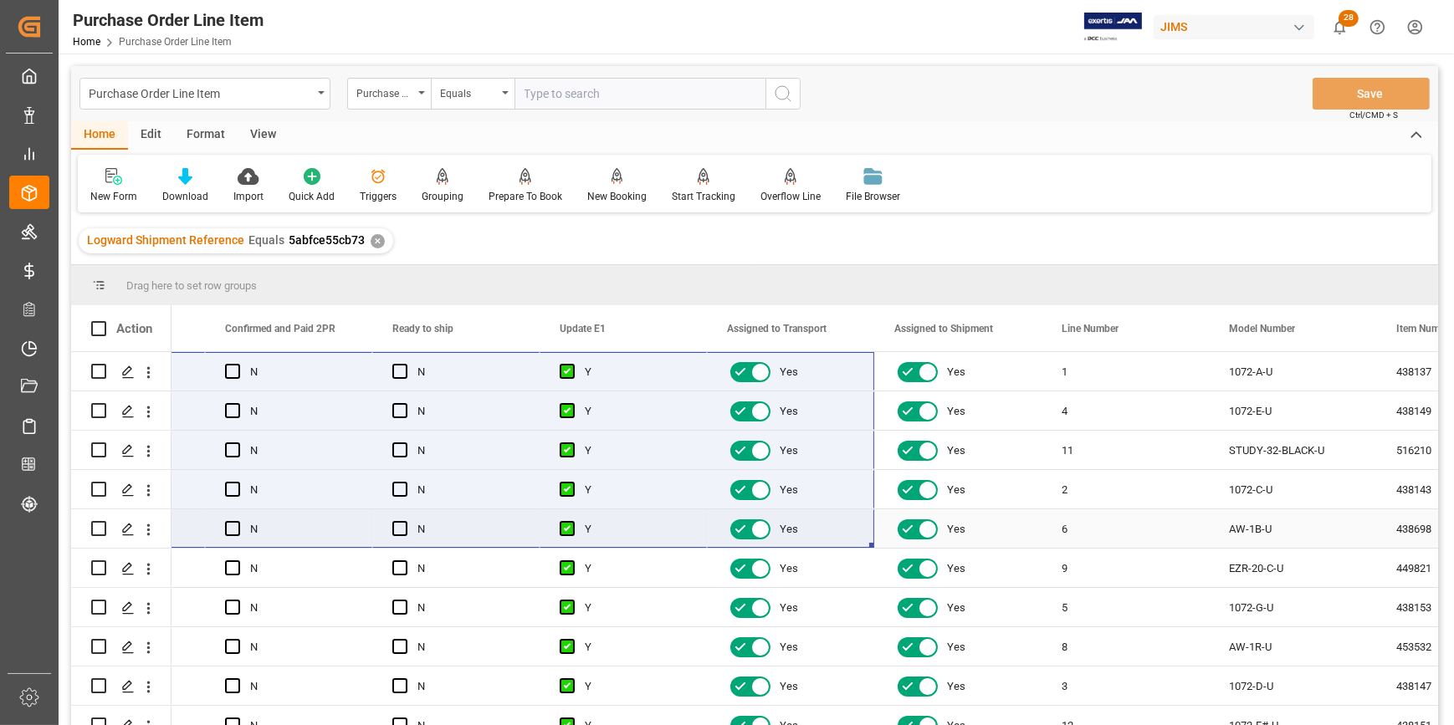
drag, startPoint x: 224, startPoint y: 376, endPoint x: 820, endPoint y: 516, distance: 611.9
click at [266, 140] on div "View" at bounding box center [263, 135] width 51 height 28
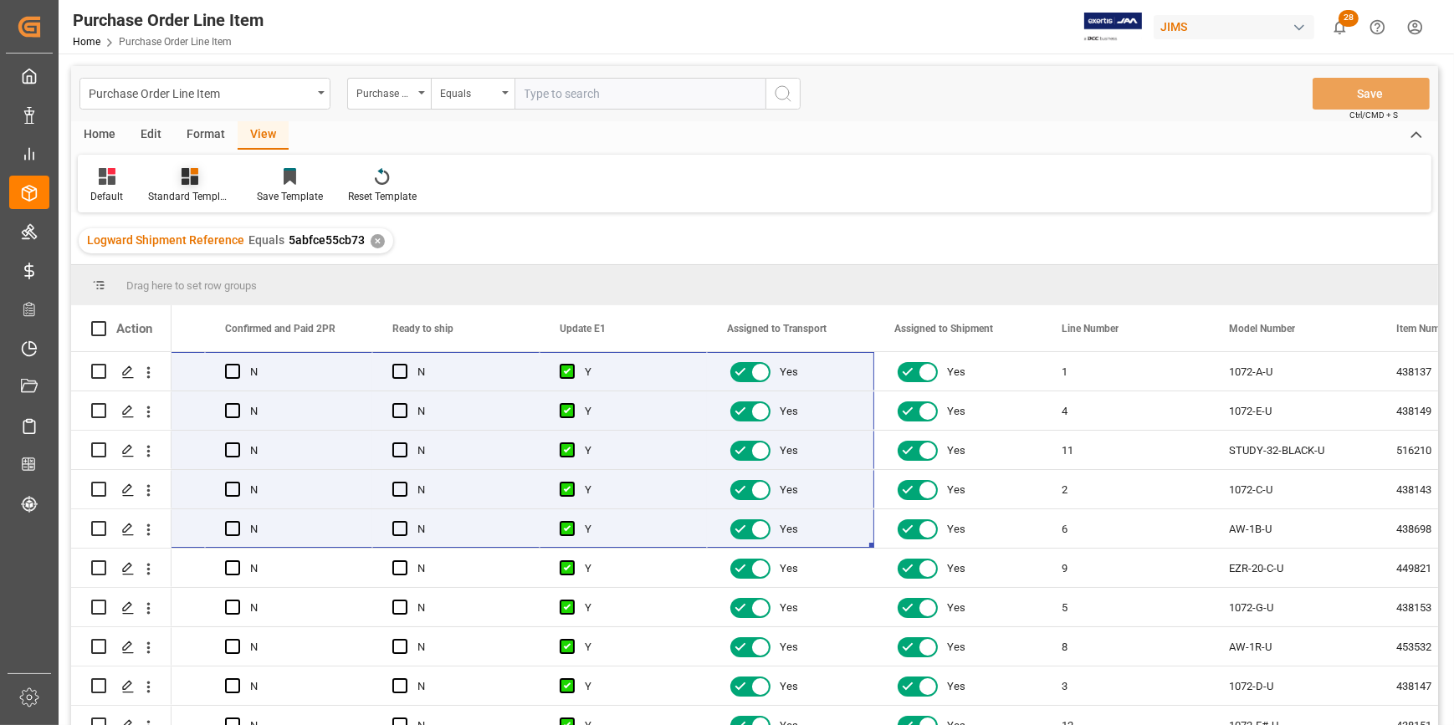
click at [179, 192] on div "Standard Templates" at bounding box center [190, 196] width 84 height 15
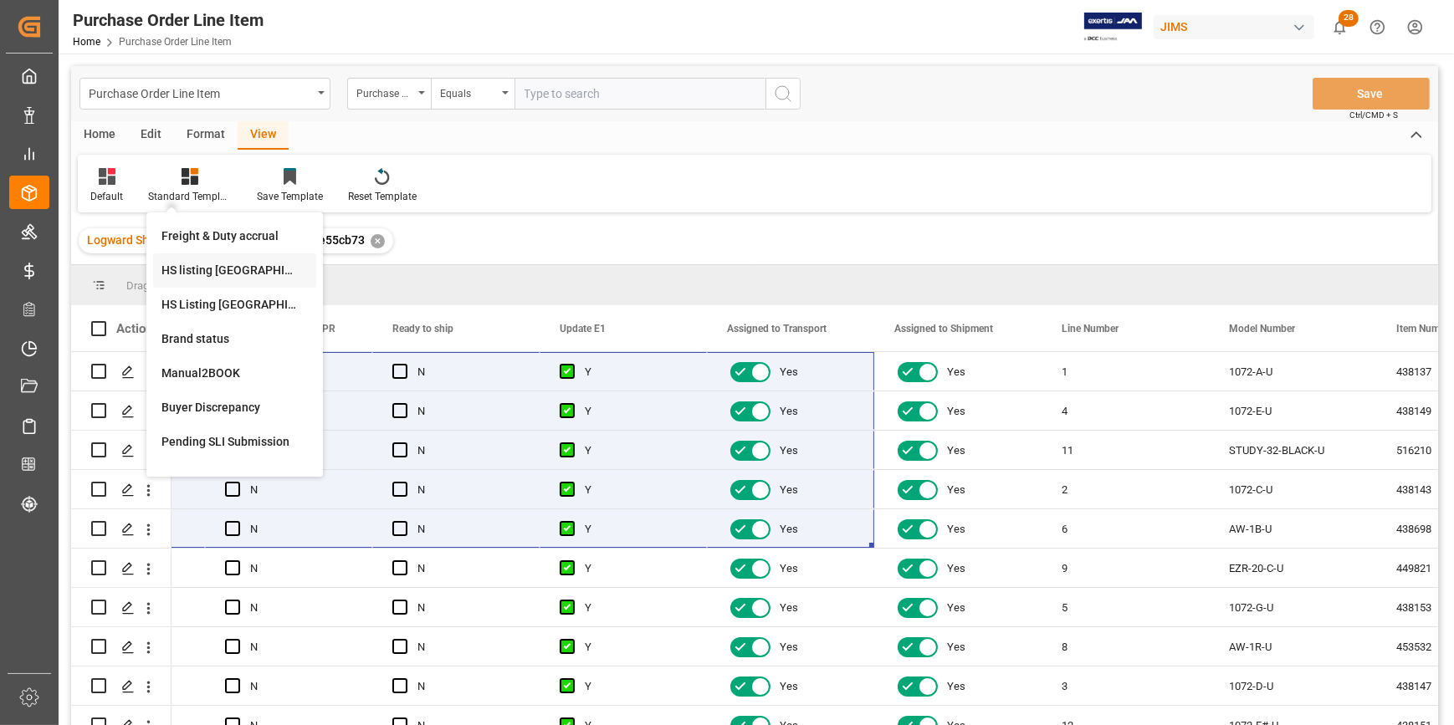
click at [235, 267] on div "HS listing [GEOGRAPHIC_DATA]" at bounding box center [234, 271] width 146 height 18
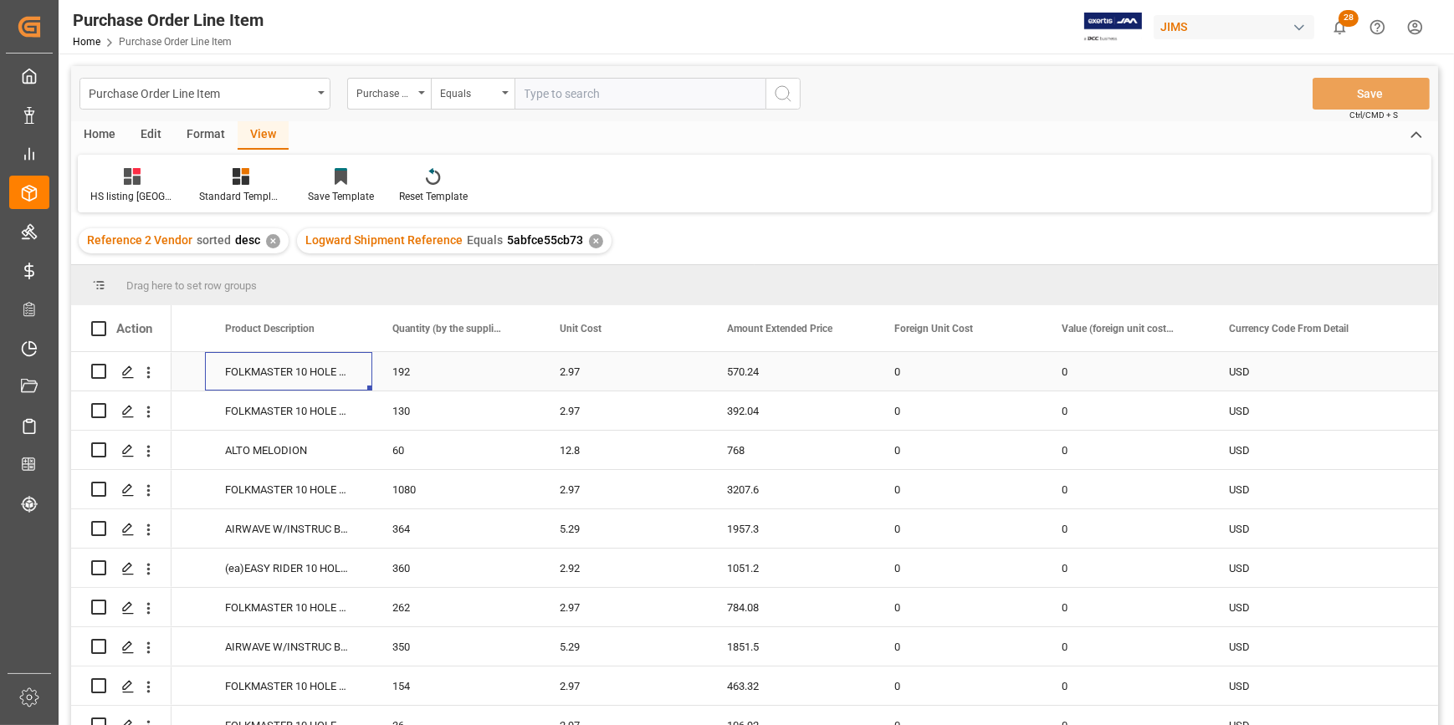
click at [251, 375] on div "FOLKMASTER 10 HOLE DIA KEY: A" at bounding box center [288, 371] width 167 height 38
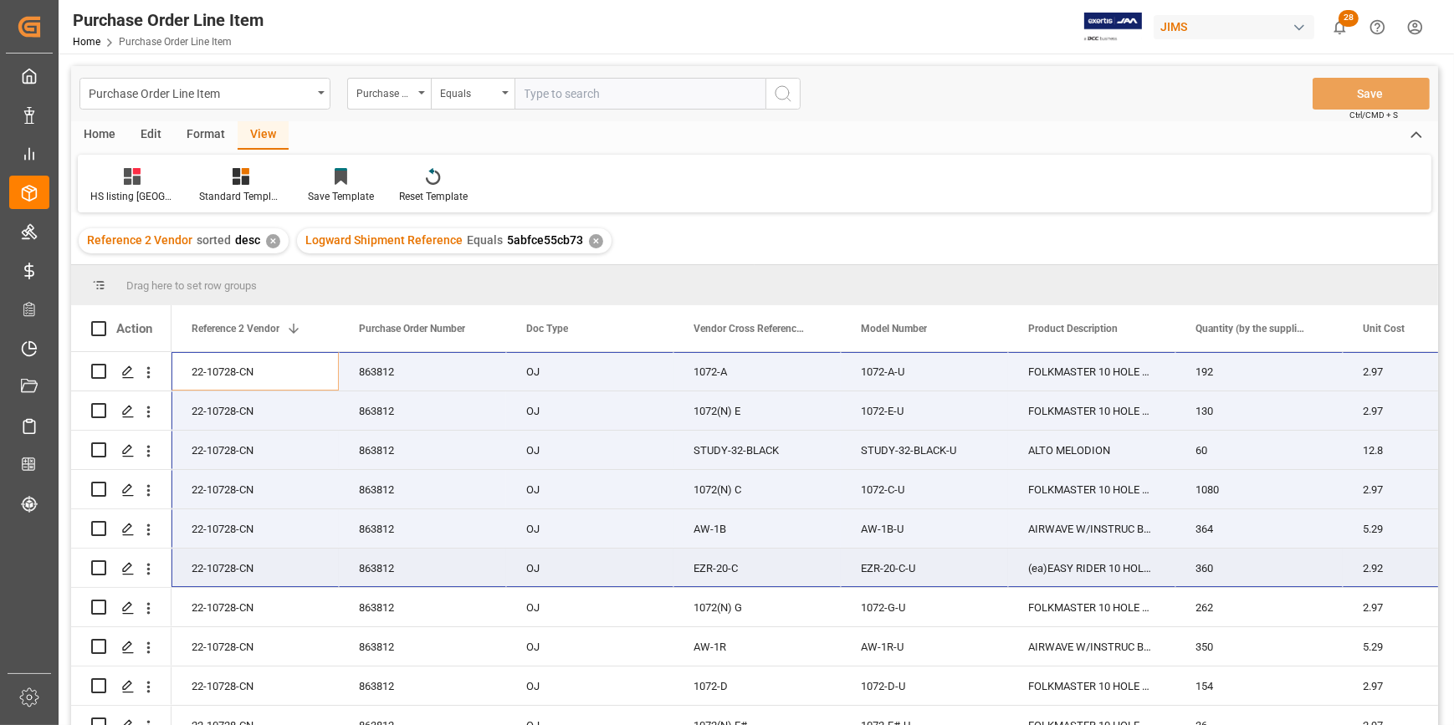
scroll to position [0, 67]
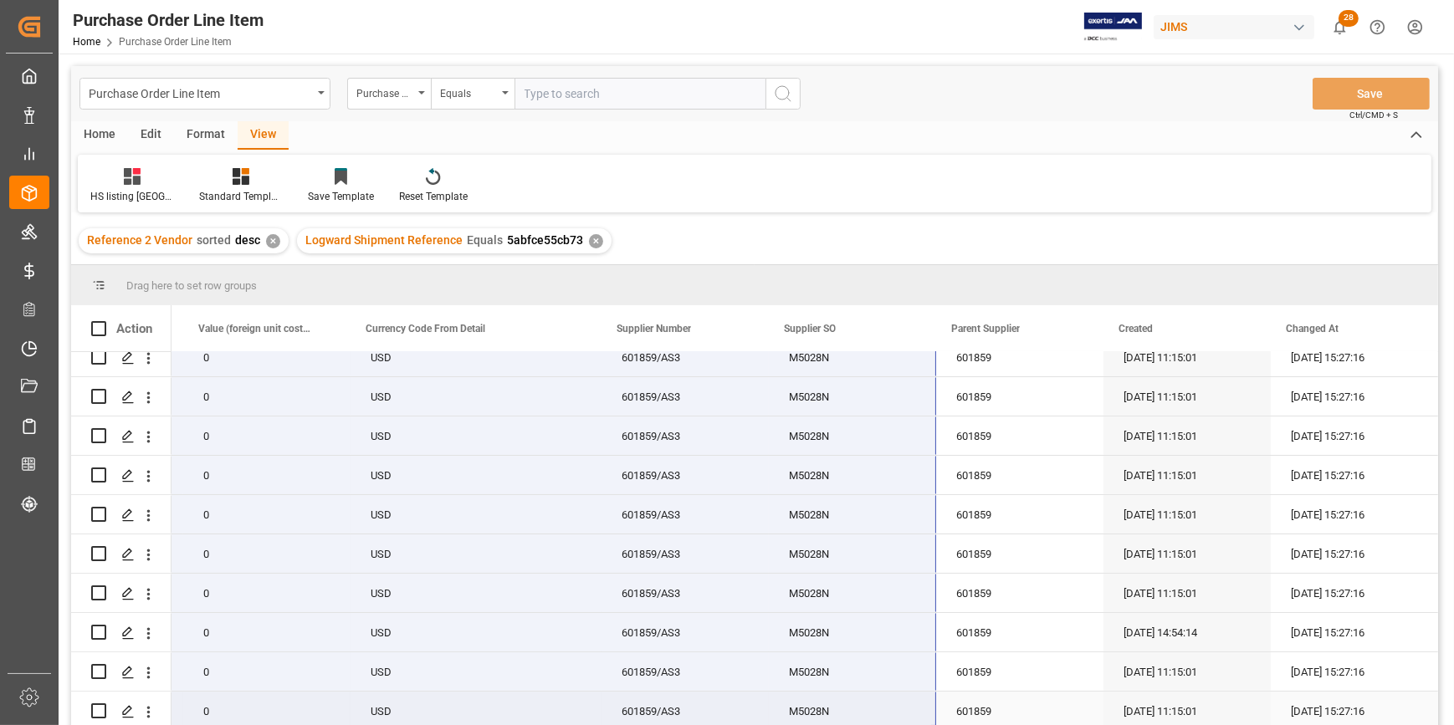
drag, startPoint x: 250, startPoint y: 375, endPoint x: 868, endPoint y: 702, distance: 699.3
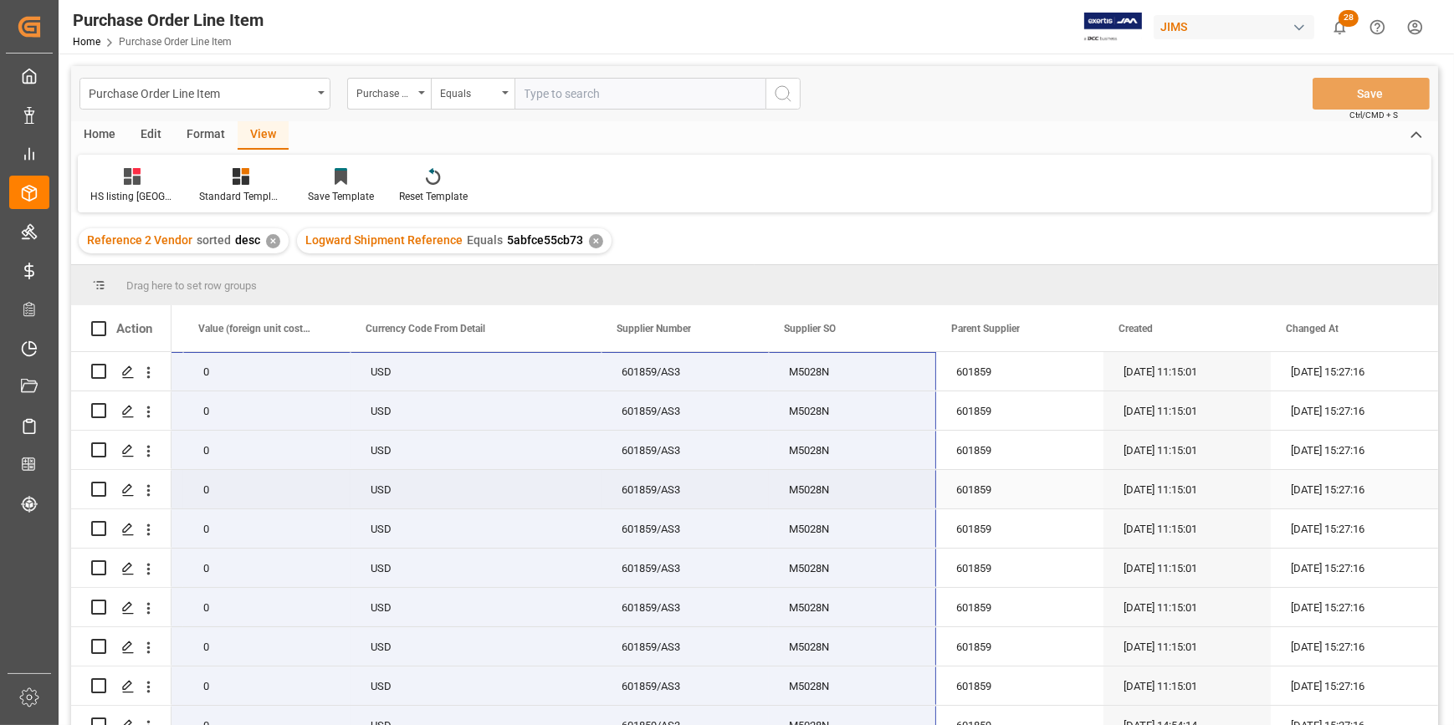
scroll to position [0, 0]
